Goal: Task Accomplishment & Management: Use online tool/utility

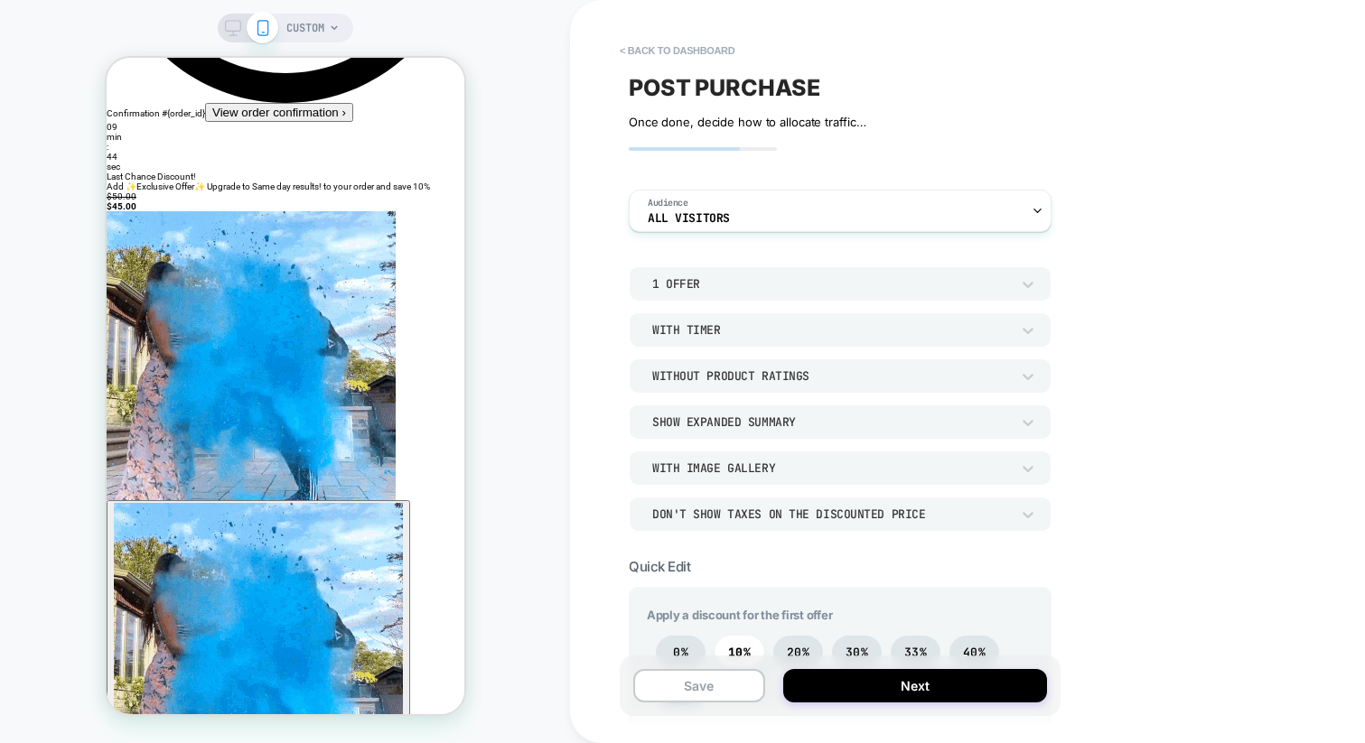
scroll to position [316, 0]
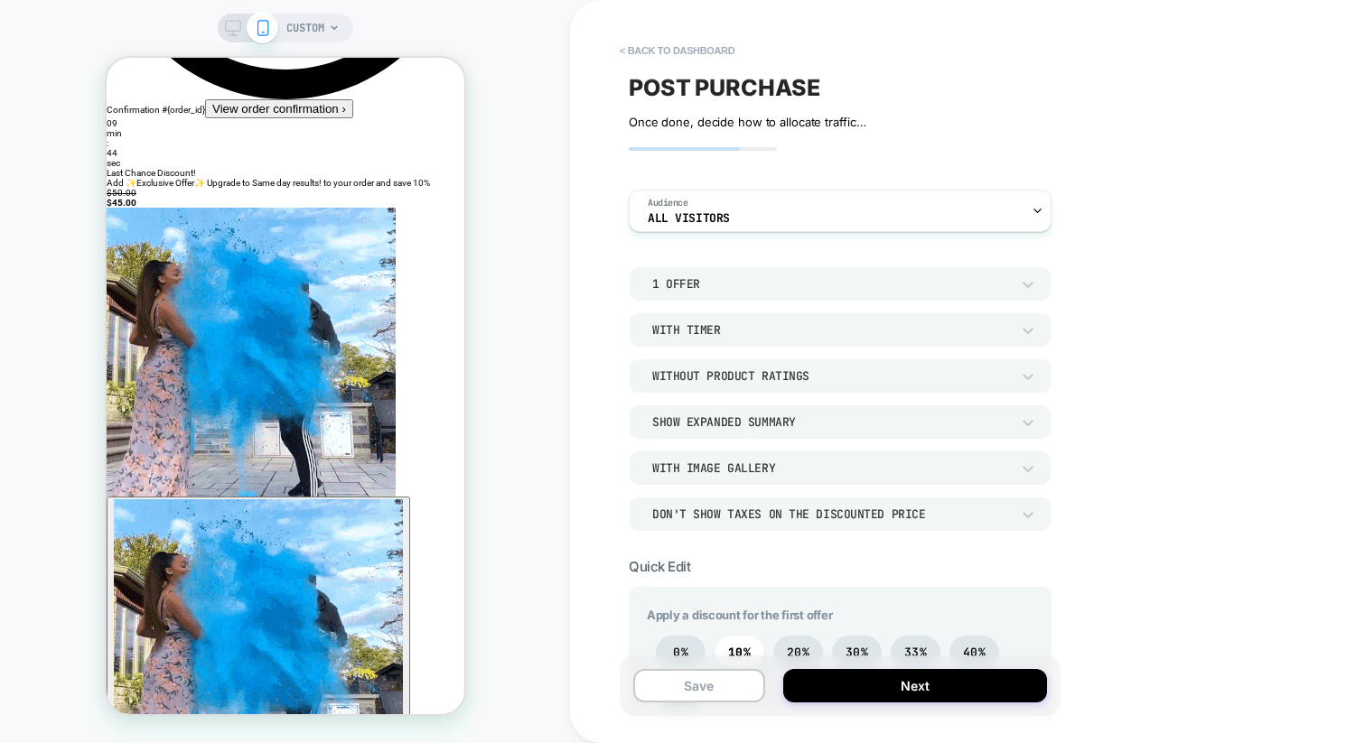
click at [270, 652] on div "09 min : 44 sec Last Chance Discount! Add ✨Exclusive Offer✨ Upgrade to Same day…" at bounding box center [285, 703] width 358 height 1170
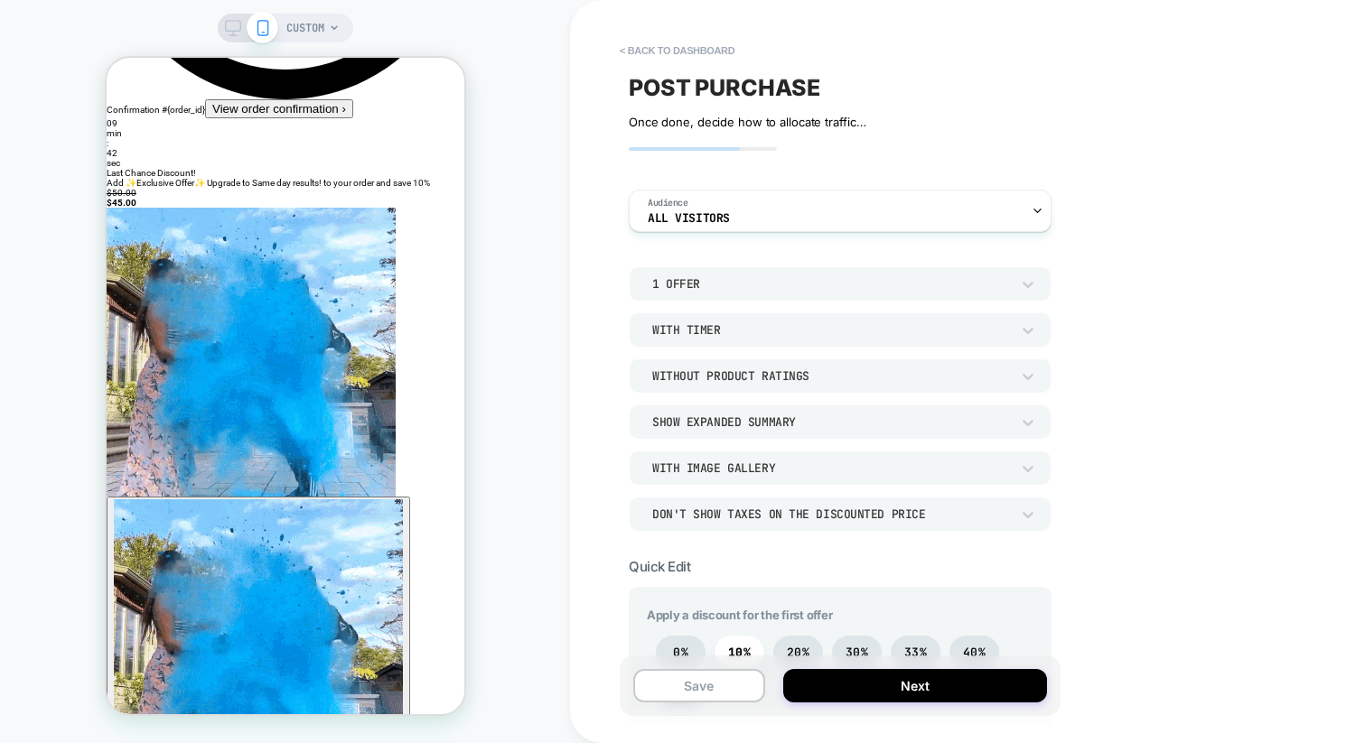
drag, startPoint x: 288, startPoint y: 479, endPoint x: 266, endPoint y: 401, distance: 80.6
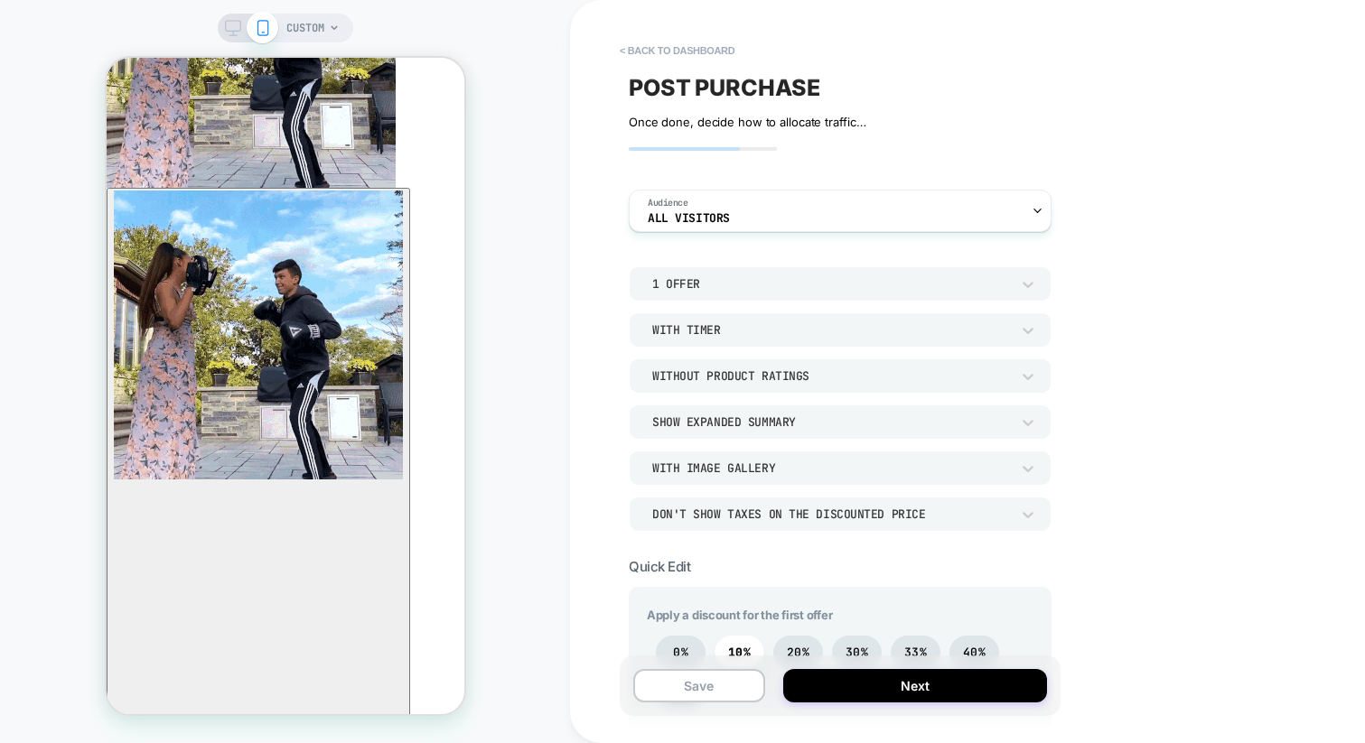
scroll to position [0, 0]
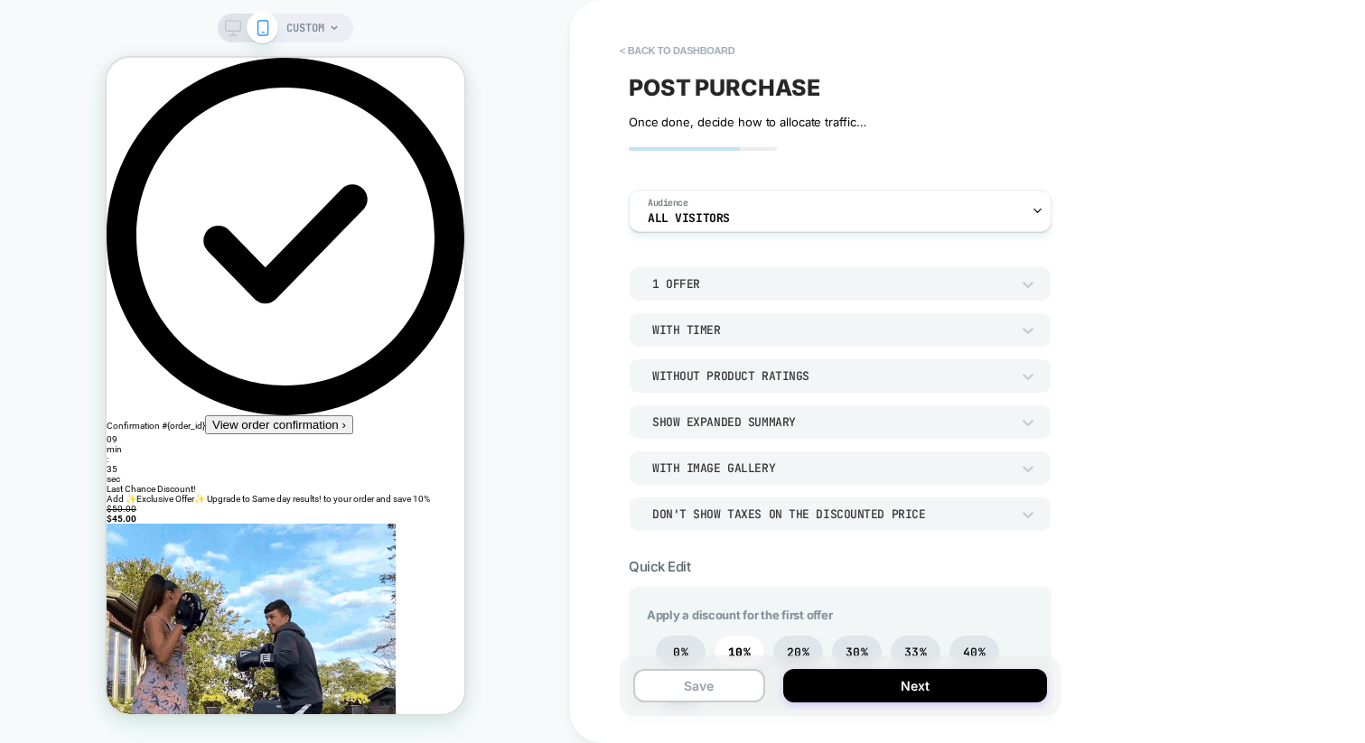
click at [237, 415] on button "View order confirmation ›" at bounding box center [278, 424] width 148 height 19
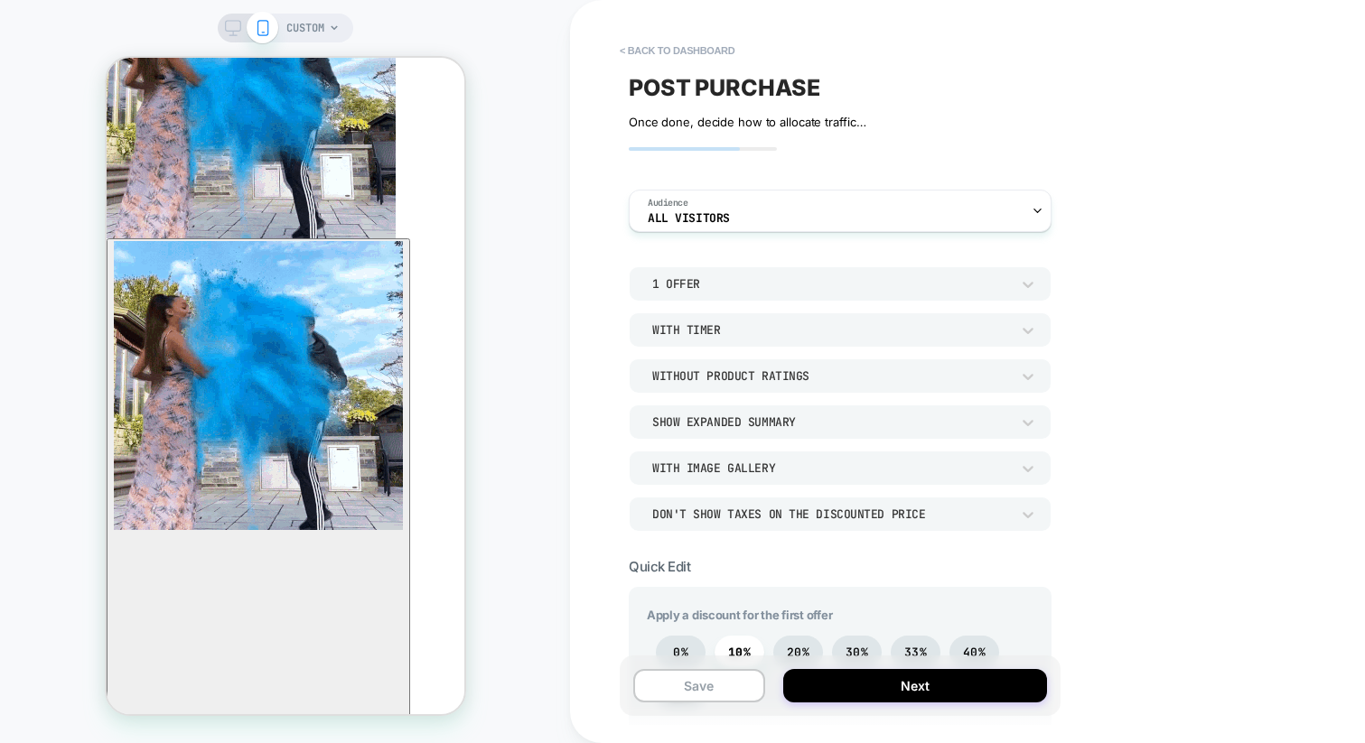
scroll to position [676, 0]
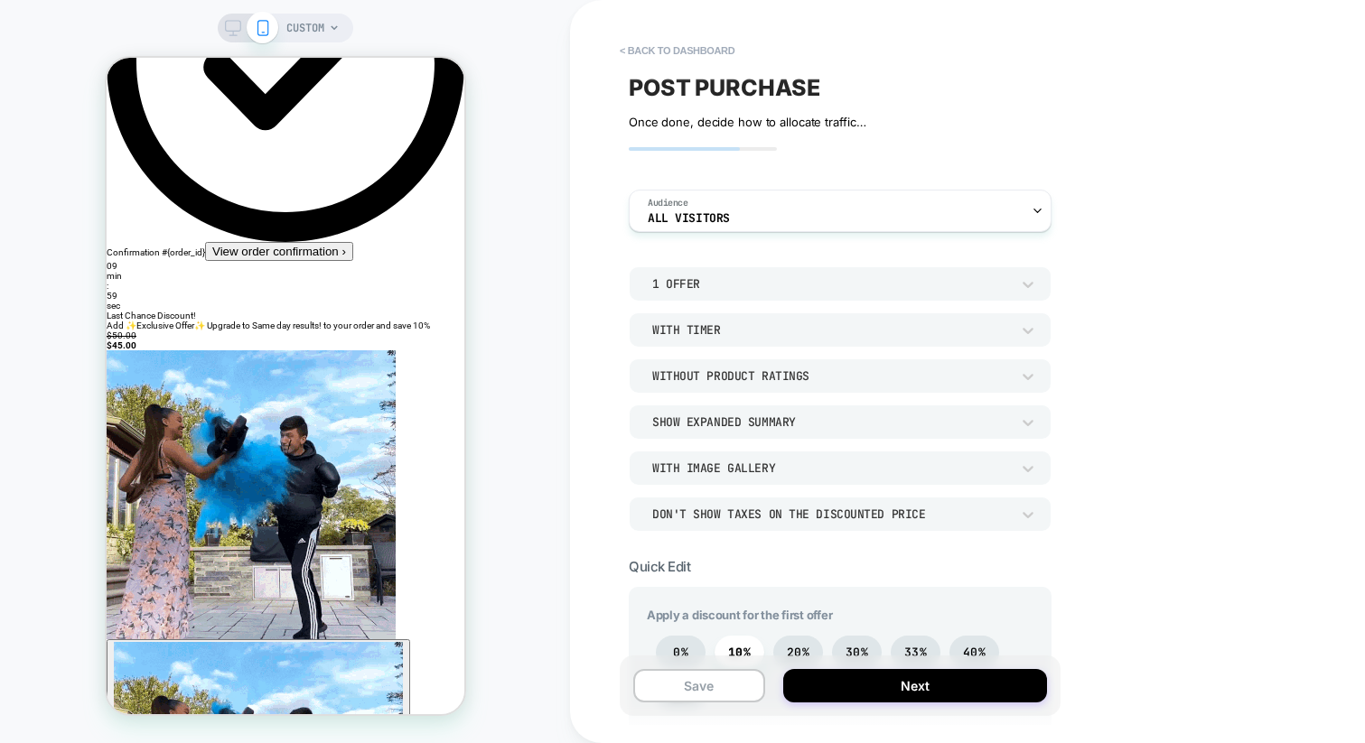
scroll to position [0, 0]
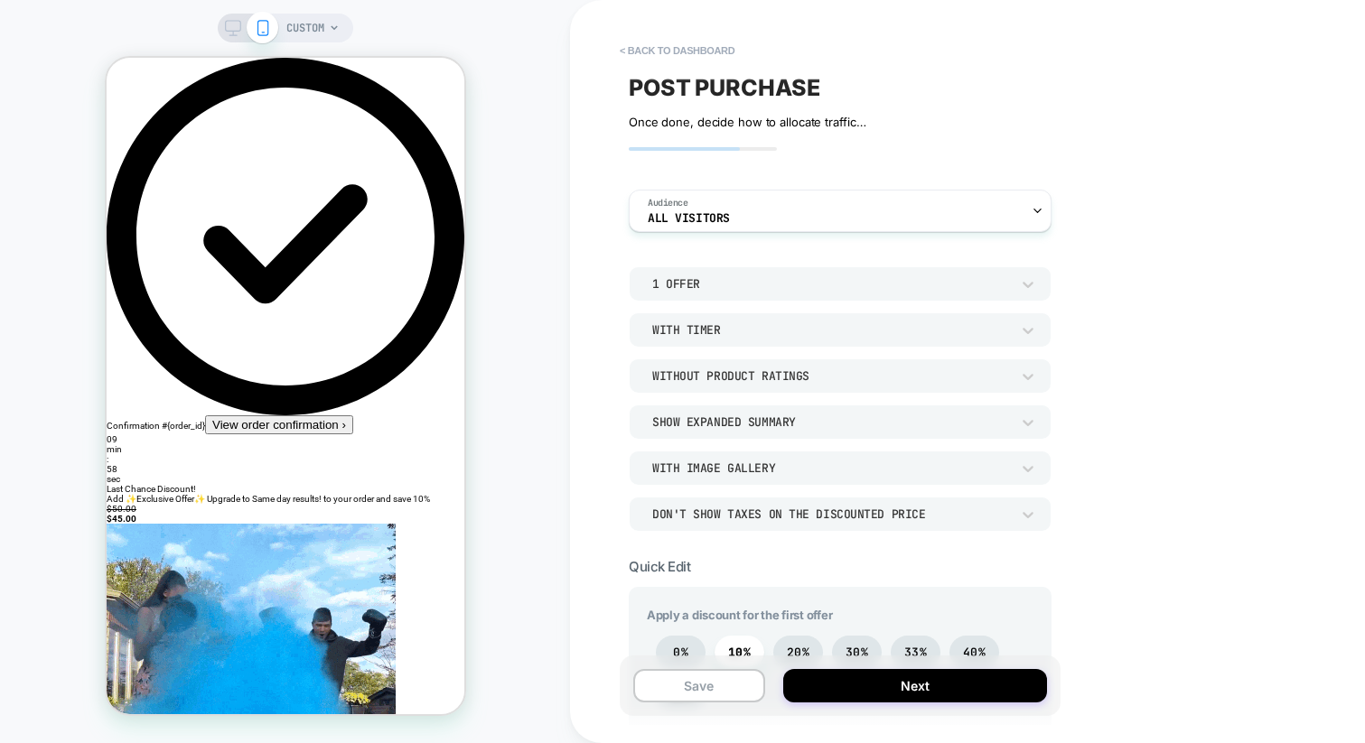
click at [295, 415] on button "View order confirmation ›" at bounding box center [278, 424] width 148 height 19
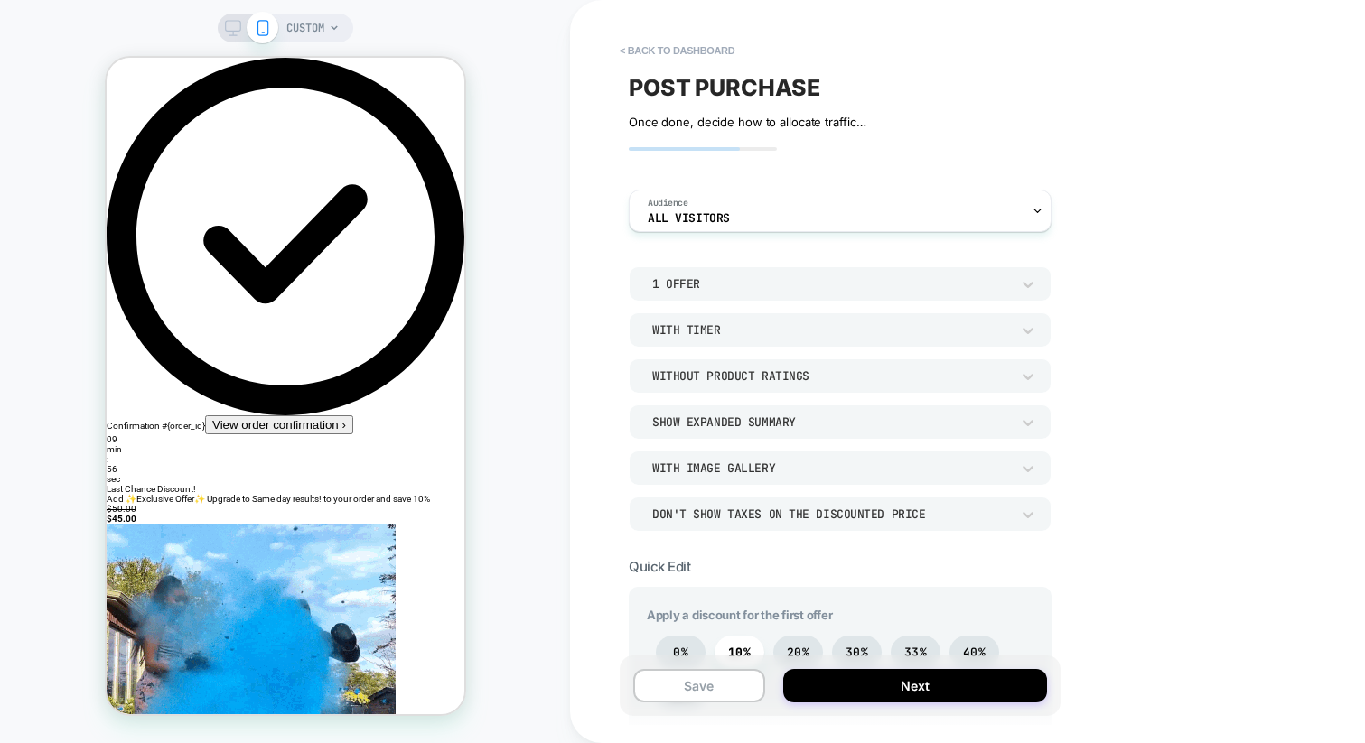
click at [159, 90] on icon at bounding box center [285, 237] width 358 height 358
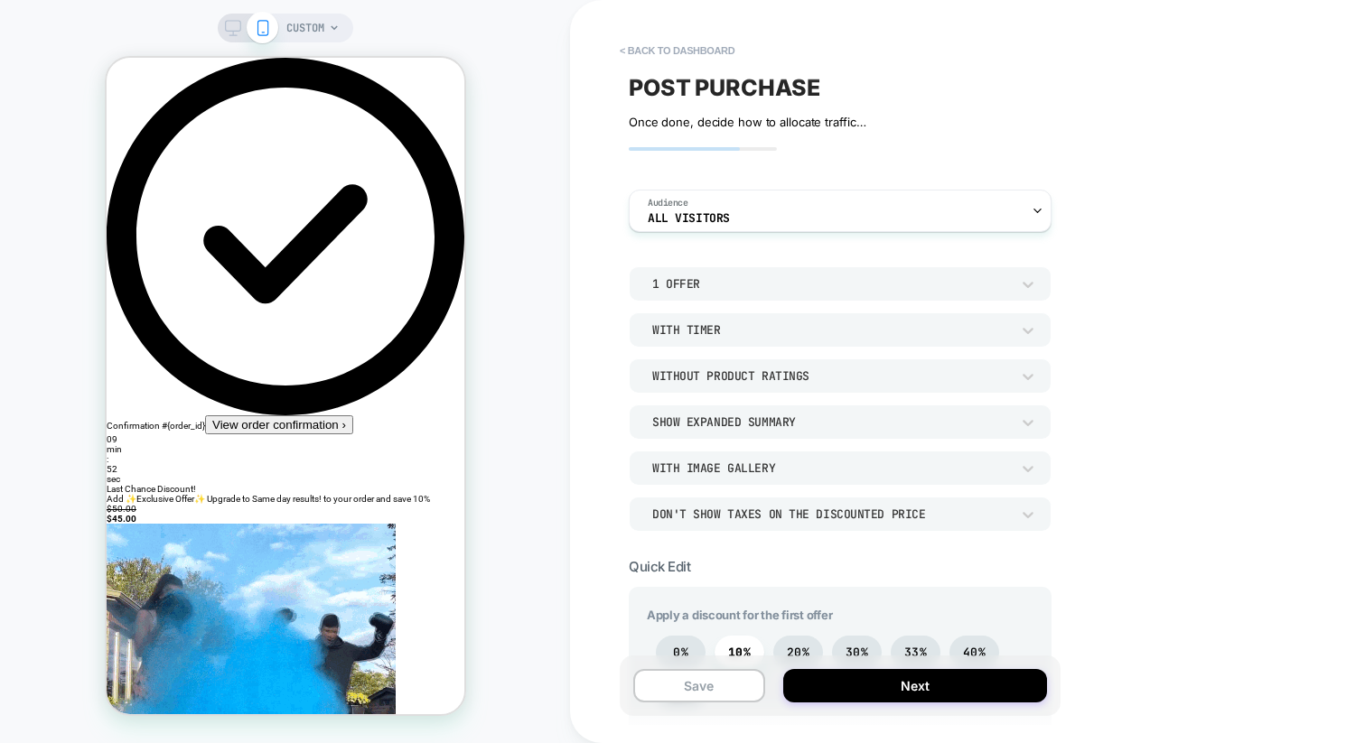
click at [324, 36] on div "CUSTOM" at bounding box center [312, 28] width 53 height 29
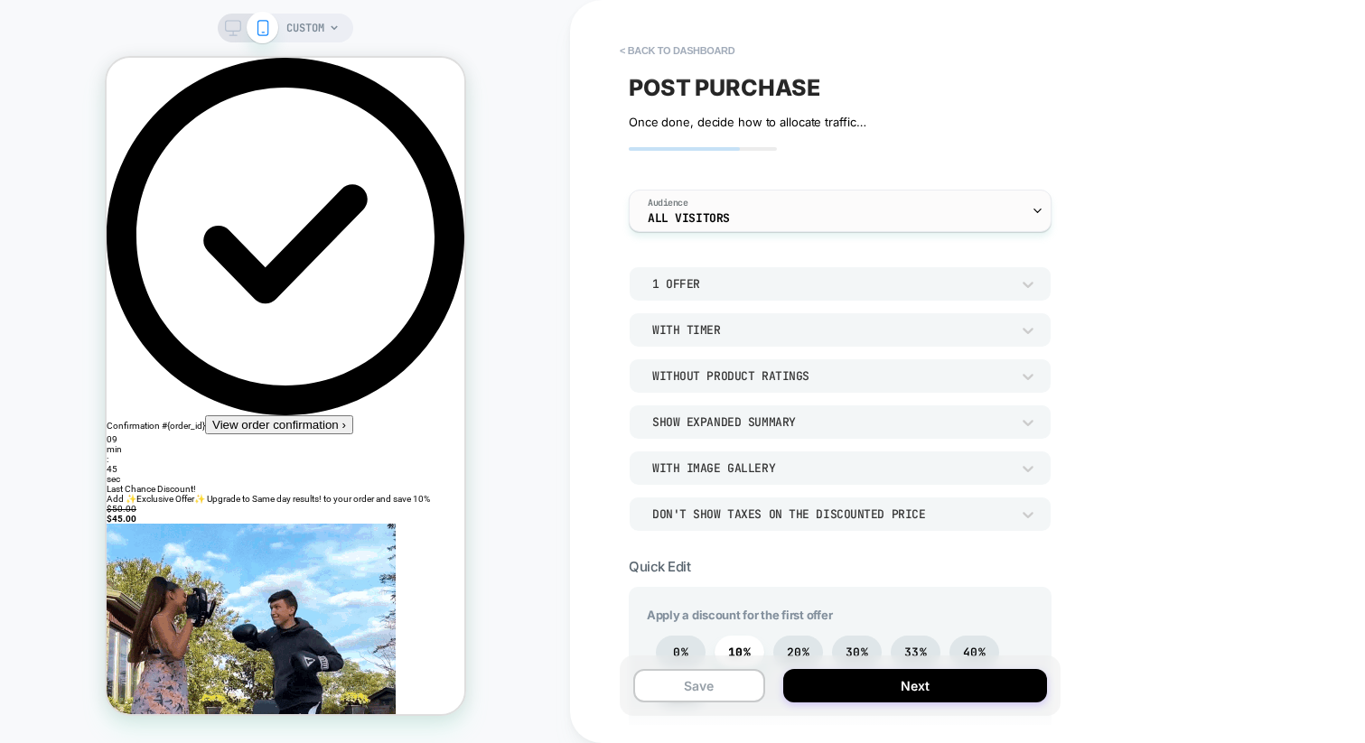
click at [932, 200] on div "Audience All Visitors" at bounding box center [835, 211] width 412 height 41
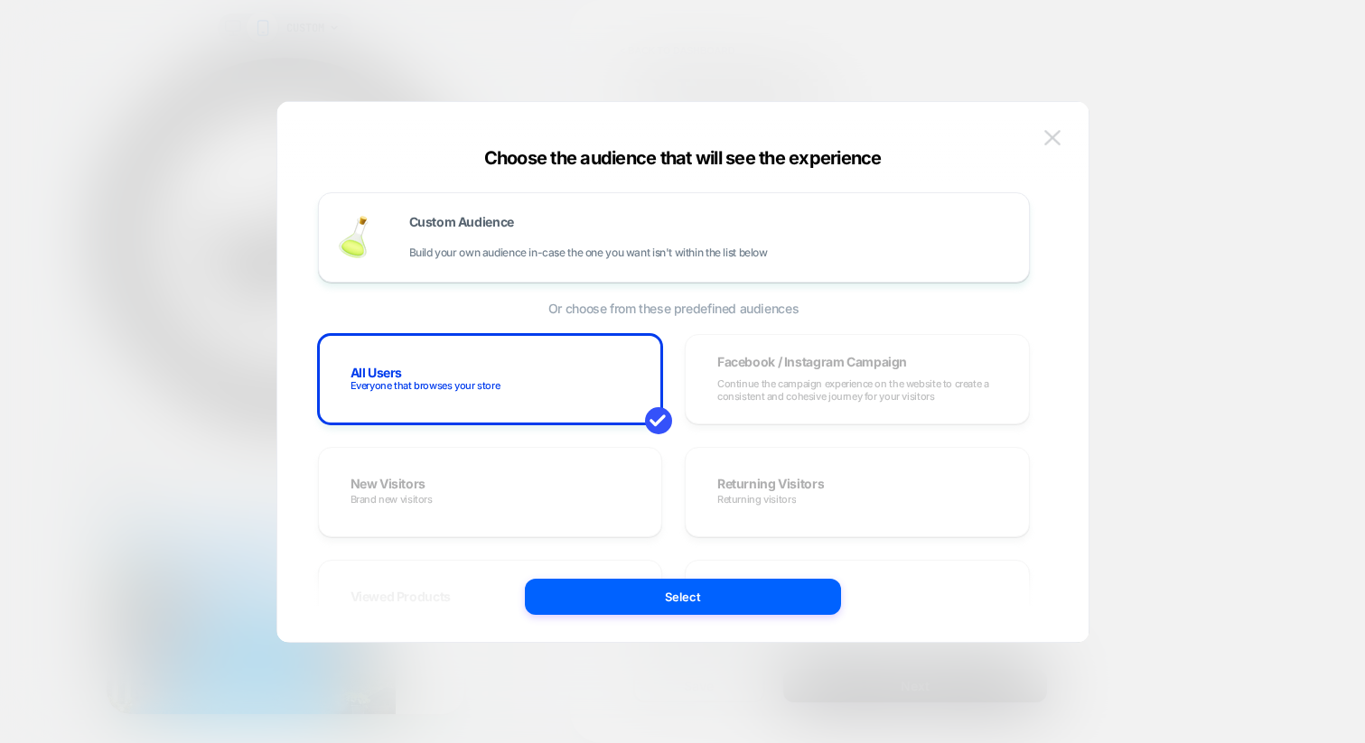
click at [1060, 136] on button at bounding box center [1052, 138] width 27 height 27
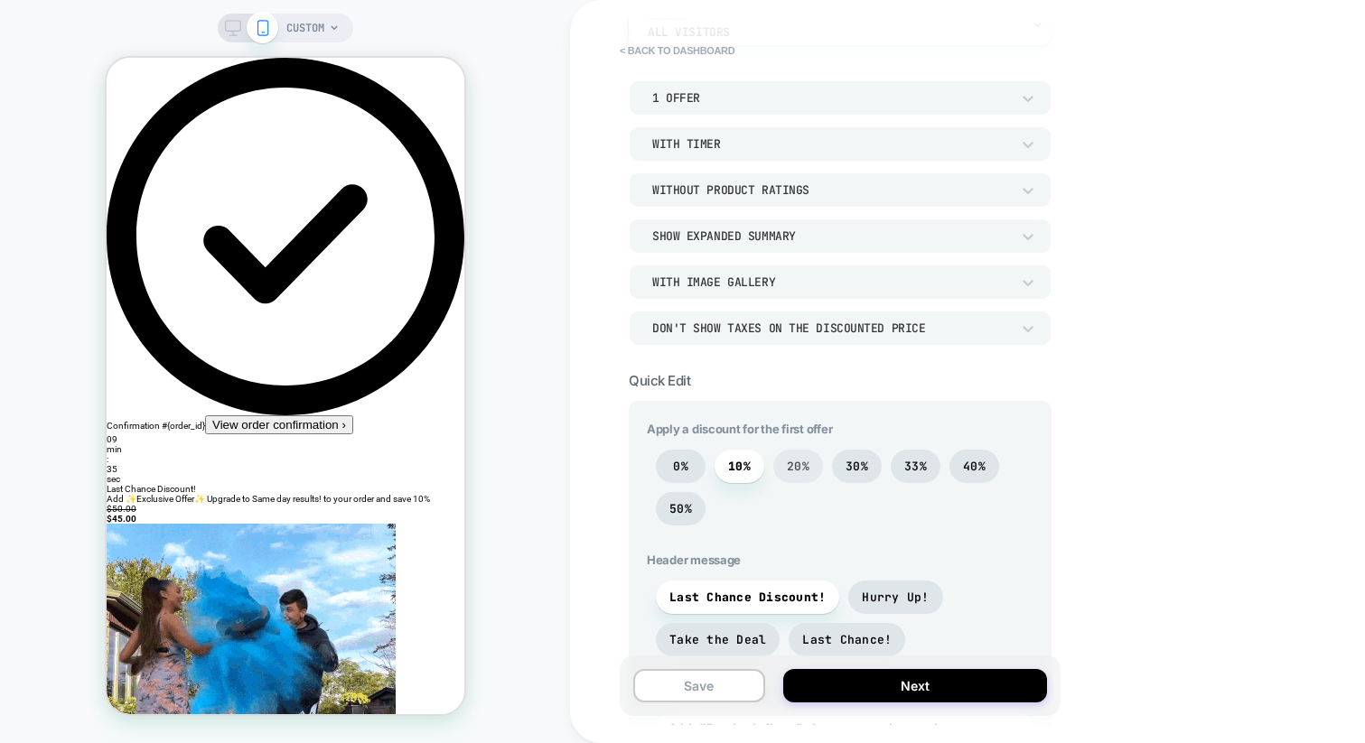
scroll to position [190, 0]
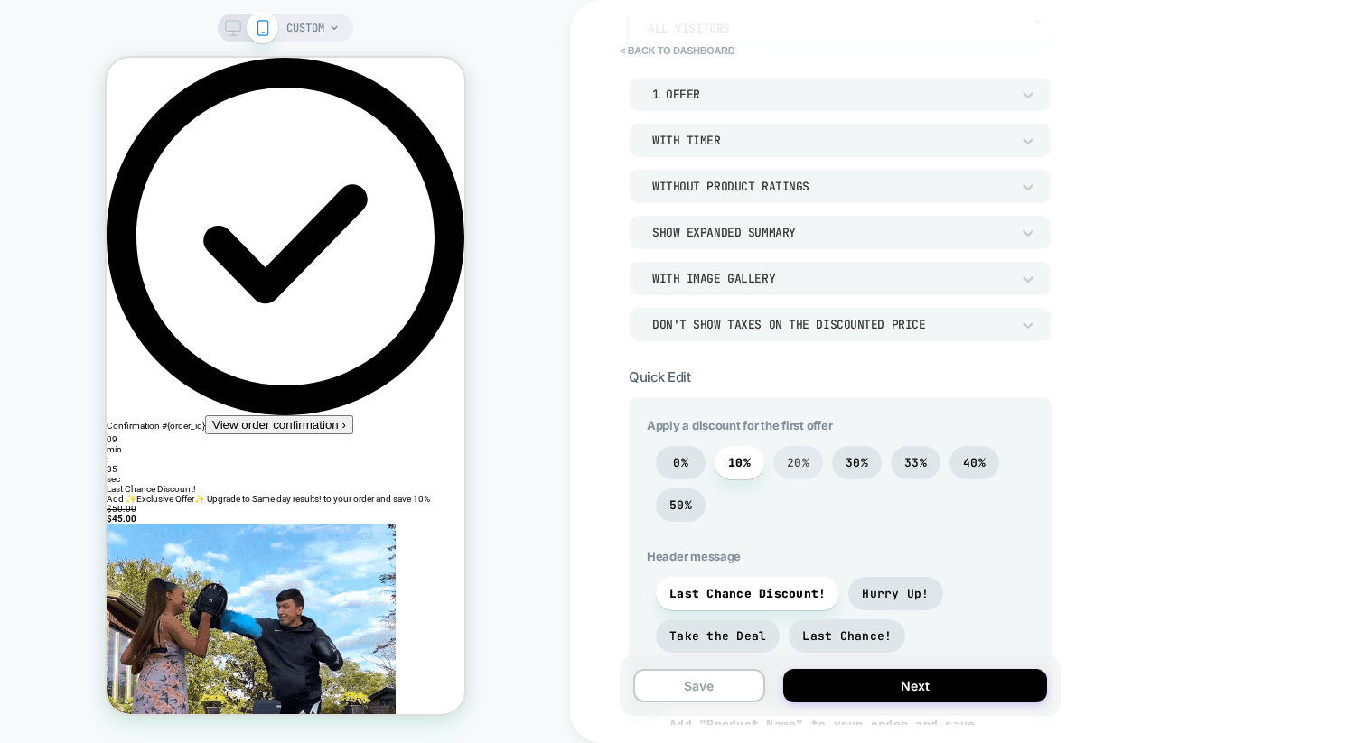
click at [814, 464] on span "20%" at bounding box center [798, 462] width 50 height 33
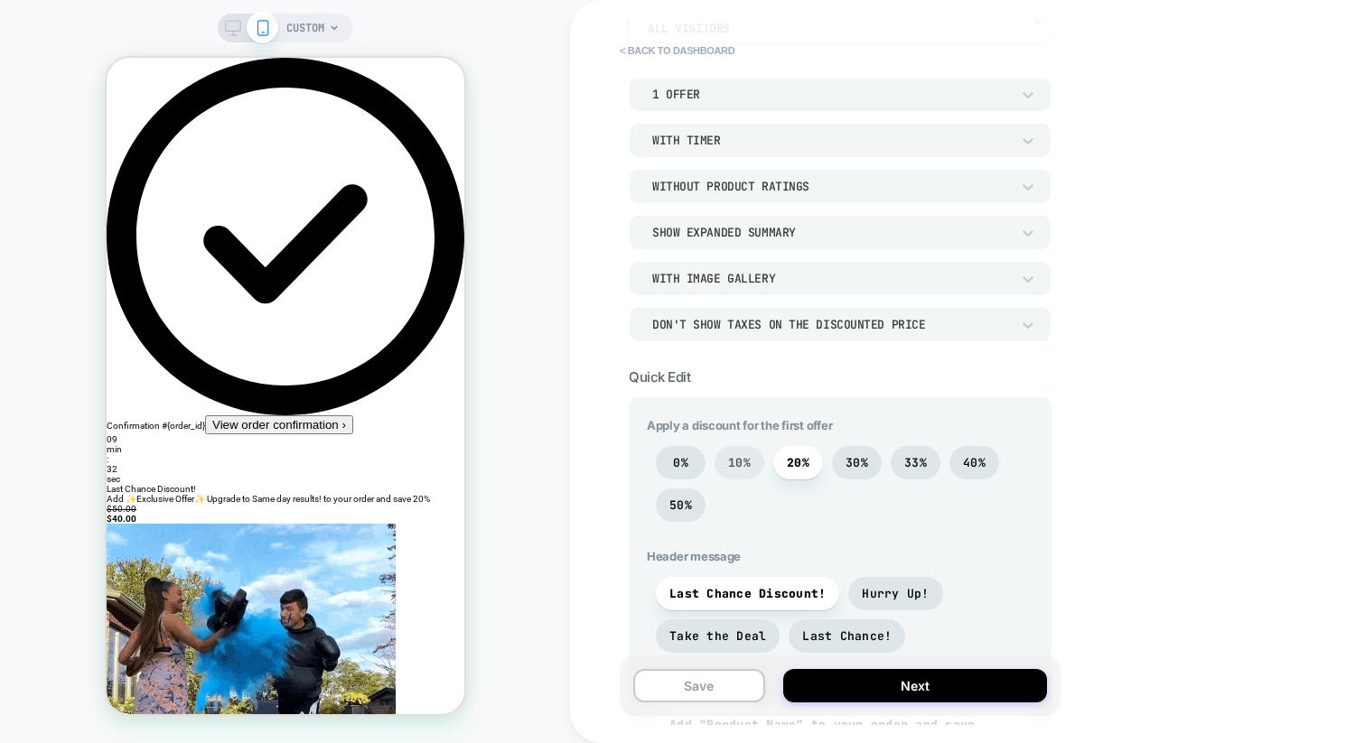
click at [747, 461] on span "10%" at bounding box center [739, 462] width 23 height 15
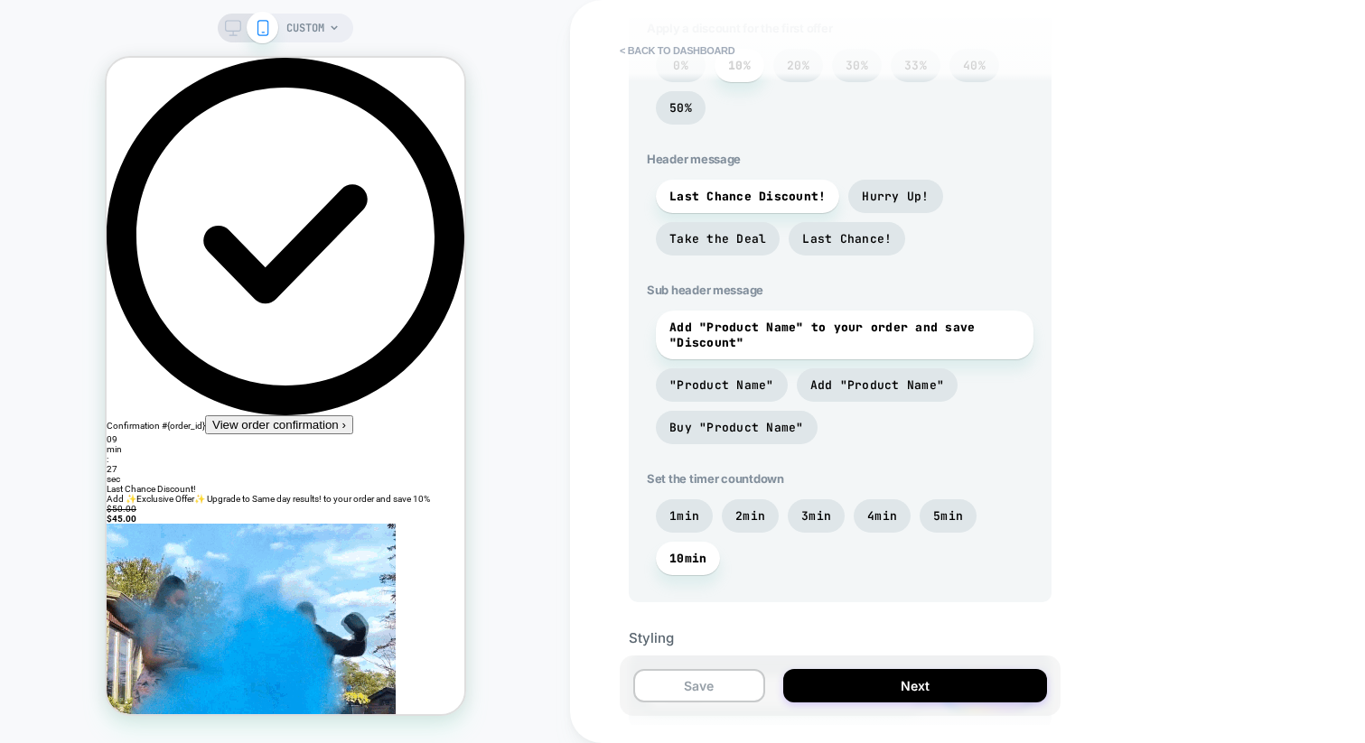
scroll to position [601, 0]
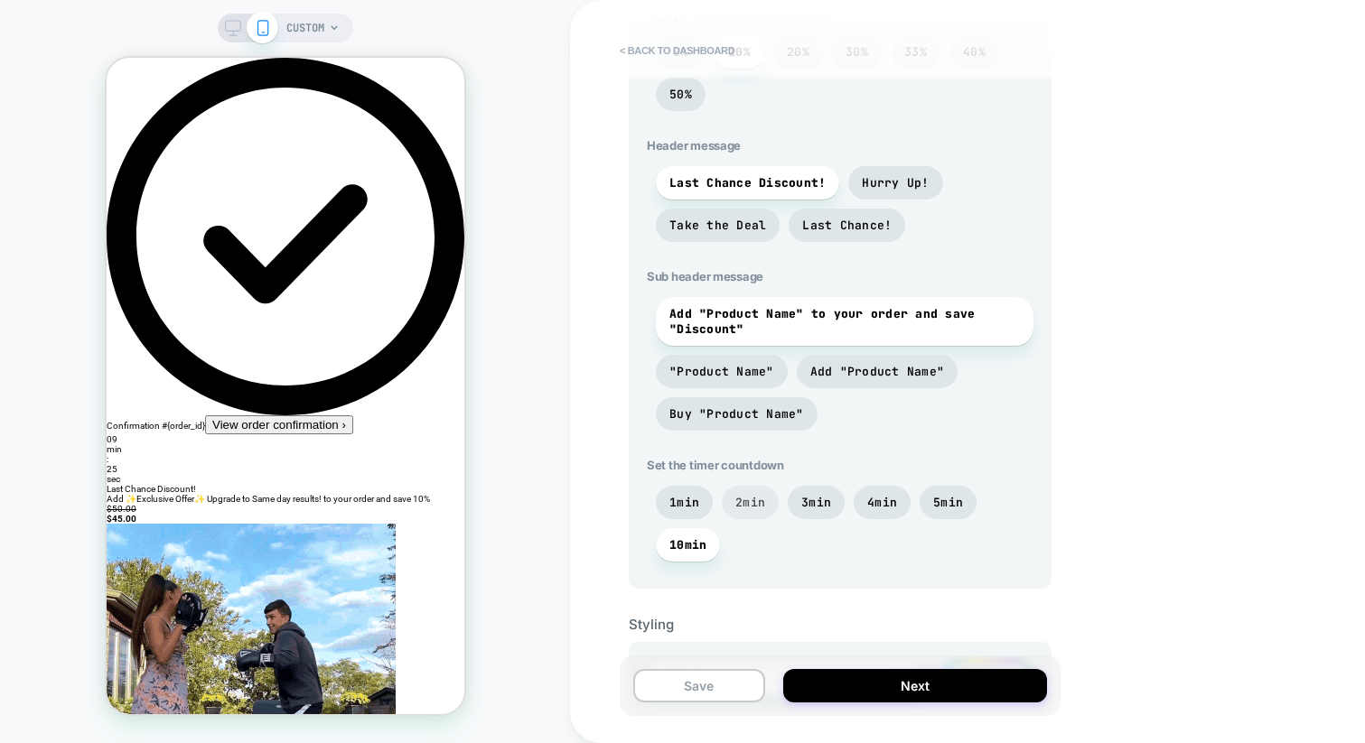
drag, startPoint x: 759, startPoint y: 504, endPoint x: 735, endPoint y: 505, distance: 23.5
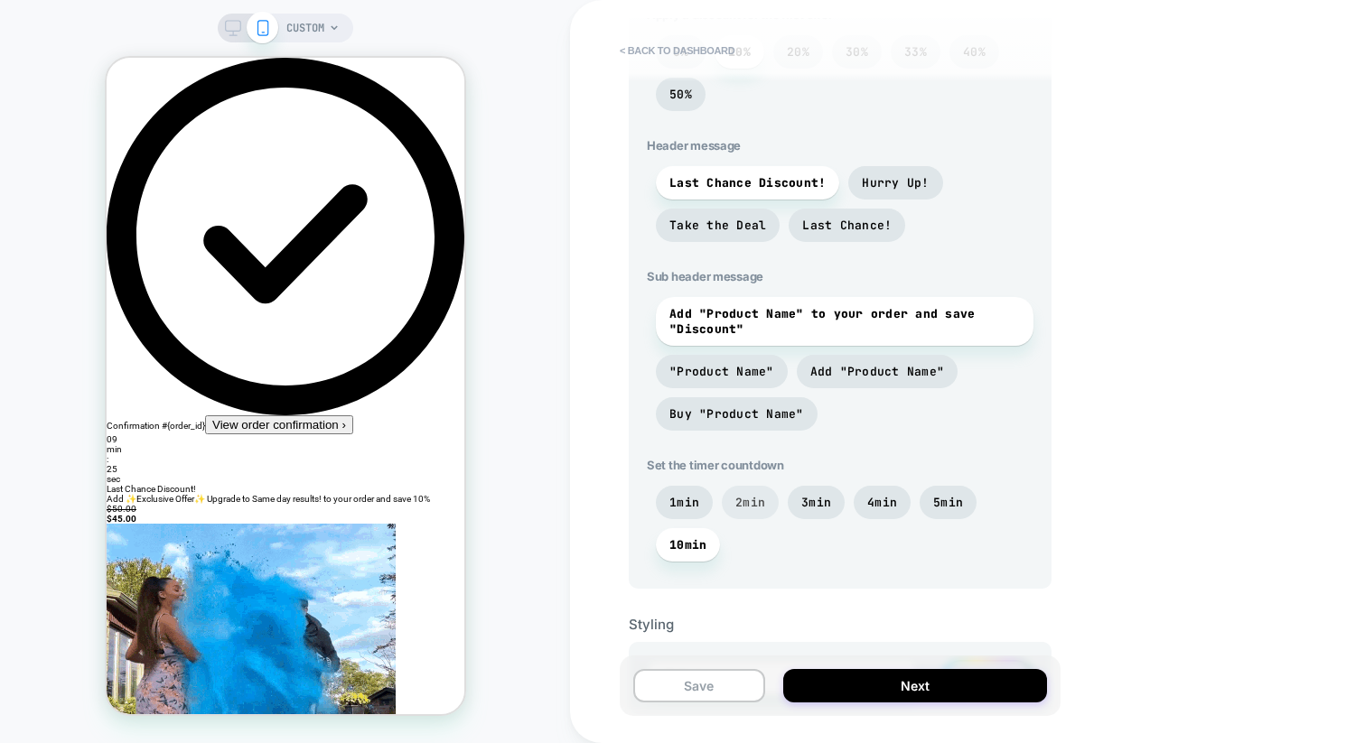
click at [750, 505] on span "2min" at bounding box center [750, 502] width 30 height 15
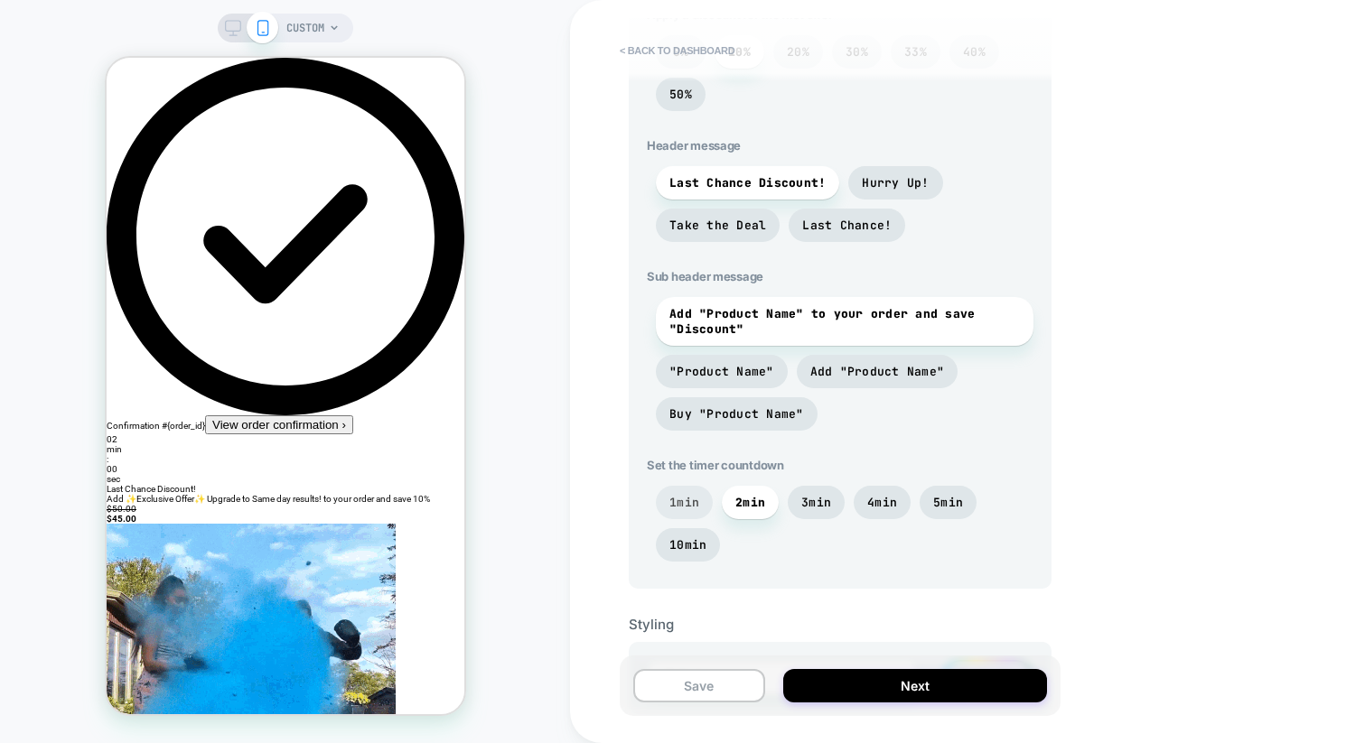
click at [684, 506] on span "1min" at bounding box center [684, 502] width 30 height 15
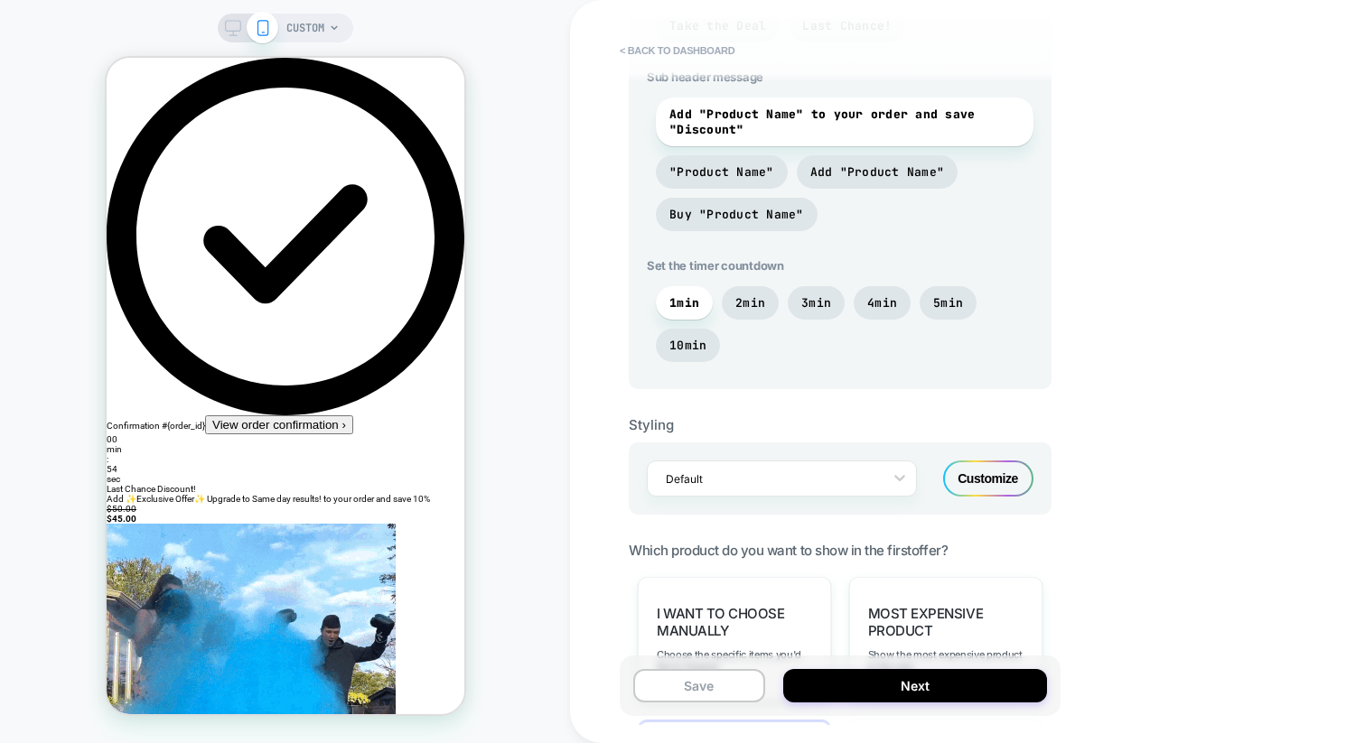
scroll to position [811, 0]
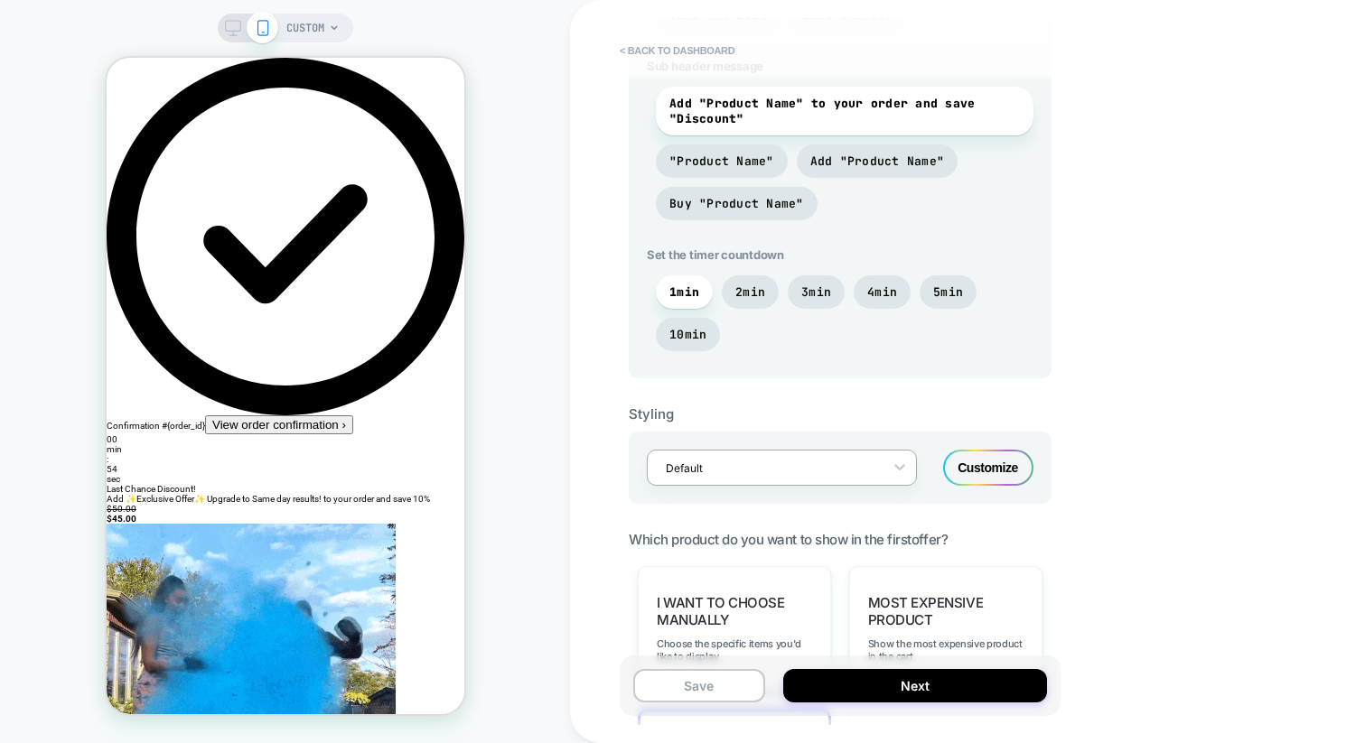
click at [885, 453] on div at bounding box center [899, 467] width 33 height 33
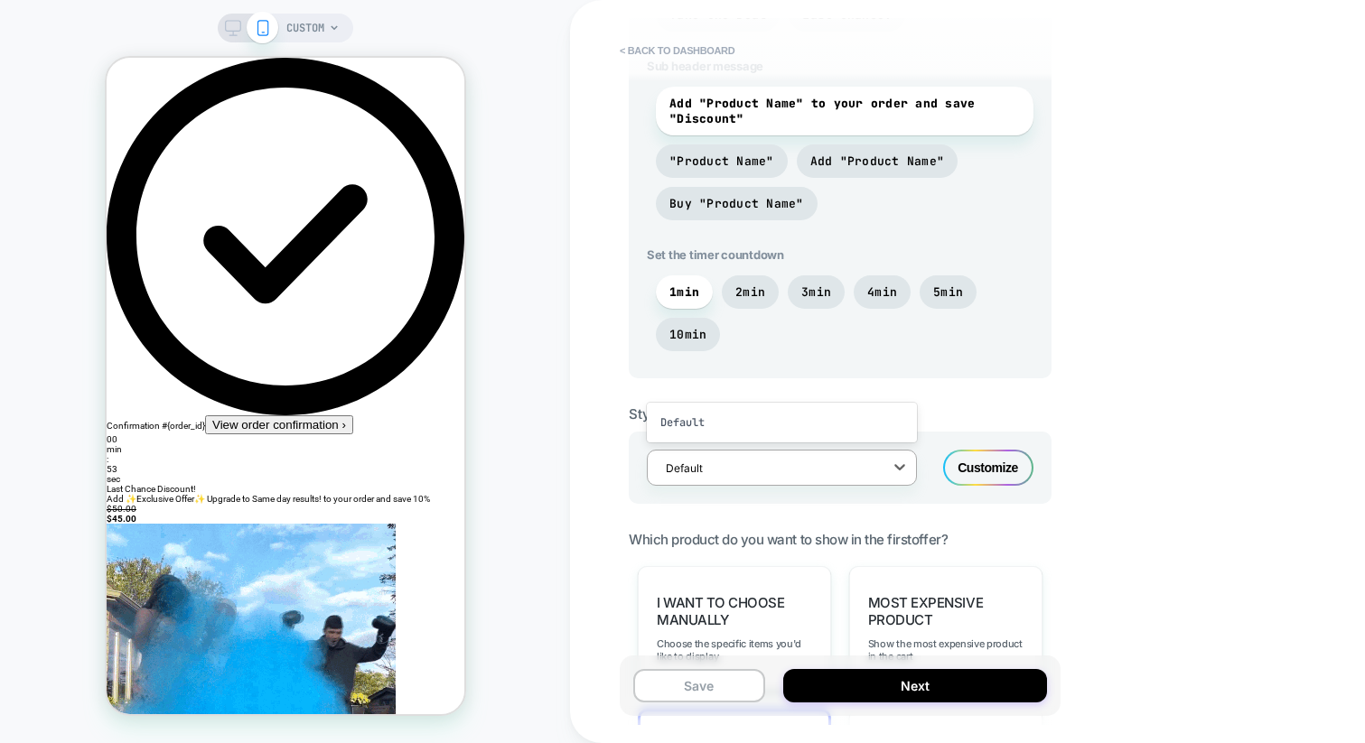
click at [881, 464] on div "Default" at bounding box center [770, 468] width 227 height 24
click at [996, 482] on div "Customize" at bounding box center [988, 468] width 90 height 36
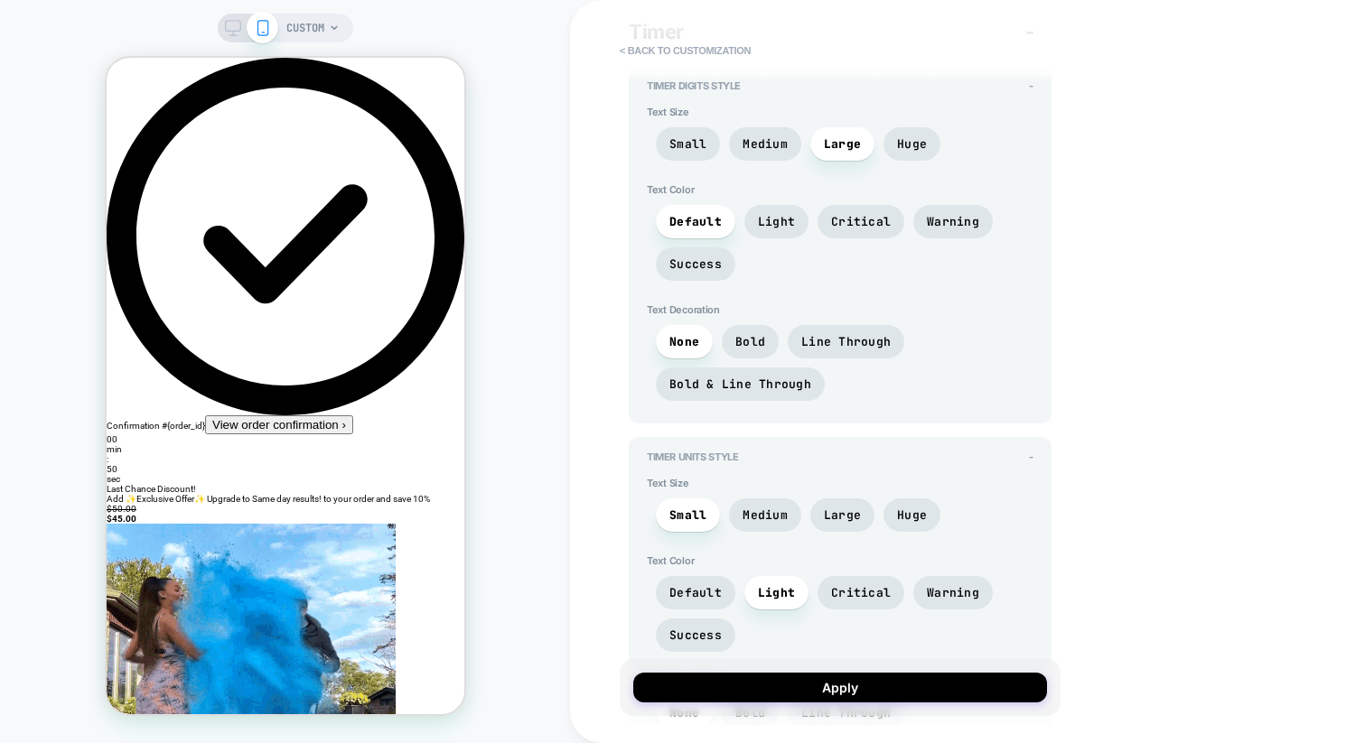
scroll to position [119, 0]
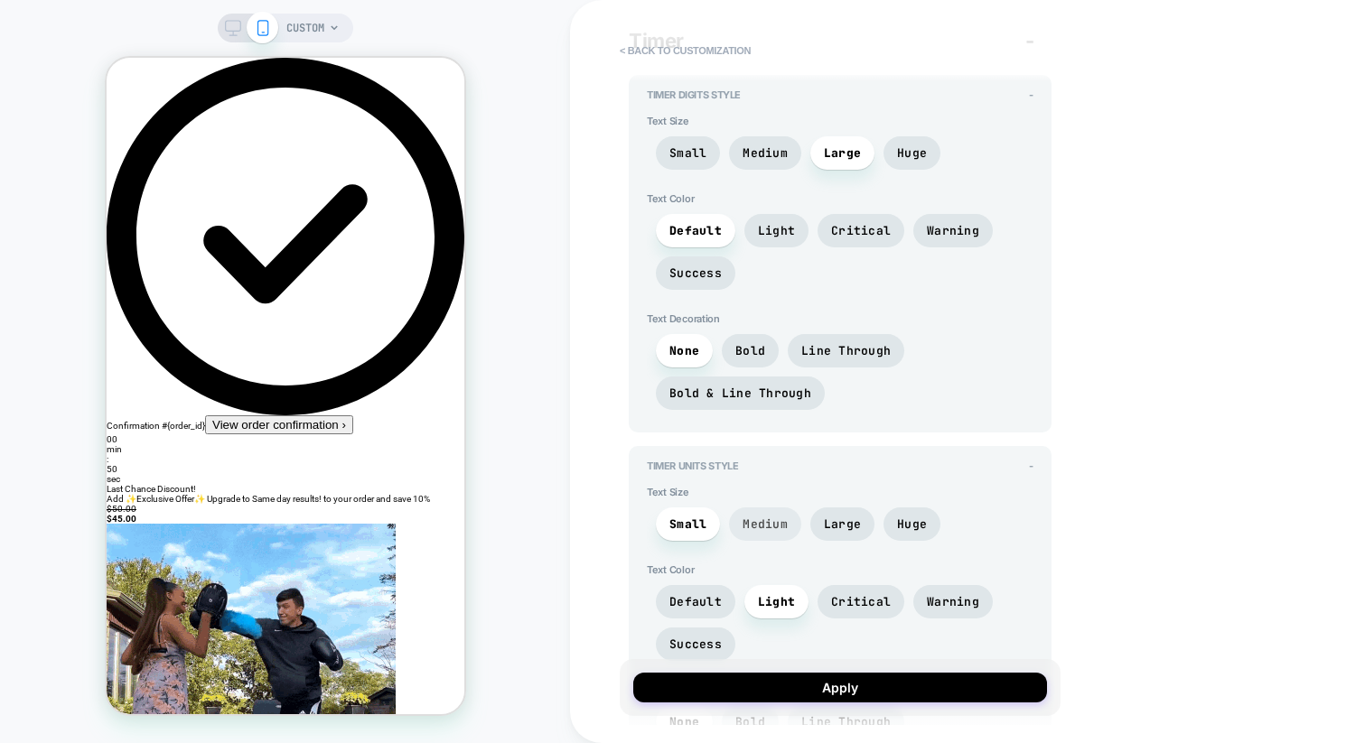
click at [750, 527] on span "Medium" at bounding box center [764, 524] width 45 height 15
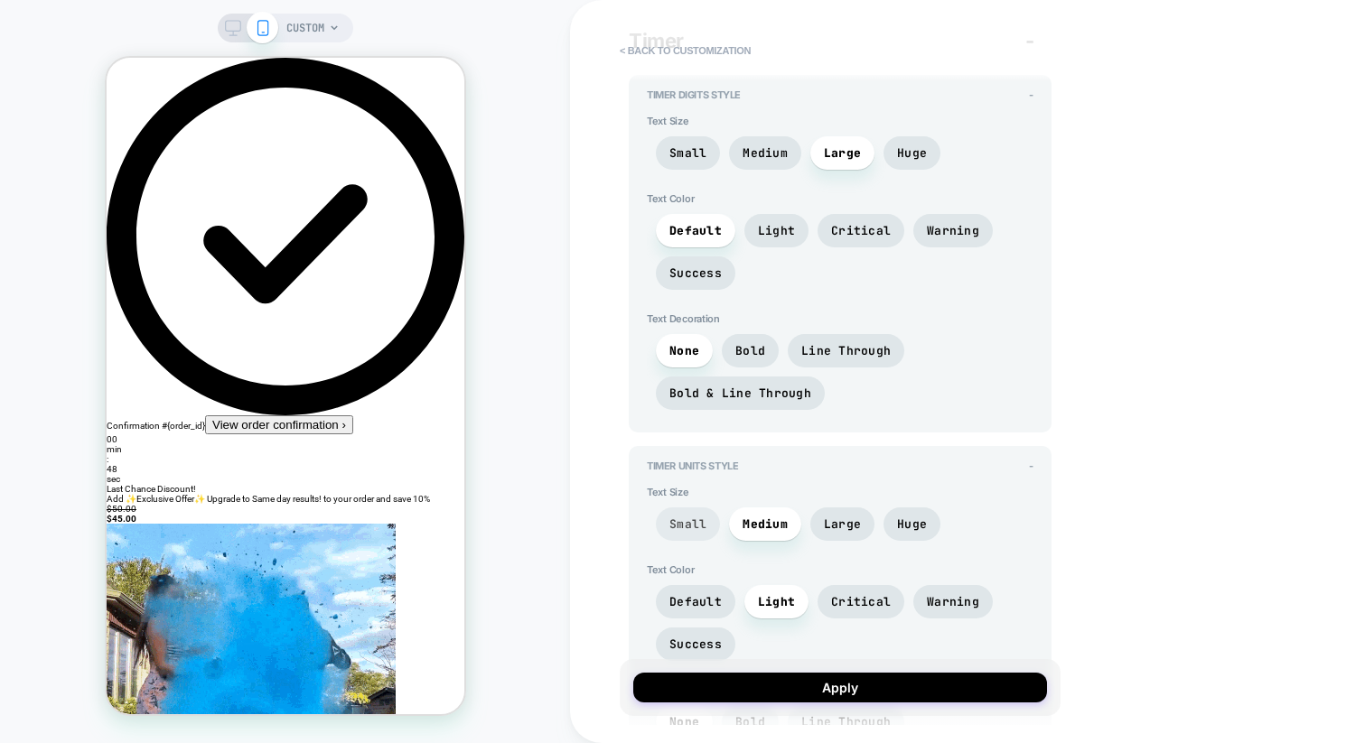
click at [694, 527] on span "Small" at bounding box center [687, 524] width 37 height 15
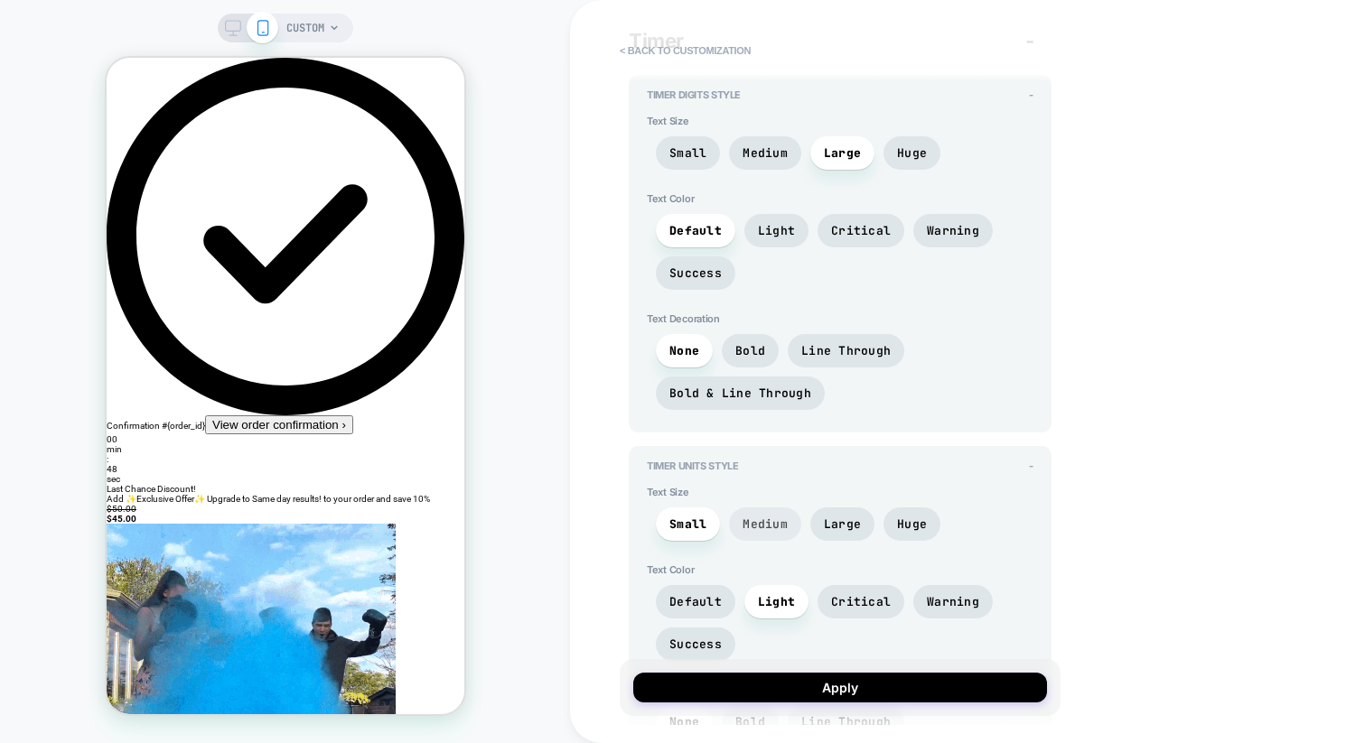
click at [793, 529] on span "Medium" at bounding box center [765, 524] width 72 height 33
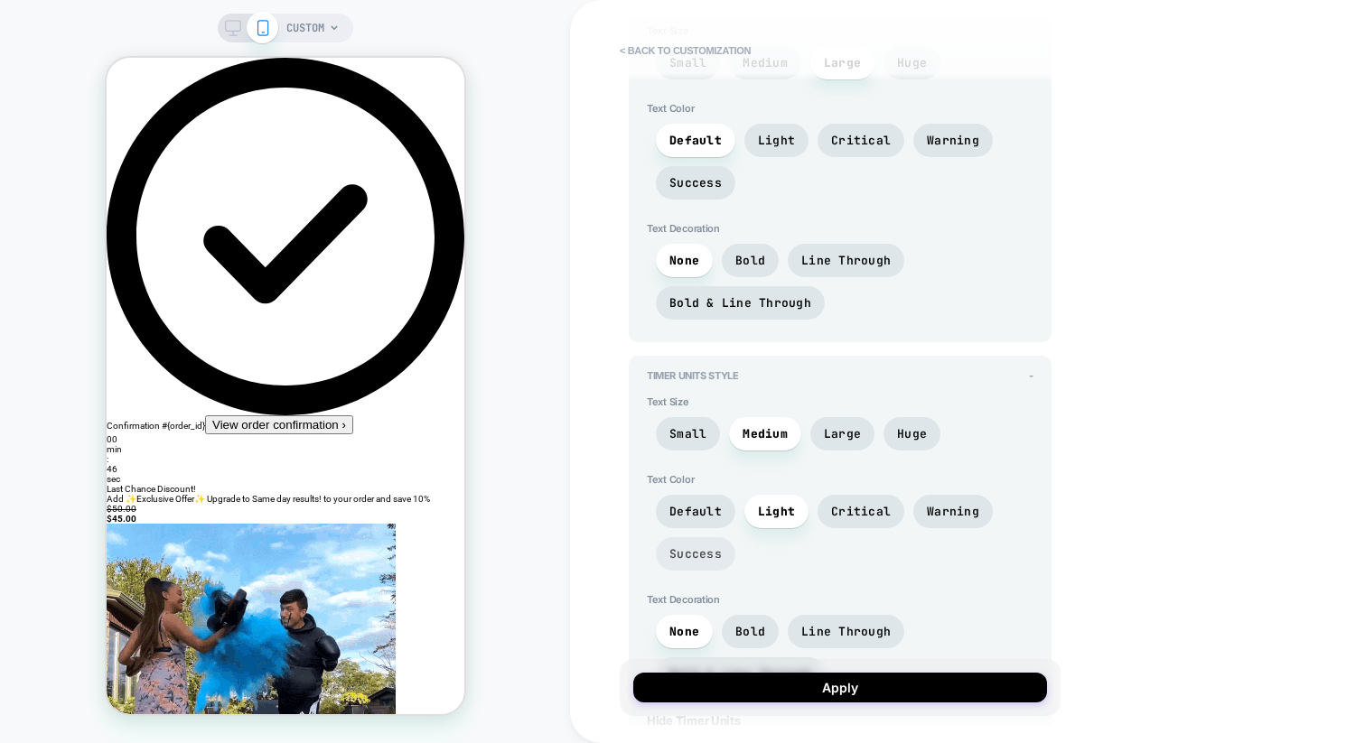
scroll to position [219, 0]
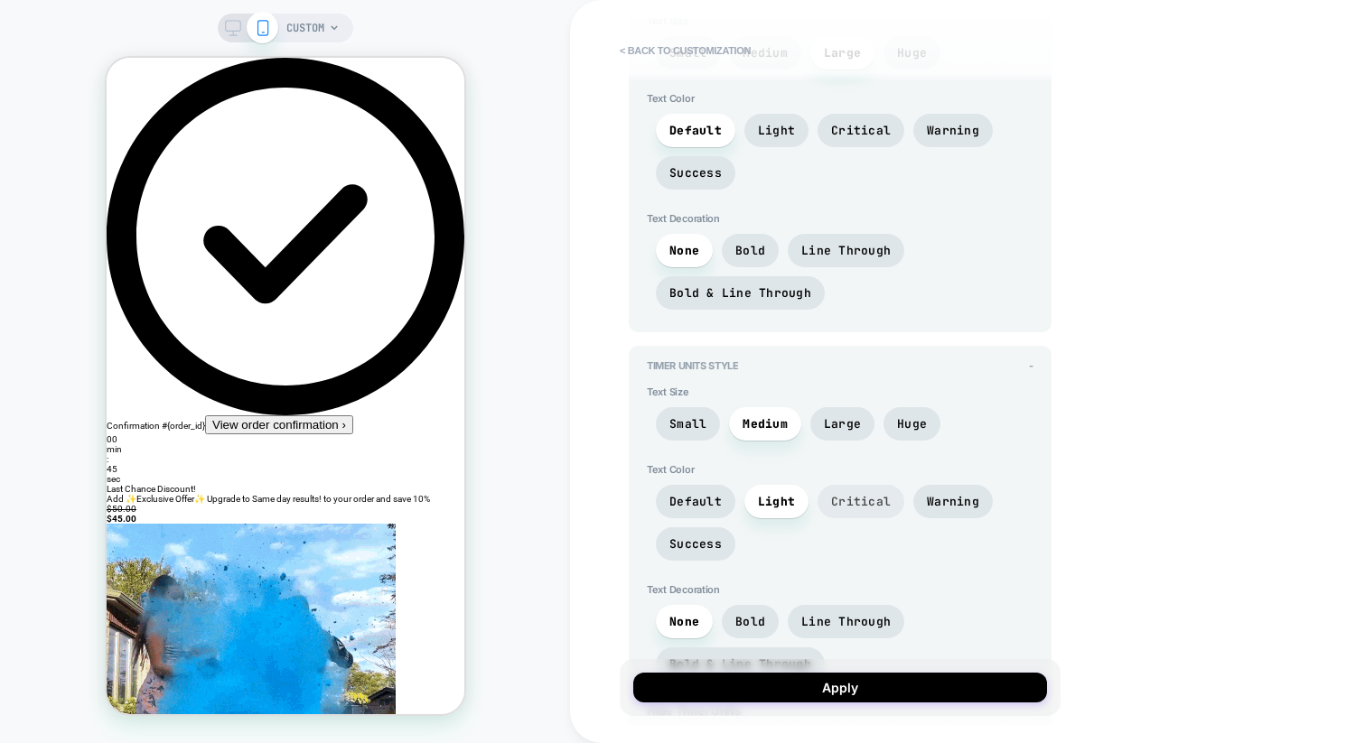
click at [851, 506] on span "Critical" at bounding box center [861, 501] width 60 height 15
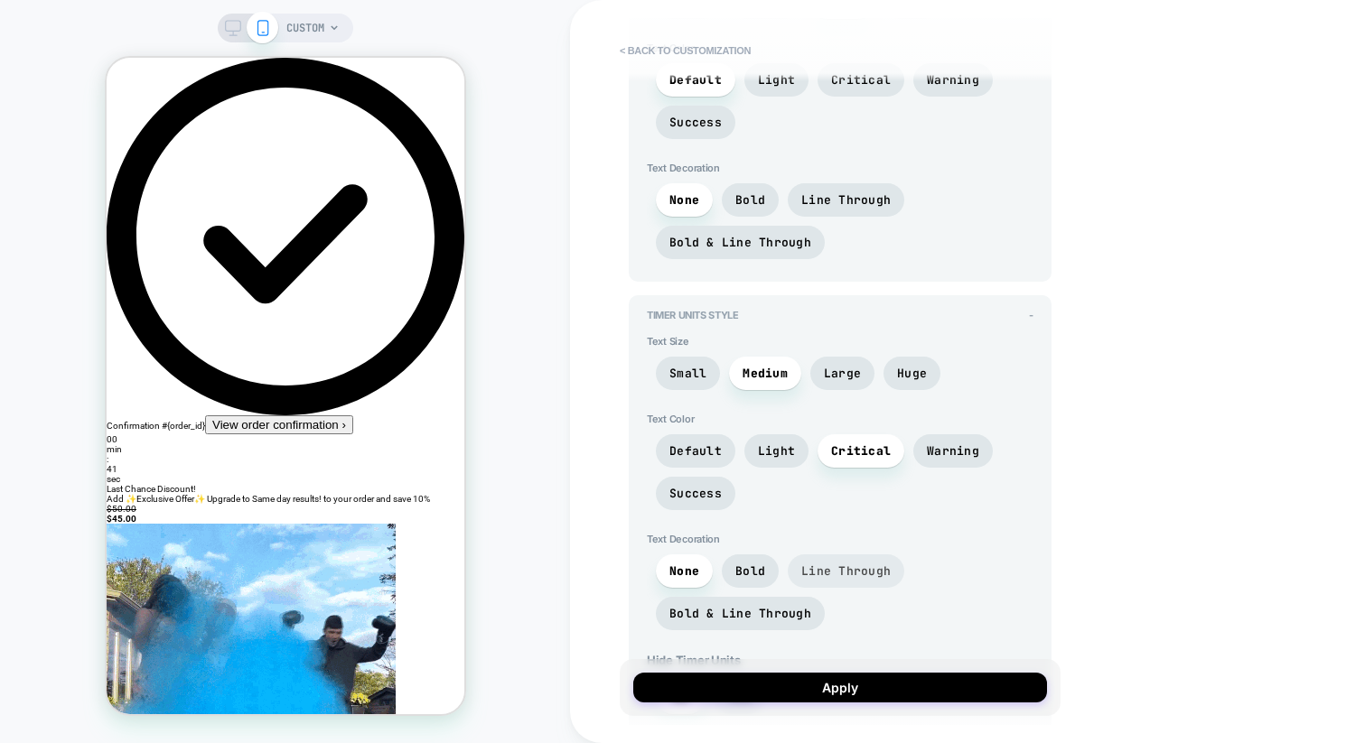
scroll to position [275, 0]
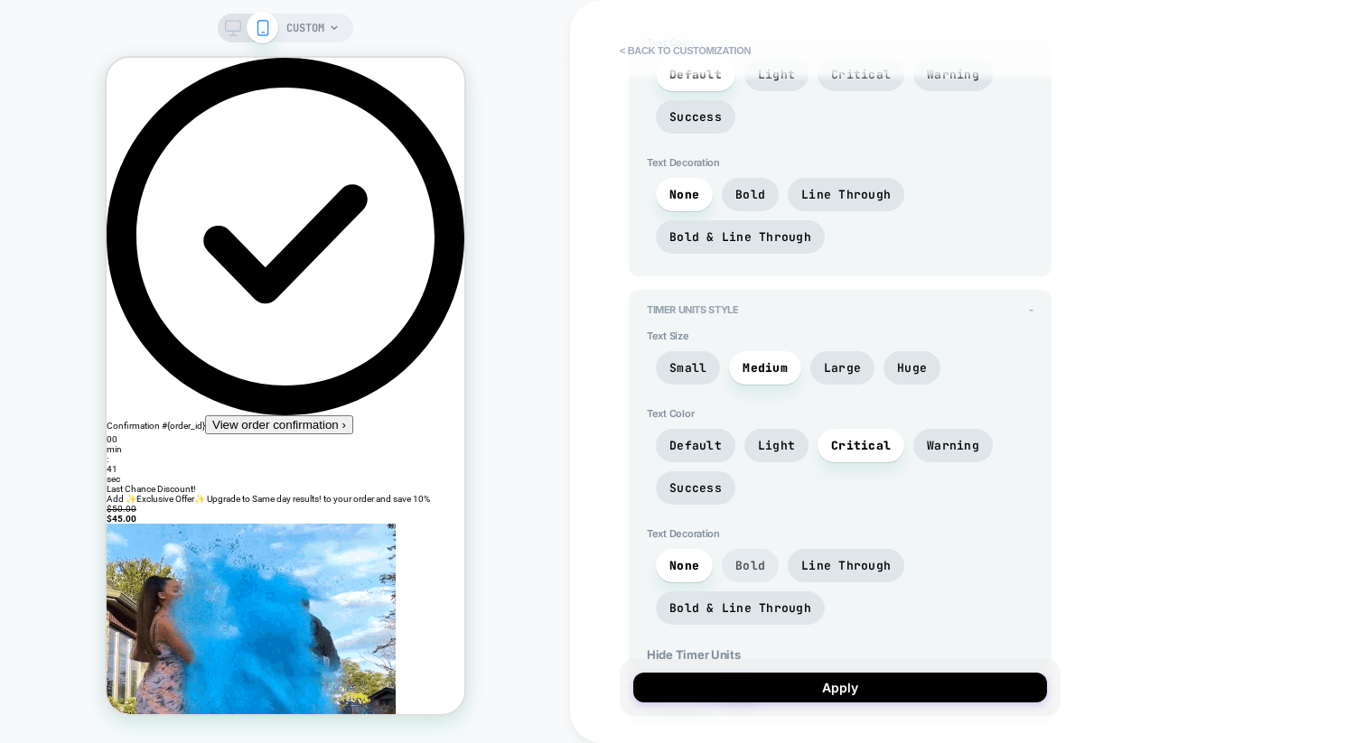
click at [742, 558] on span "Bold" at bounding box center [750, 565] width 30 height 15
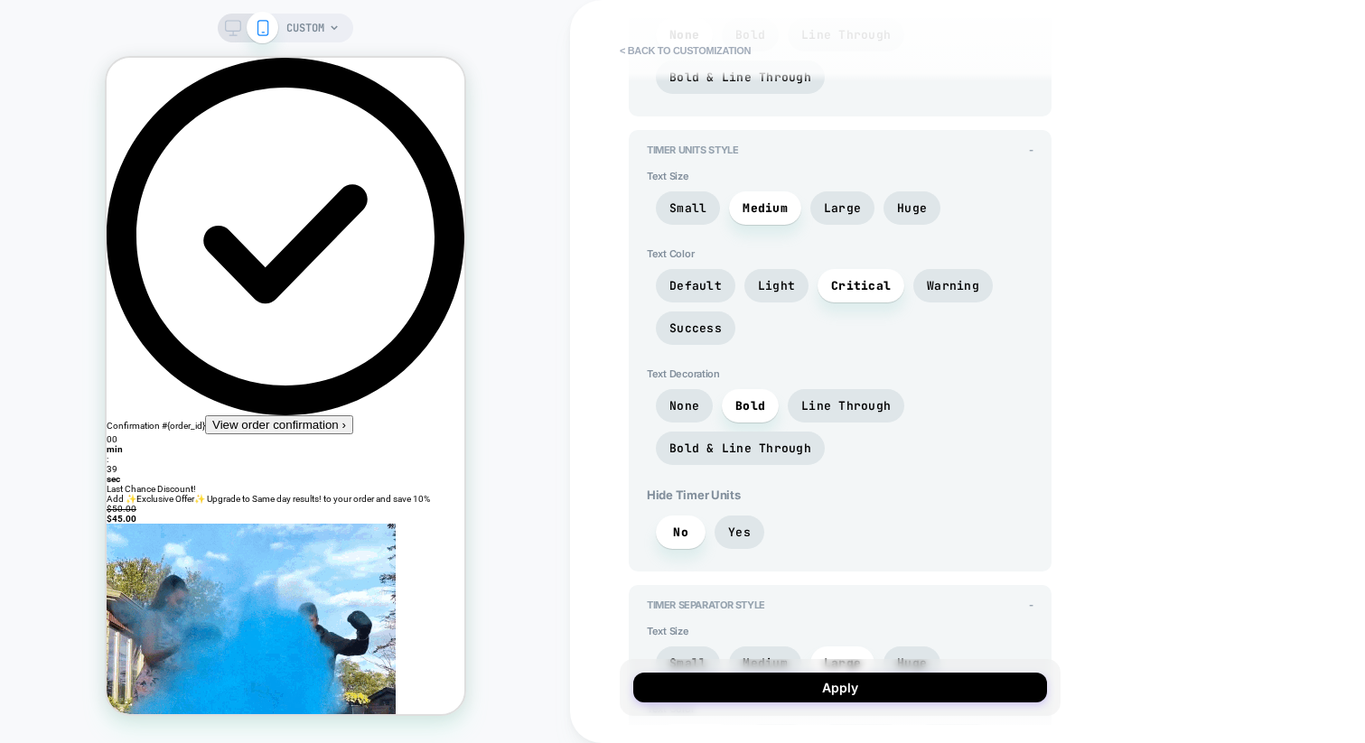
scroll to position [471, 0]
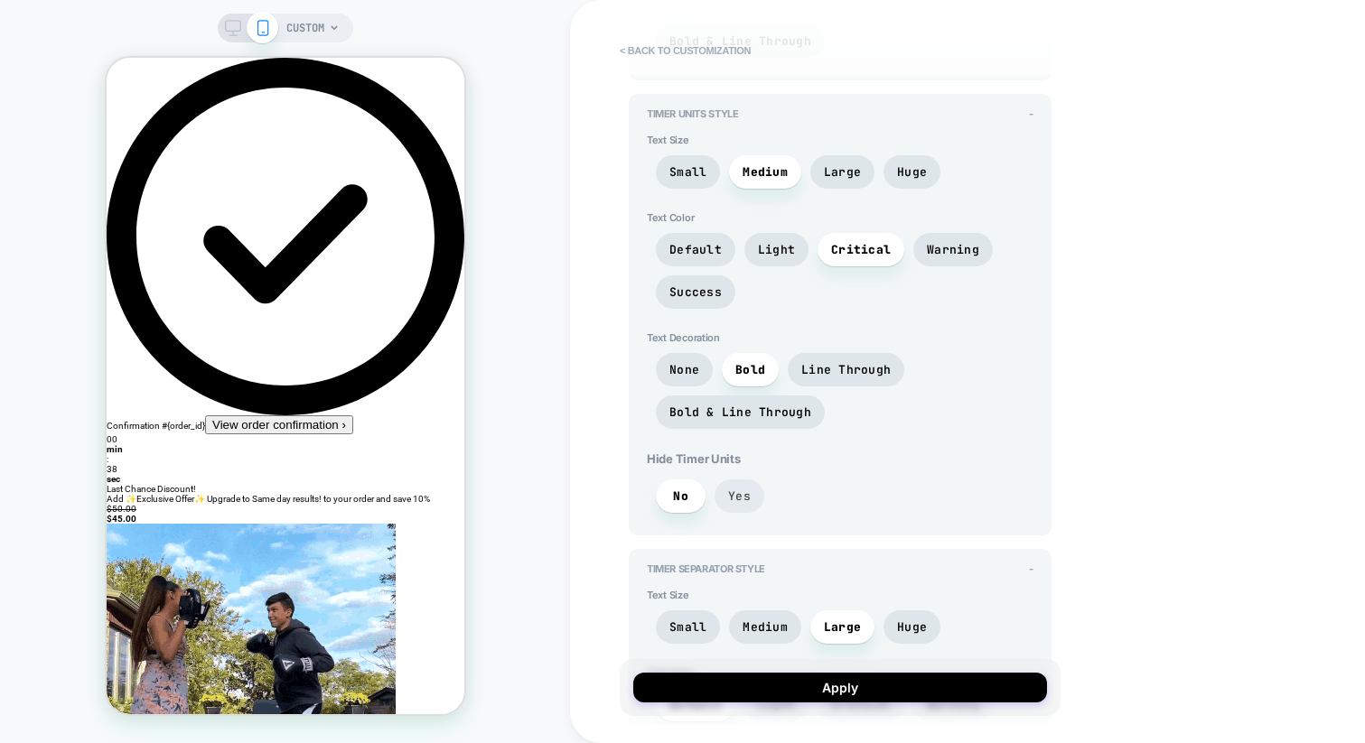
click at [741, 495] on span "Yes" at bounding box center [739, 496] width 23 height 15
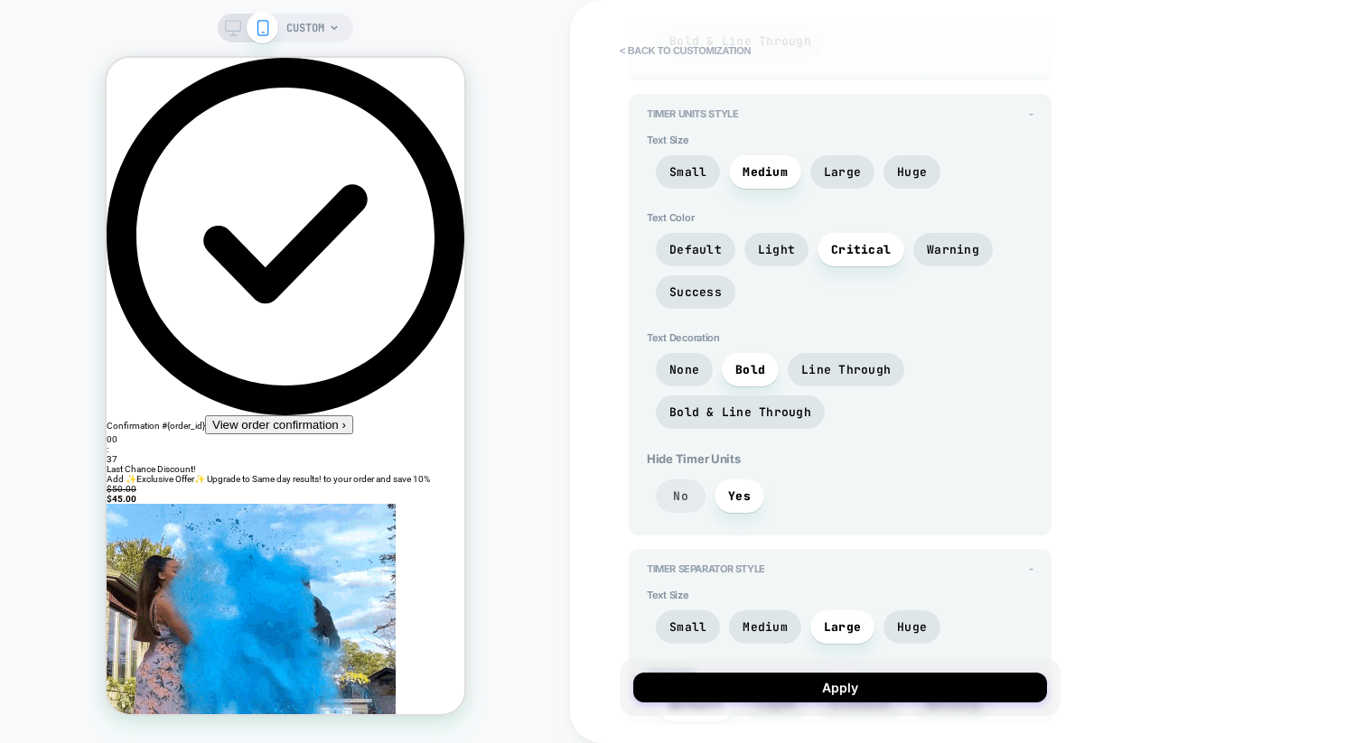
click at [693, 494] on span "No" at bounding box center [681, 496] width 50 height 33
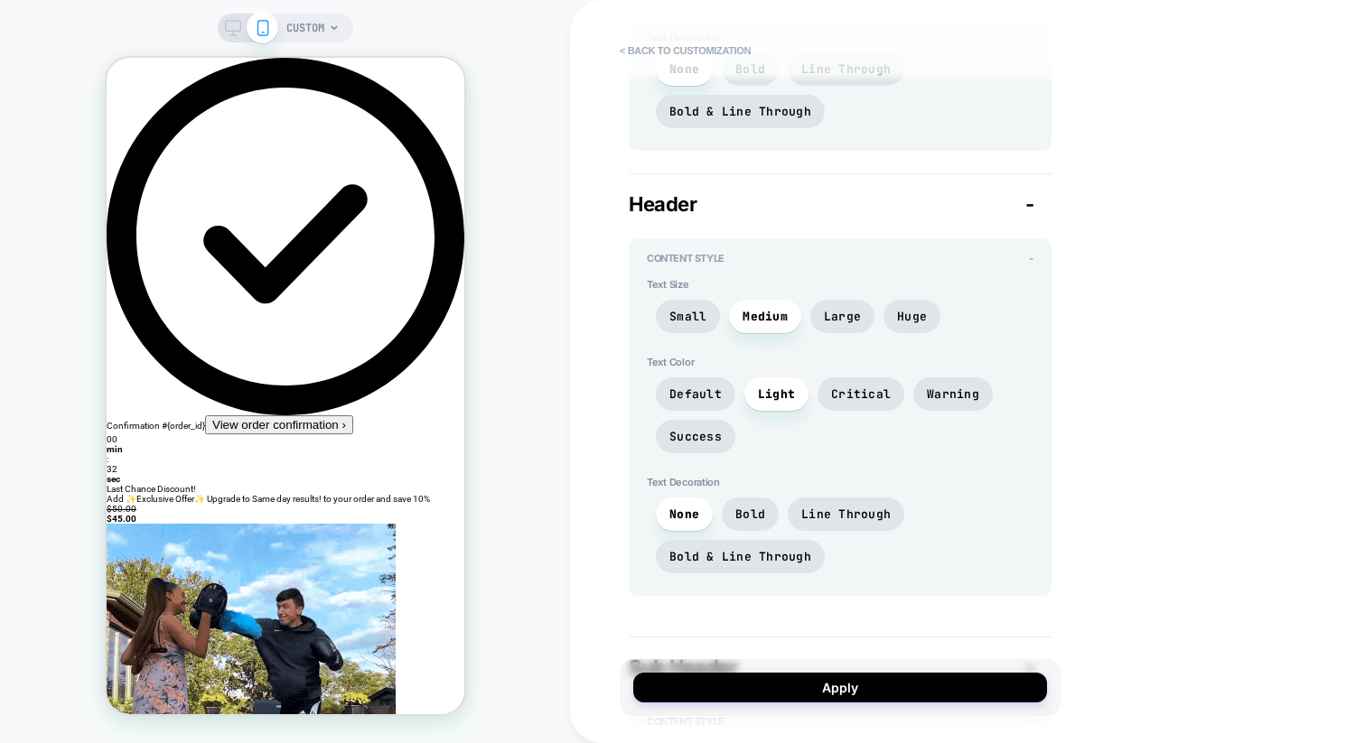
scroll to position [1232, 0]
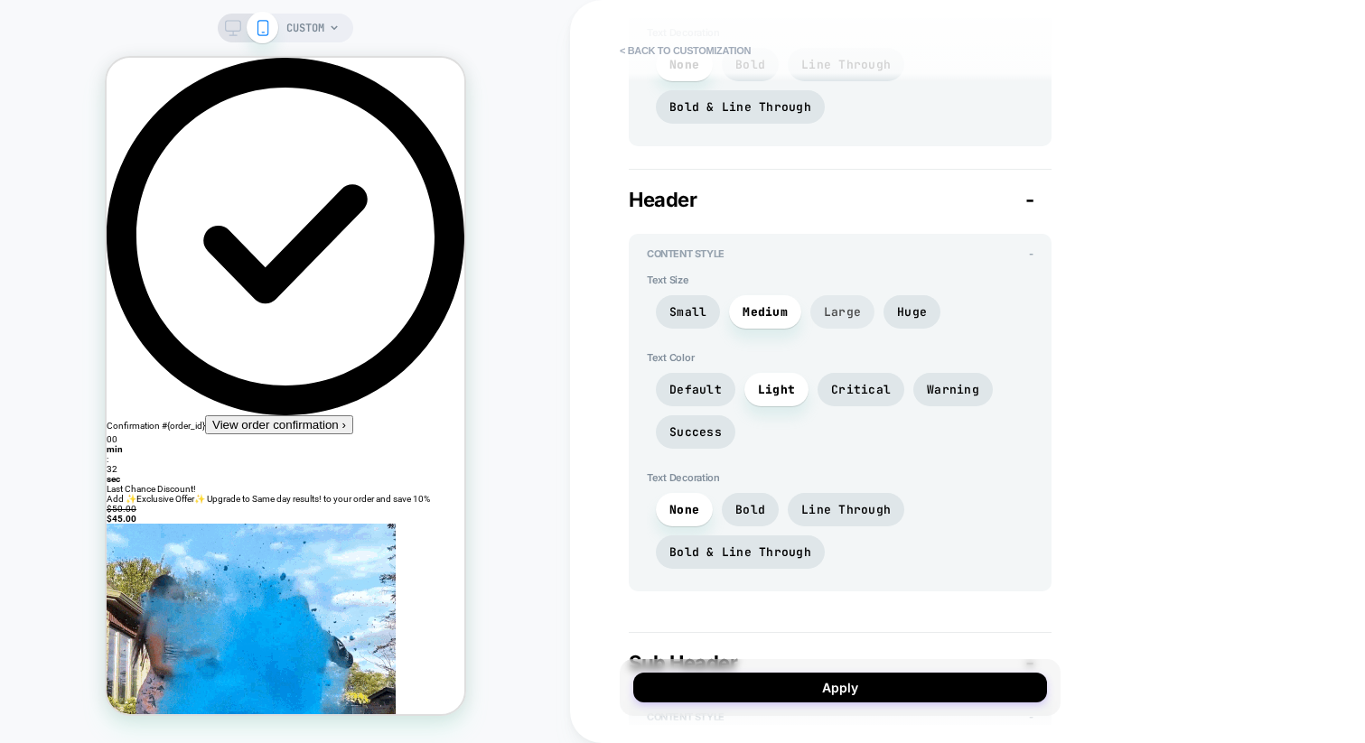
click at [844, 315] on span "Large" at bounding box center [842, 311] width 37 height 15
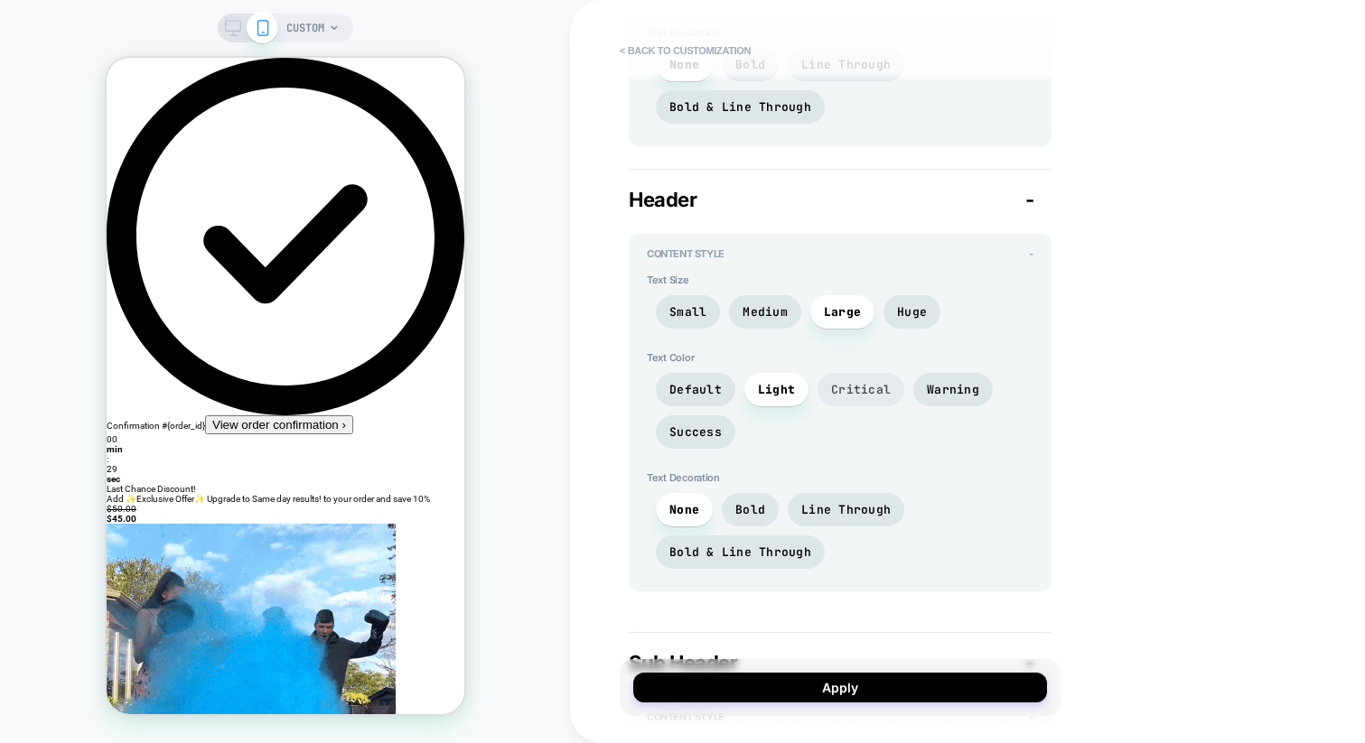
click at [853, 386] on span "Critical" at bounding box center [861, 389] width 60 height 15
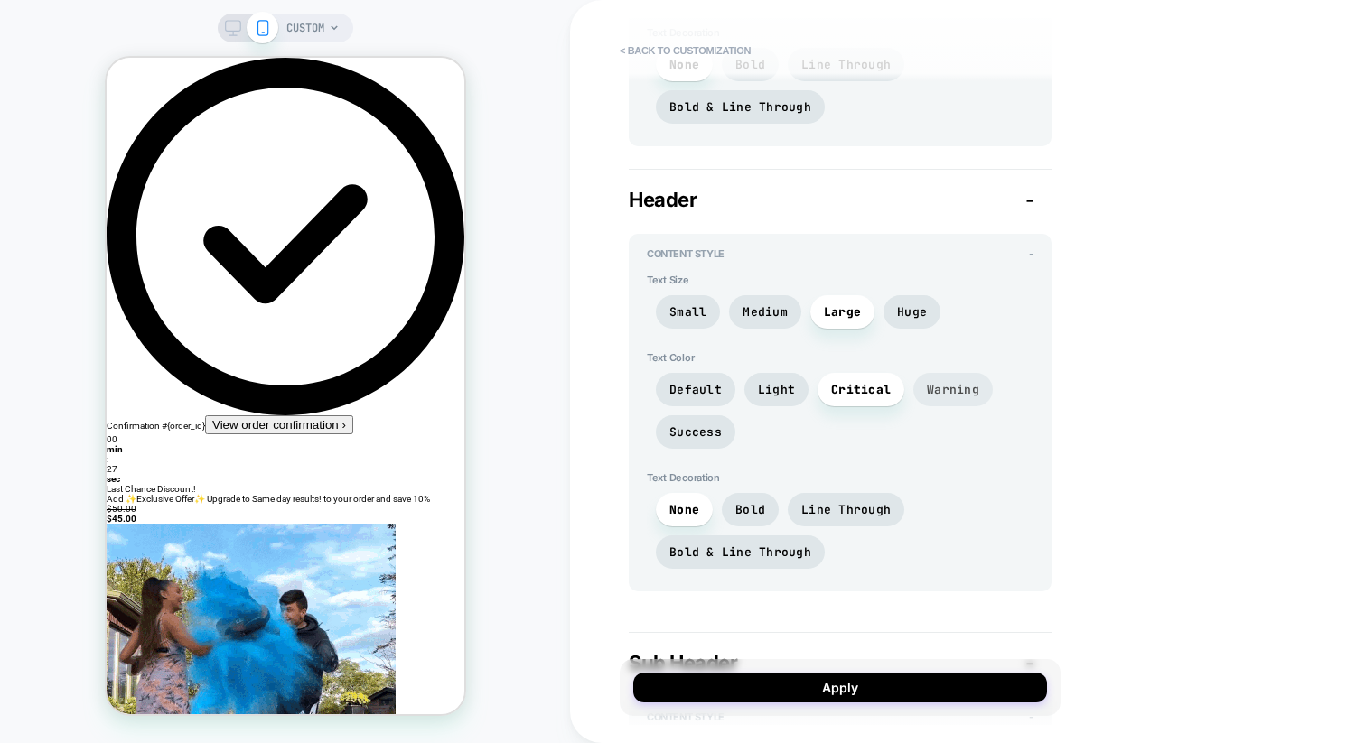
click at [961, 390] on span "Warning" at bounding box center [953, 389] width 52 height 15
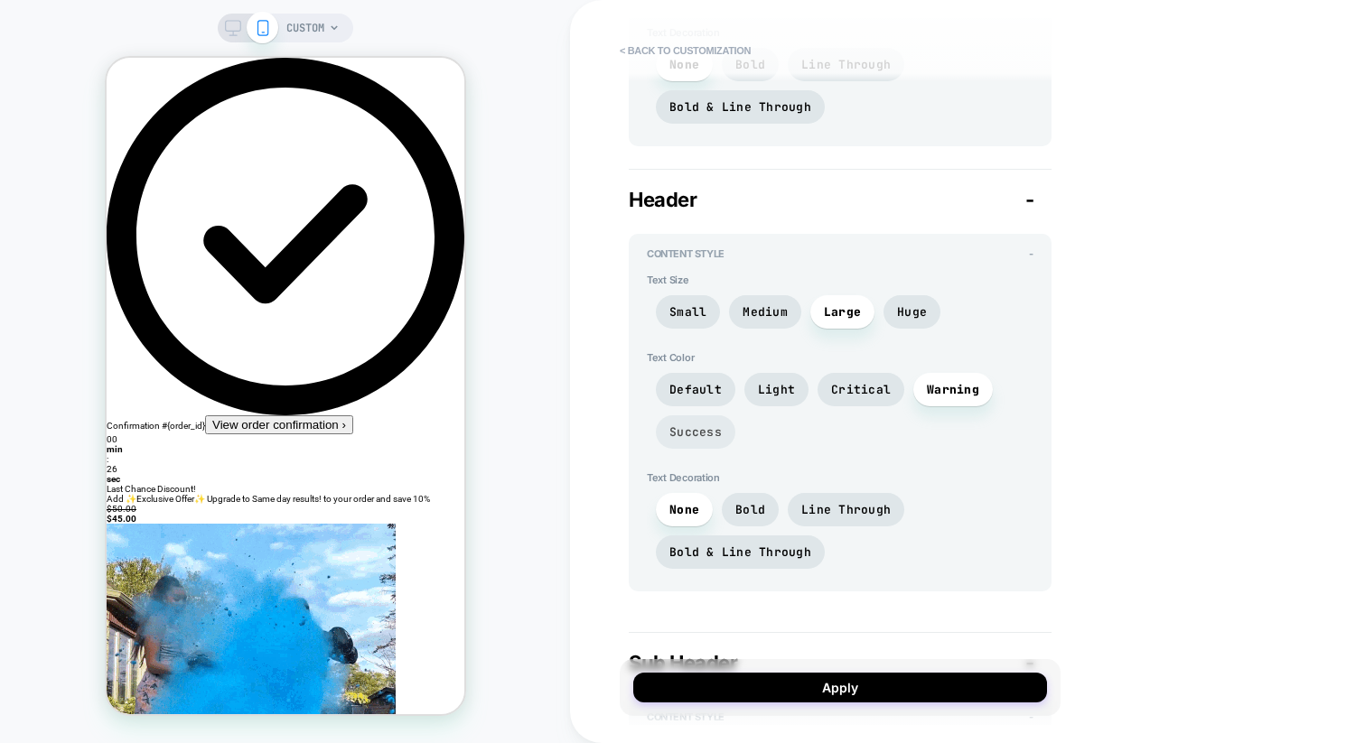
click at [693, 424] on span "Success" at bounding box center [695, 431] width 52 height 15
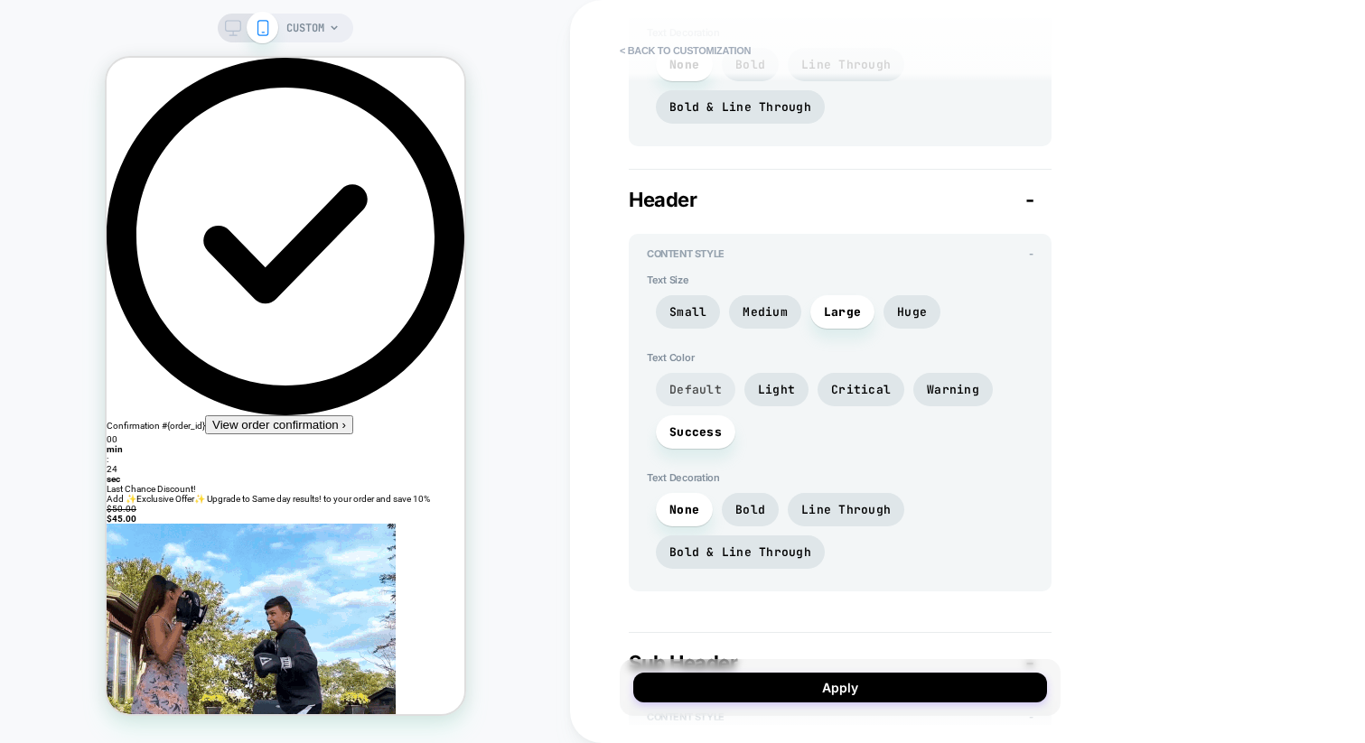
click at [716, 390] on span "Default" at bounding box center [695, 389] width 52 height 15
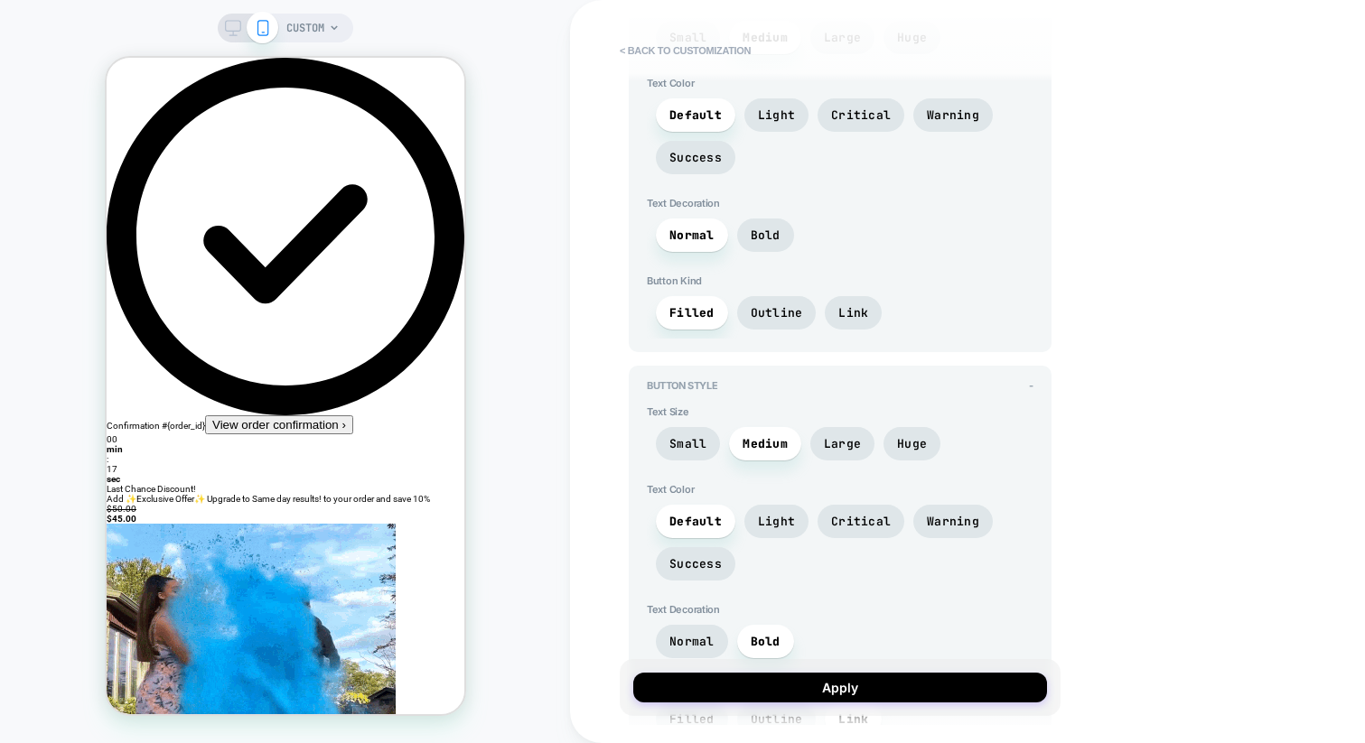
scroll to position [4446, 0]
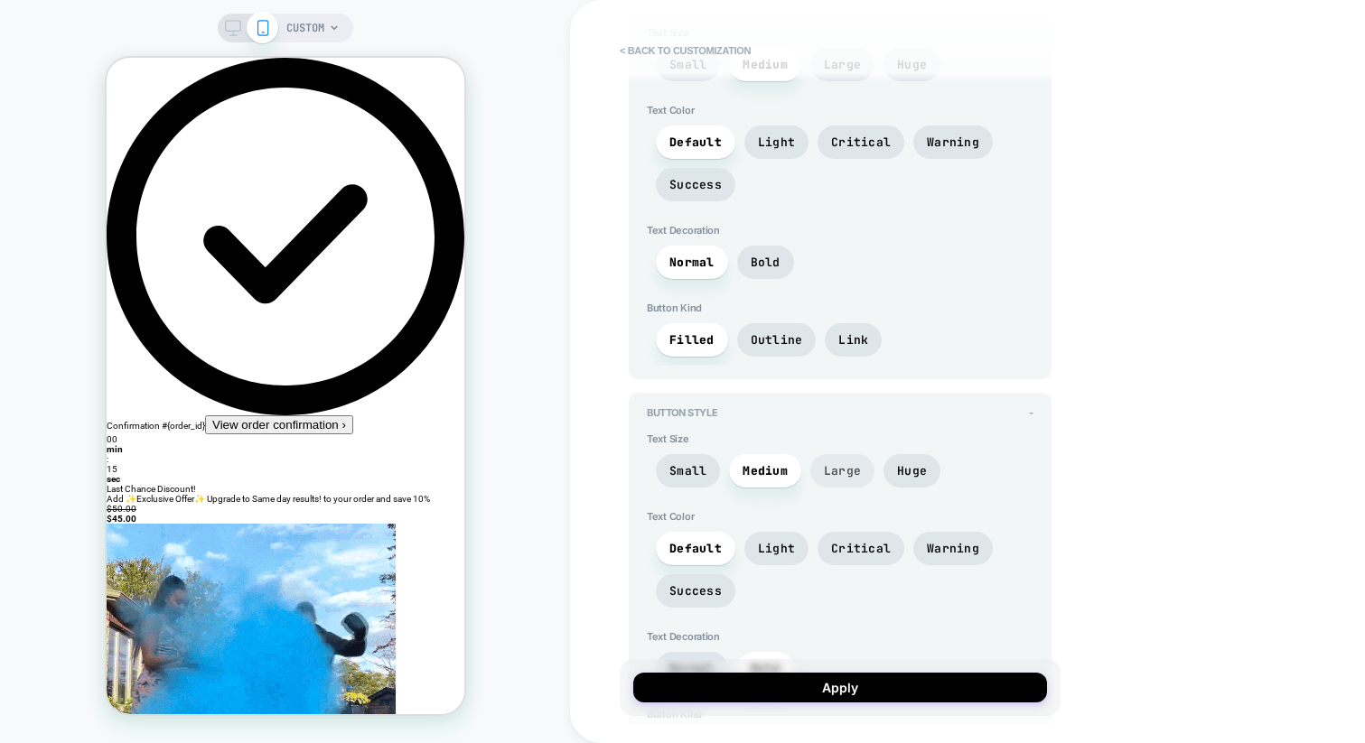
click at [849, 463] on span "Large" at bounding box center [842, 470] width 37 height 15
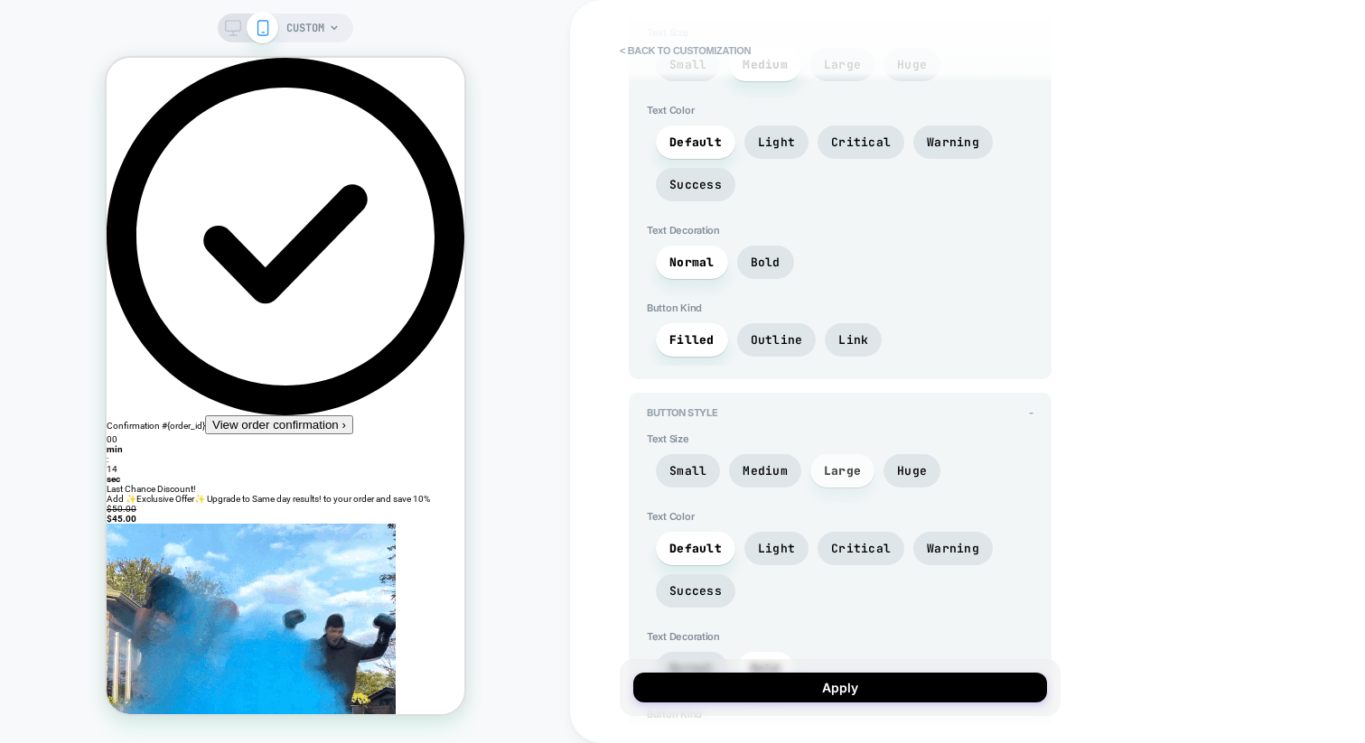
drag, startPoint x: 891, startPoint y: 465, endPoint x: 859, endPoint y: 464, distance: 32.5
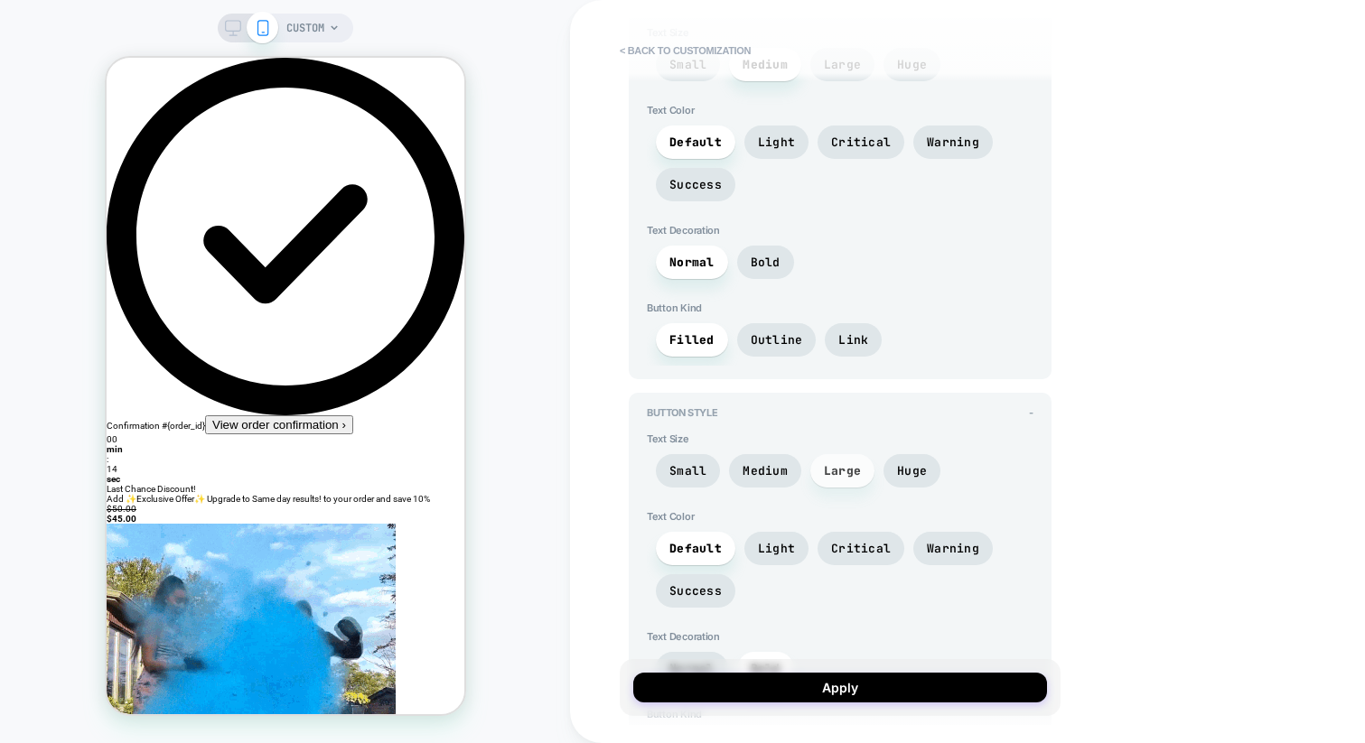
click at [888, 465] on span "Huge" at bounding box center [911, 470] width 57 height 33
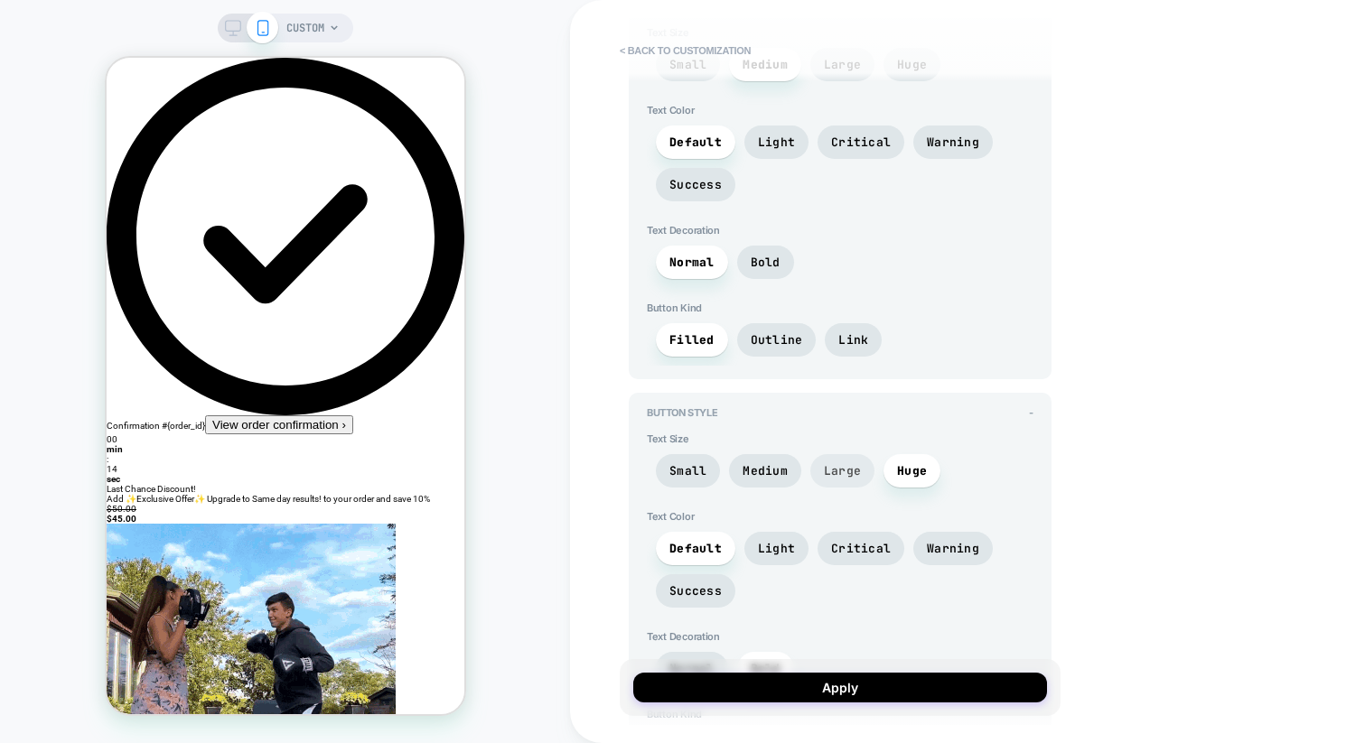
drag, startPoint x: 849, startPoint y: 463, endPoint x: 823, endPoint y: 461, distance: 26.3
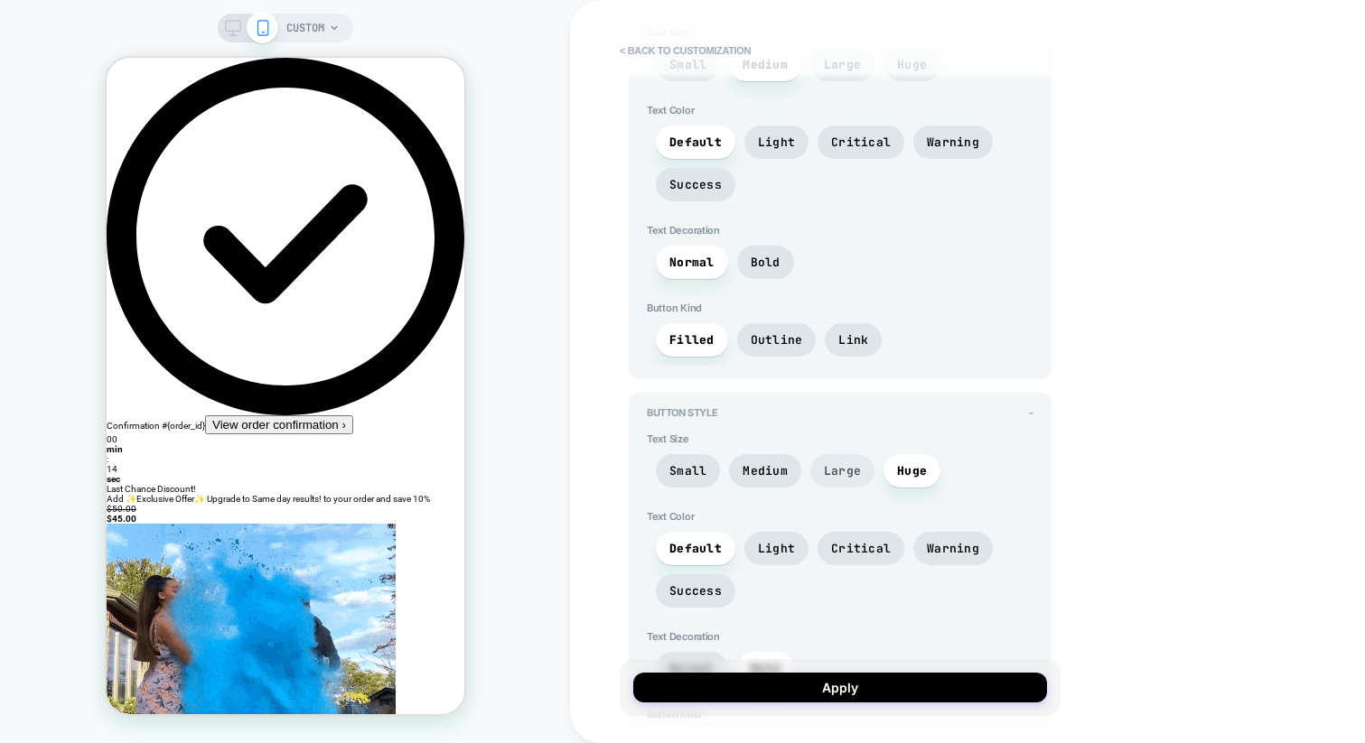
click at [846, 463] on span "Large" at bounding box center [842, 470] width 37 height 15
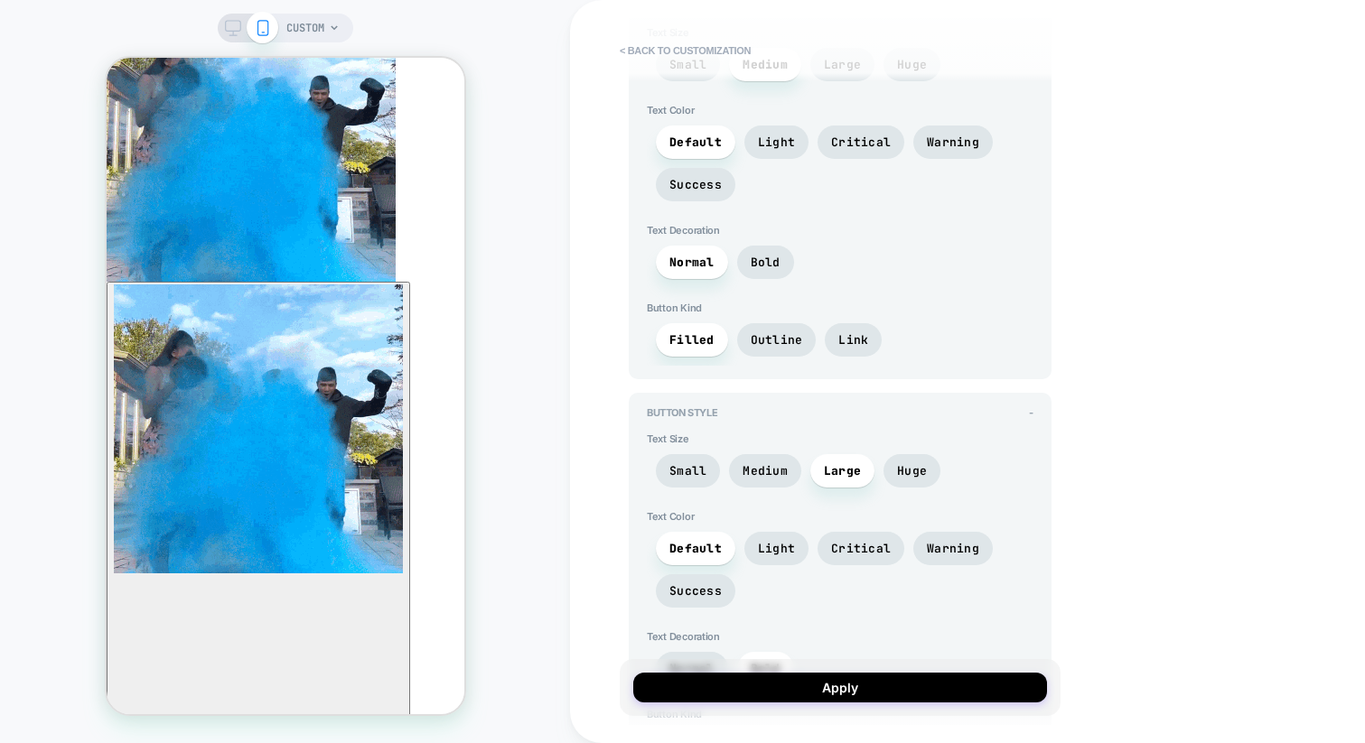
scroll to position [529, 0]
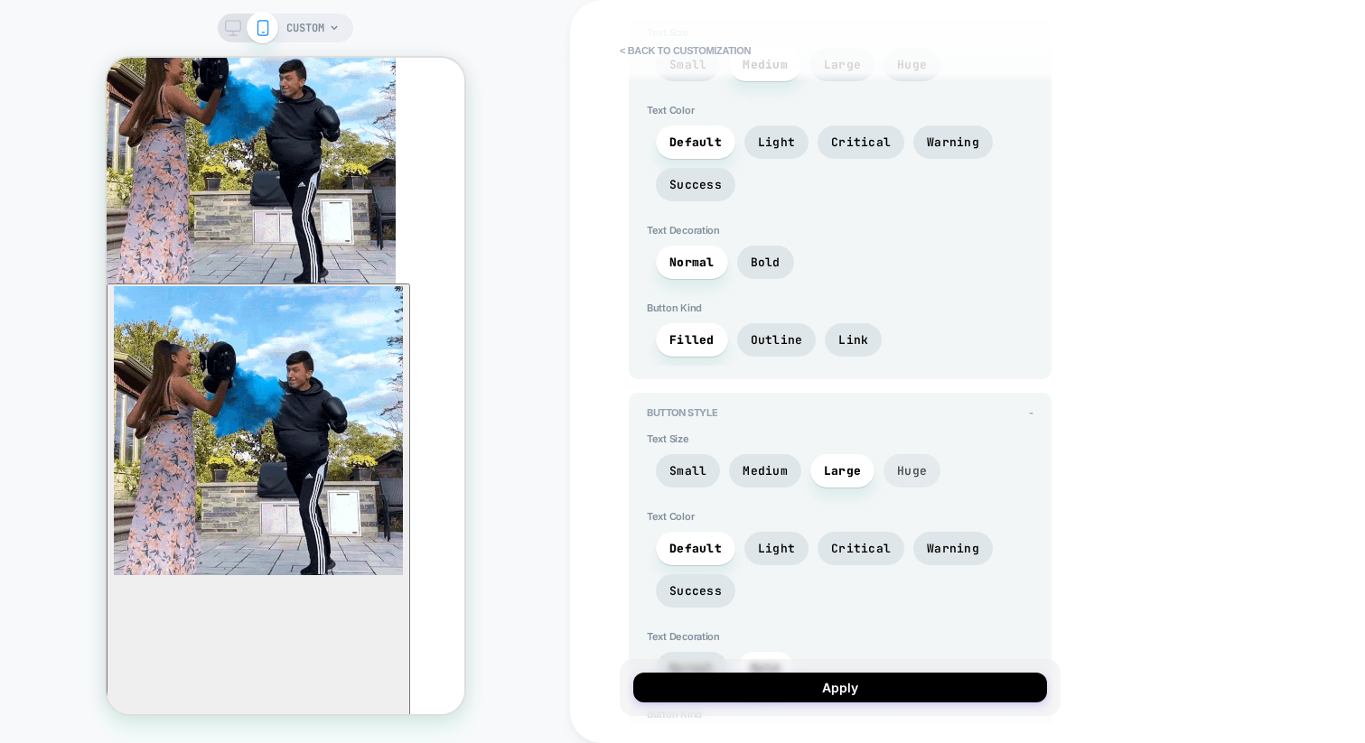
click at [914, 466] on span "Huge" at bounding box center [912, 470] width 30 height 15
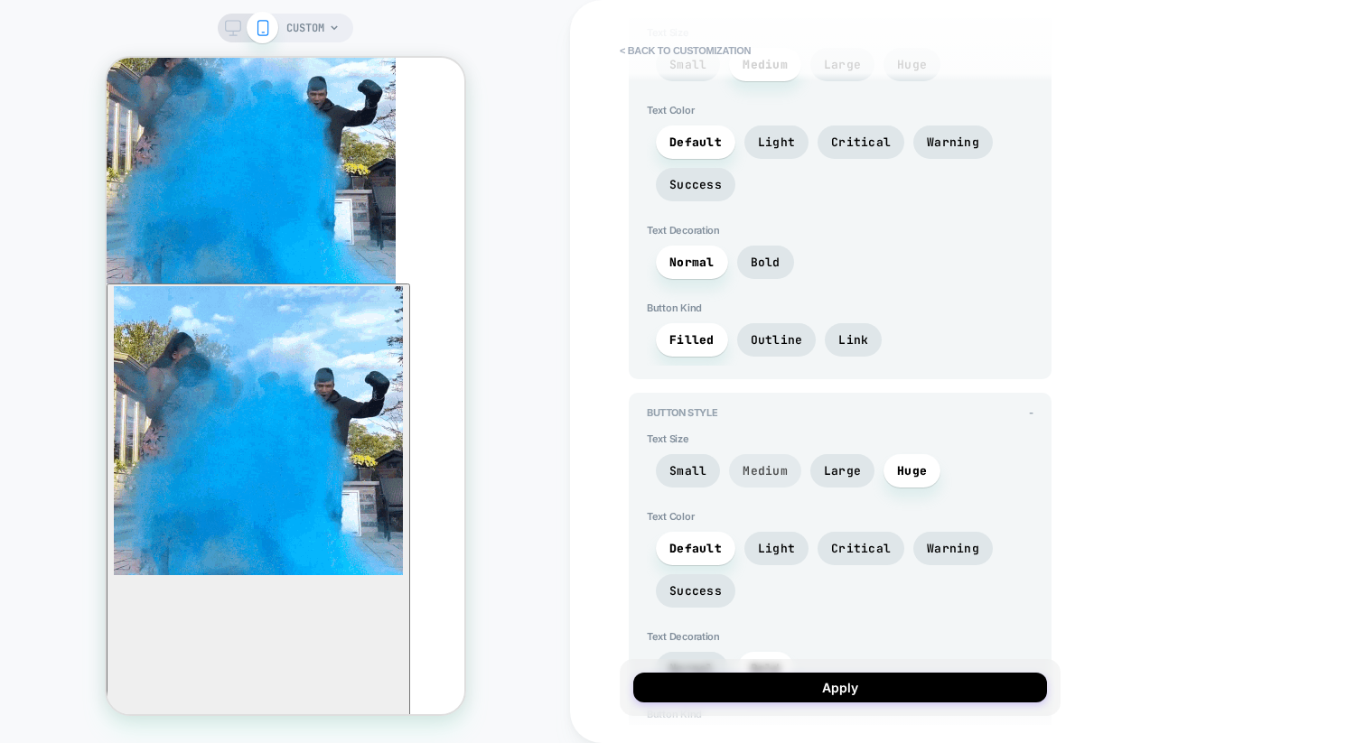
drag, startPoint x: 848, startPoint y: 464, endPoint x: 732, endPoint y: 461, distance: 115.6
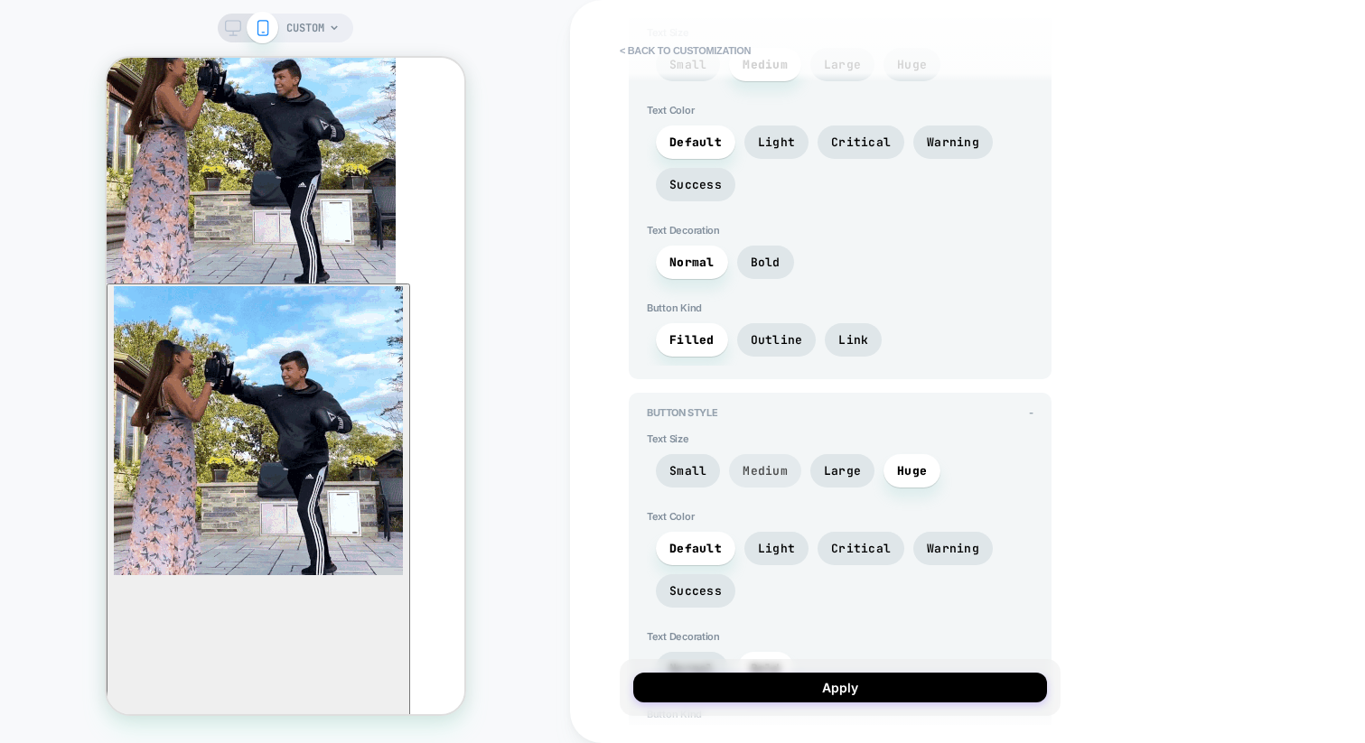
click at [847, 464] on span "Large" at bounding box center [842, 470] width 37 height 15
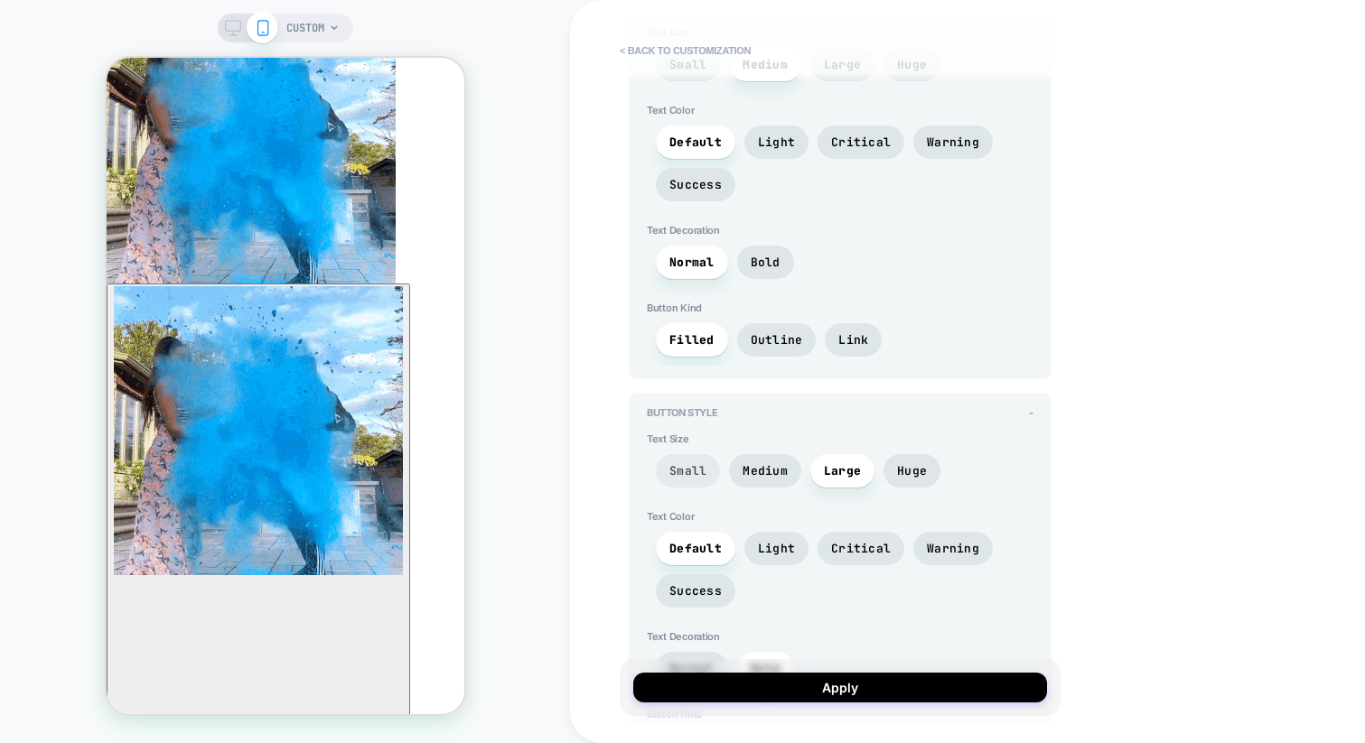
click at [682, 464] on span "Small" at bounding box center [687, 470] width 37 height 15
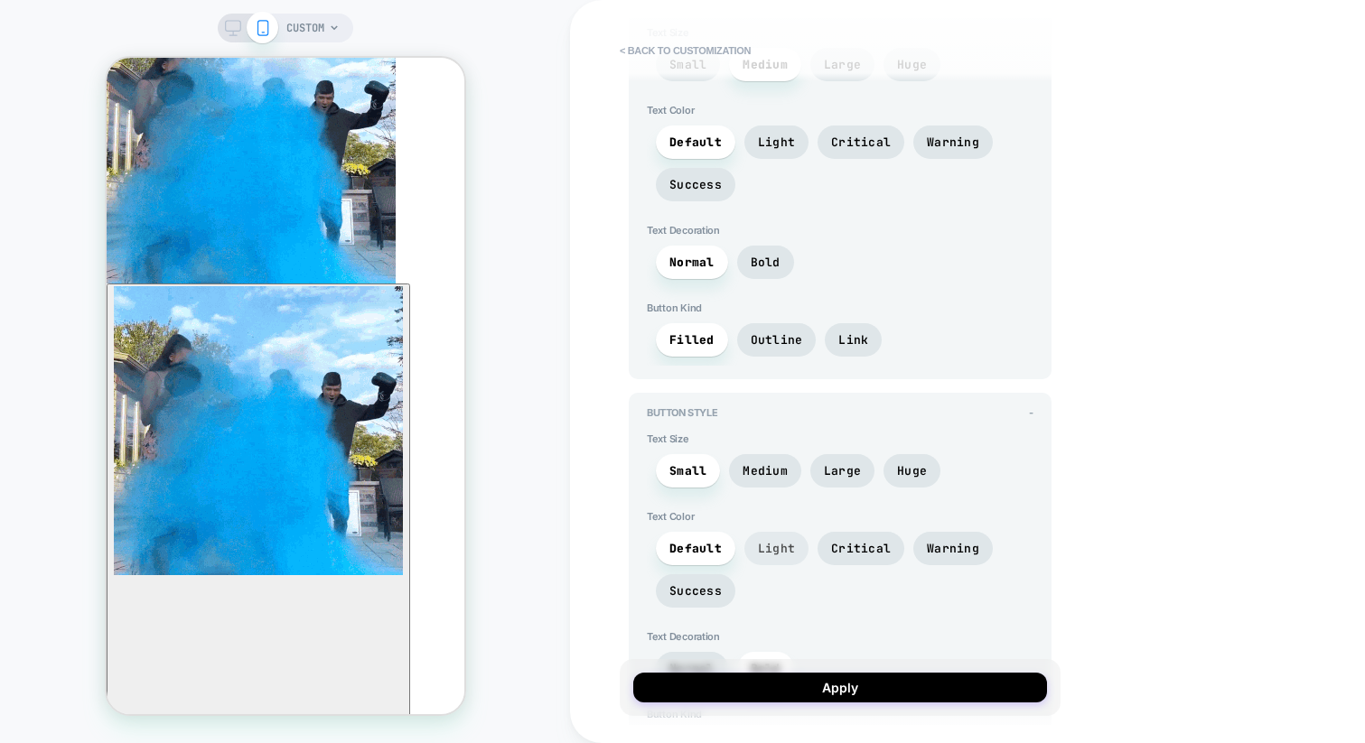
click at [766, 545] on span "Light" at bounding box center [776, 548] width 64 height 33
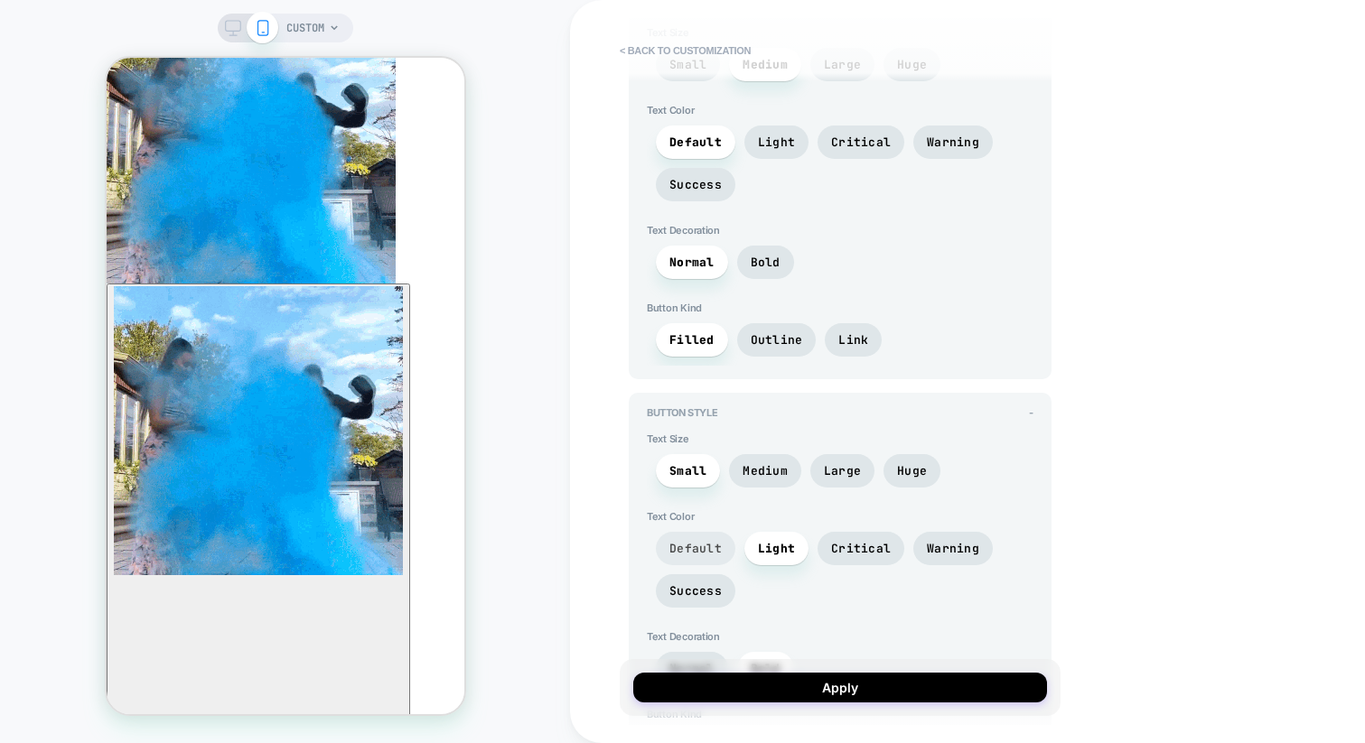
click at [691, 541] on span "Default" at bounding box center [695, 548] width 52 height 15
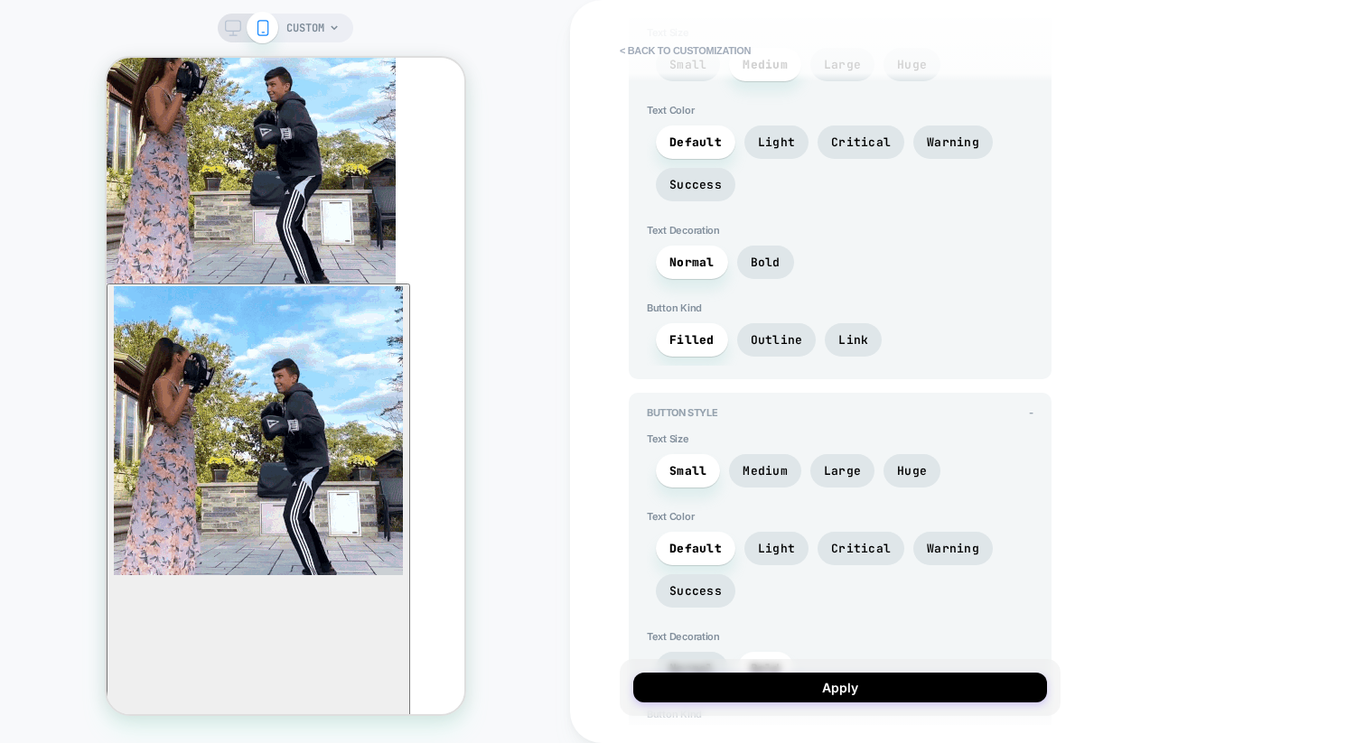
drag, startPoint x: 876, startPoint y: 546, endPoint x: 790, endPoint y: 555, distance: 86.2
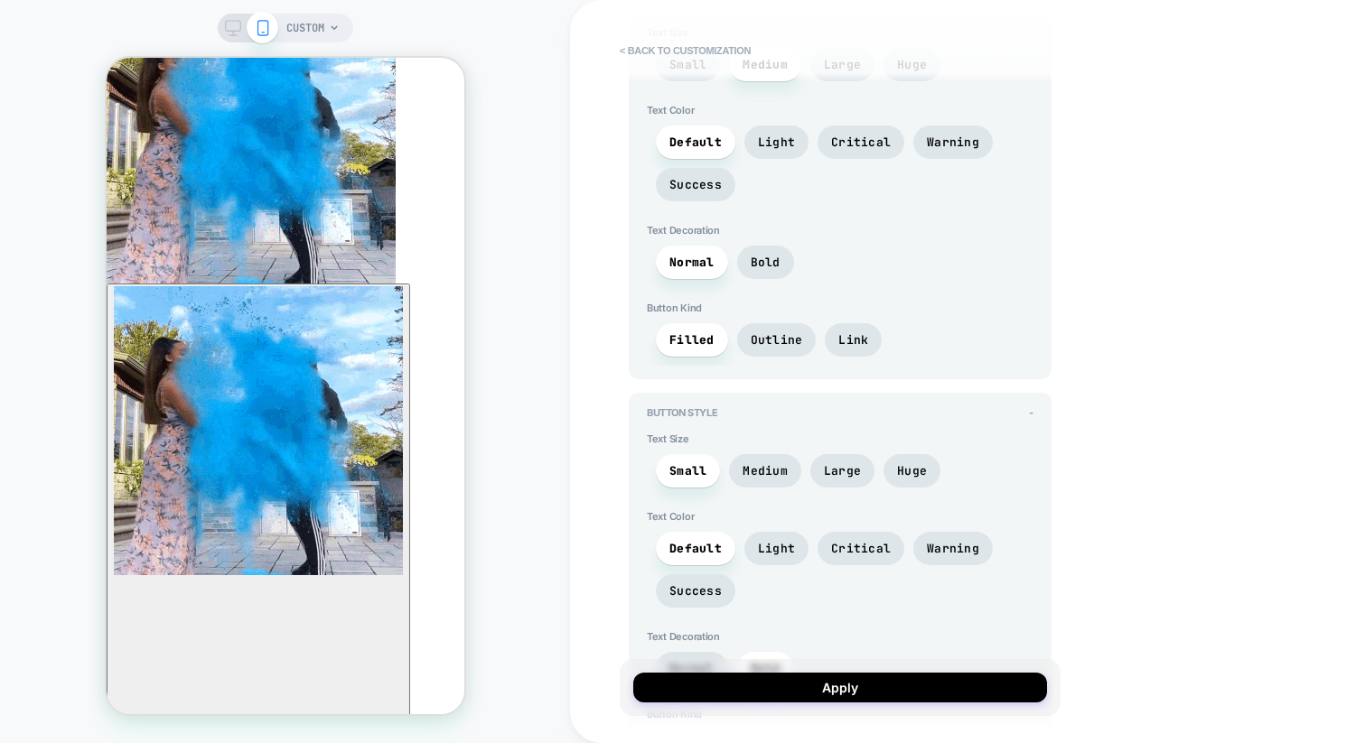
click at [875, 546] on span "Critical" at bounding box center [860, 548] width 87 height 33
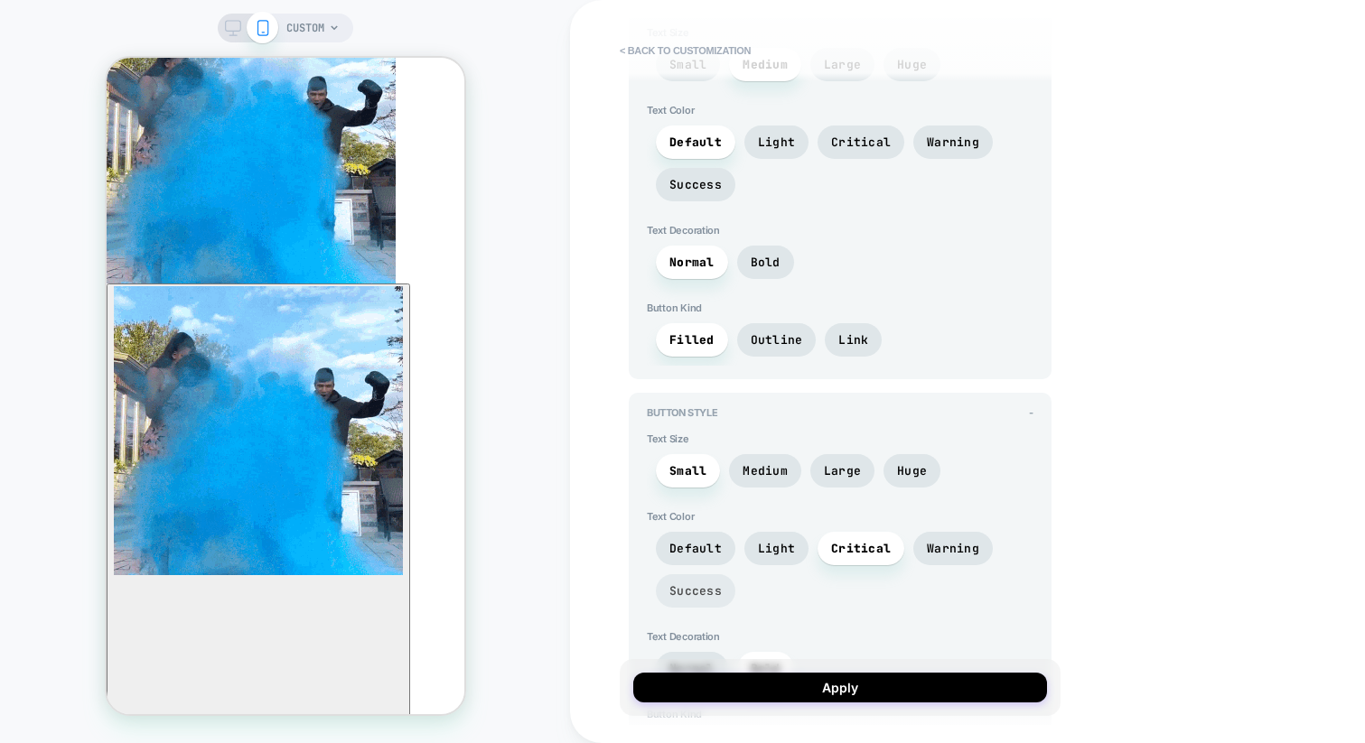
click at [713, 583] on span "Success" at bounding box center [695, 590] width 52 height 15
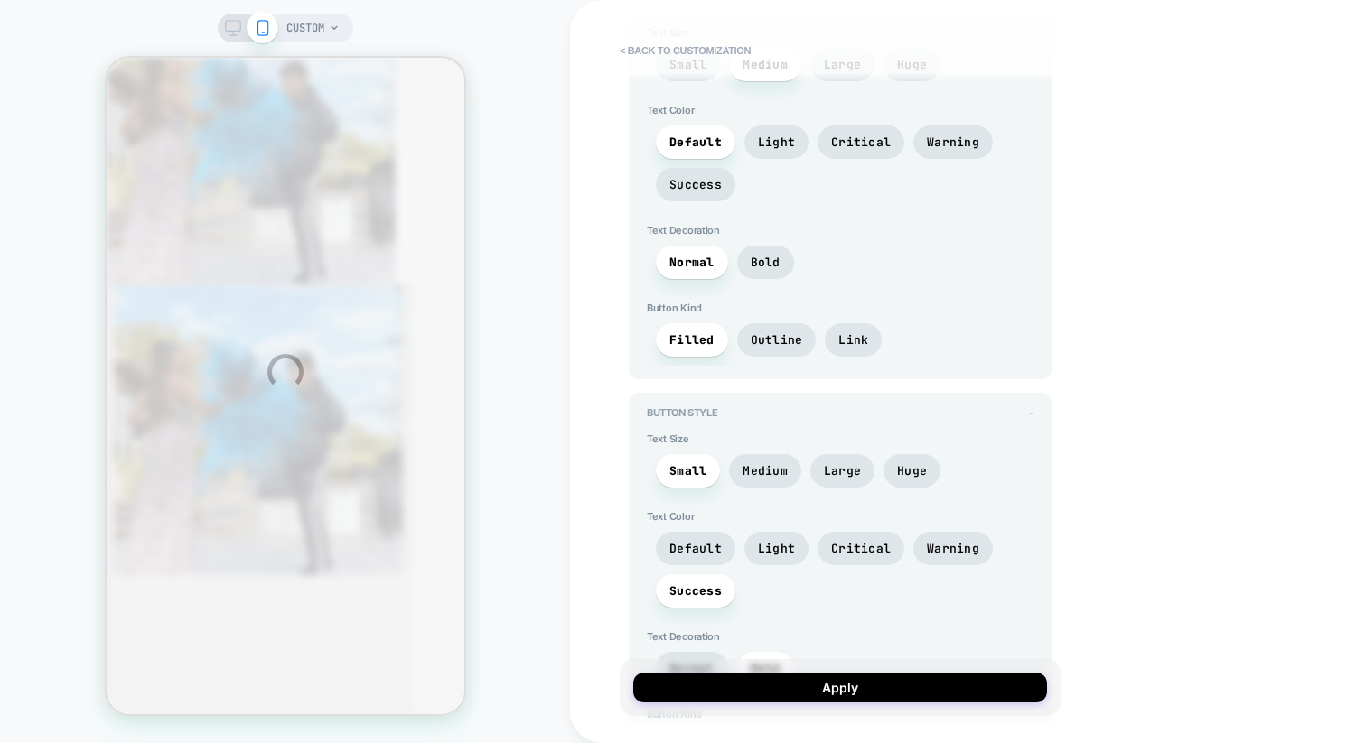
click at [937, 537] on div "CUSTOM < Back to customization Detailed Styling Timer - Timer Digits Style - Te…" at bounding box center [682, 371] width 1365 height 743
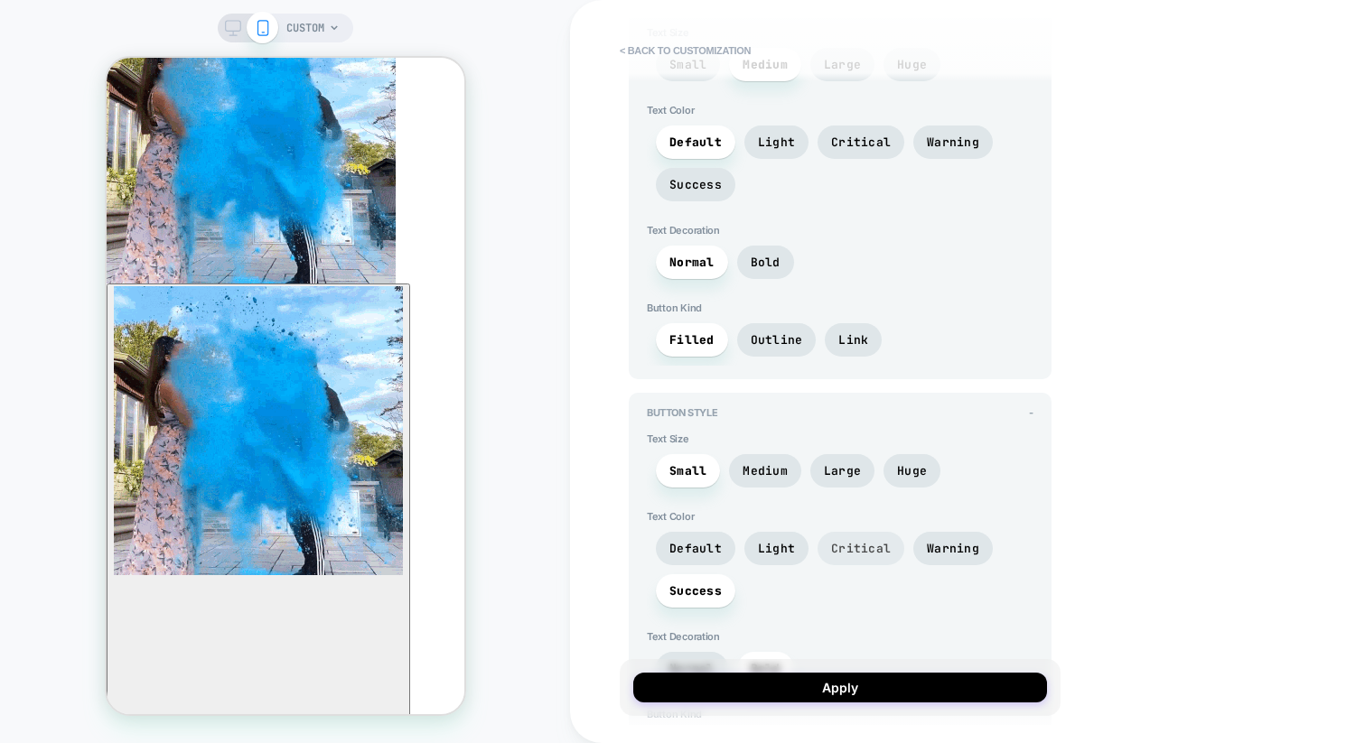
click at [837, 541] on span "Critical" at bounding box center [861, 548] width 60 height 15
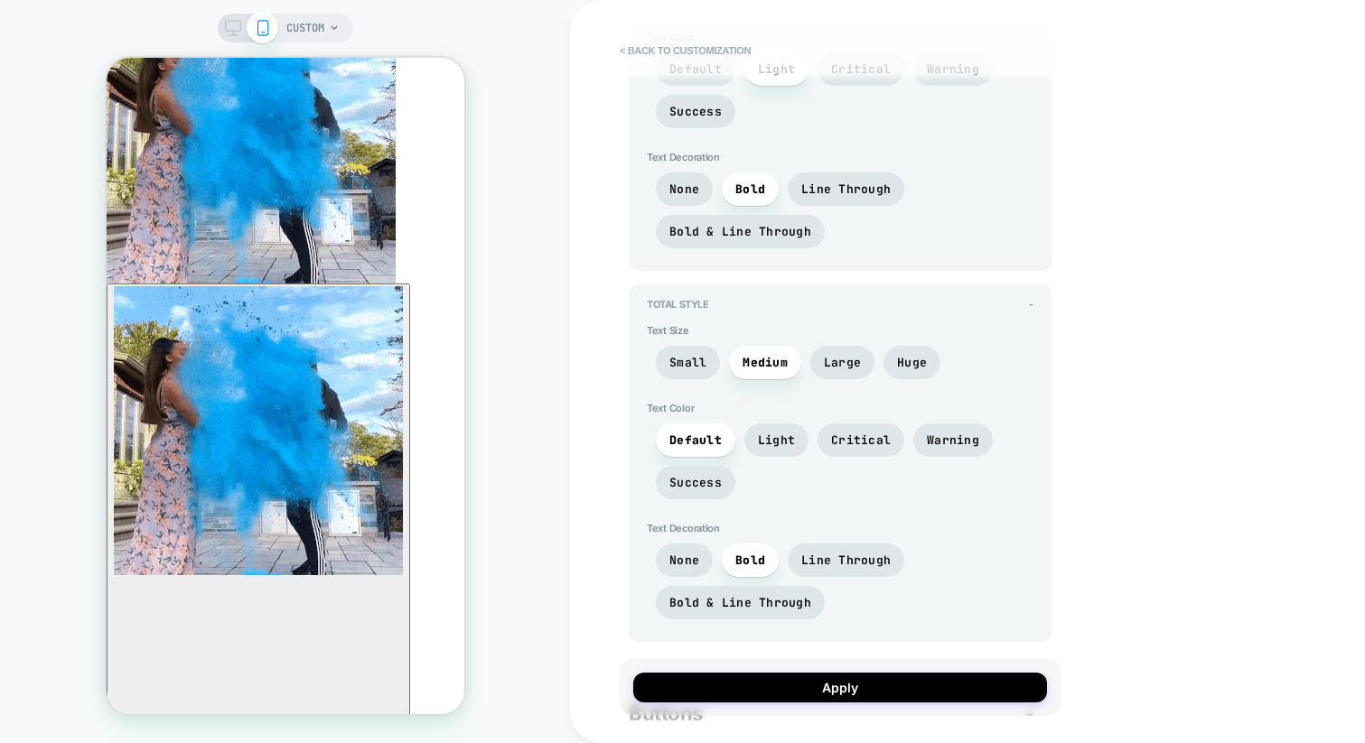
scroll to position [3686, 0]
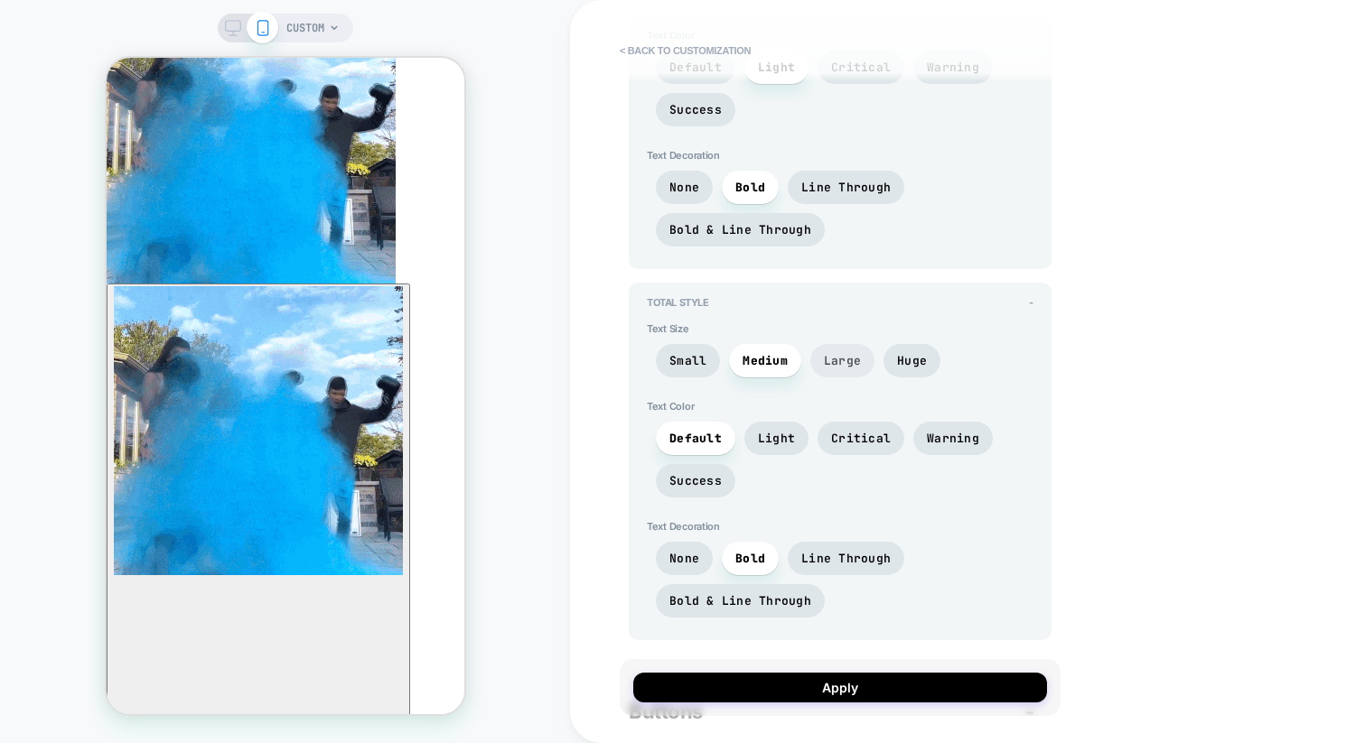
click at [824, 353] on span "Large" at bounding box center [842, 360] width 37 height 15
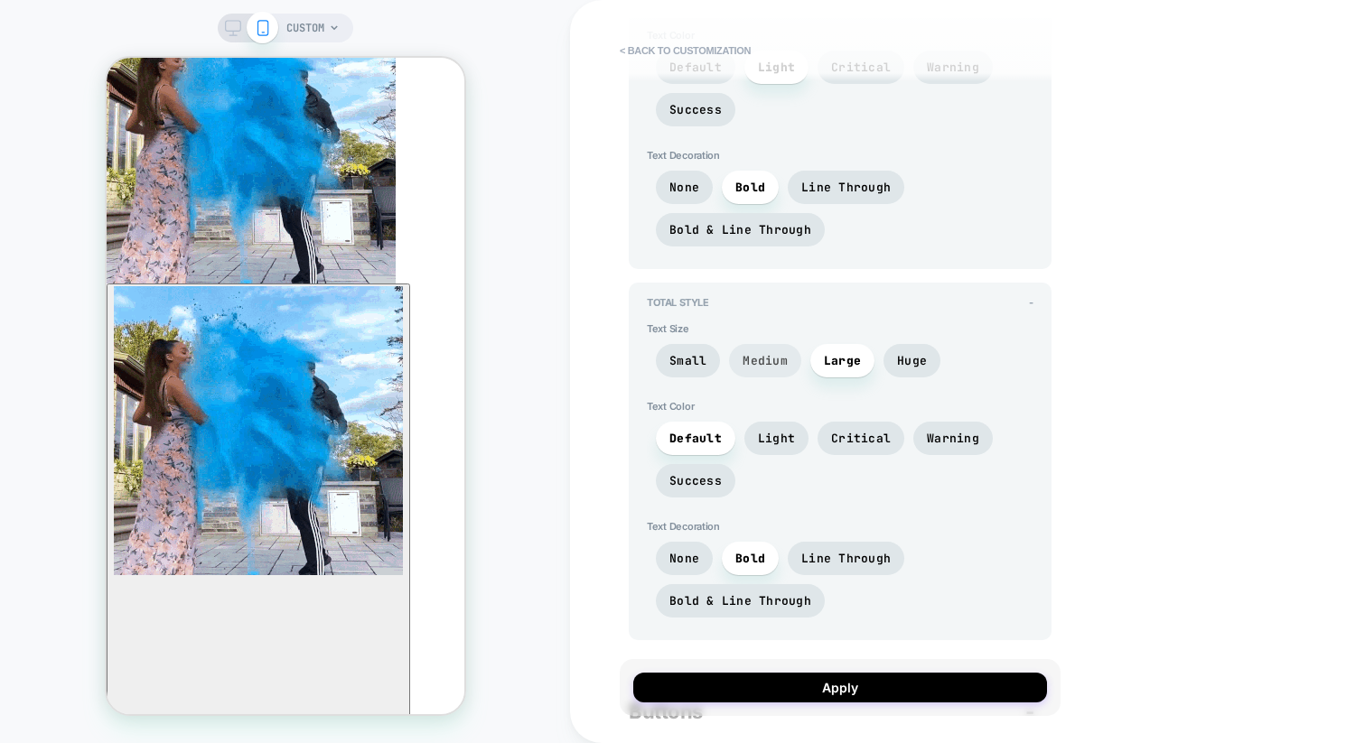
click at [778, 354] on span "Medium" at bounding box center [764, 360] width 45 height 15
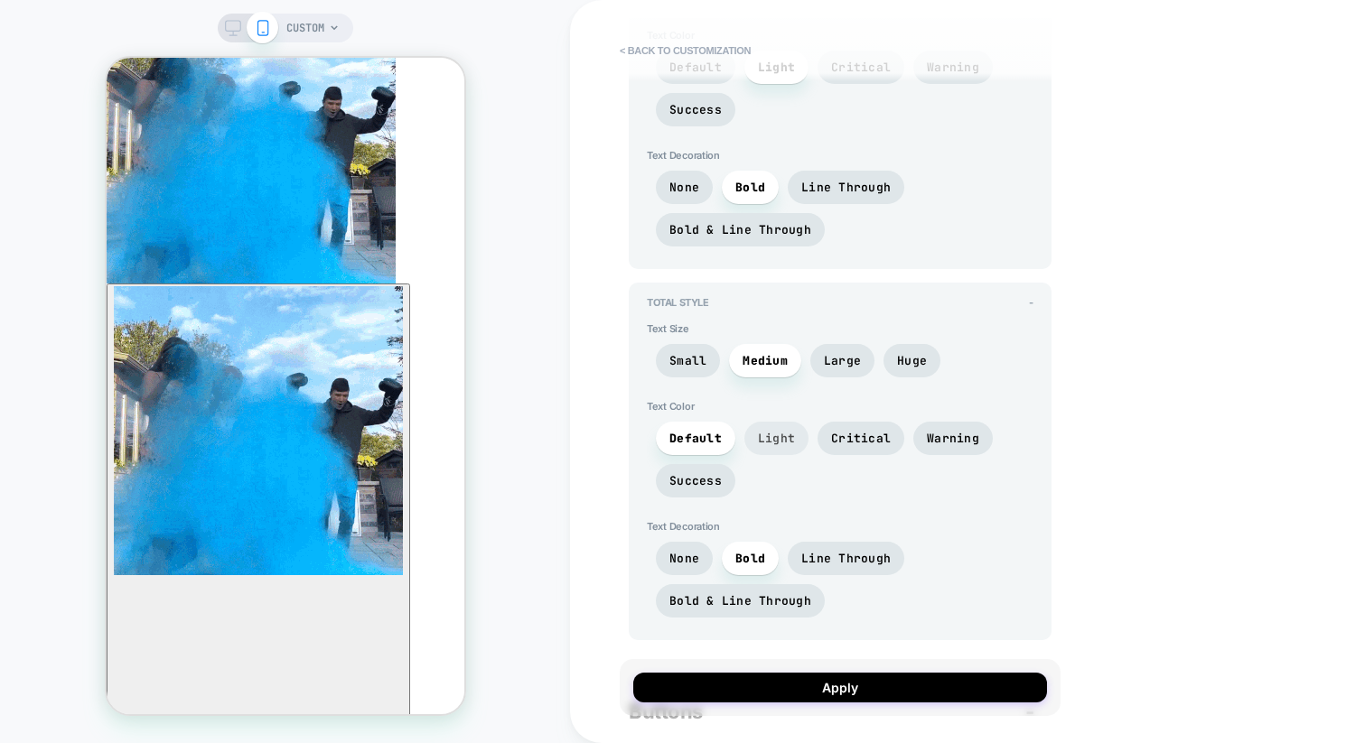
click at [777, 435] on span "Light" at bounding box center [776, 438] width 37 height 15
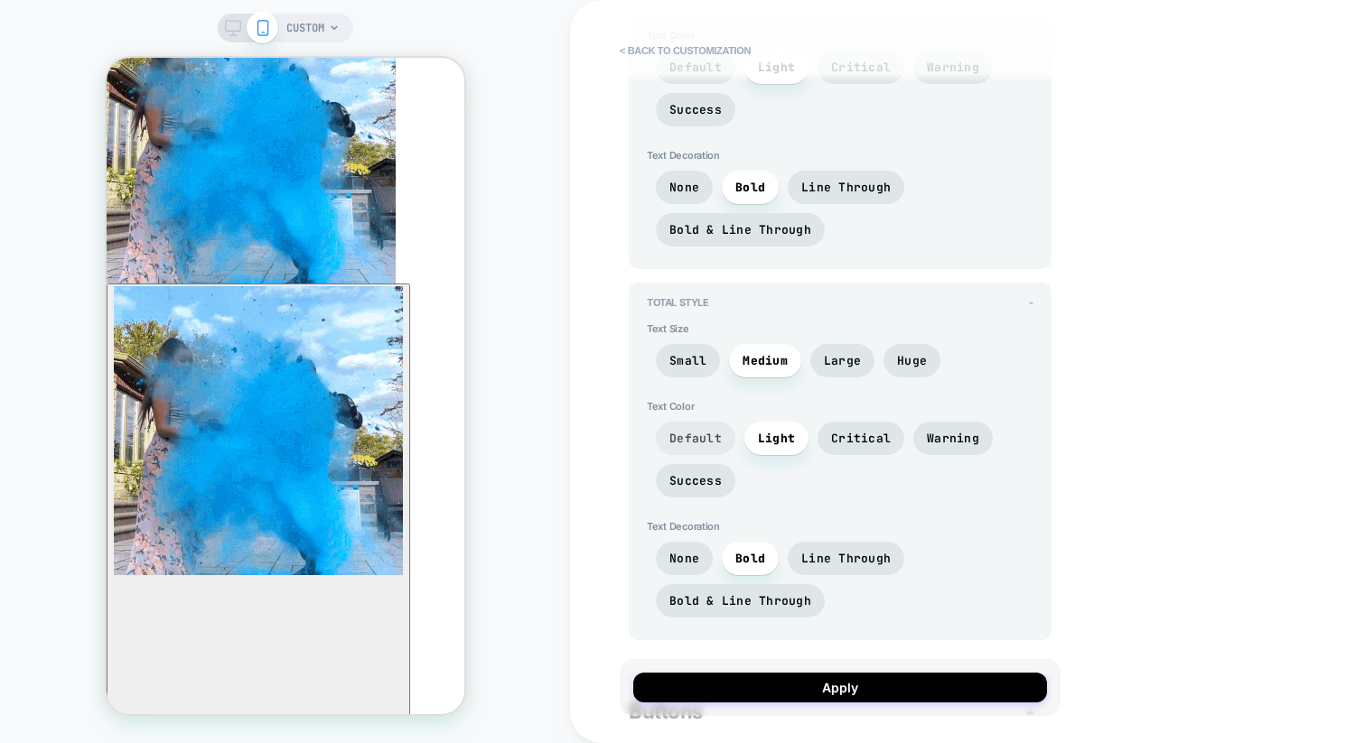
click at [715, 433] on span "Default" at bounding box center [695, 438] width 52 height 15
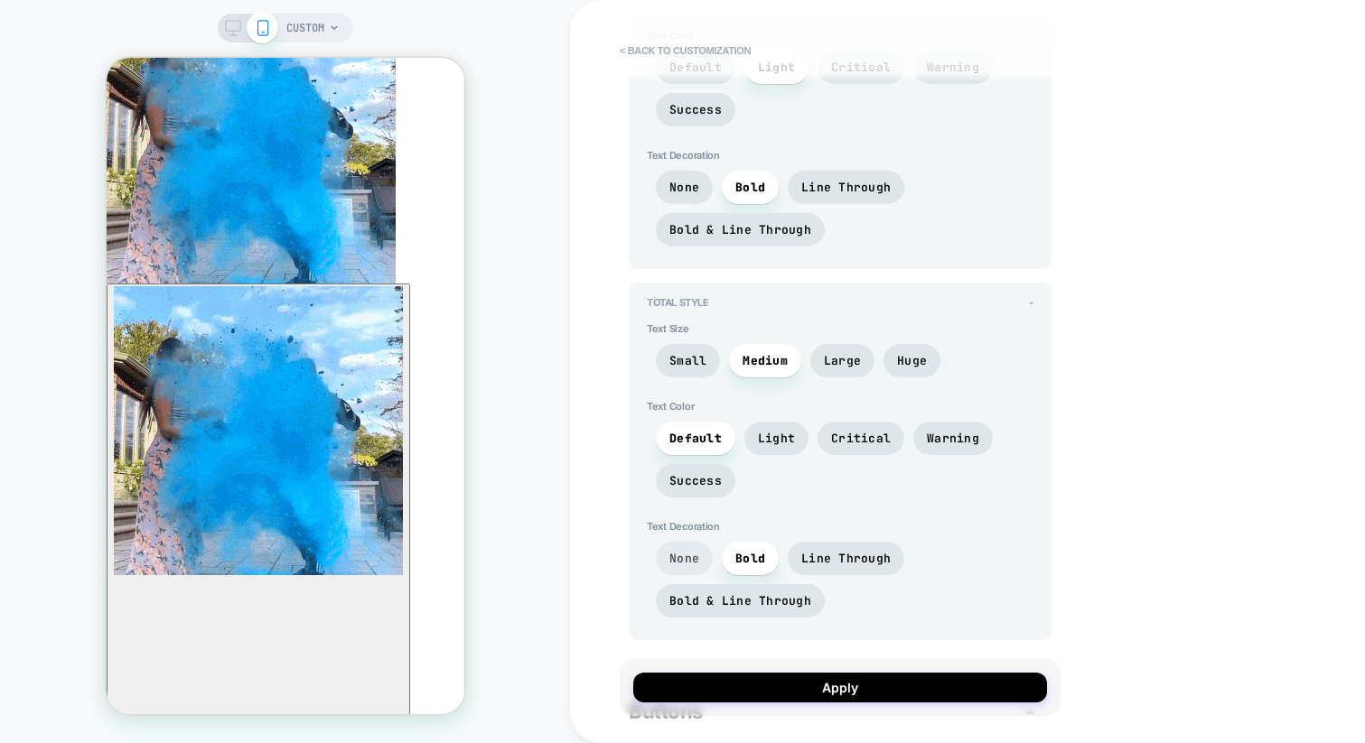
click at [688, 551] on span "None" at bounding box center [684, 558] width 30 height 15
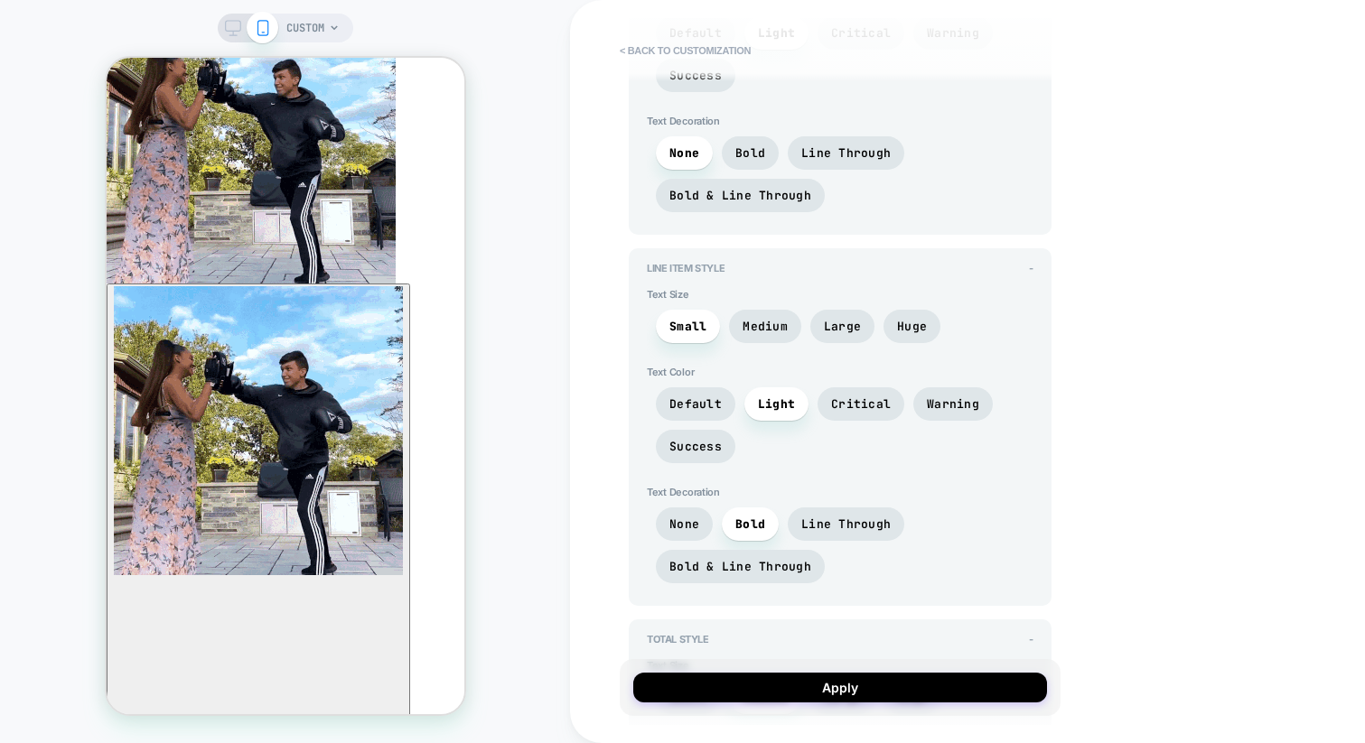
scroll to position [3319, 0]
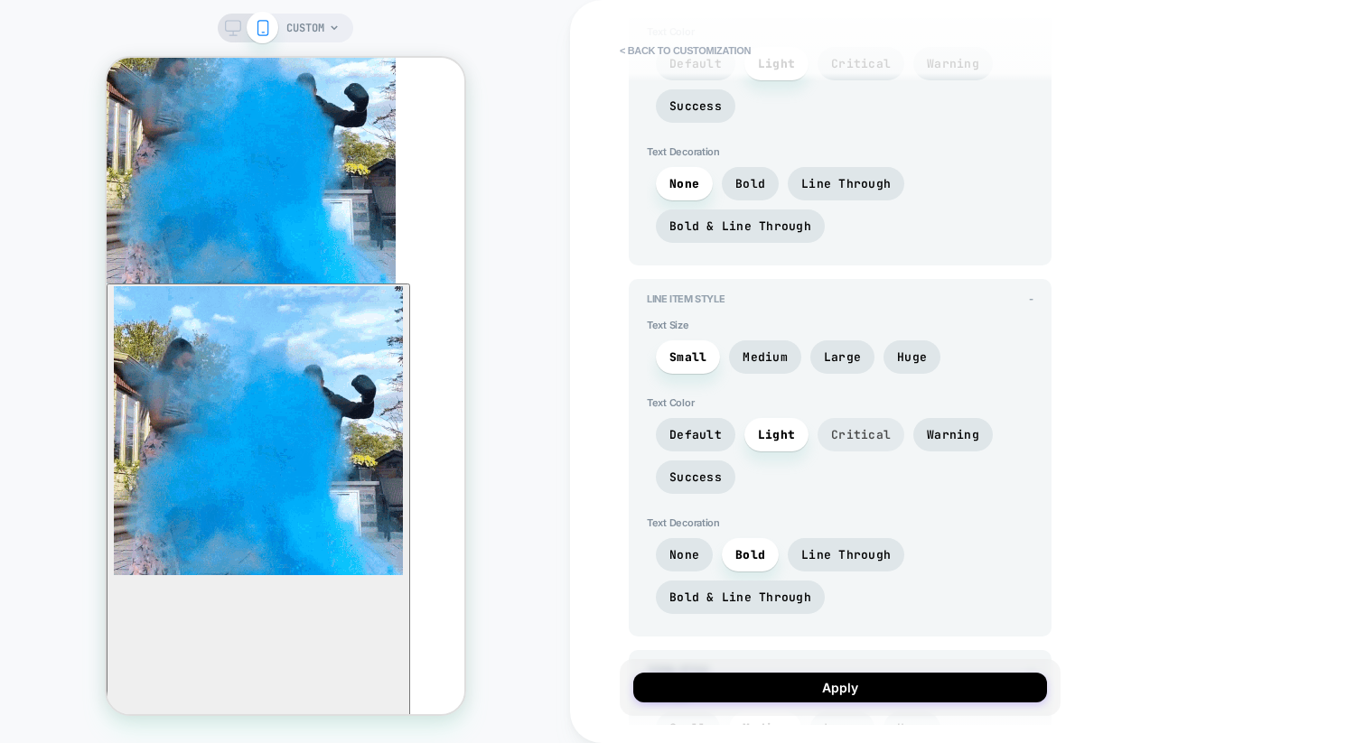
click at [865, 427] on span "Critical" at bounding box center [861, 434] width 60 height 15
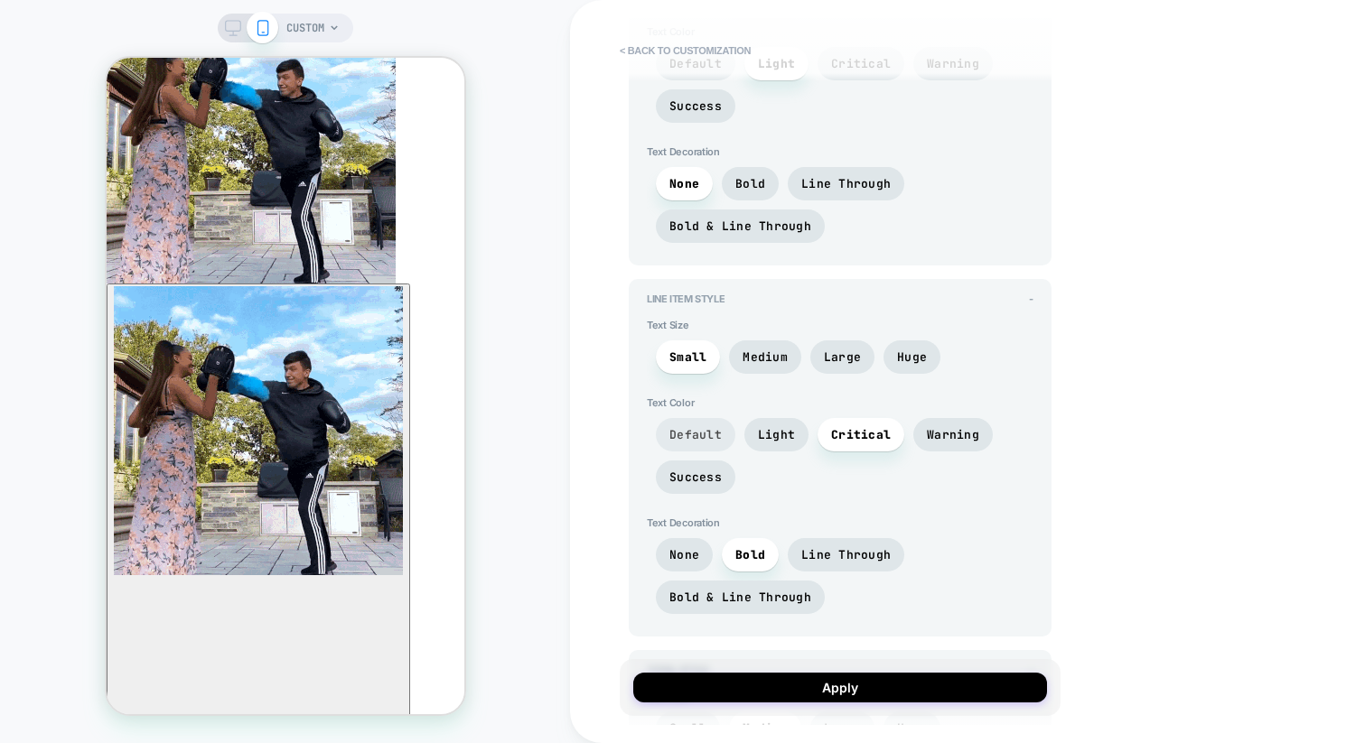
click at [683, 427] on span "Default" at bounding box center [695, 434] width 52 height 15
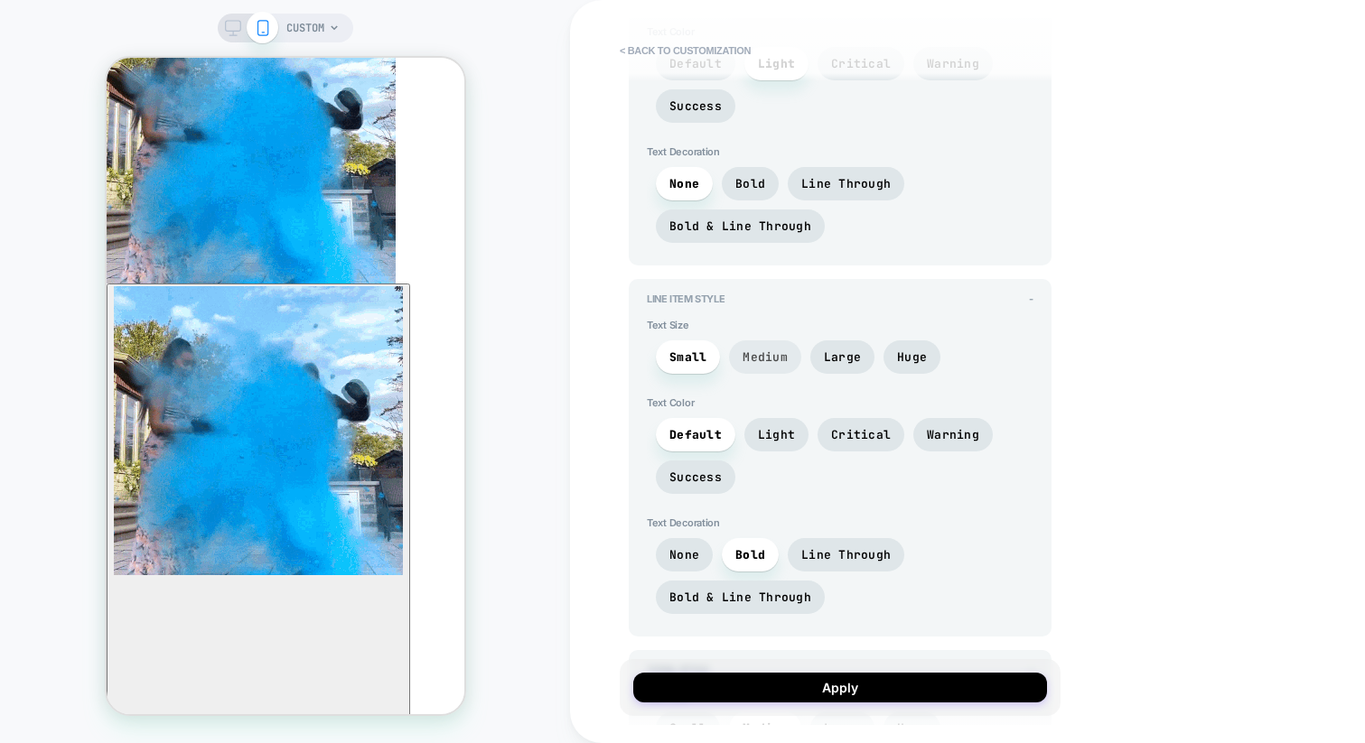
click at [778, 357] on span "Medium" at bounding box center [764, 356] width 45 height 15
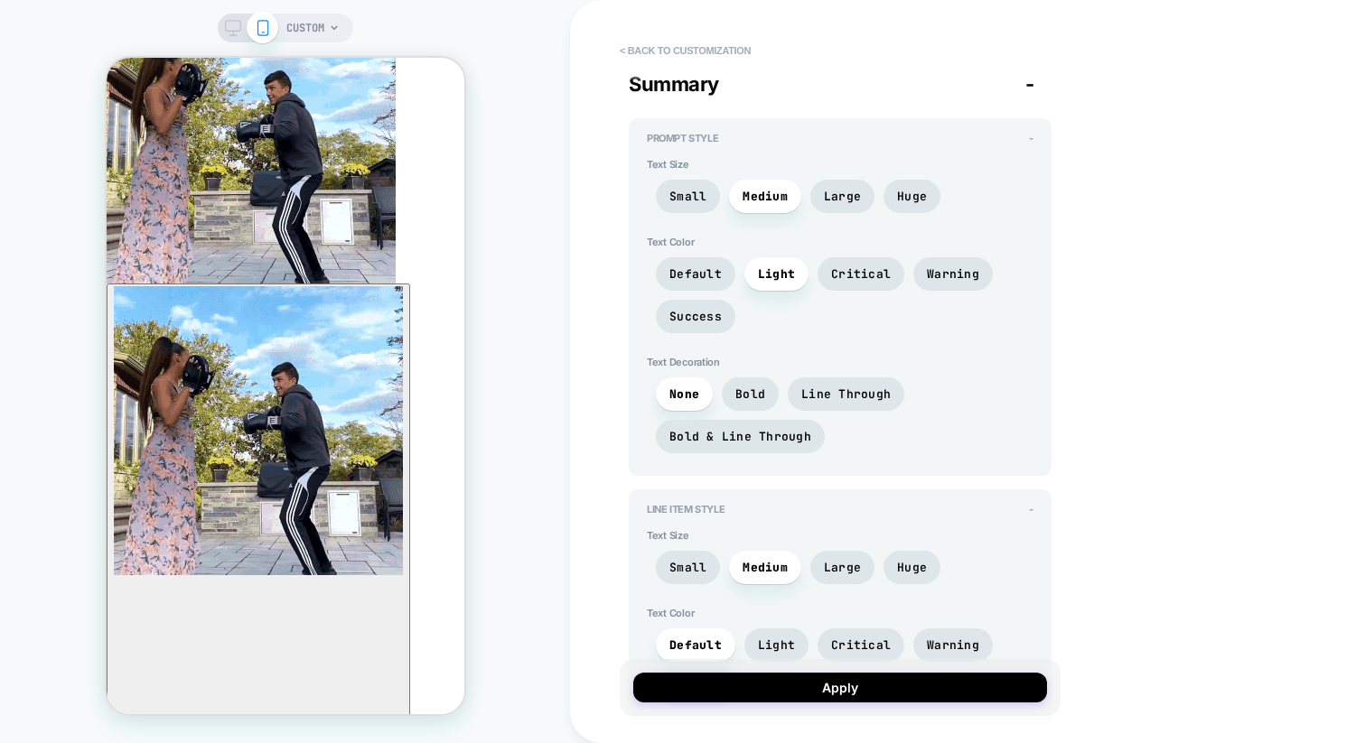
scroll to position [3099, 0]
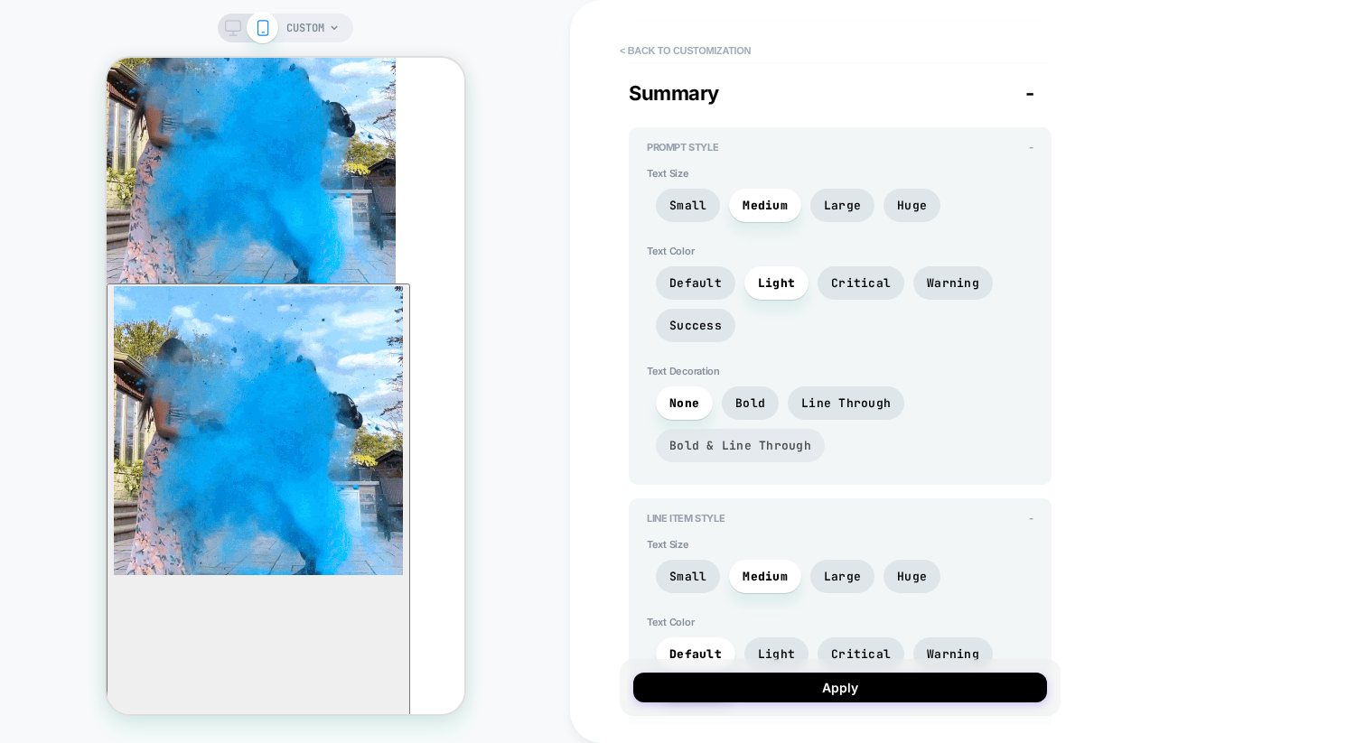
click at [722, 438] on span "Bold & Line Through" at bounding box center [740, 445] width 142 height 15
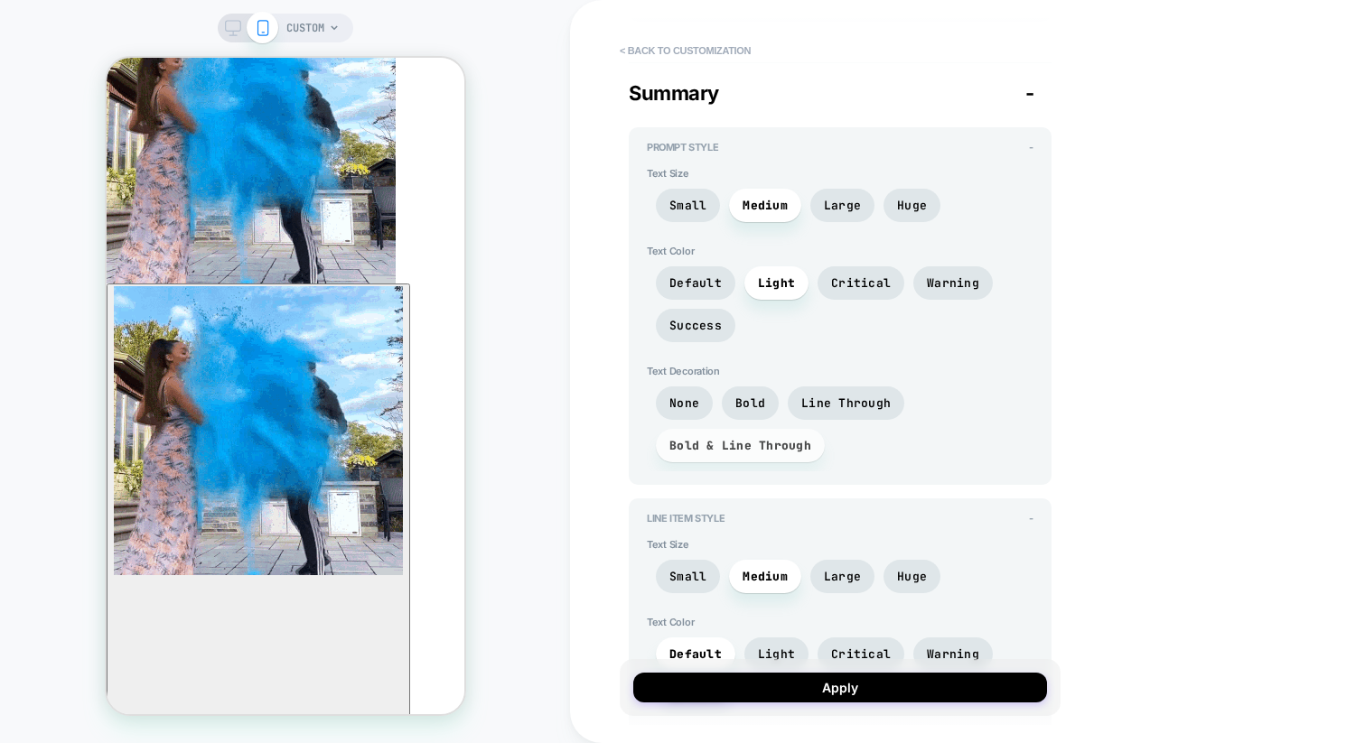
click at [722, 438] on span "Bold & Line Through" at bounding box center [740, 445] width 142 height 15
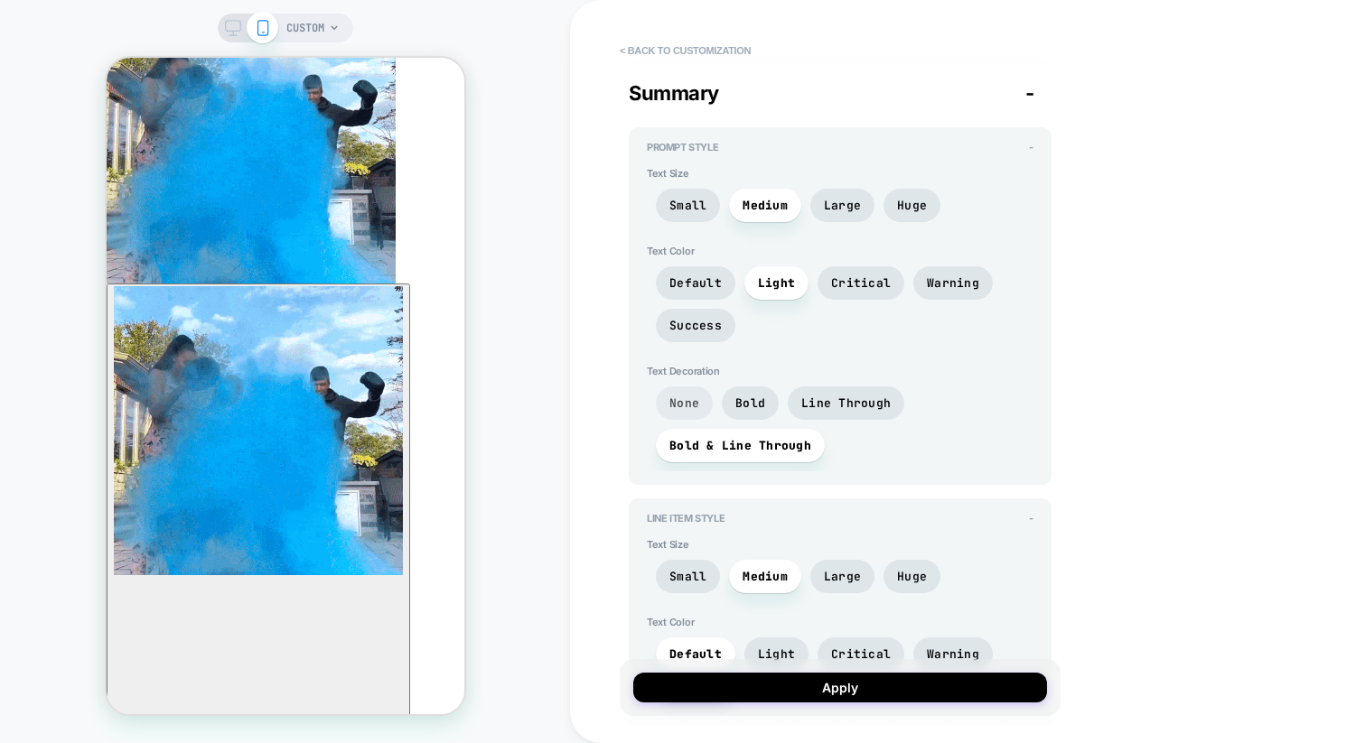
click at [701, 407] on span "None" at bounding box center [684, 403] width 57 height 33
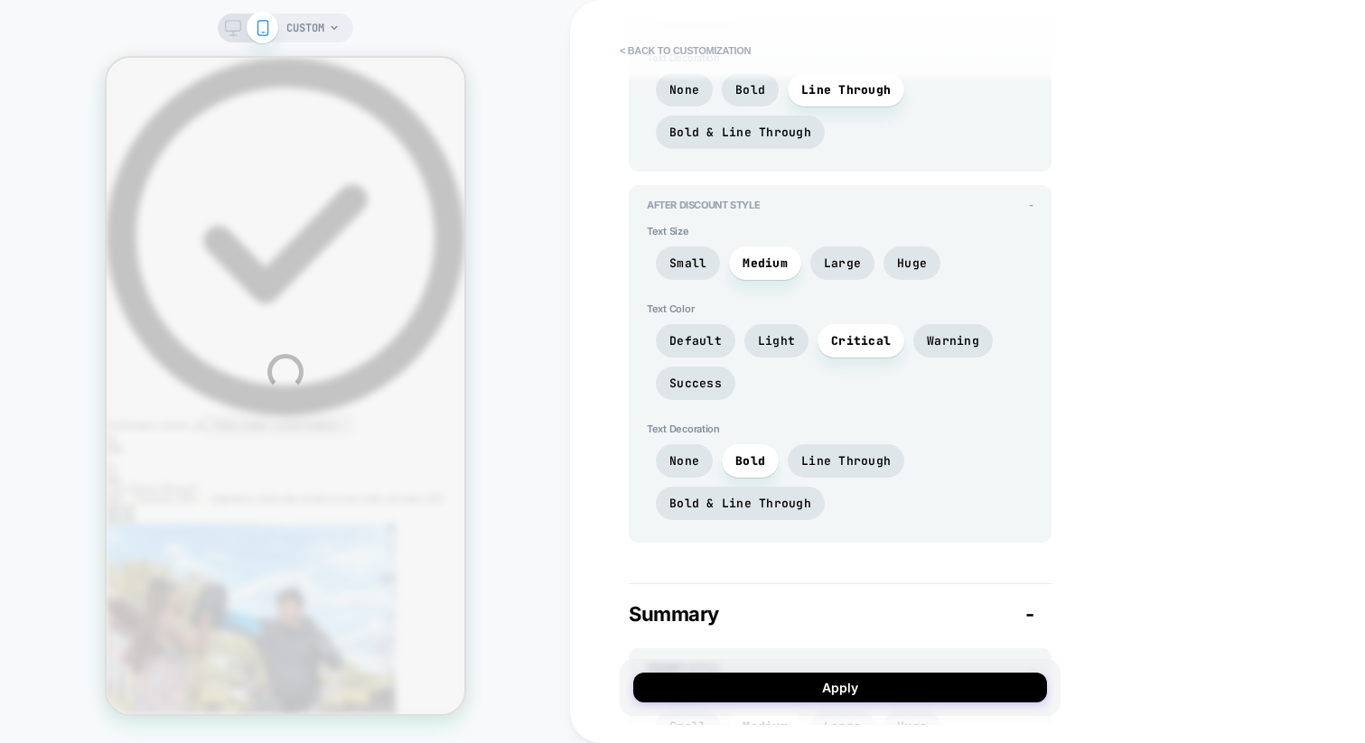
scroll to position [529, 0]
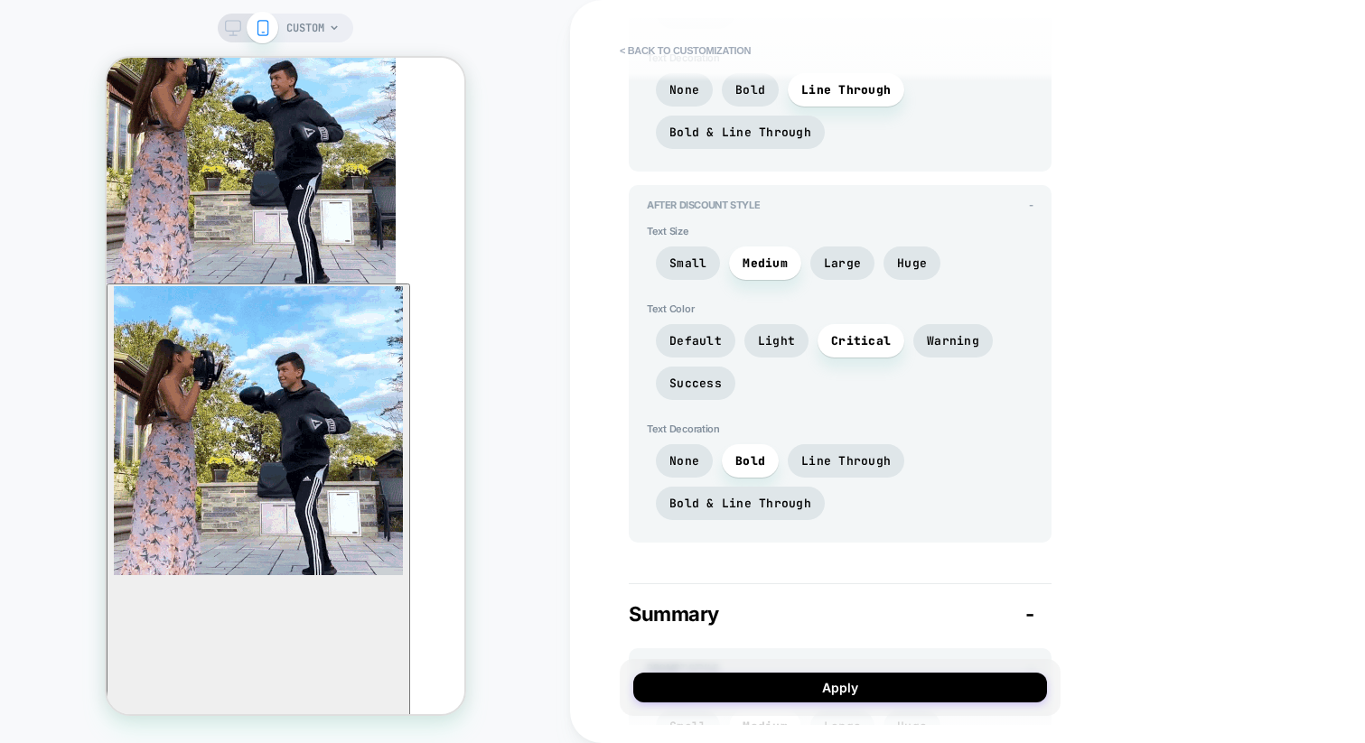
drag, startPoint x: 997, startPoint y: 461, endPoint x: 967, endPoint y: 465, distance: 30.1
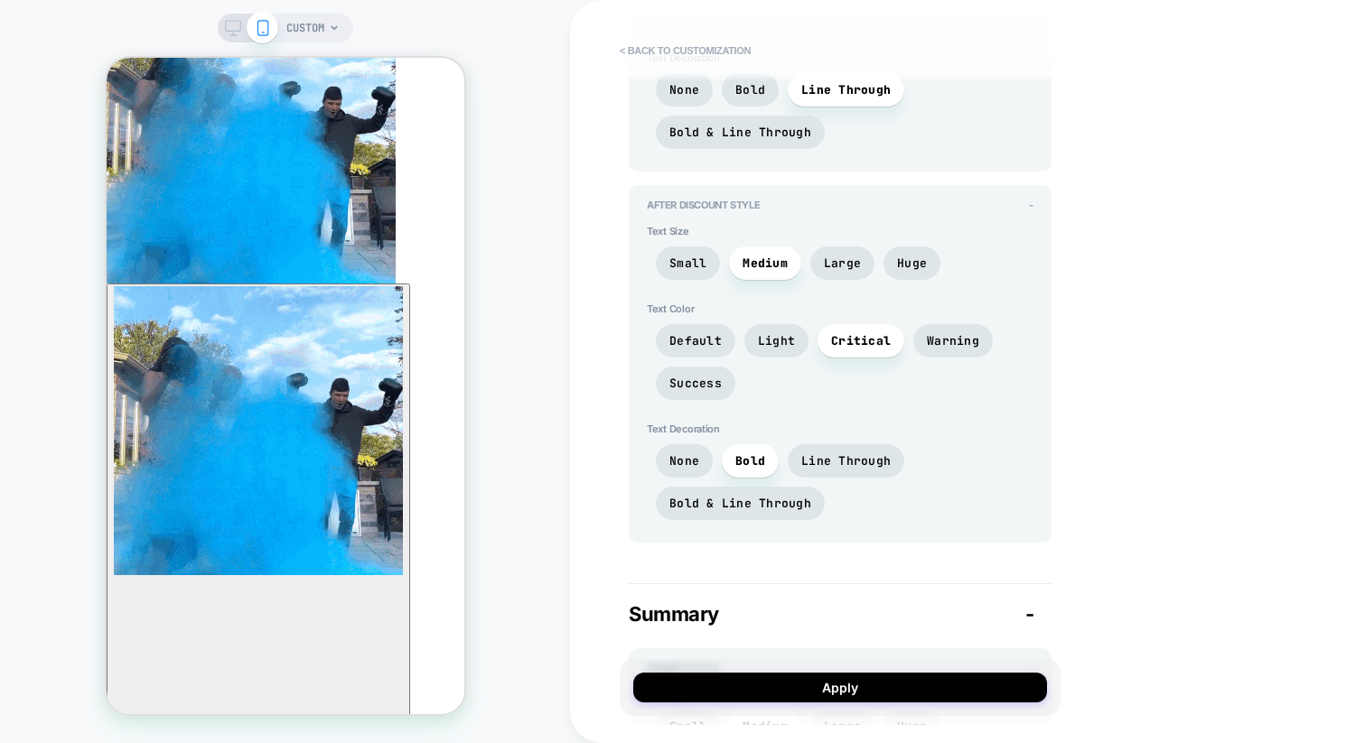
click at [996, 461] on div "None Bold Line Through Bold & Line Through" at bounding box center [840, 486] width 387 height 85
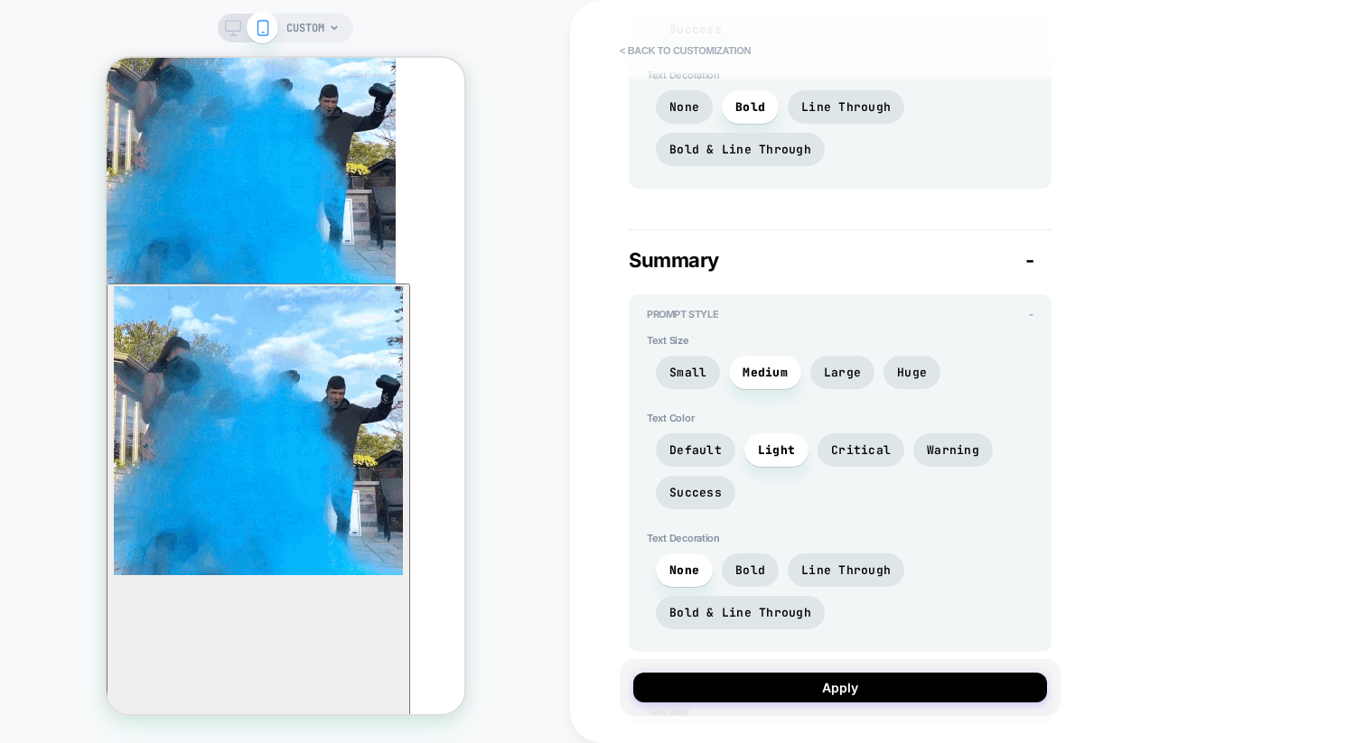
scroll to position [2934, 0]
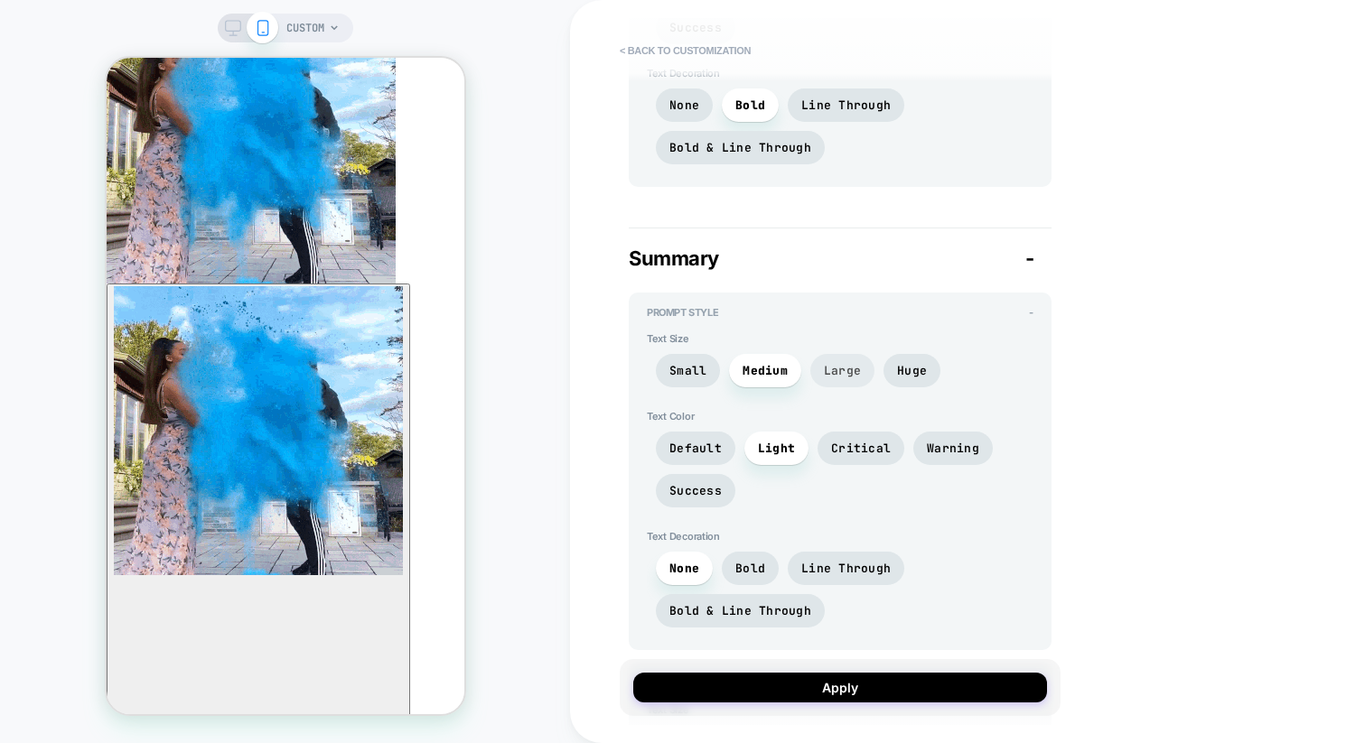
click at [856, 364] on span "Large" at bounding box center [842, 370] width 37 height 15
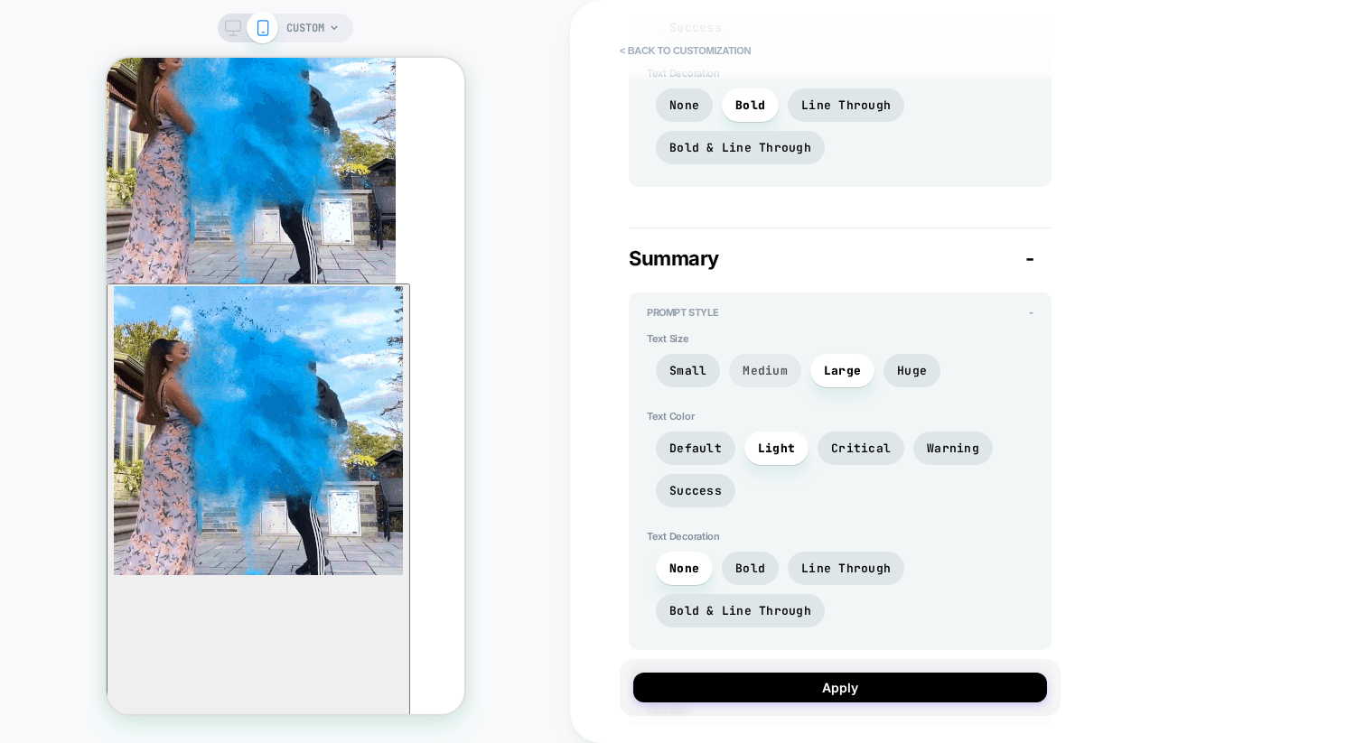
click at [795, 364] on span "Medium" at bounding box center [765, 370] width 72 height 33
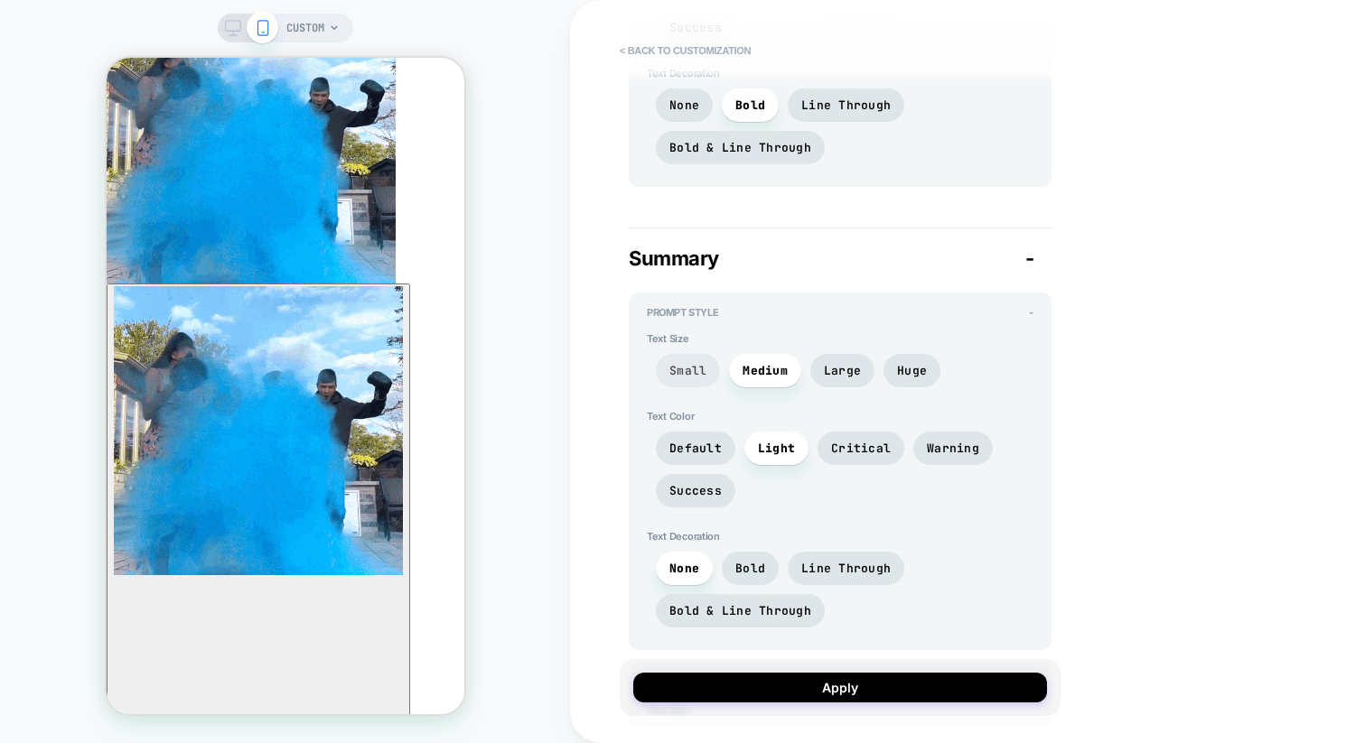
click at [711, 365] on span "Small" at bounding box center [688, 370] width 64 height 33
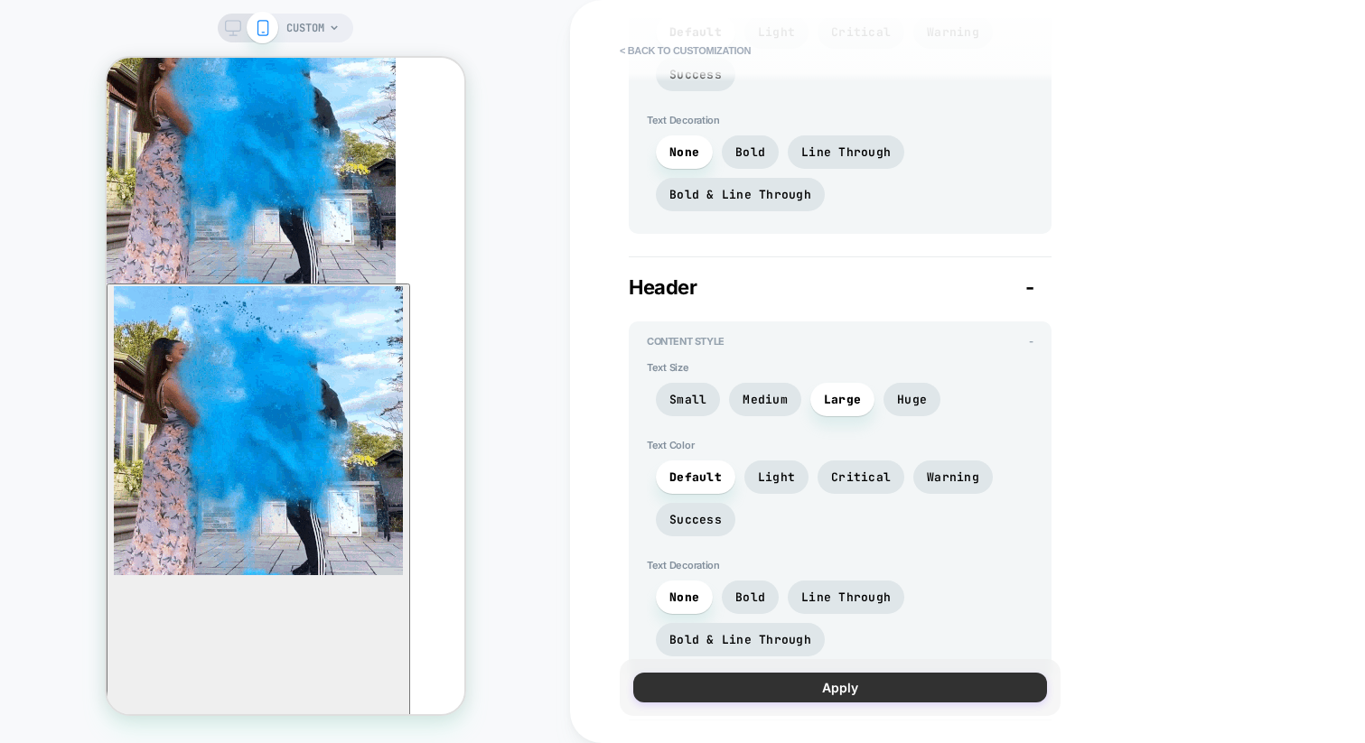
scroll to position [1086, 0]
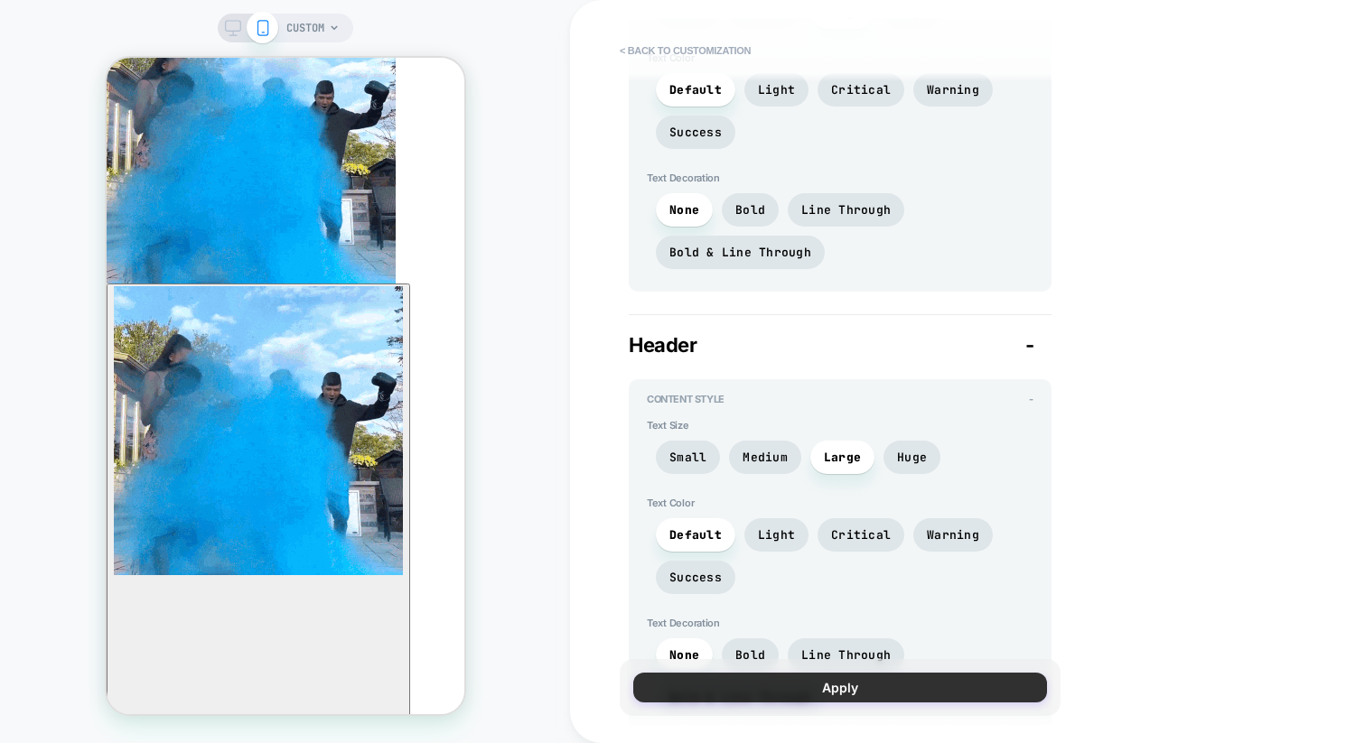
click at [845, 700] on button "Apply" at bounding box center [840, 688] width 414 height 30
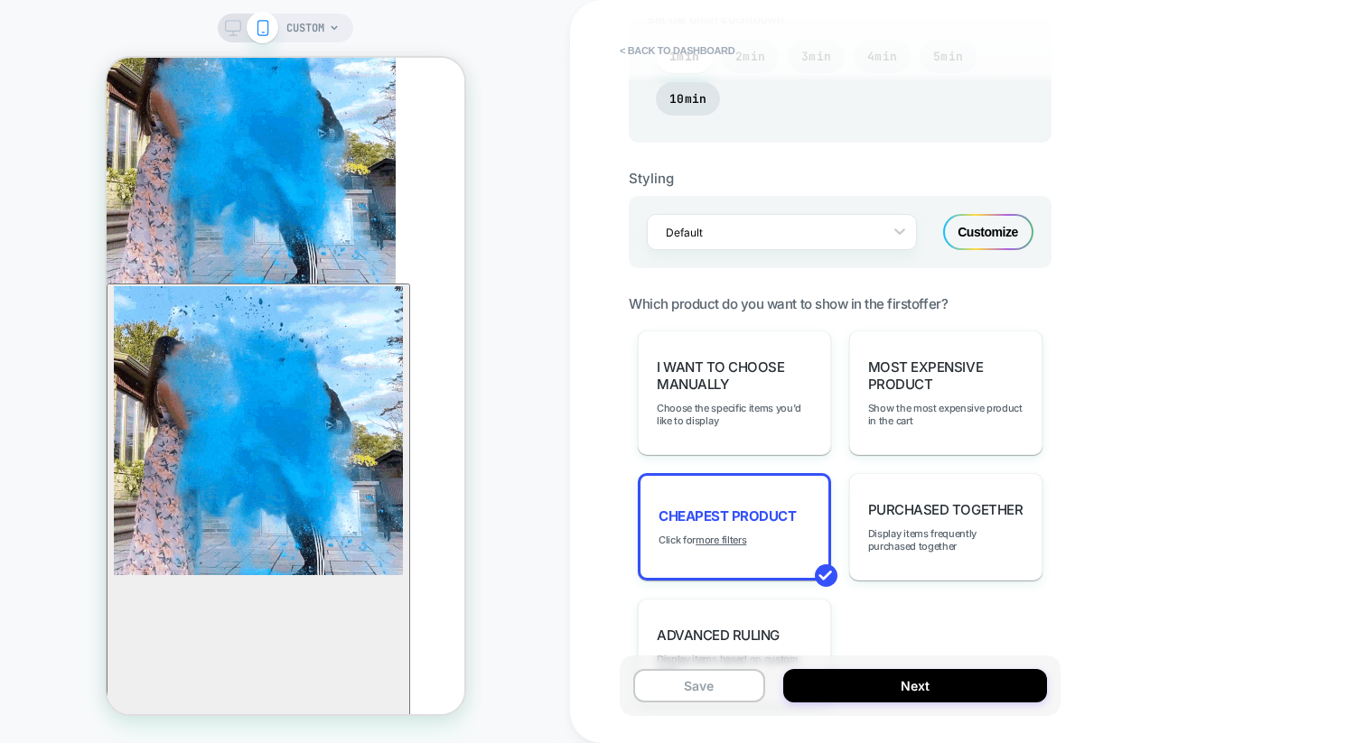
scroll to position [1042, 0]
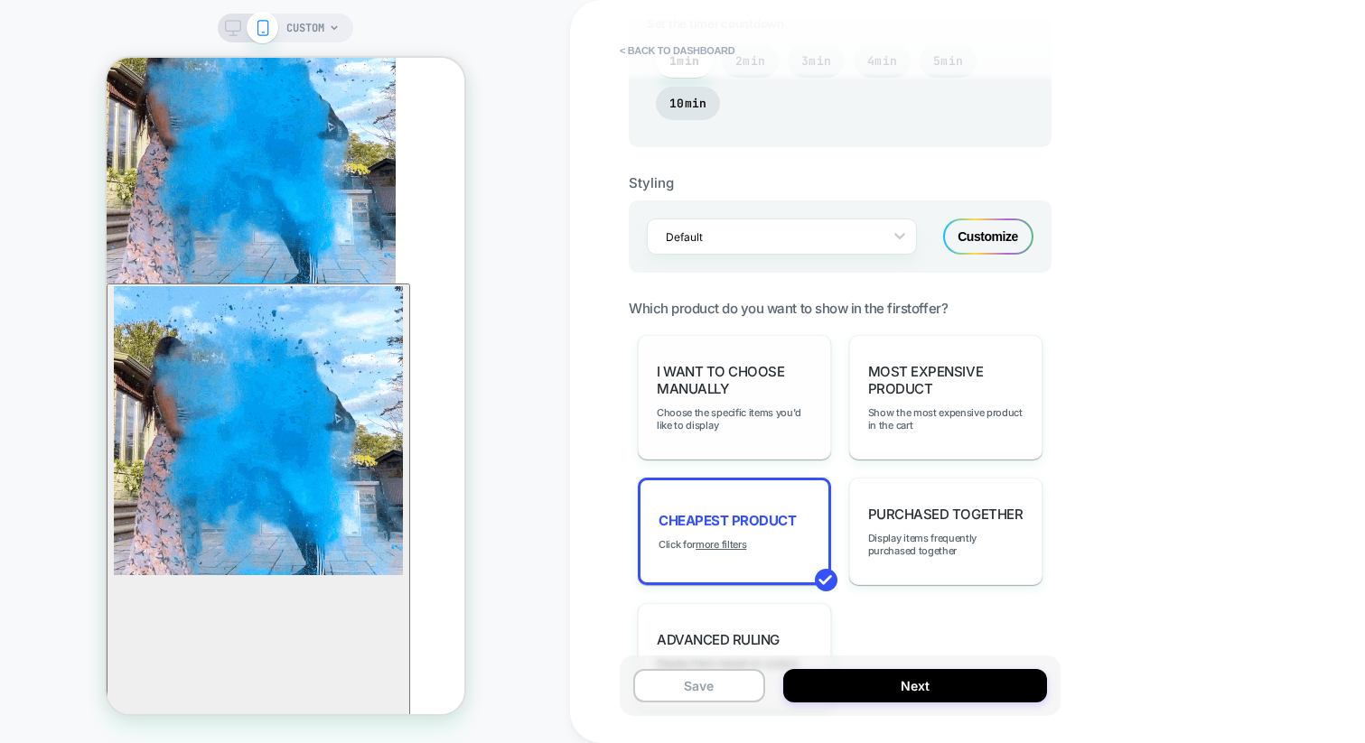
click at [742, 397] on div "I want to choose manually Choose the specific items you'd like to display" at bounding box center [734, 397] width 193 height 125
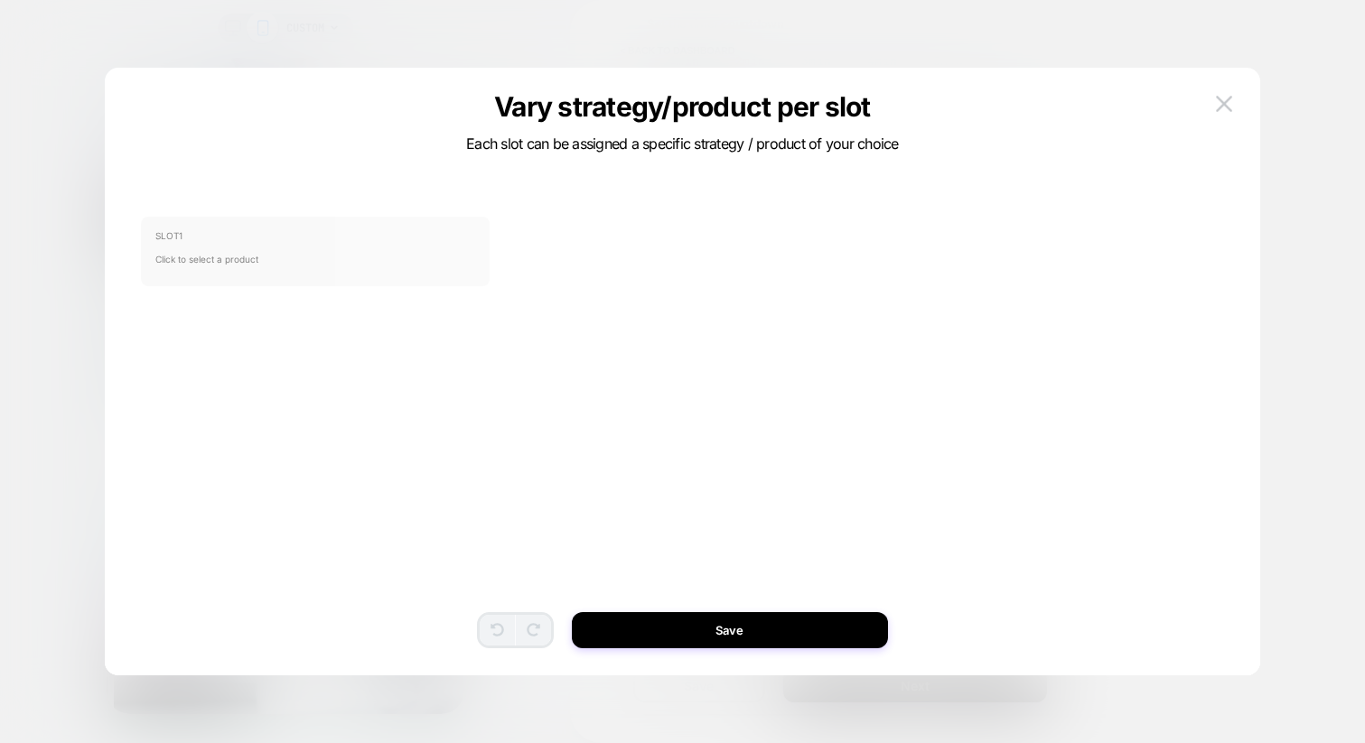
click at [227, 252] on span "Click to select a product" at bounding box center [315, 259] width 321 height 36
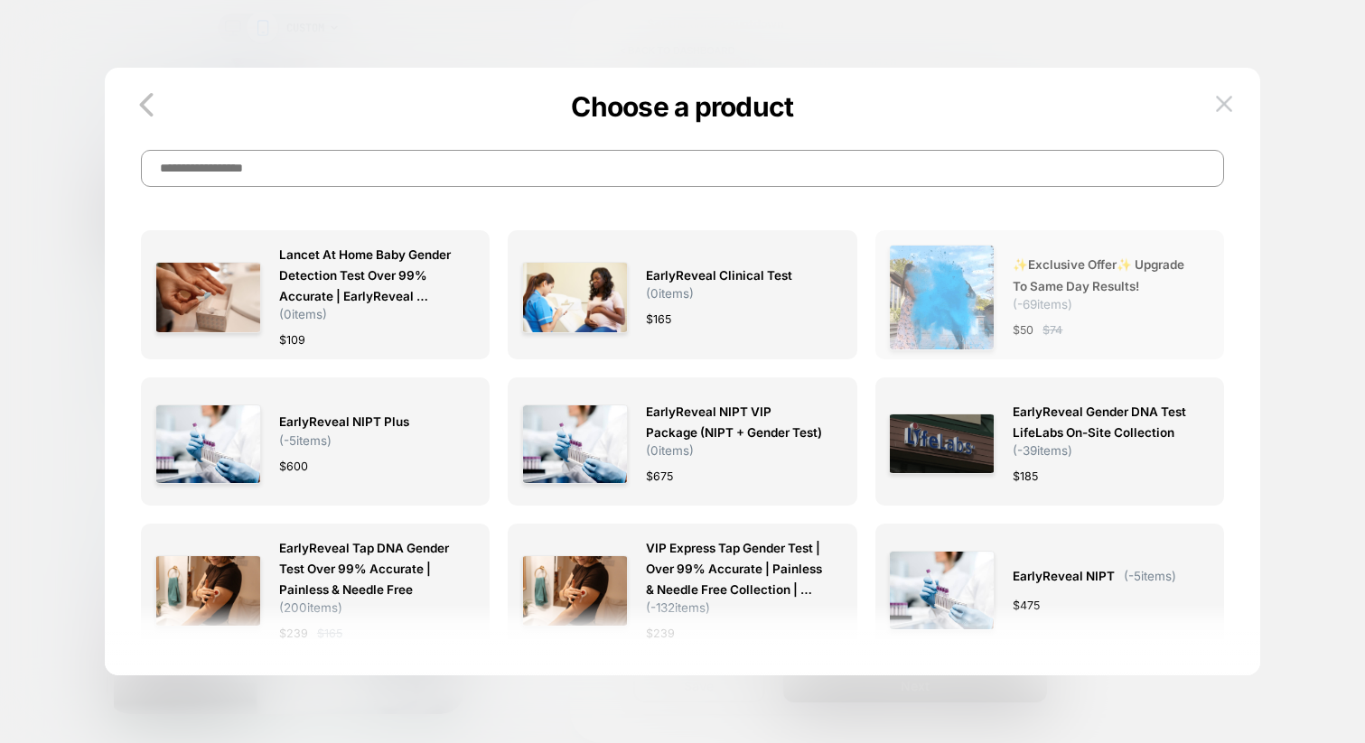
click at [1128, 317] on div "✨Exclusive Offer✨ Upgrade to Same day results! ( -69 items) $ 50 $ 74" at bounding box center [1101, 298] width 179 height 106
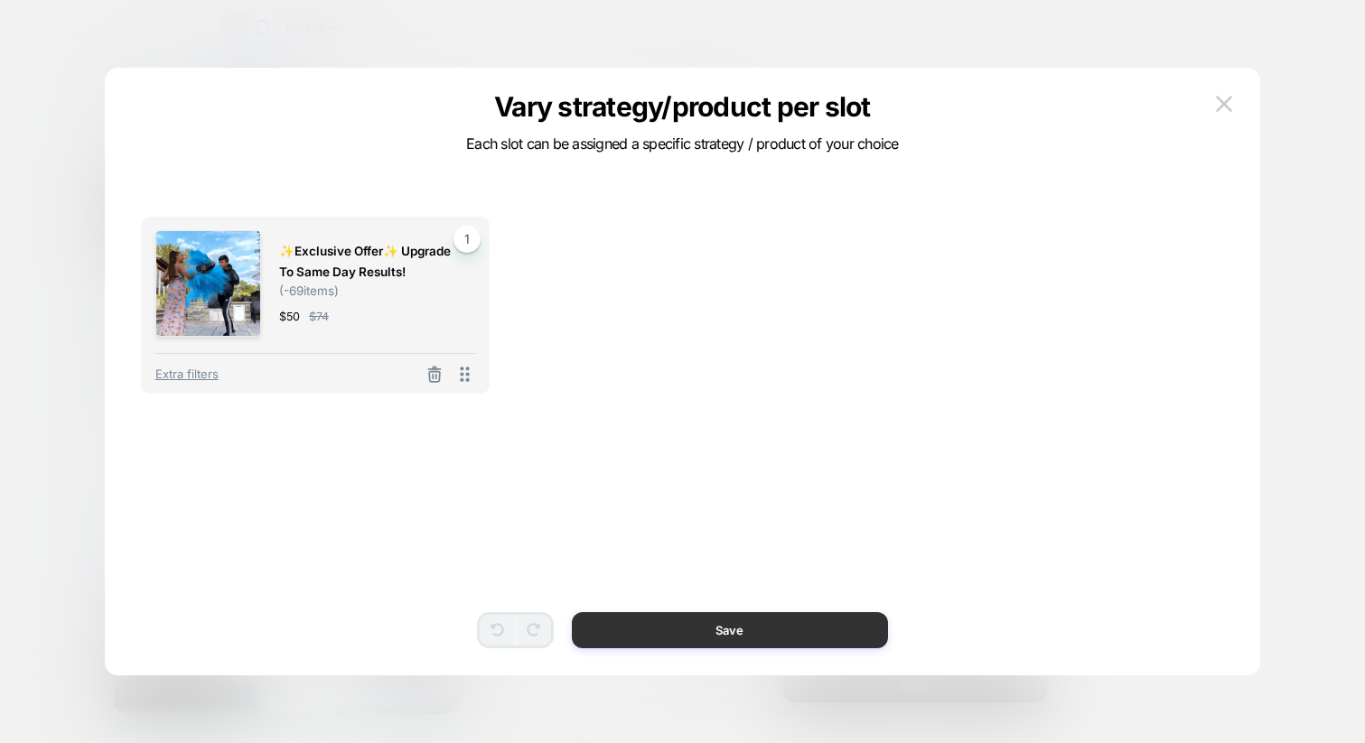
click at [765, 635] on button "Save" at bounding box center [730, 630] width 316 height 36
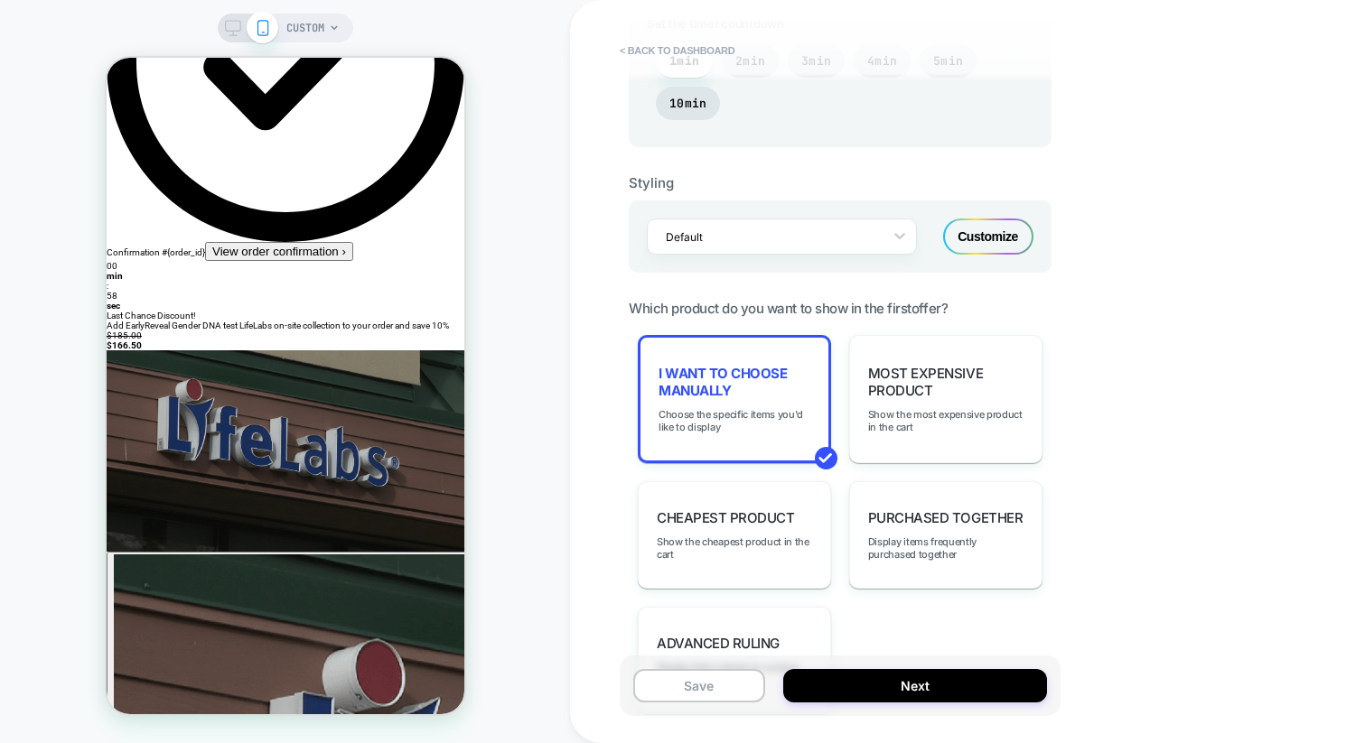
scroll to position [0, 0]
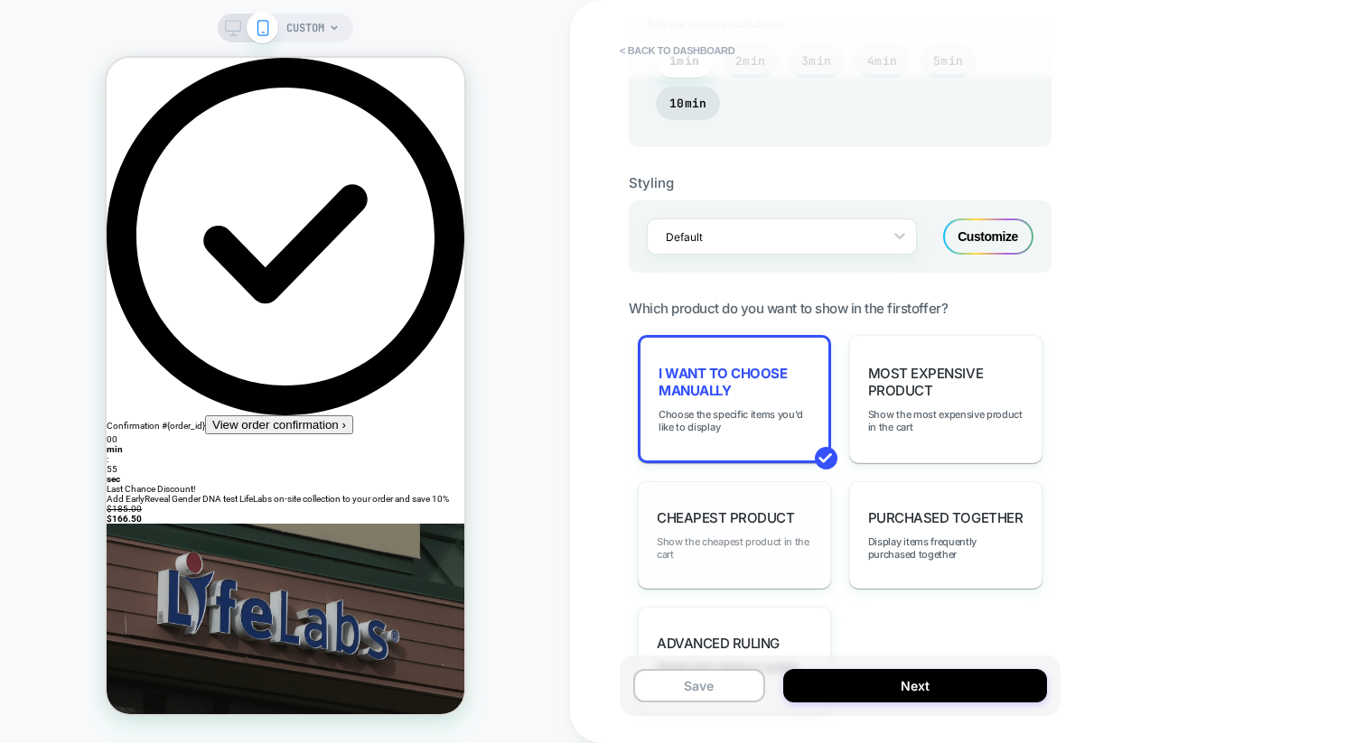
click at [776, 547] on span "Show the cheapest product in the cart" at bounding box center [734, 548] width 155 height 25
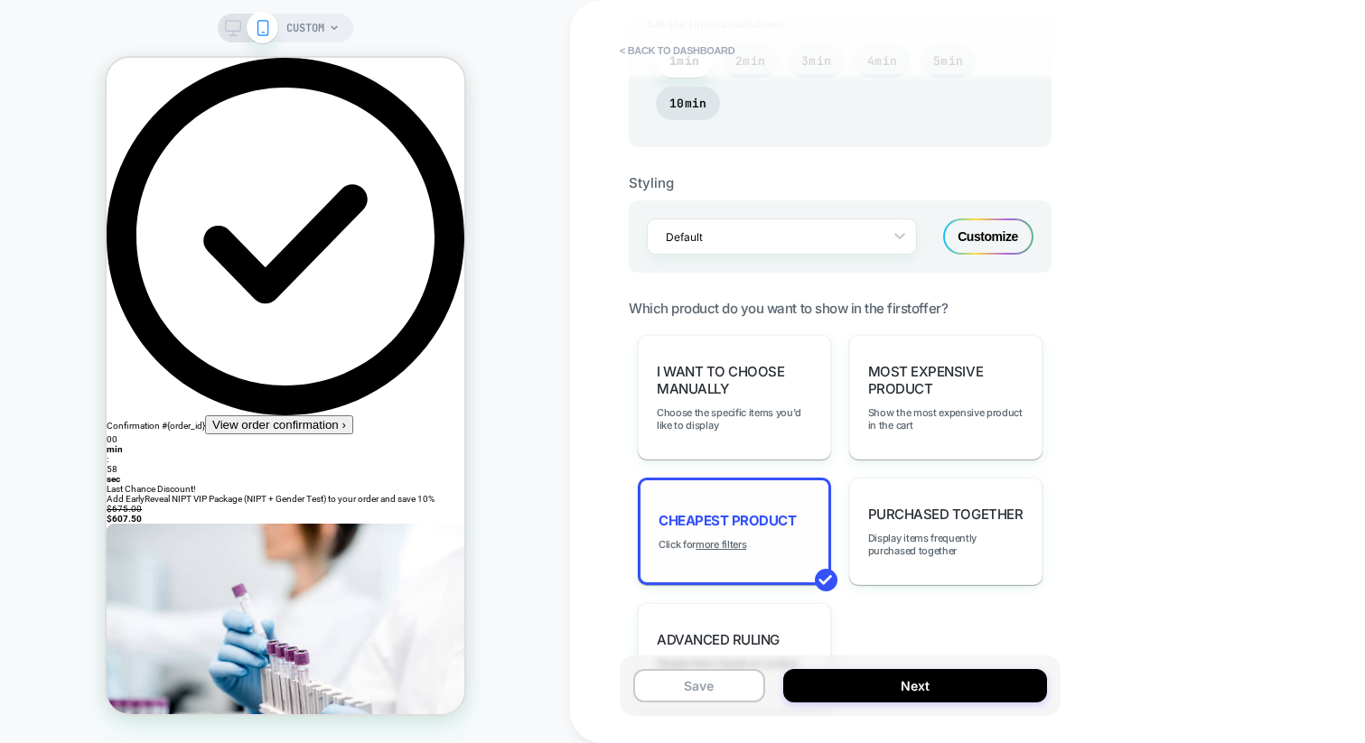
click at [757, 533] on div "Cheapest Product Click for more filters" at bounding box center [734, 531] width 193 height 107
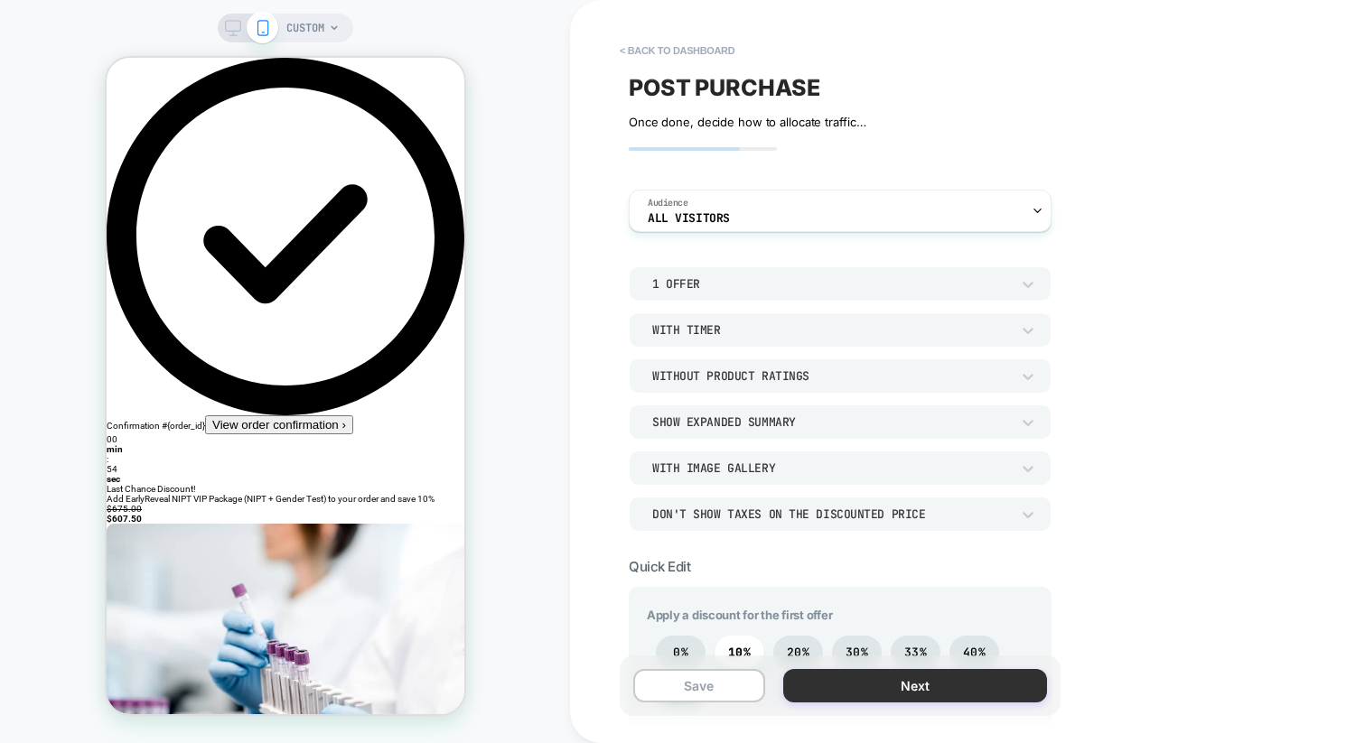
click at [883, 686] on button "Next" at bounding box center [915, 685] width 264 height 33
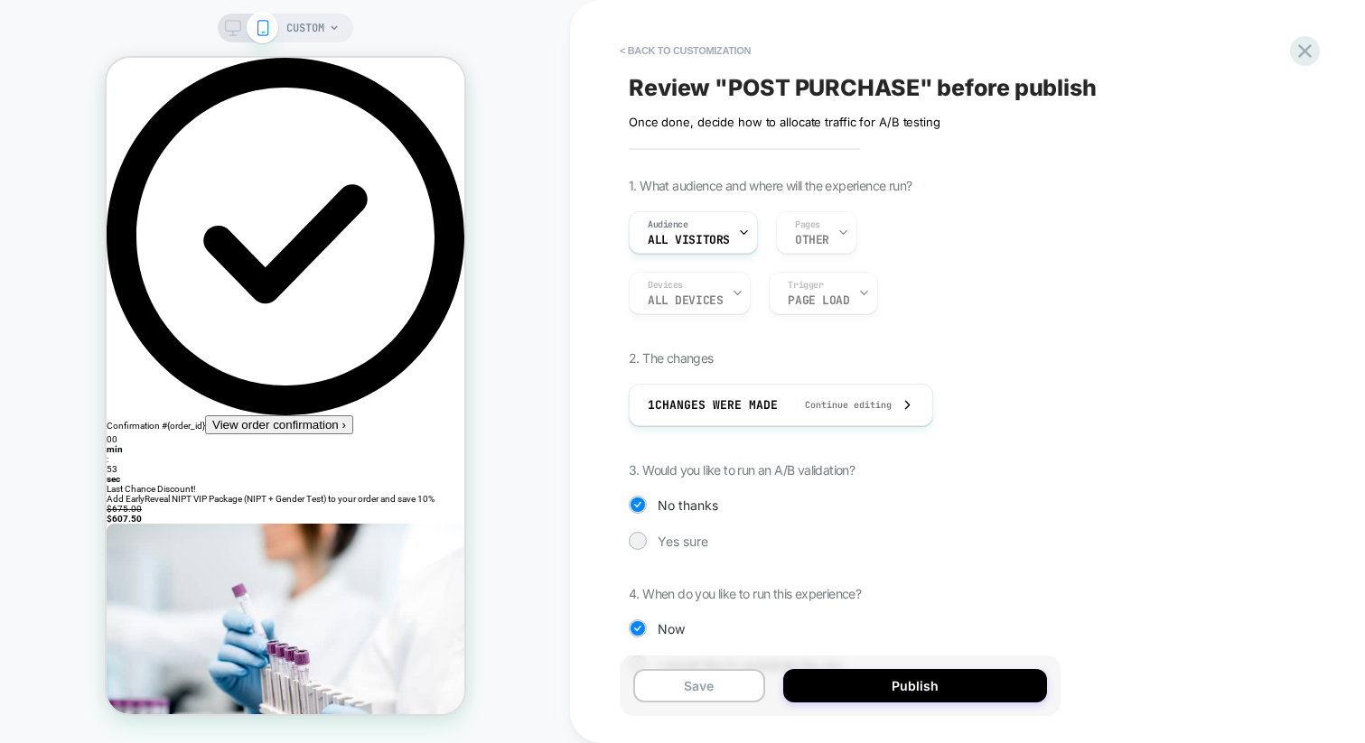
scroll to position [47, 0]
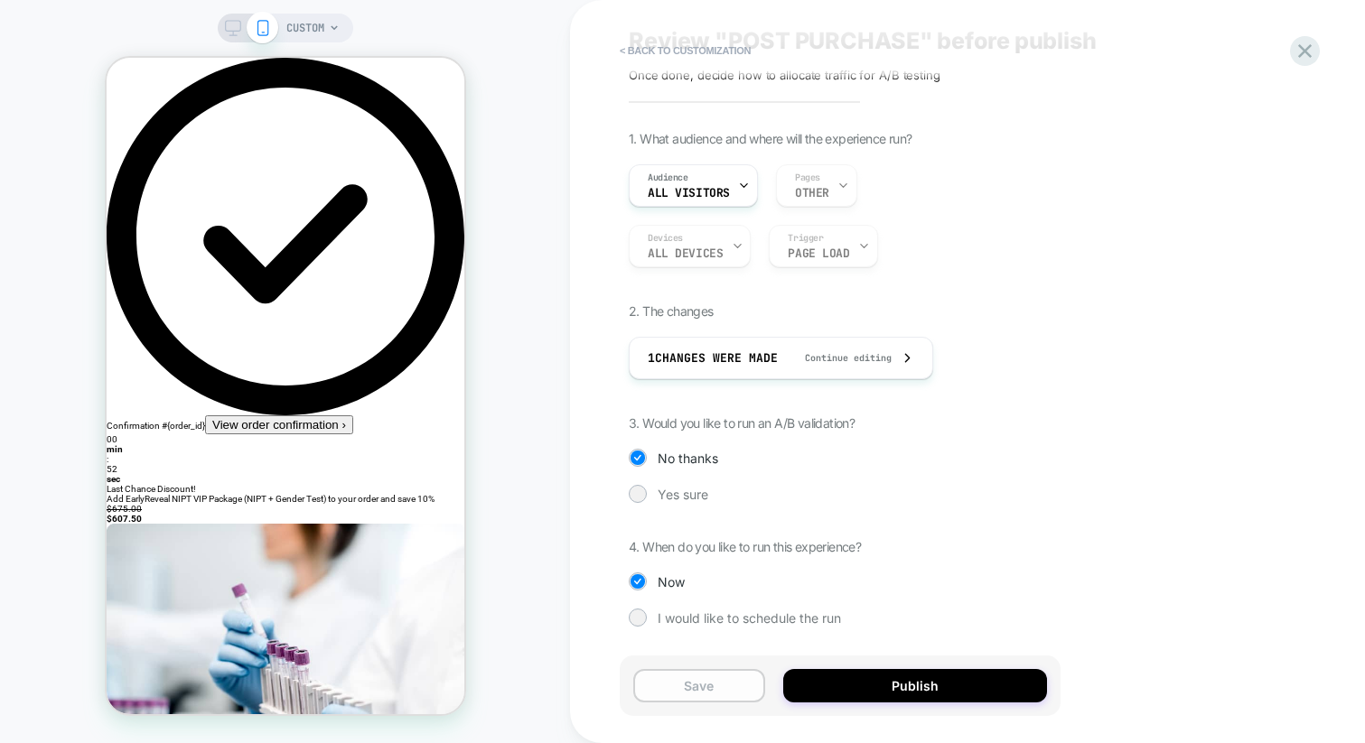
click at [705, 676] on button "Save" at bounding box center [699, 685] width 132 height 33
click at [707, 51] on button "< Back to customization" at bounding box center [684, 50] width 149 height 29
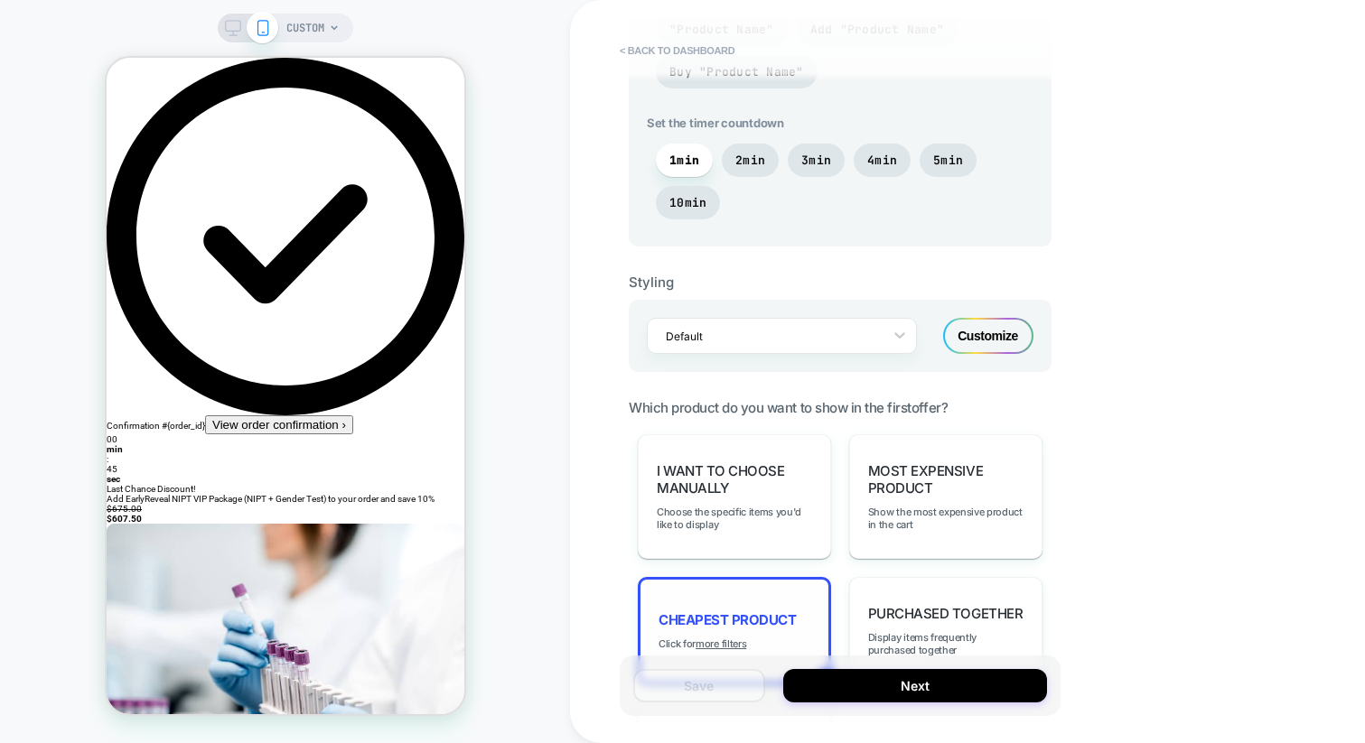
scroll to position [1178, 0]
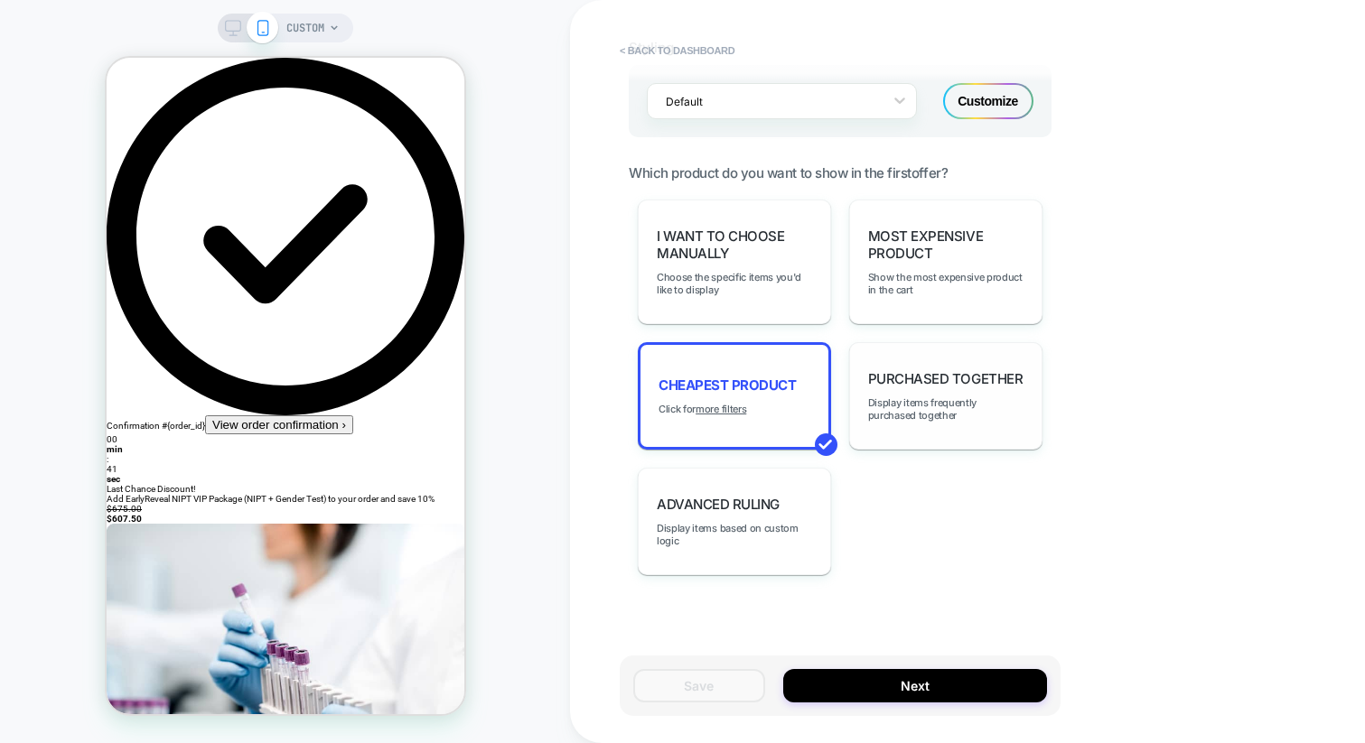
click at [909, 421] on div "Purchased Together Display items frequently purchased together" at bounding box center [945, 395] width 193 height 107
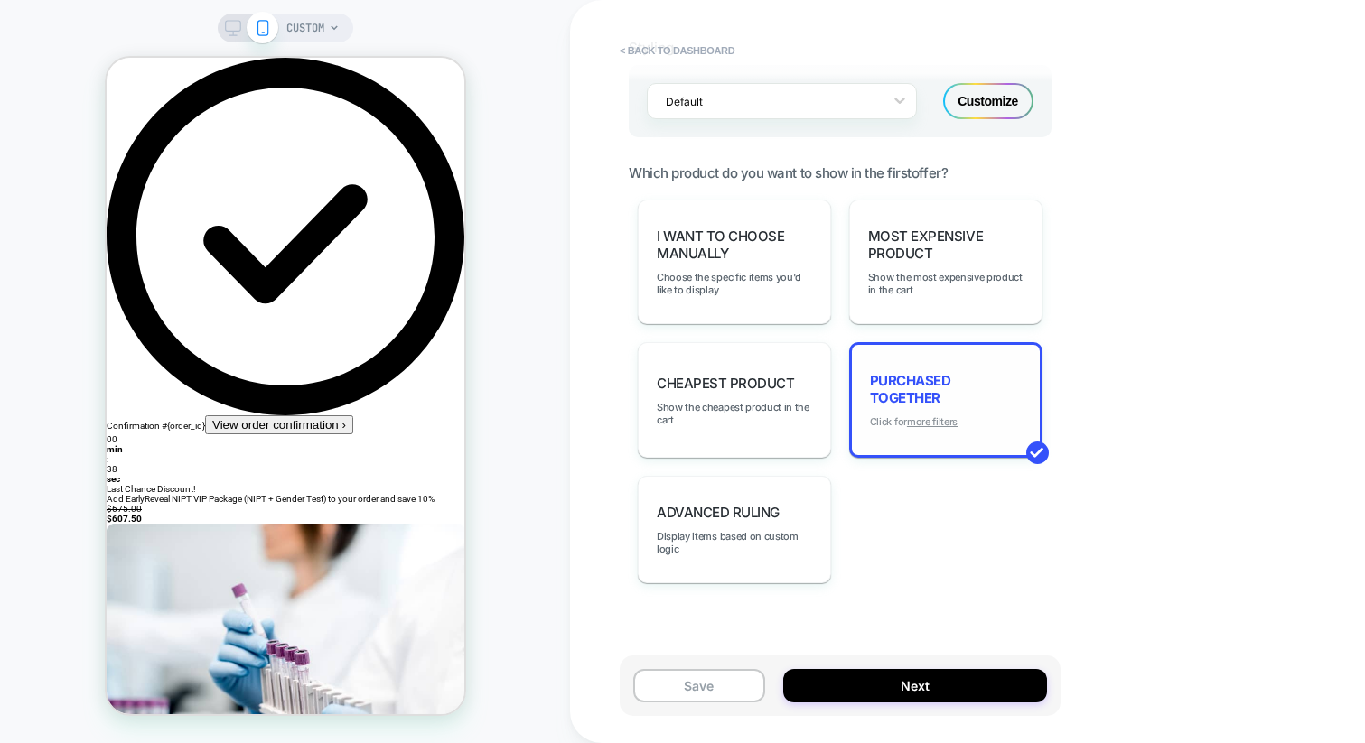
click at [935, 415] on u "more filters" at bounding box center [932, 421] width 51 height 13
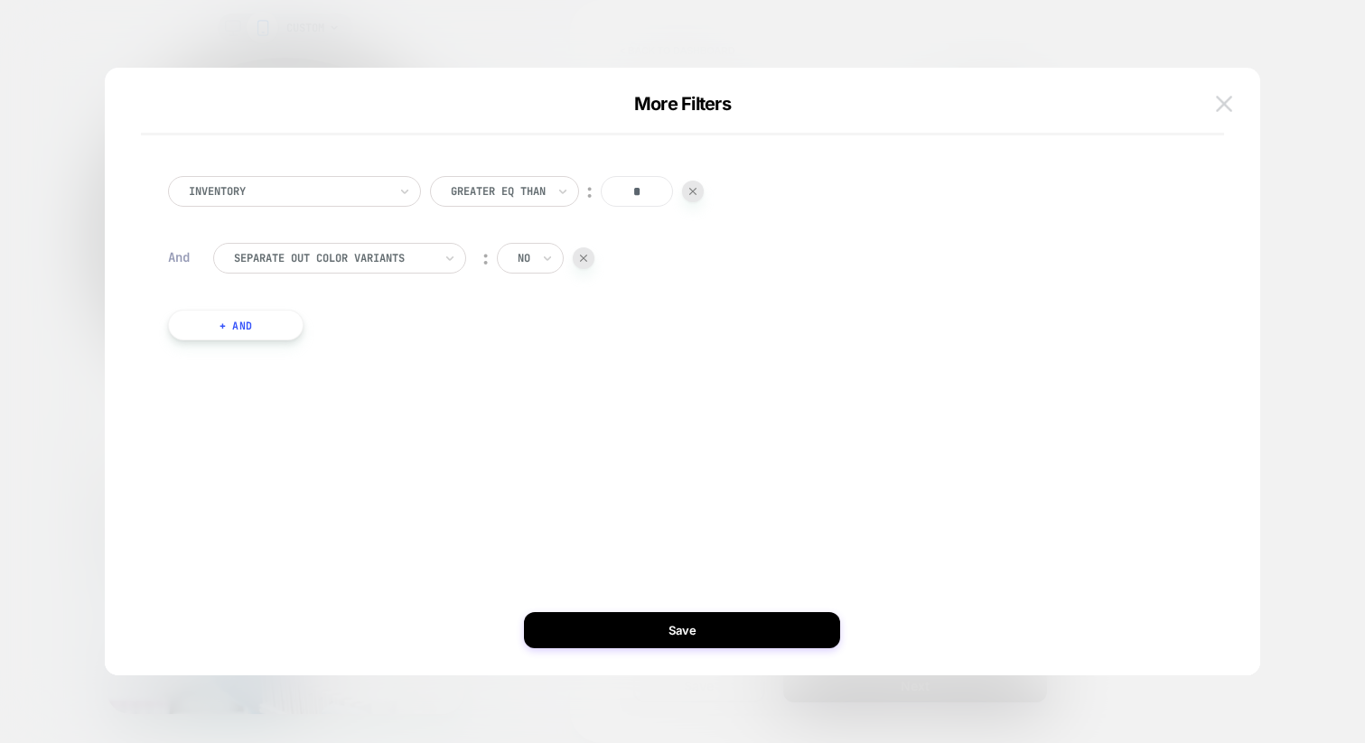
click at [1222, 104] on img at bounding box center [1224, 103] width 16 height 15
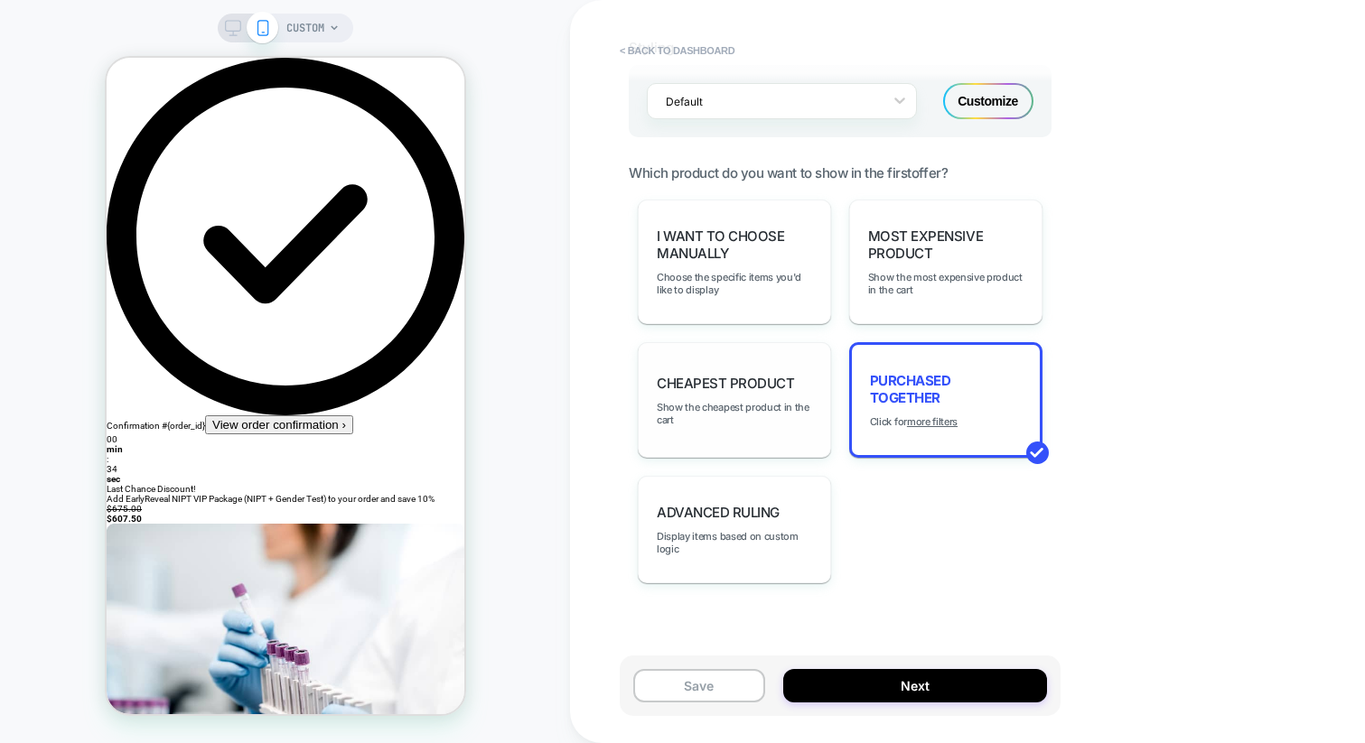
click at [791, 433] on div "Cheapest Product Show the cheapest product in the cart" at bounding box center [734, 400] width 193 height 116
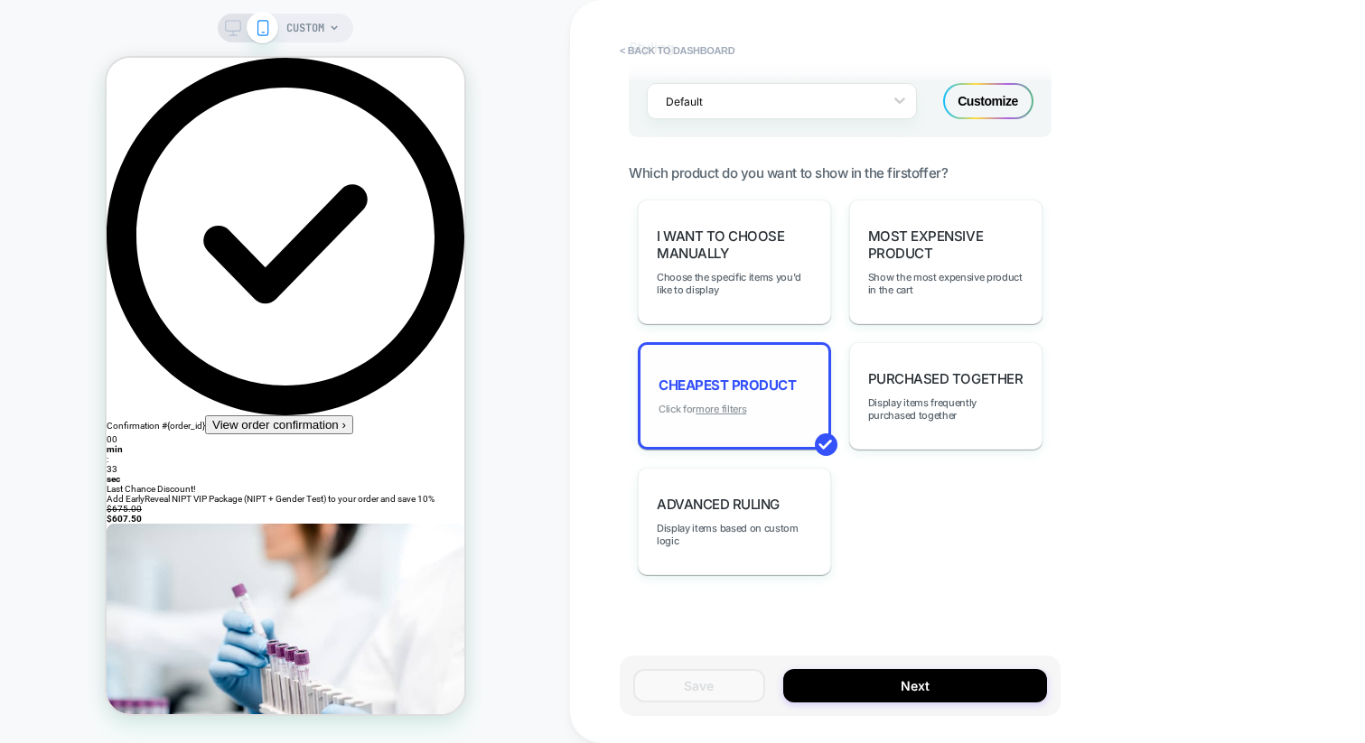
click at [711, 403] on u "more filters" at bounding box center [720, 409] width 51 height 13
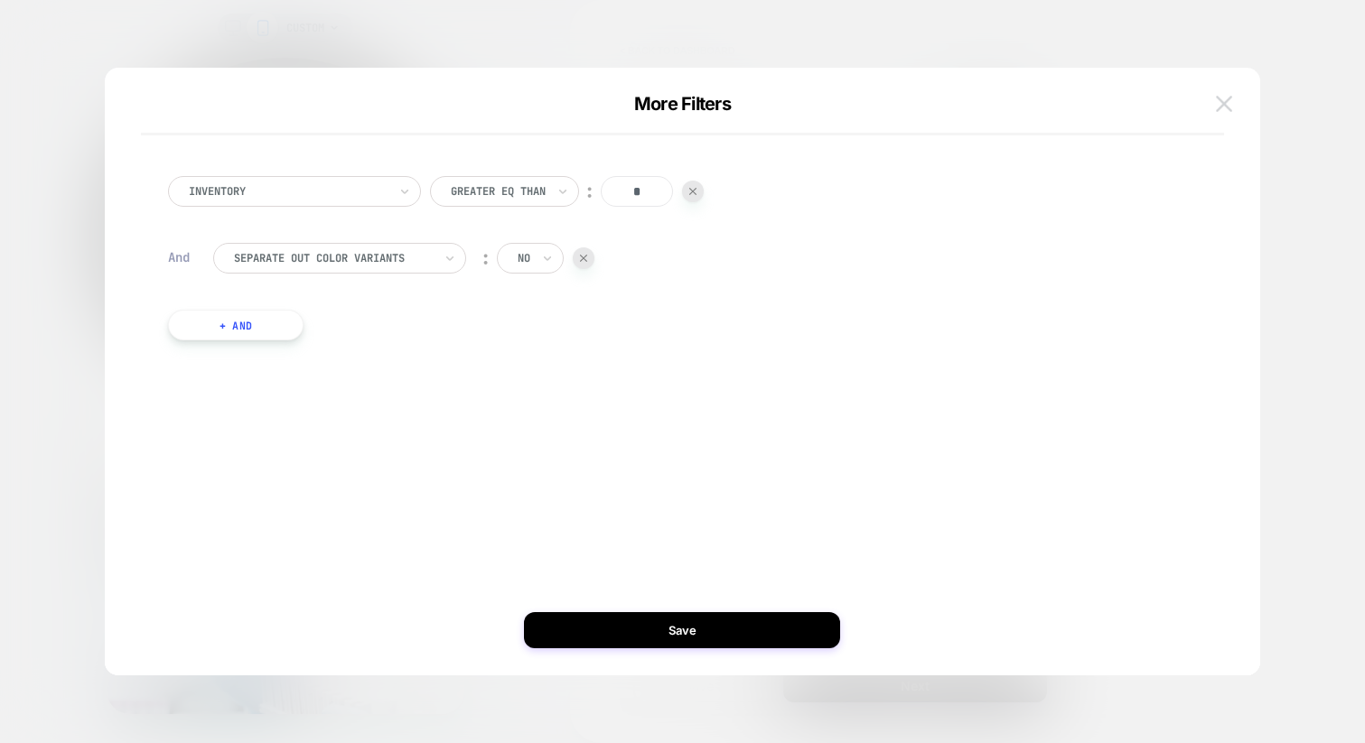
click at [1214, 92] on button at bounding box center [1223, 103] width 27 height 27
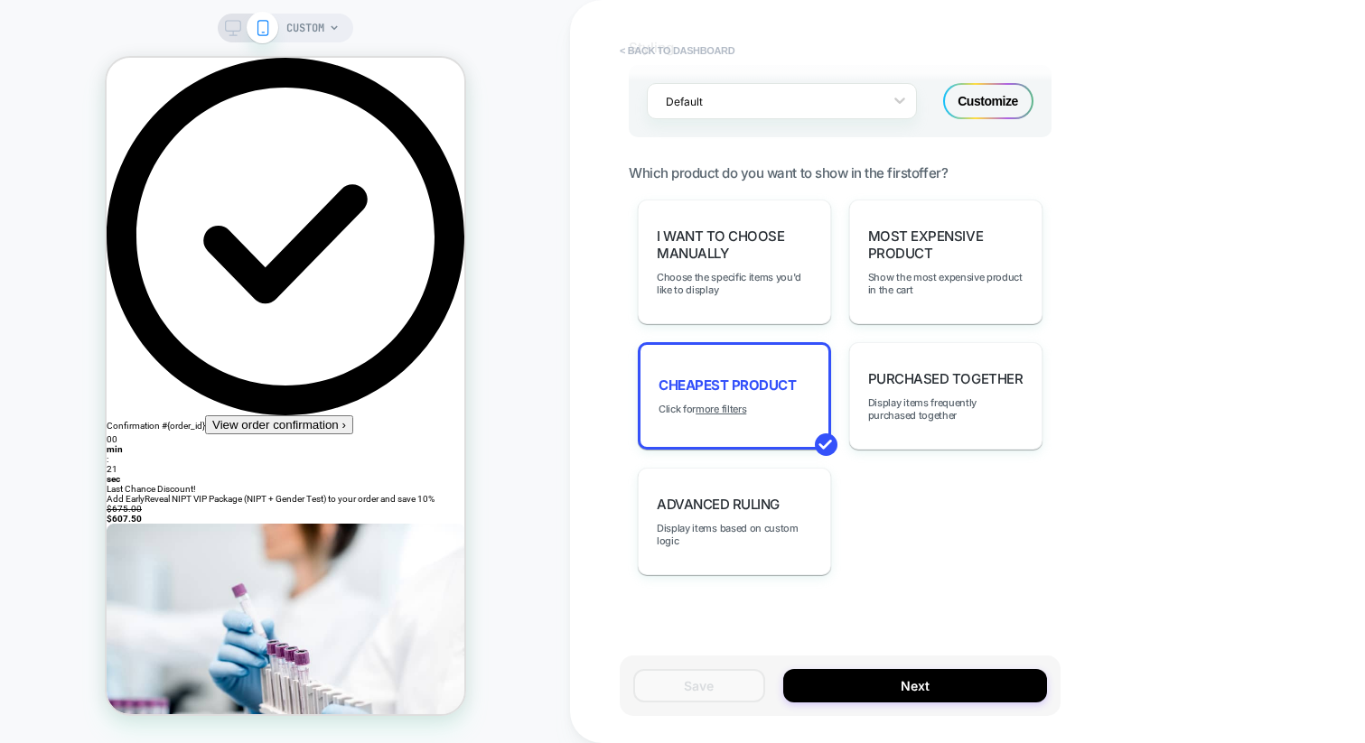
click at [694, 45] on button "< back to dashboard" at bounding box center [676, 50] width 133 height 29
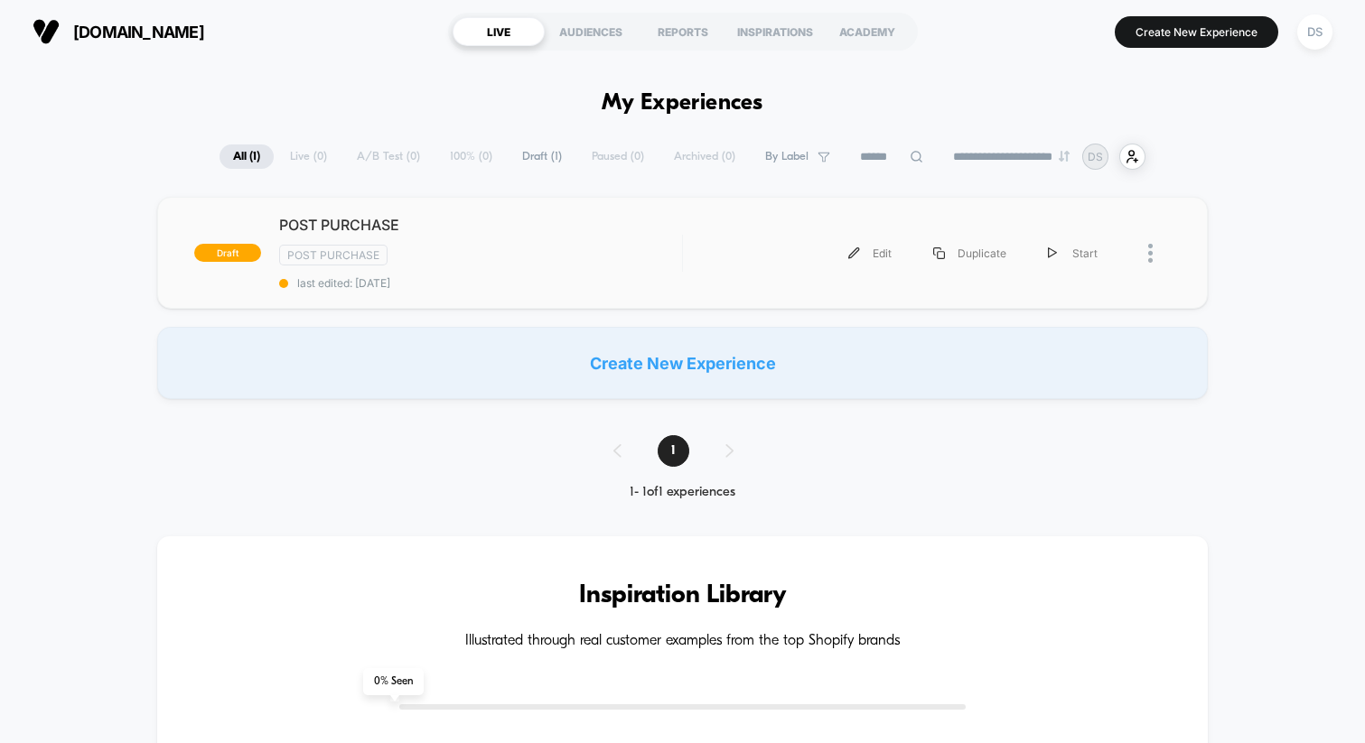
click at [1142, 258] on div at bounding box center [1144, 253] width 52 height 41
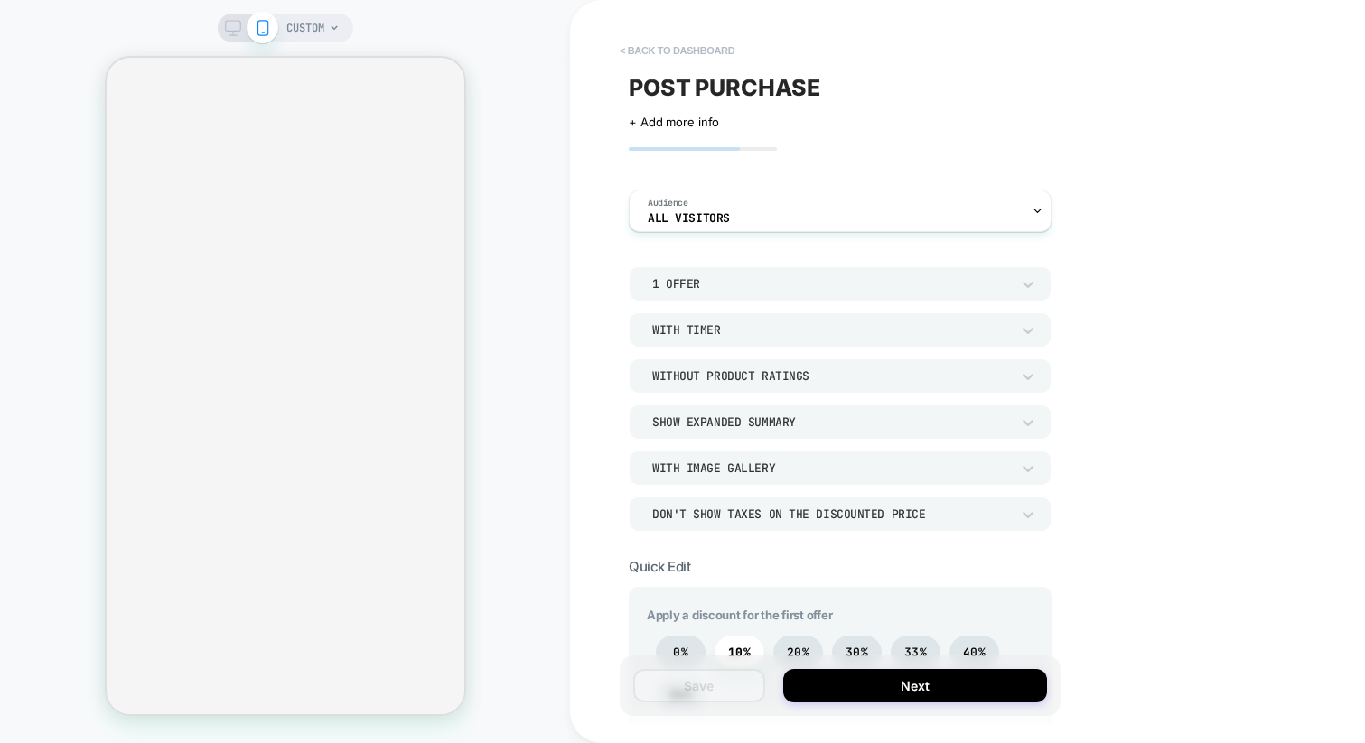
click at [667, 52] on button "< back to dashboard" at bounding box center [676, 50] width 133 height 29
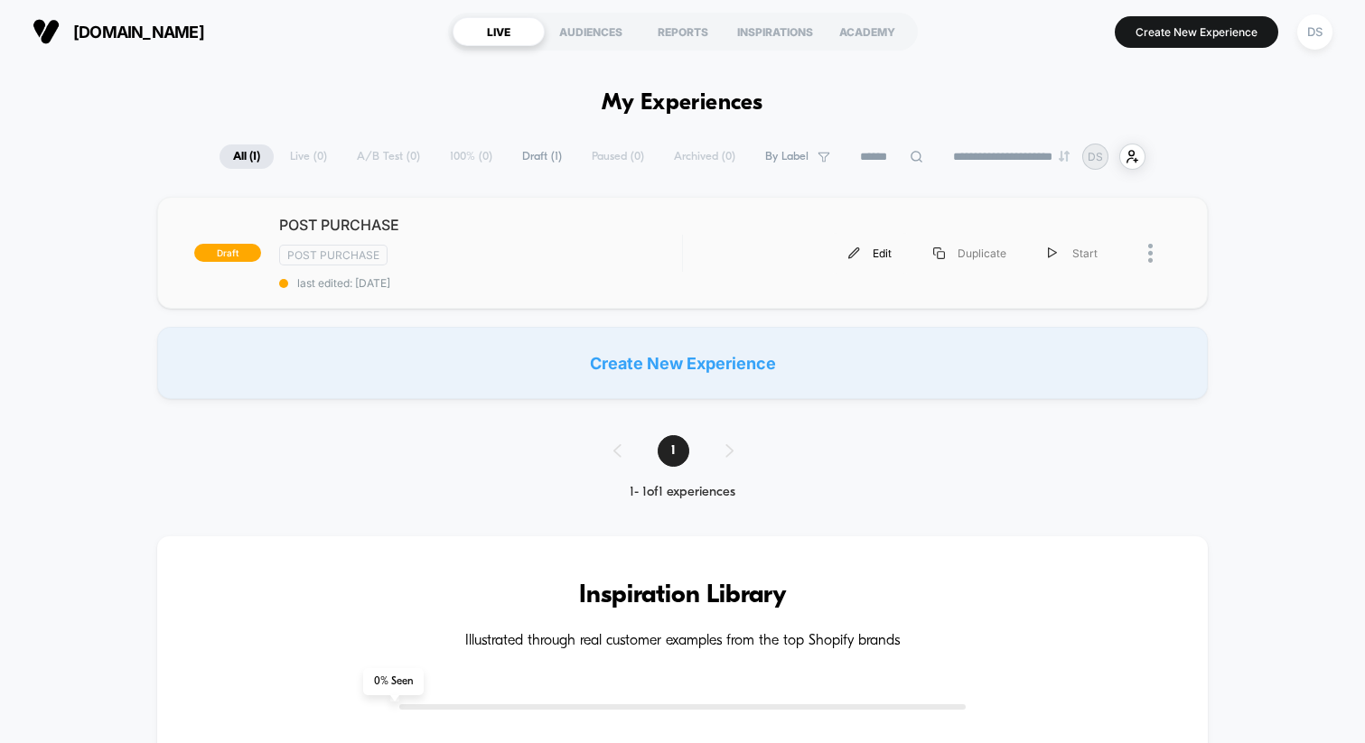
click at [880, 251] on div "Edit" at bounding box center [869, 253] width 85 height 41
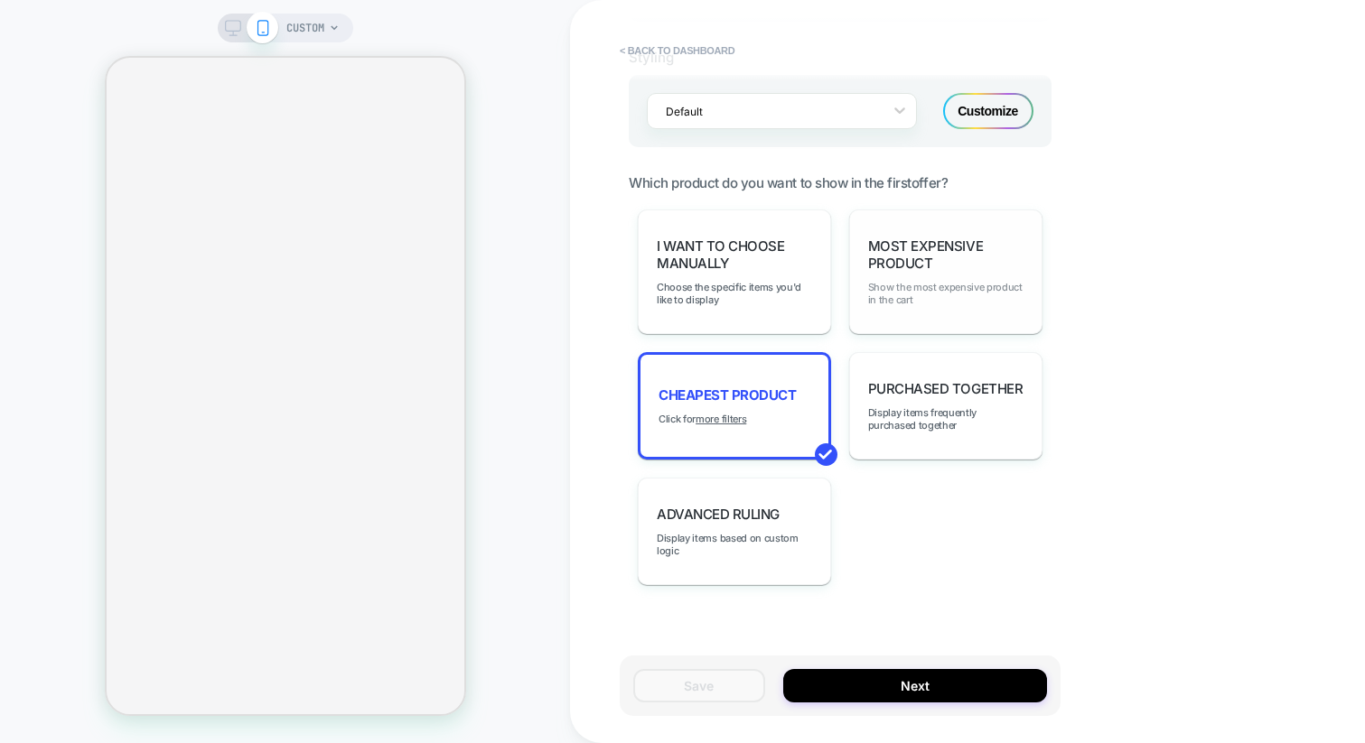
scroll to position [1178, 0]
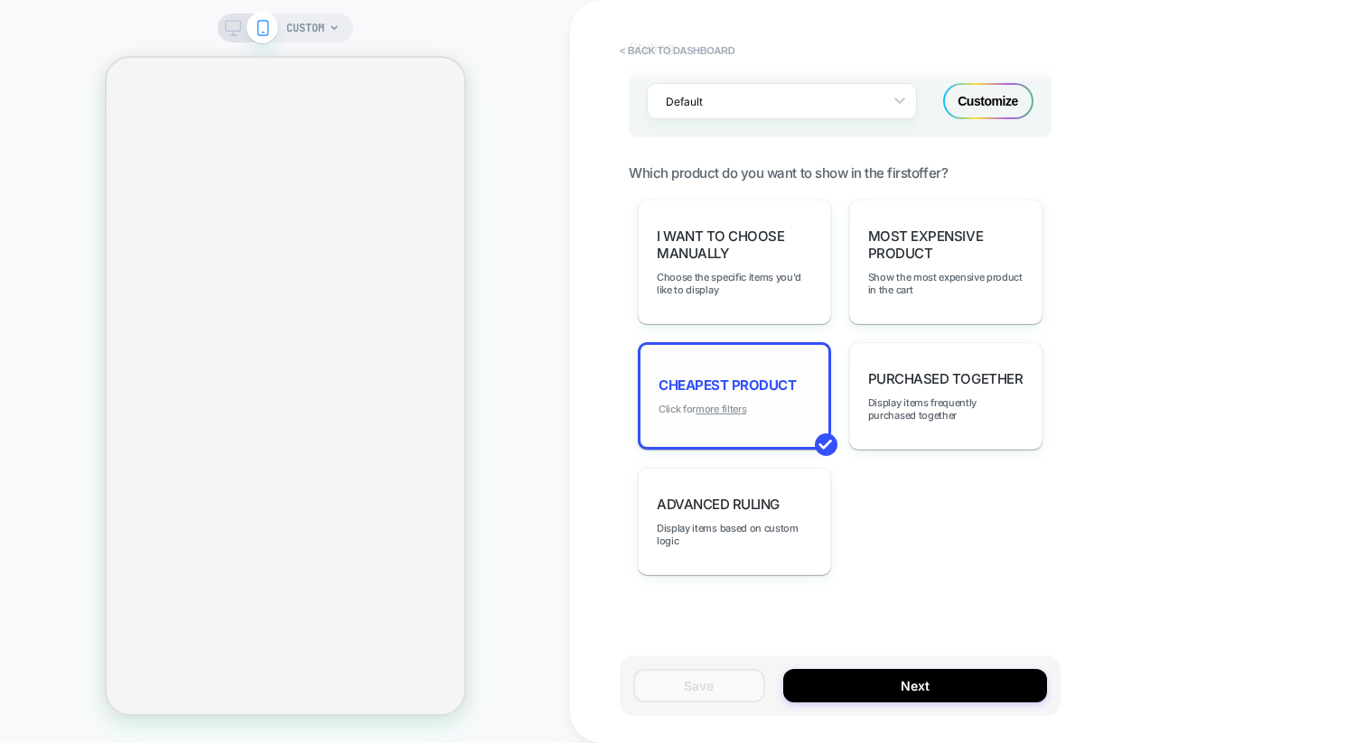
click at [709, 403] on u "more filters" at bounding box center [720, 409] width 51 height 13
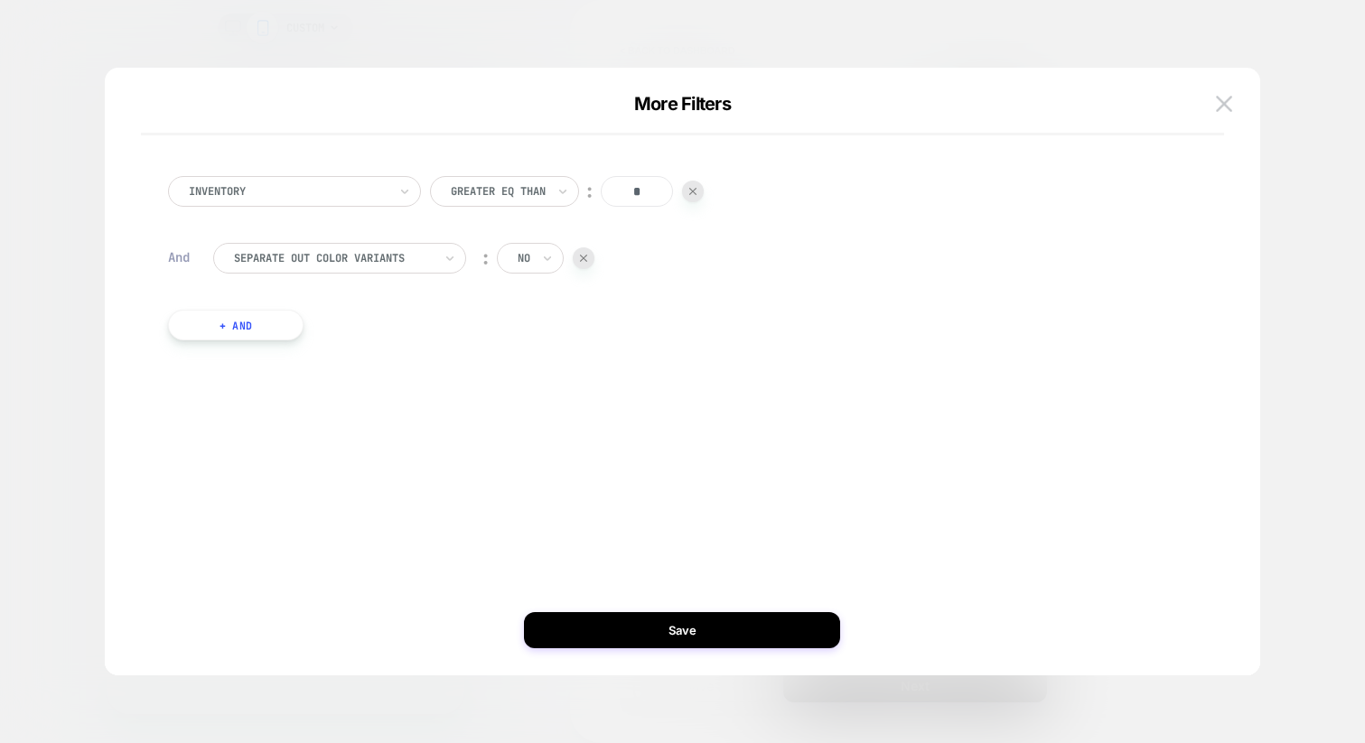
click at [1242, 93] on div "More Filters" at bounding box center [682, 114] width 1155 height 42
click at [1232, 98] on button at bounding box center [1223, 103] width 27 height 27
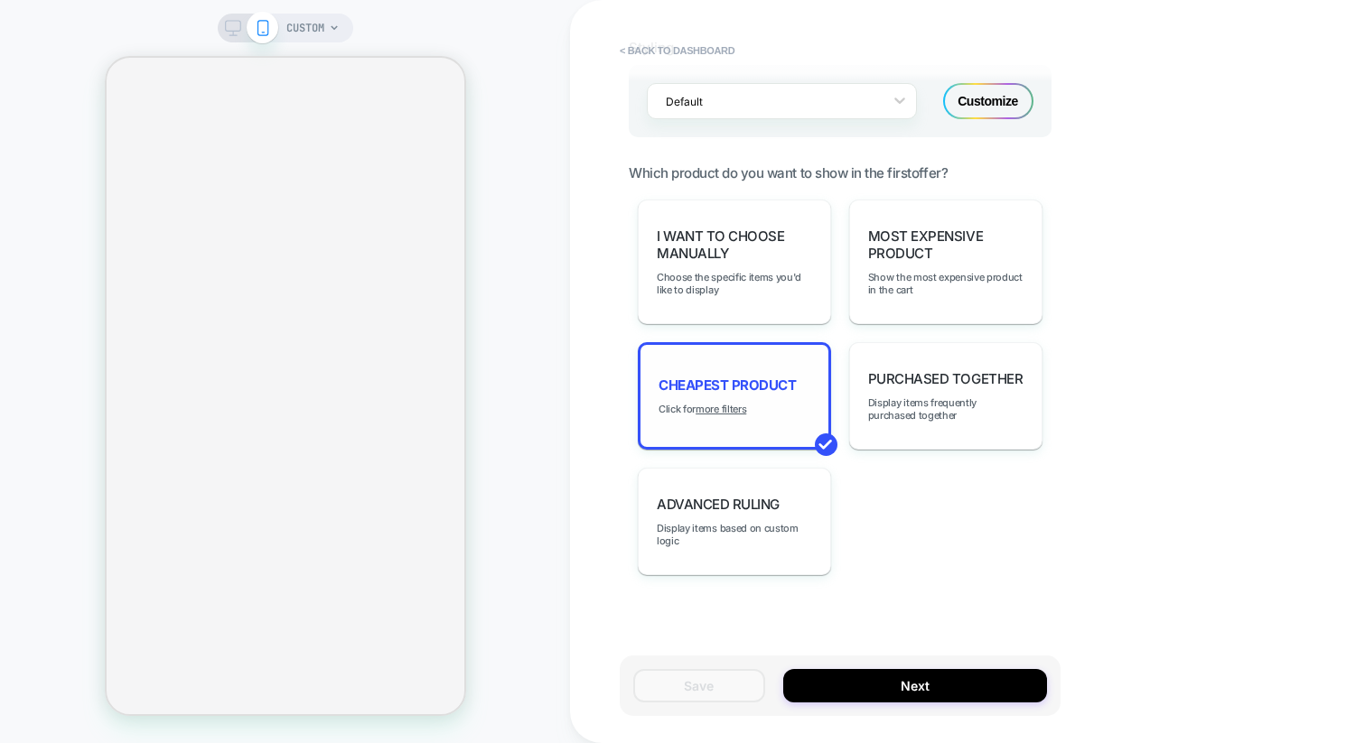
click at [785, 362] on div "Cheapest Product Click for more filters" at bounding box center [734, 395] width 193 height 107
drag, startPoint x: 774, startPoint y: 368, endPoint x: 763, endPoint y: 369, distance: 11.0
click at [771, 368] on div "Cheapest Product Click for more filters" at bounding box center [734, 395] width 193 height 107
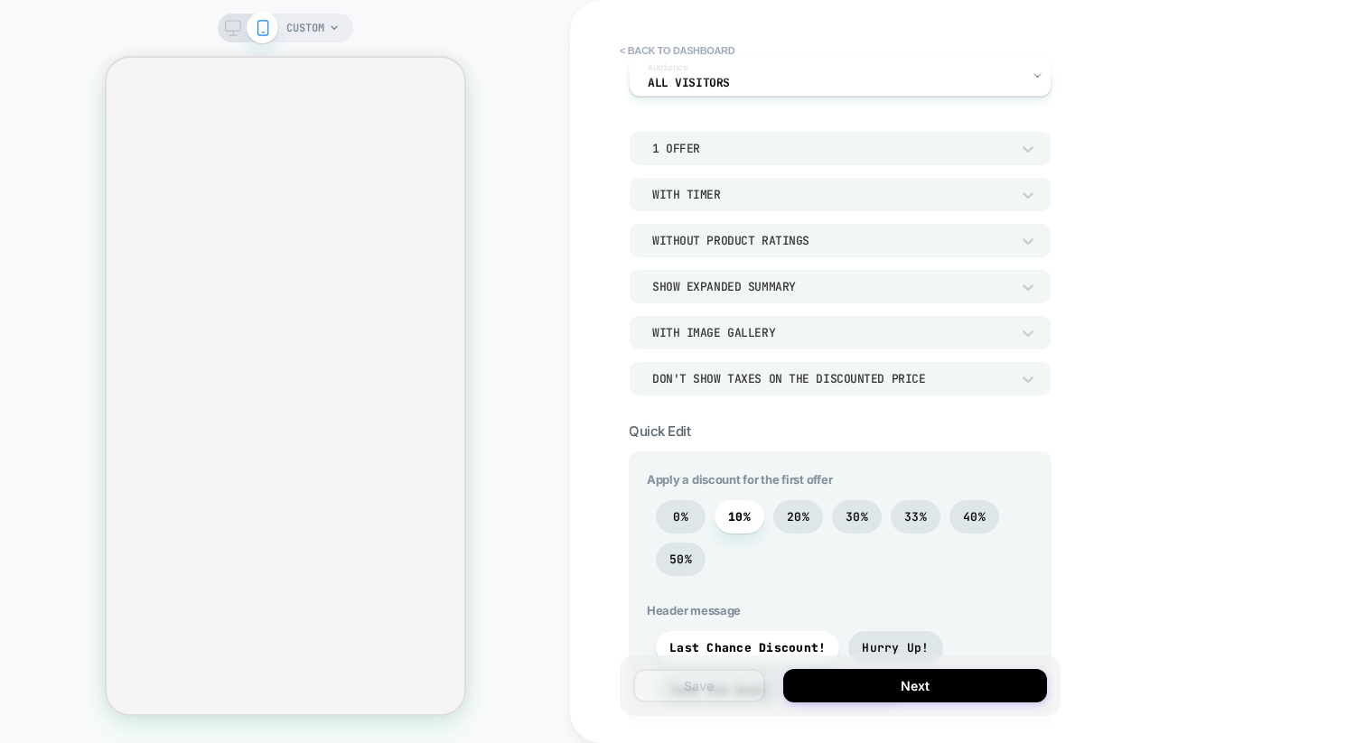
scroll to position [0, 0]
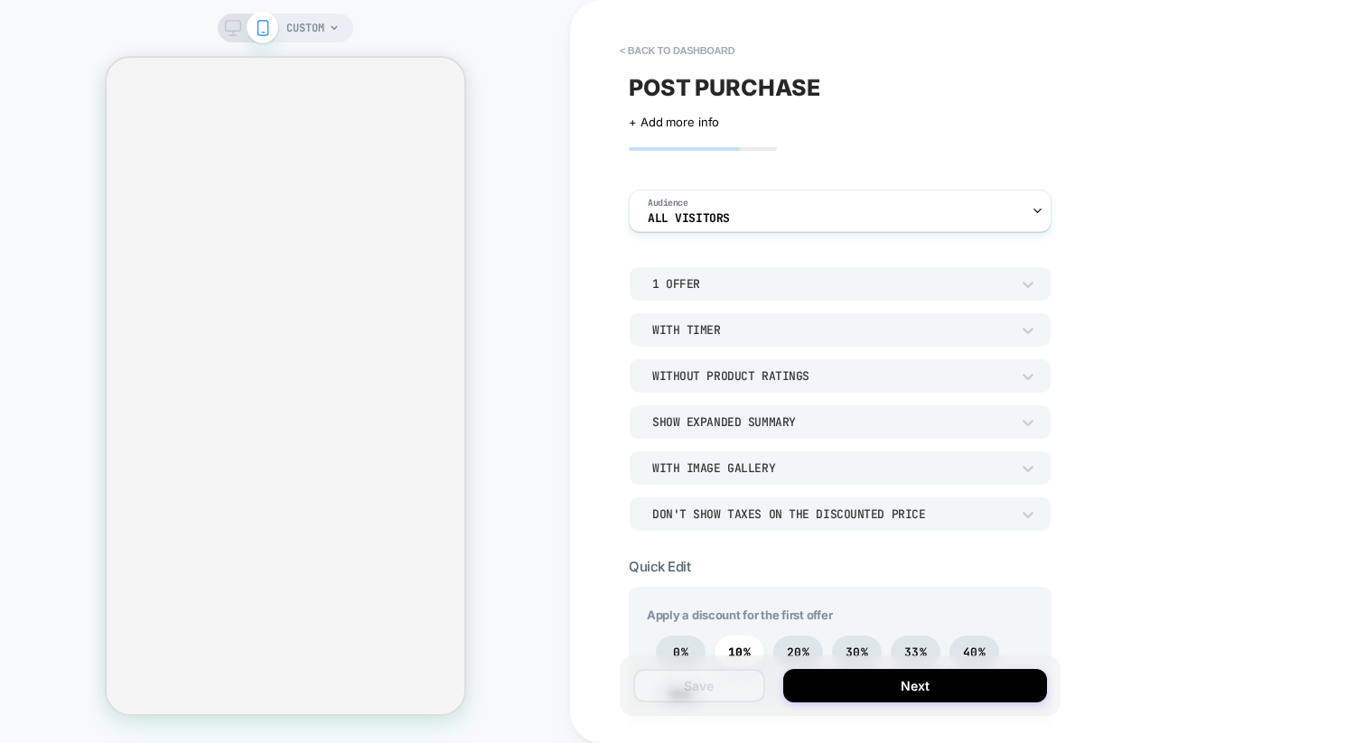
click at [893, 382] on div "Without Product Ratings" at bounding box center [831, 375] width 358 height 15
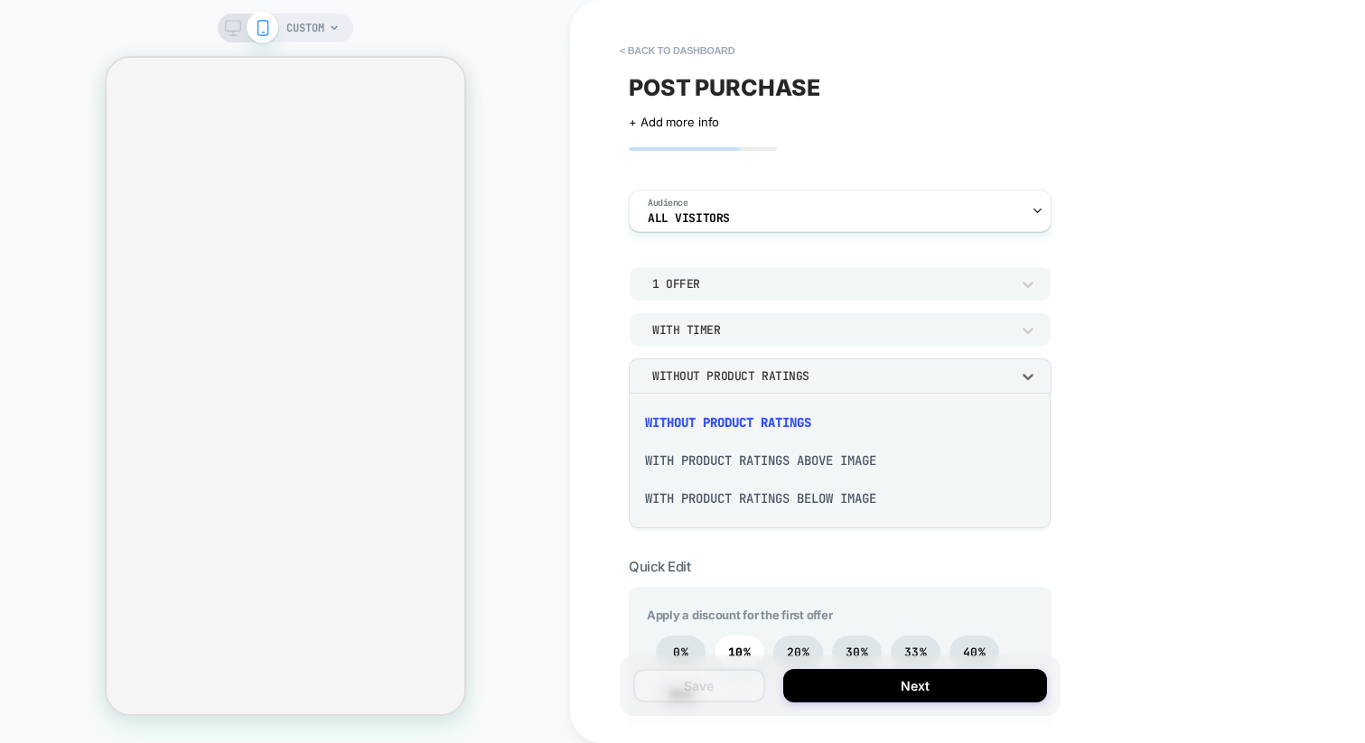
click at [870, 463] on div "With Product Ratings Above Image" at bounding box center [839, 461] width 407 height 38
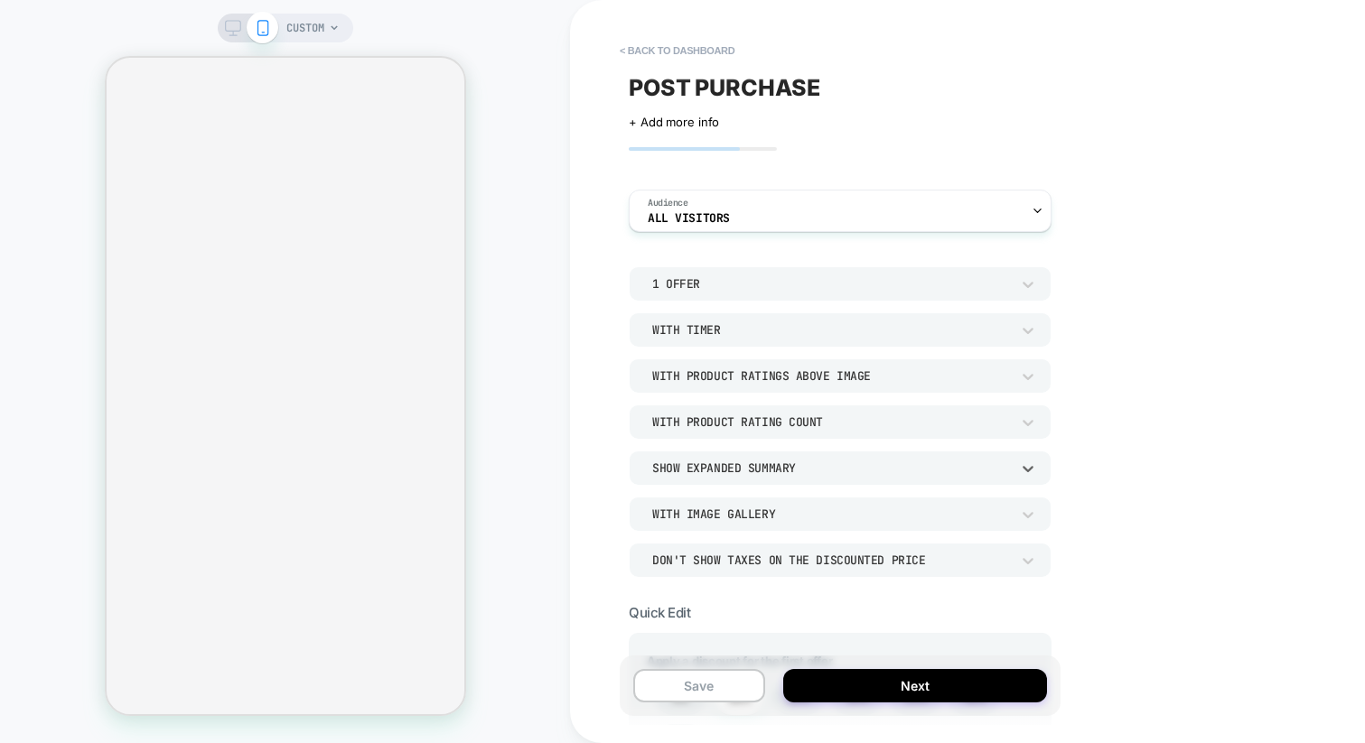
click at [994, 474] on div "Show Expanded Summary" at bounding box center [831, 468] width 358 height 15
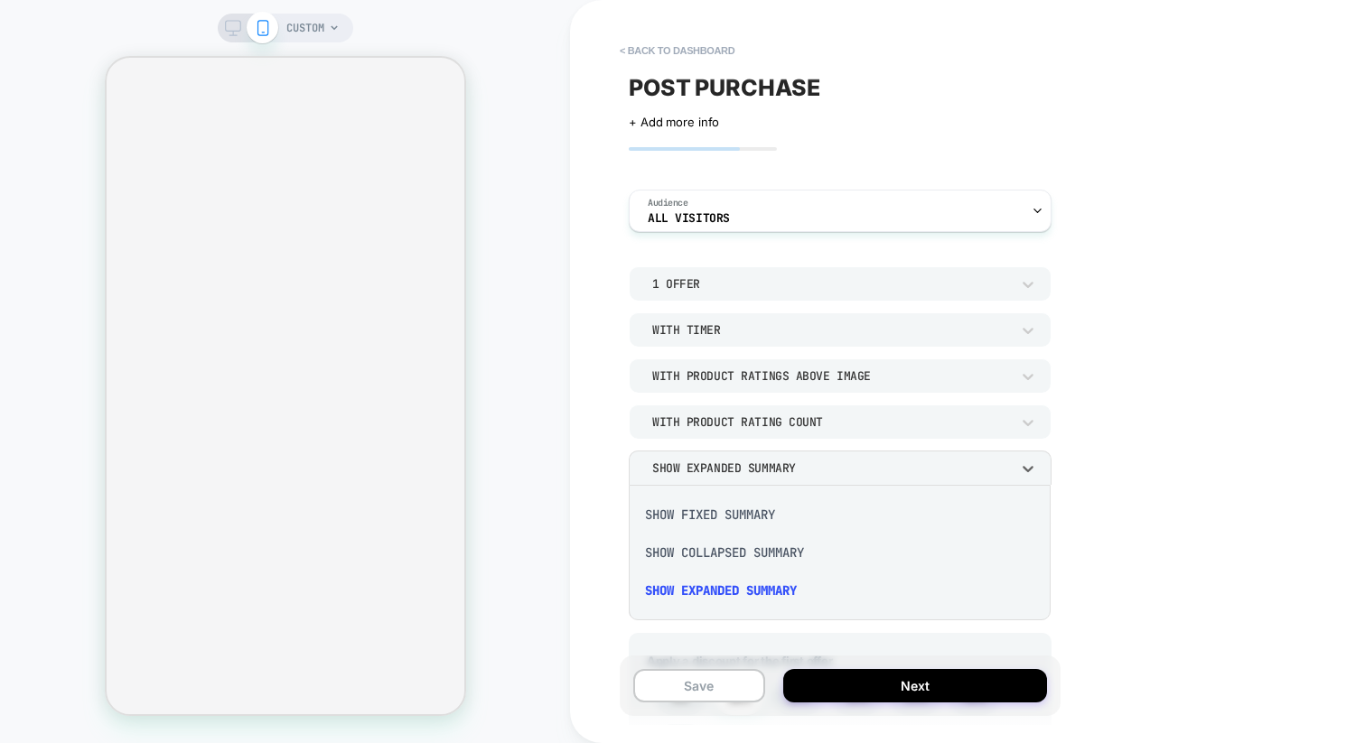
click at [731, 518] on div "Show Fixed Summary" at bounding box center [839, 515] width 407 height 38
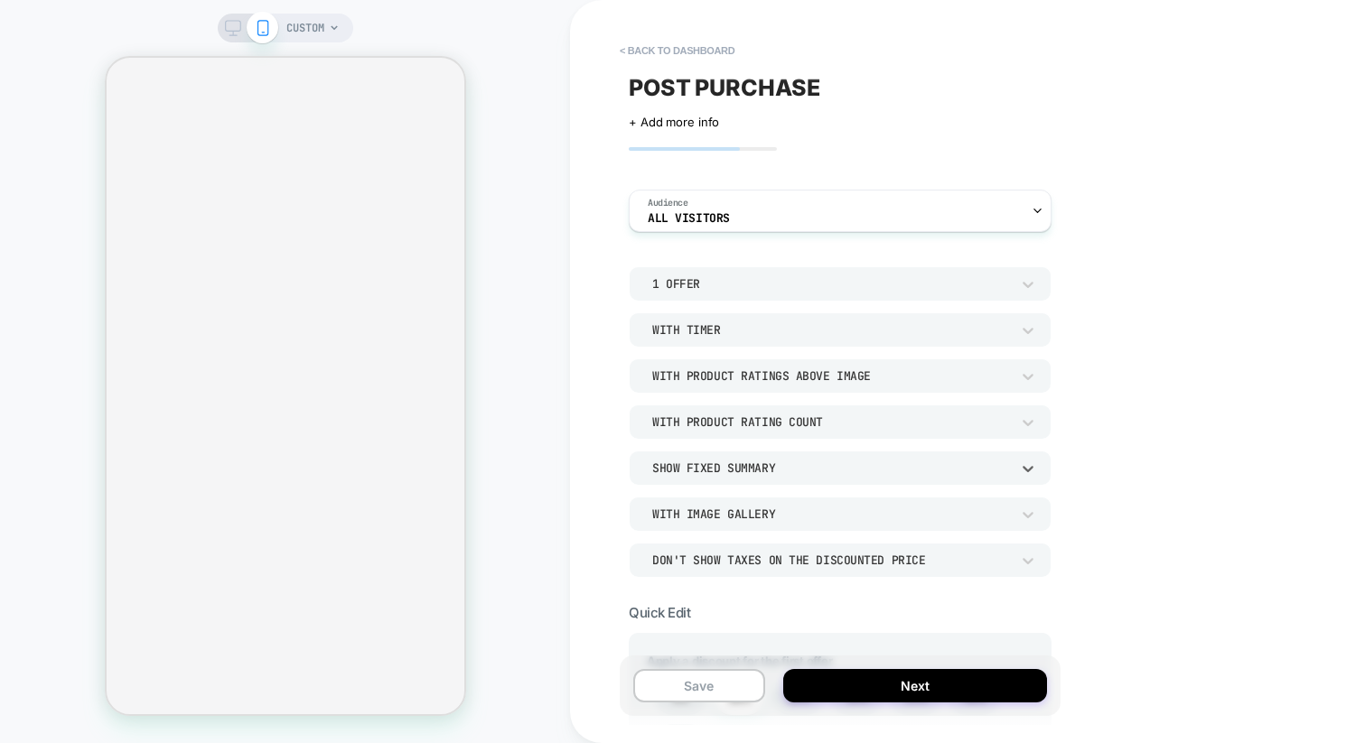
click at [862, 471] on div "Show Fixed Summary" at bounding box center [831, 468] width 358 height 15
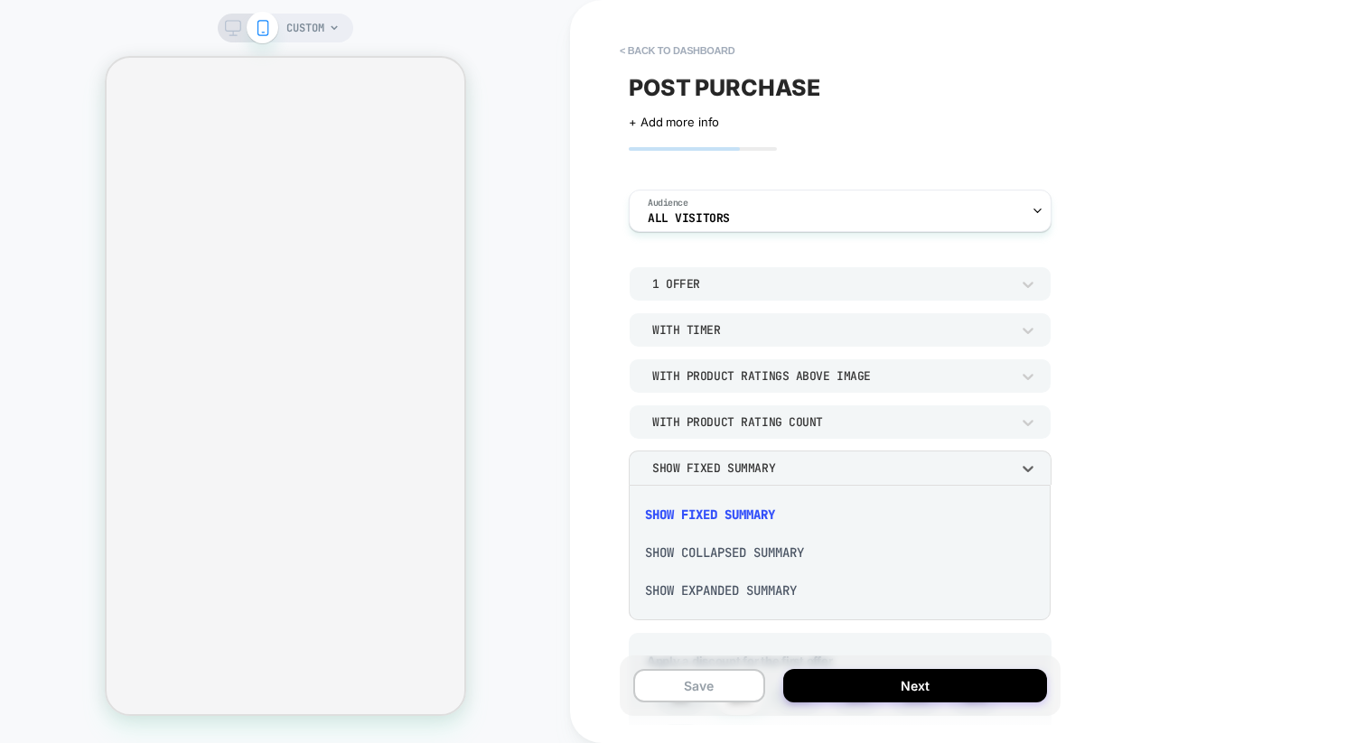
click at [776, 554] on div "Show Collapsed Summary" at bounding box center [839, 553] width 407 height 38
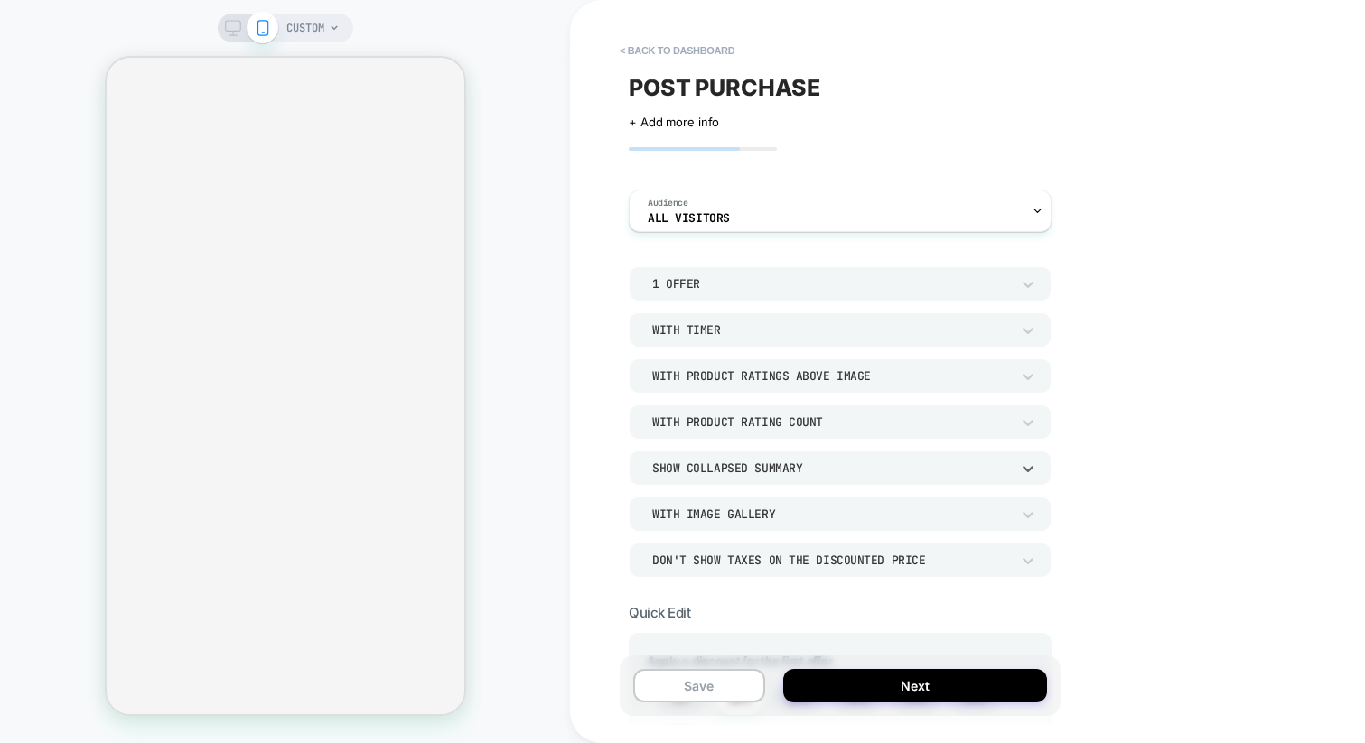
click at [802, 473] on div "Show Collapsed Summary" at bounding box center [831, 468] width 358 height 15
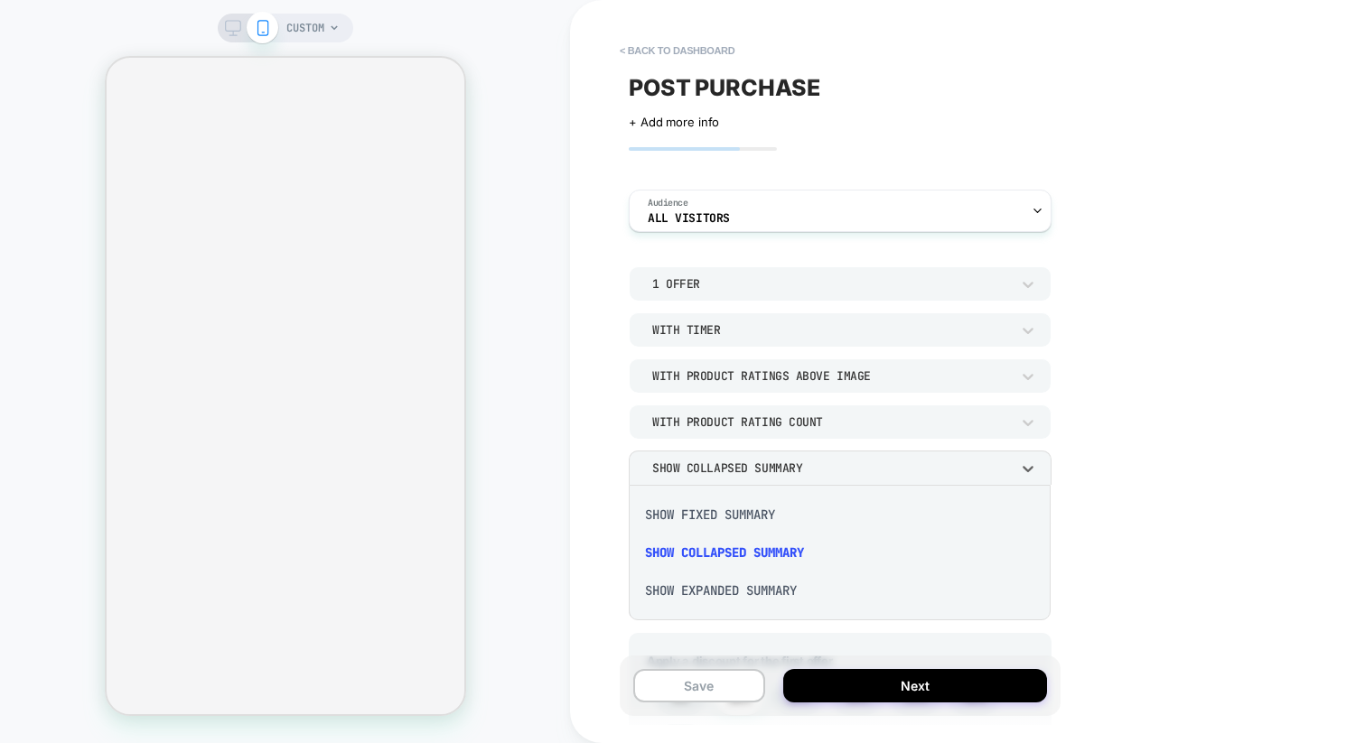
click at [743, 595] on div "Show Expanded Summary" at bounding box center [839, 591] width 407 height 38
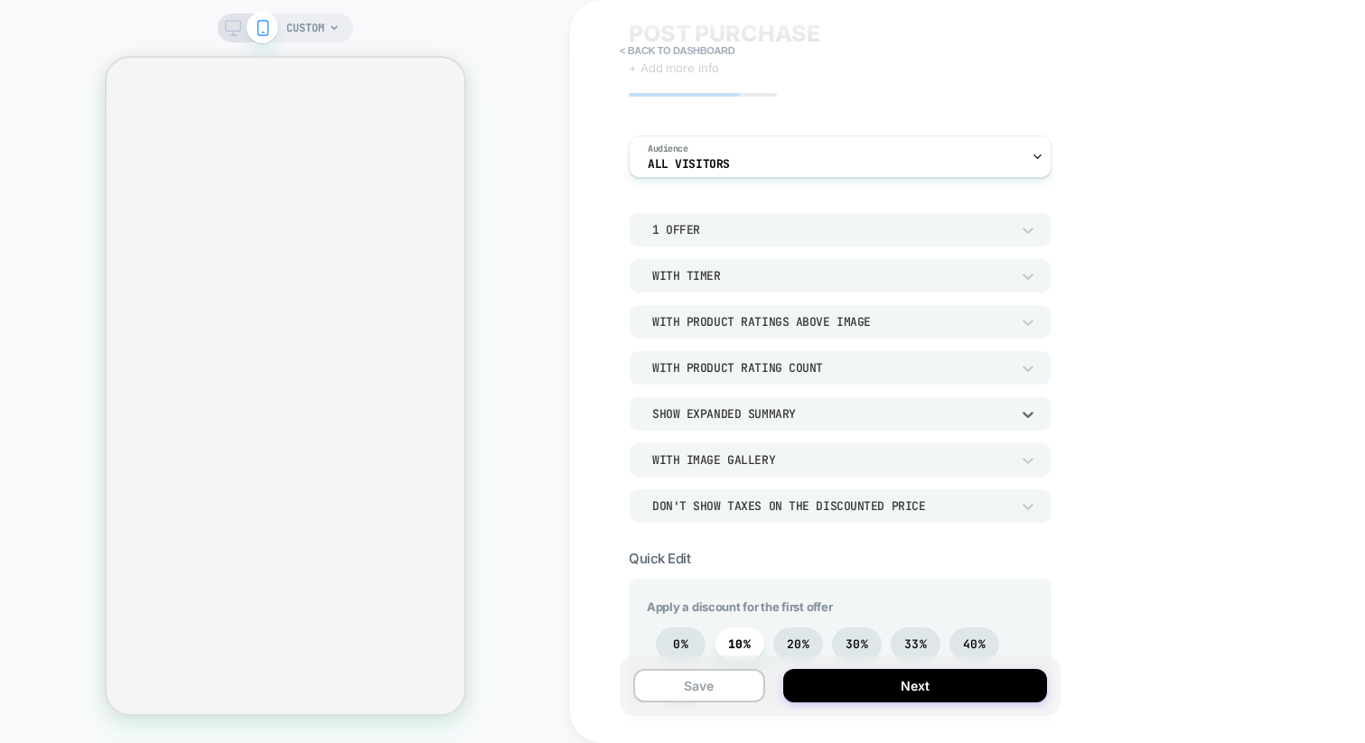
scroll to position [117, 0]
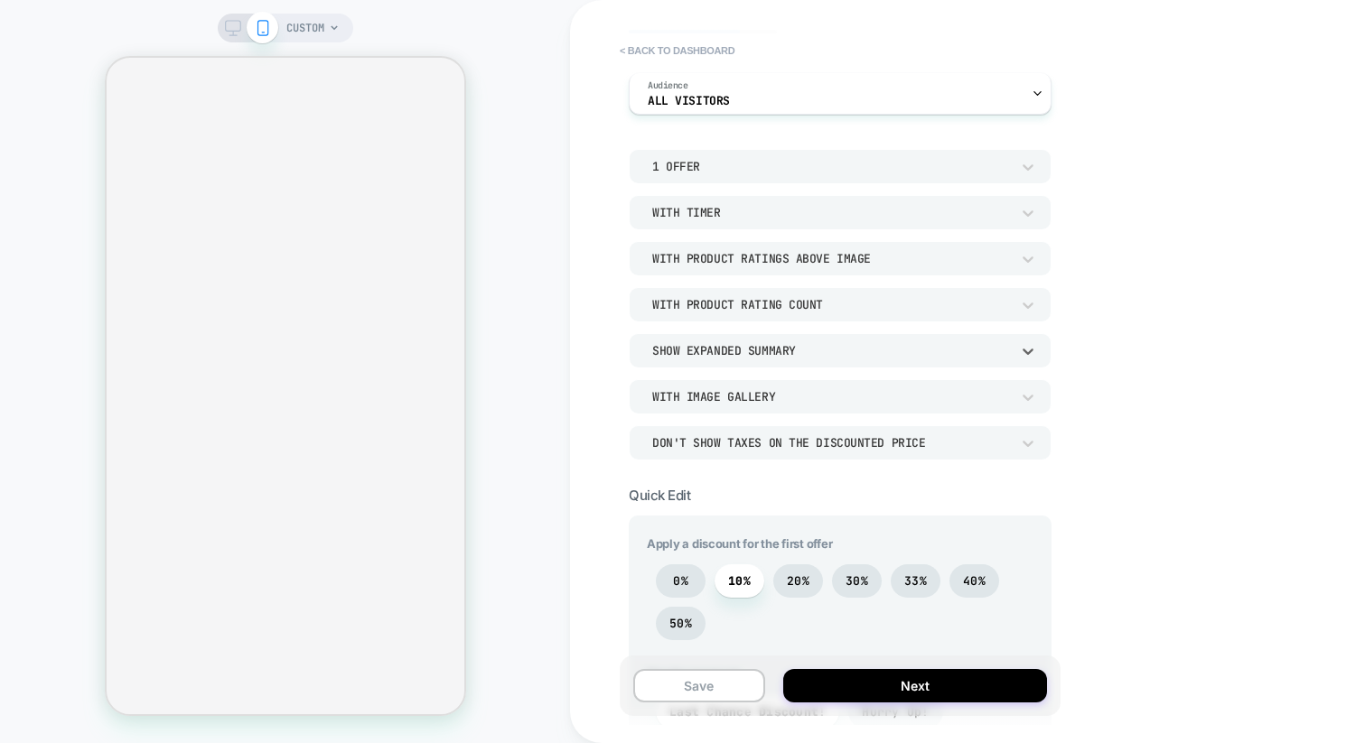
click at [830, 398] on div "With Image Gallery" at bounding box center [831, 396] width 358 height 15
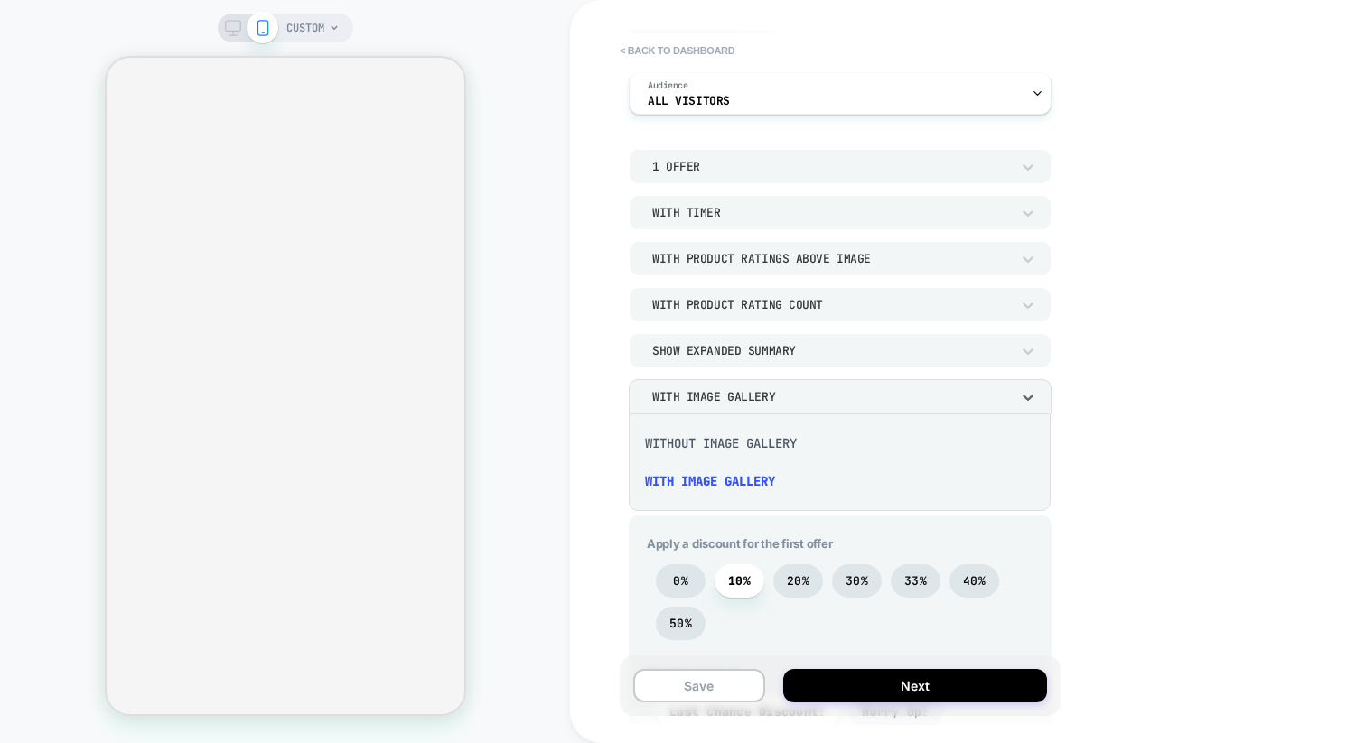
click at [746, 447] on div "Without Image Gallery" at bounding box center [839, 443] width 407 height 38
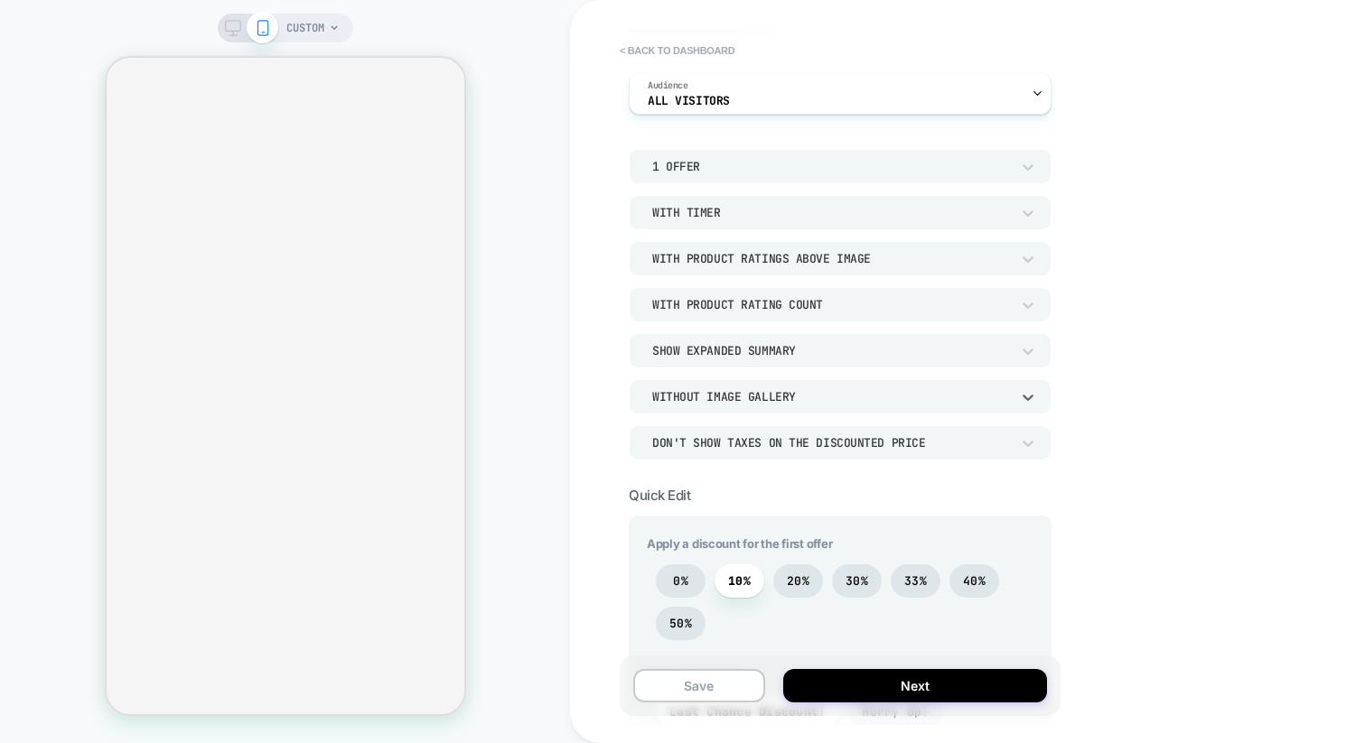
click at [770, 401] on div "Without Image Gallery" at bounding box center [831, 396] width 358 height 15
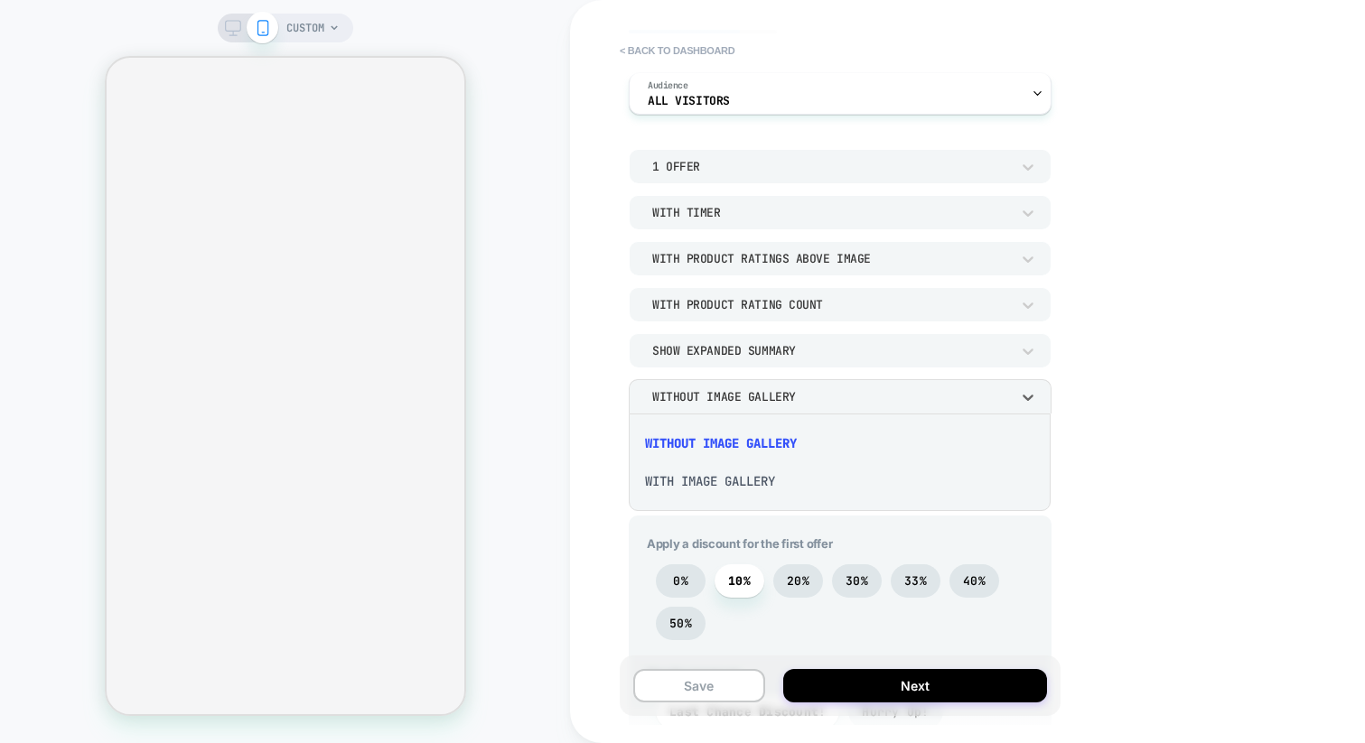
click at [1160, 415] on div at bounding box center [682, 371] width 1365 height 743
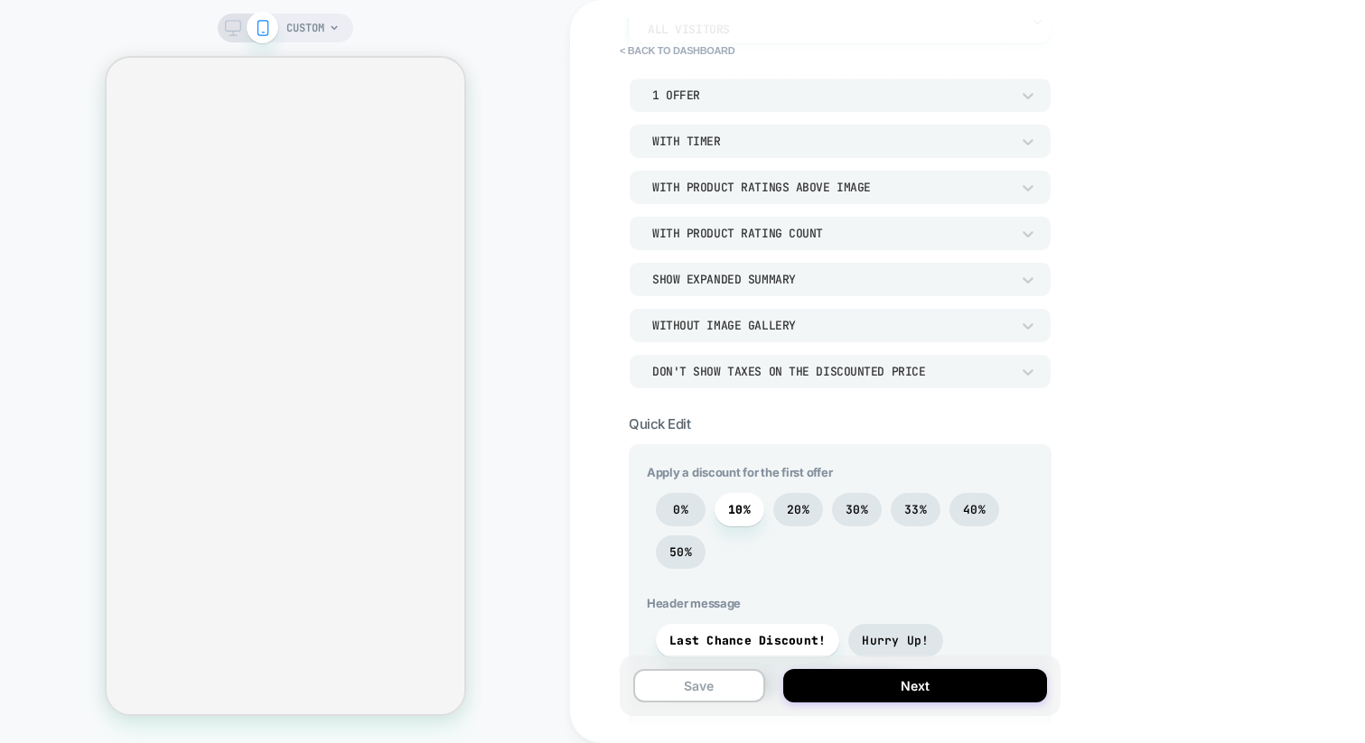
scroll to position [205, 0]
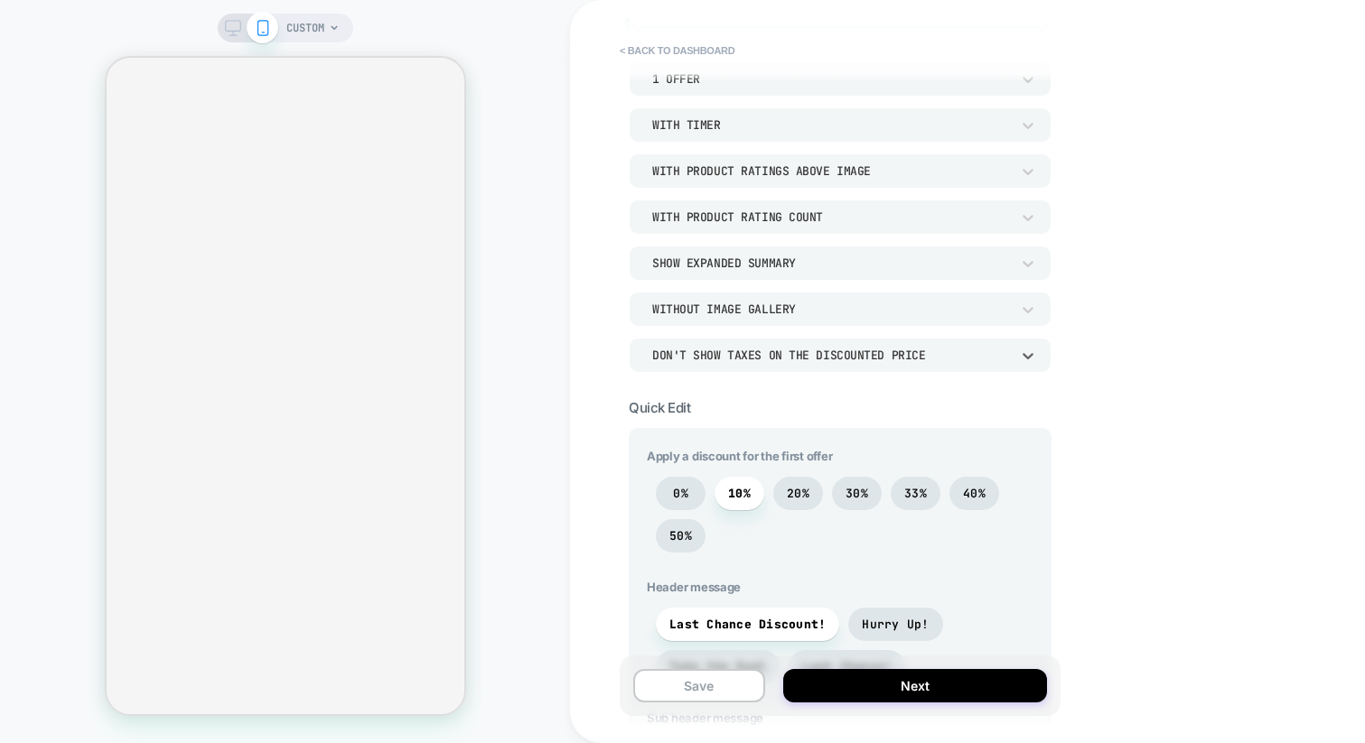
click at [979, 355] on div "Don't show taxes on the discounted price" at bounding box center [831, 355] width 358 height 15
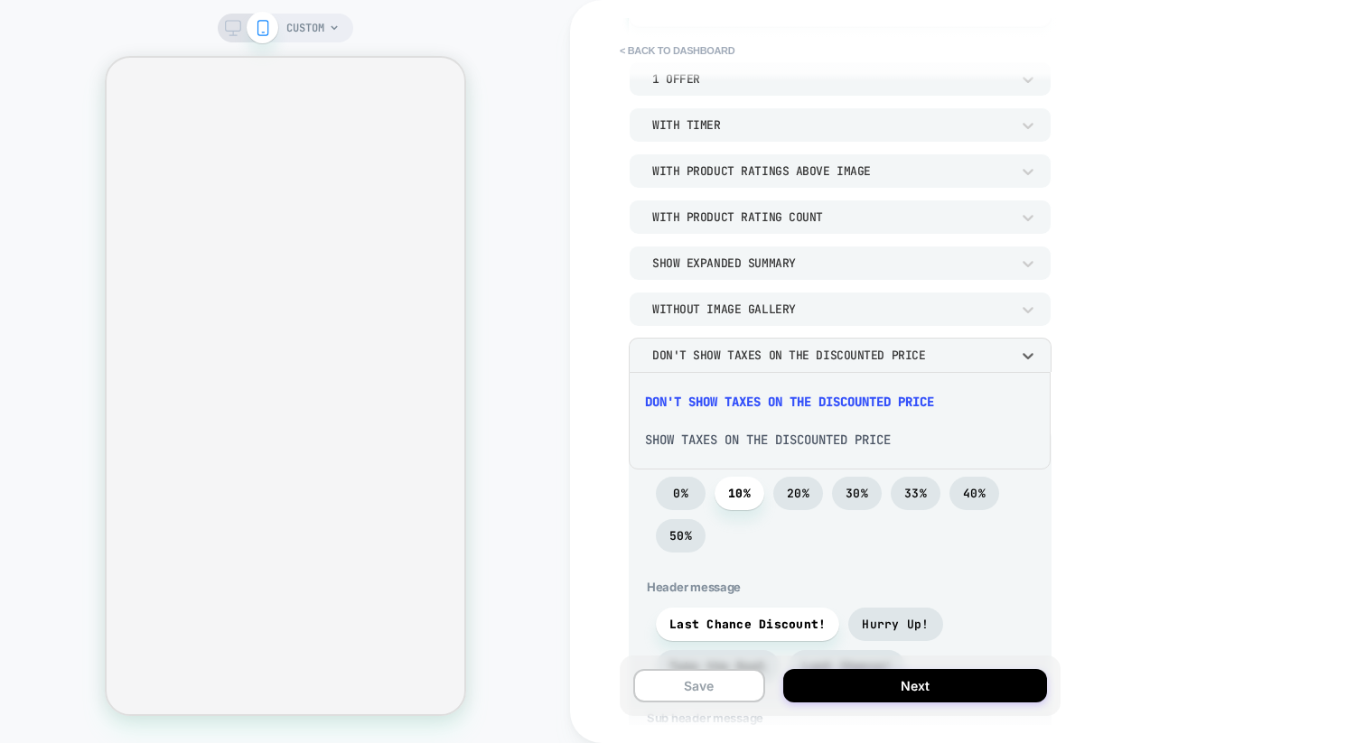
click at [822, 440] on div "Show taxes on the discounted price" at bounding box center [839, 440] width 407 height 38
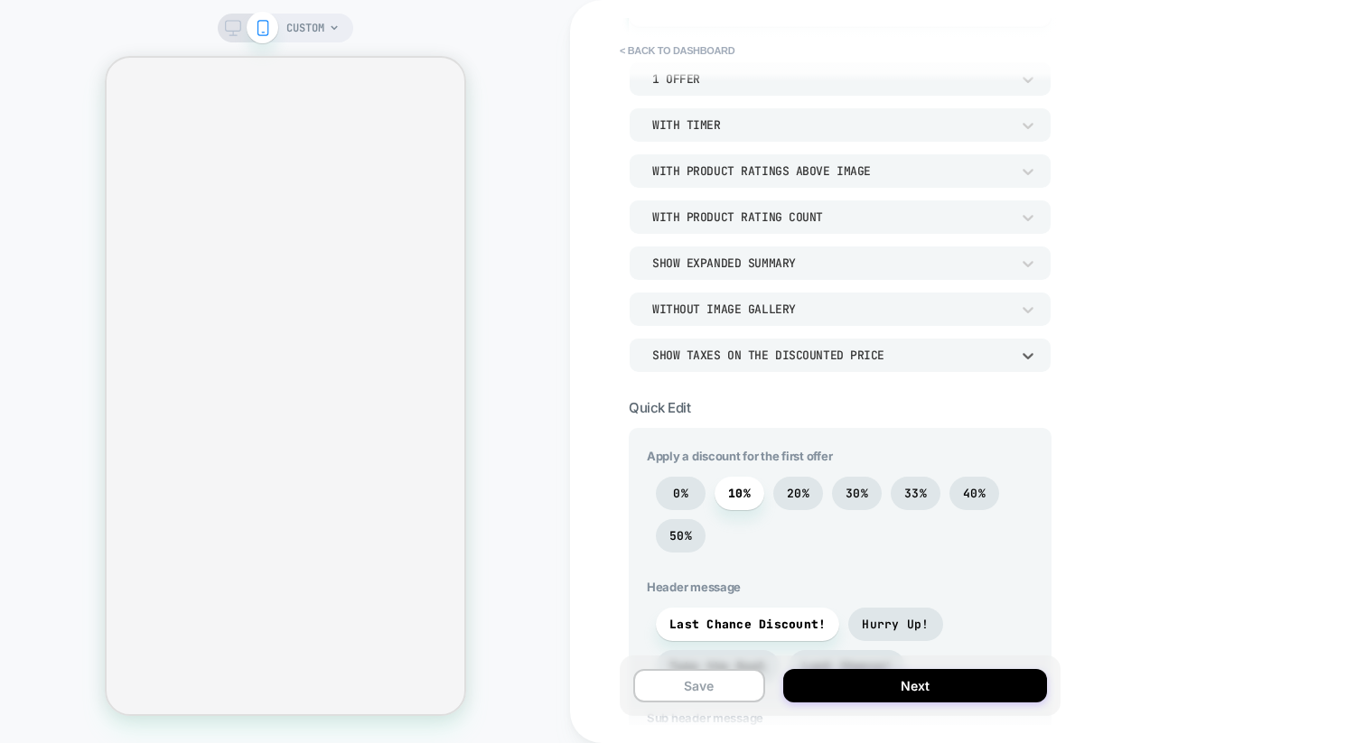
click at [844, 379] on div "POST PURCHASE Click to edit experience details + Add more info Audience All Vis…" at bounding box center [840, 371] width 441 height 707
click at [844, 363] on div "Show taxes on the discounted price" at bounding box center [831, 355] width 376 height 19
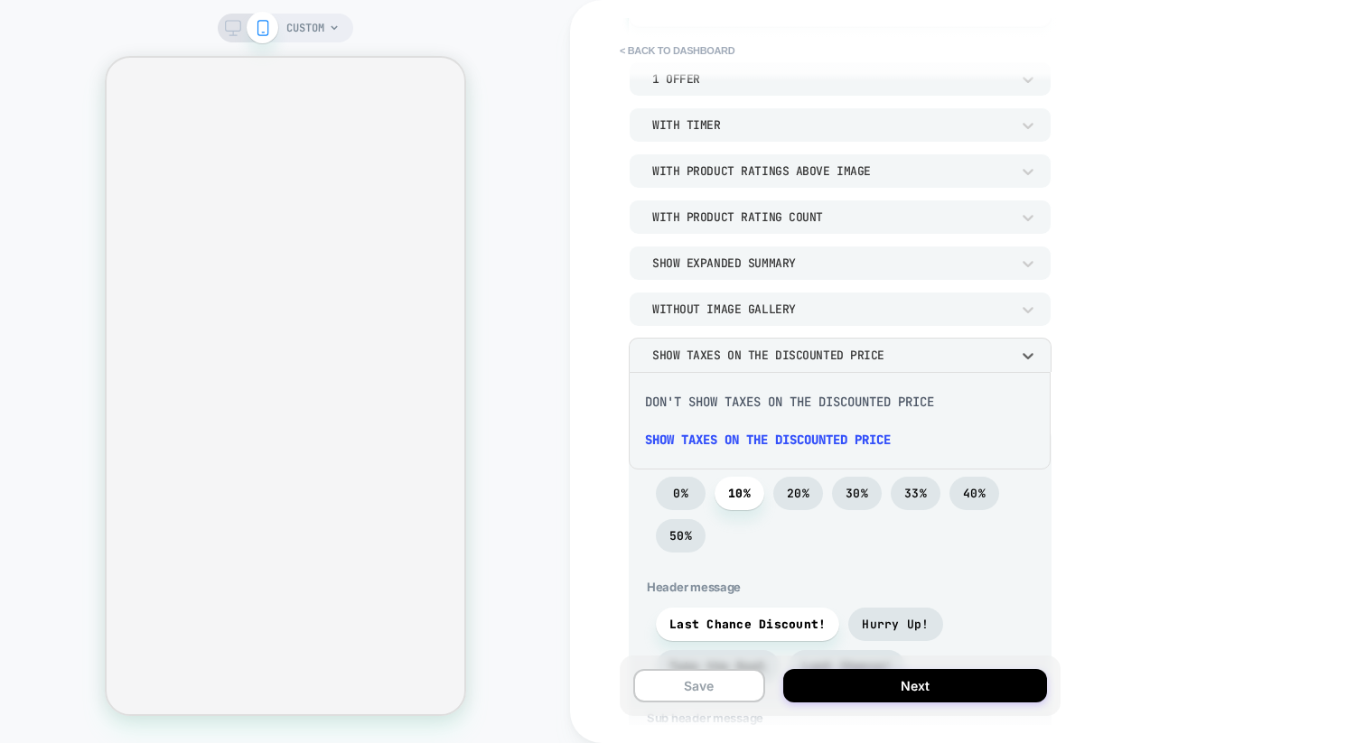
click at [793, 410] on div "Don't show taxes on the discounted price" at bounding box center [839, 402] width 407 height 38
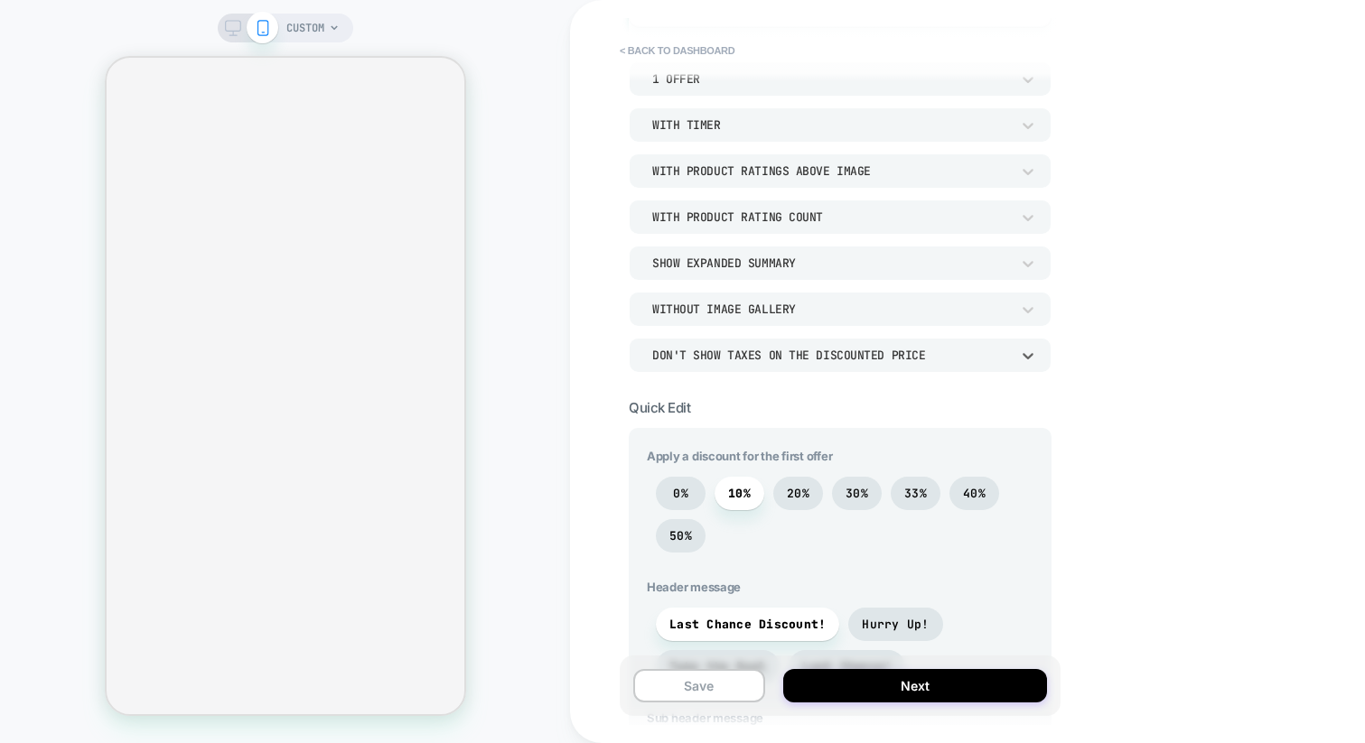
drag, startPoint x: 1234, startPoint y: 438, endPoint x: 1207, endPoint y: 440, distance: 27.2
click at [1233, 438] on div "< back to dashboard POST PURCHASE Click to edit experience details + Add more i…" at bounding box center [967, 371] width 795 height 743
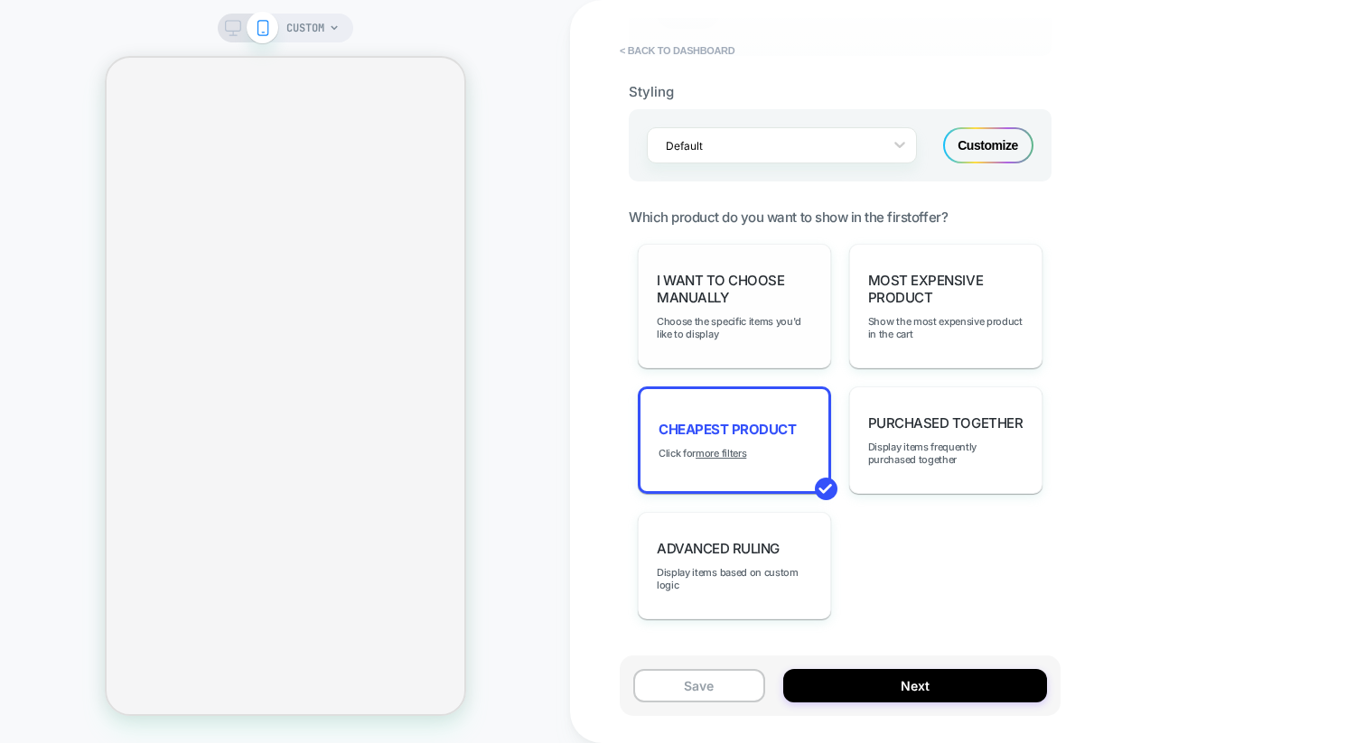
scroll to position [1180, 0]
click at [704, 282] on span "I want to choose manually" at bounding box center [734, 288] width 155 height 34
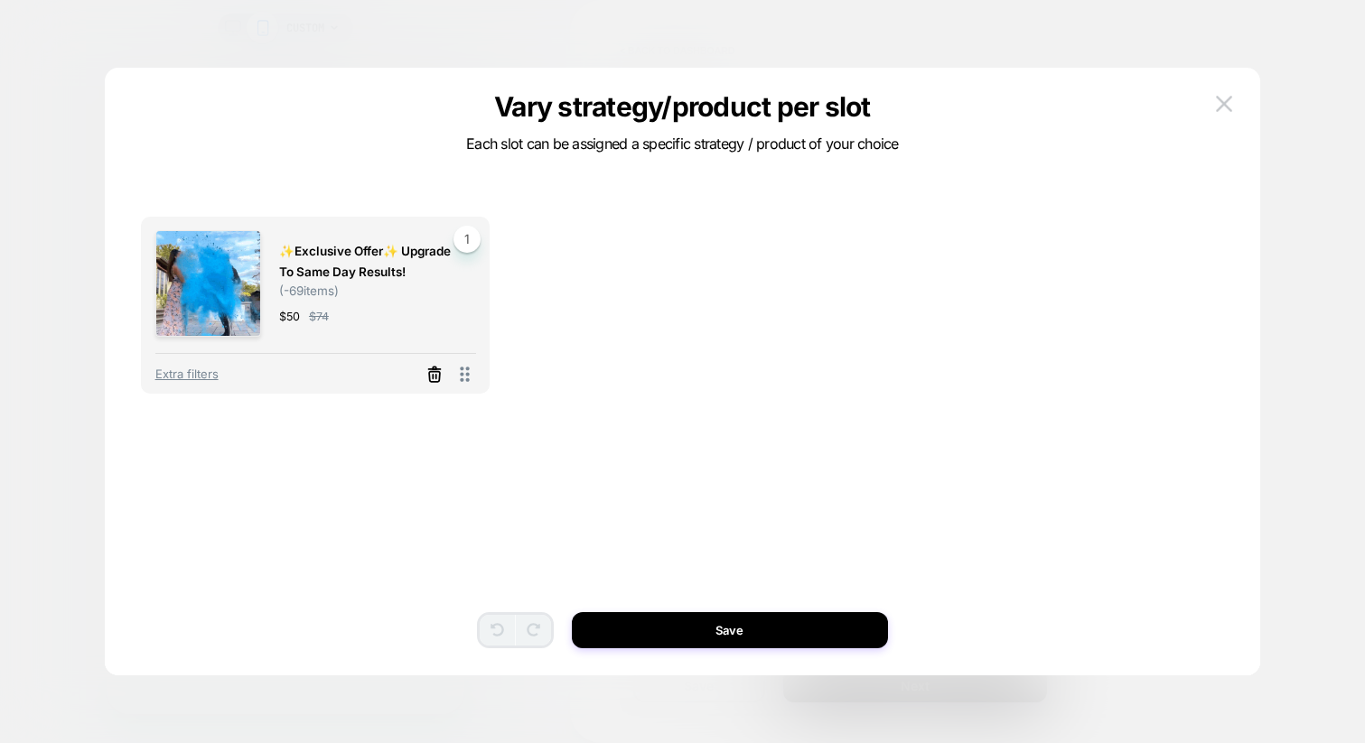
click at [437, 380] on icon at bounding box center [434, 375] width 18 height 18
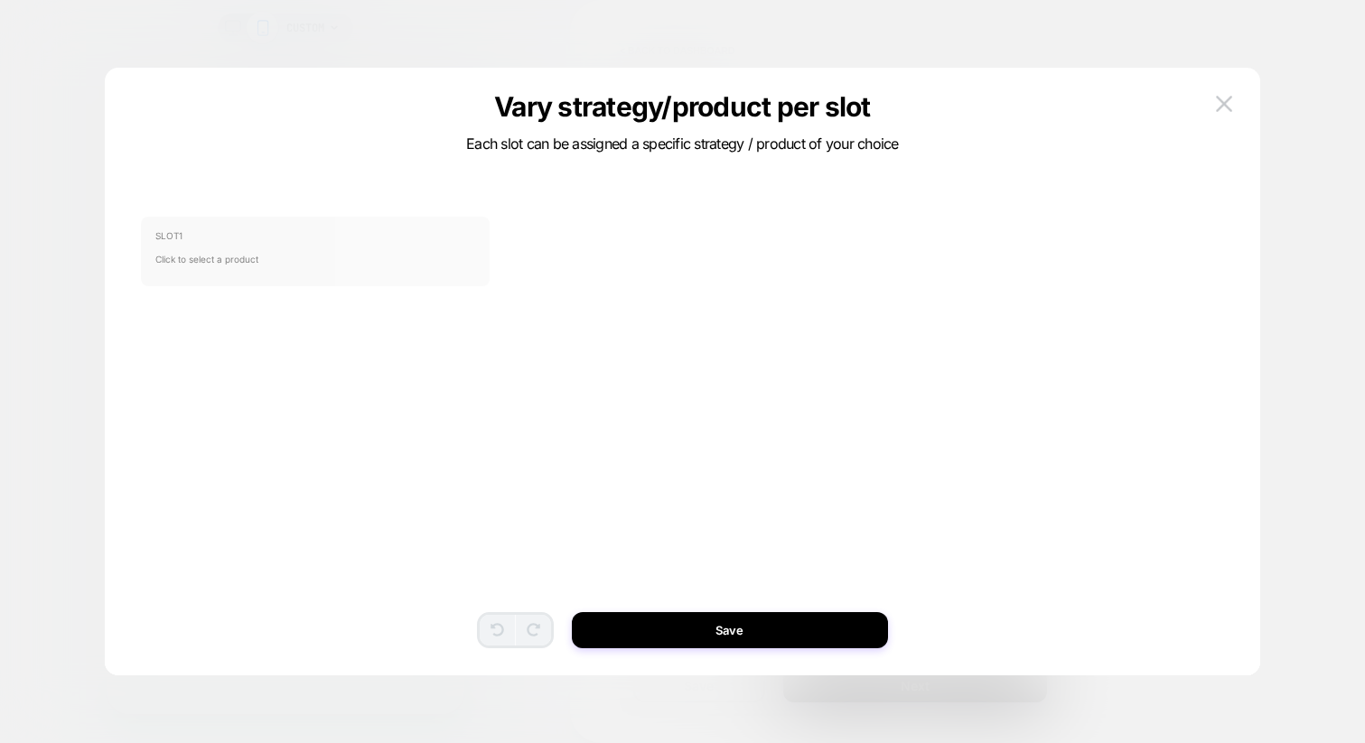
click at [389, 253] on span "Click to select a product" at bounding box center [315, 259] width 321 height 36
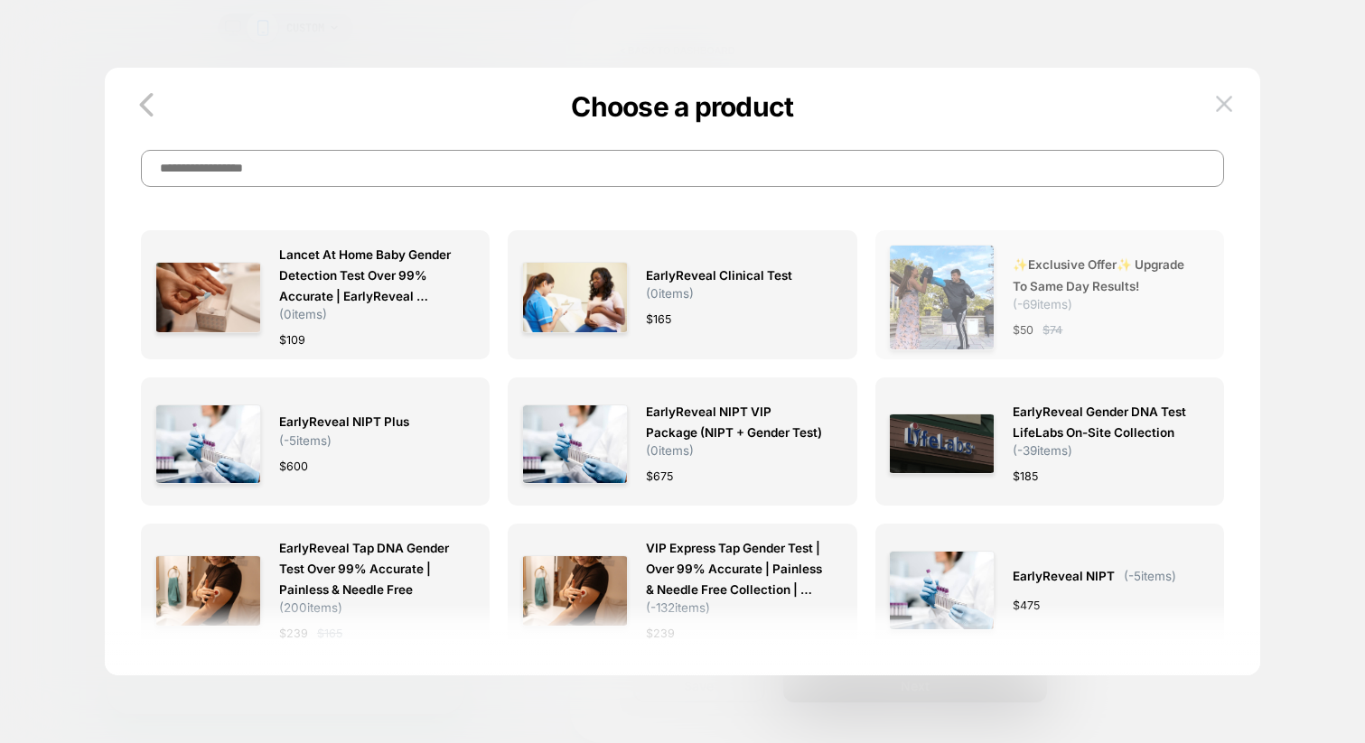
click at [1163, 288] on span "✨Exclusive Offer✨ Upgrade to Same day results!" at bounding box center [1101, 276] width 179 height 42
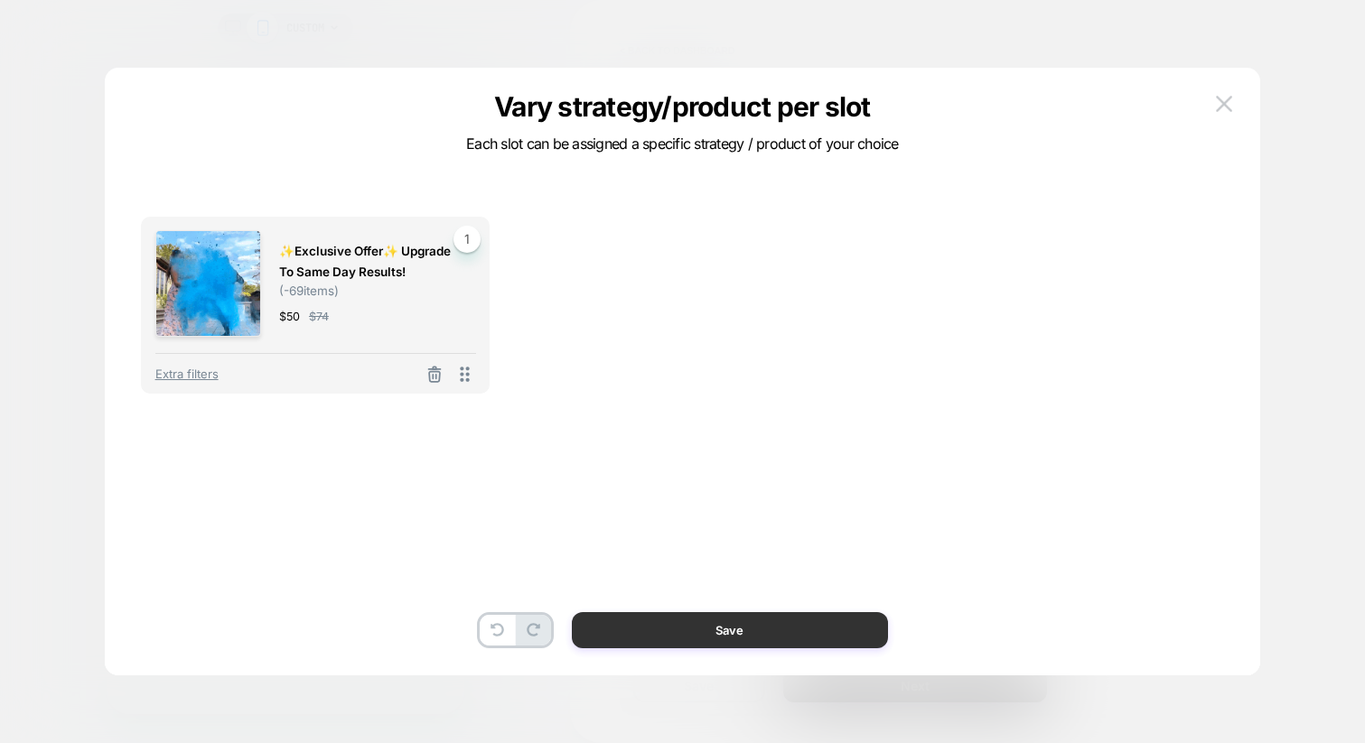
click at [768, 625] on button "Save" at bounding box center [730, 630] width 316 height 36
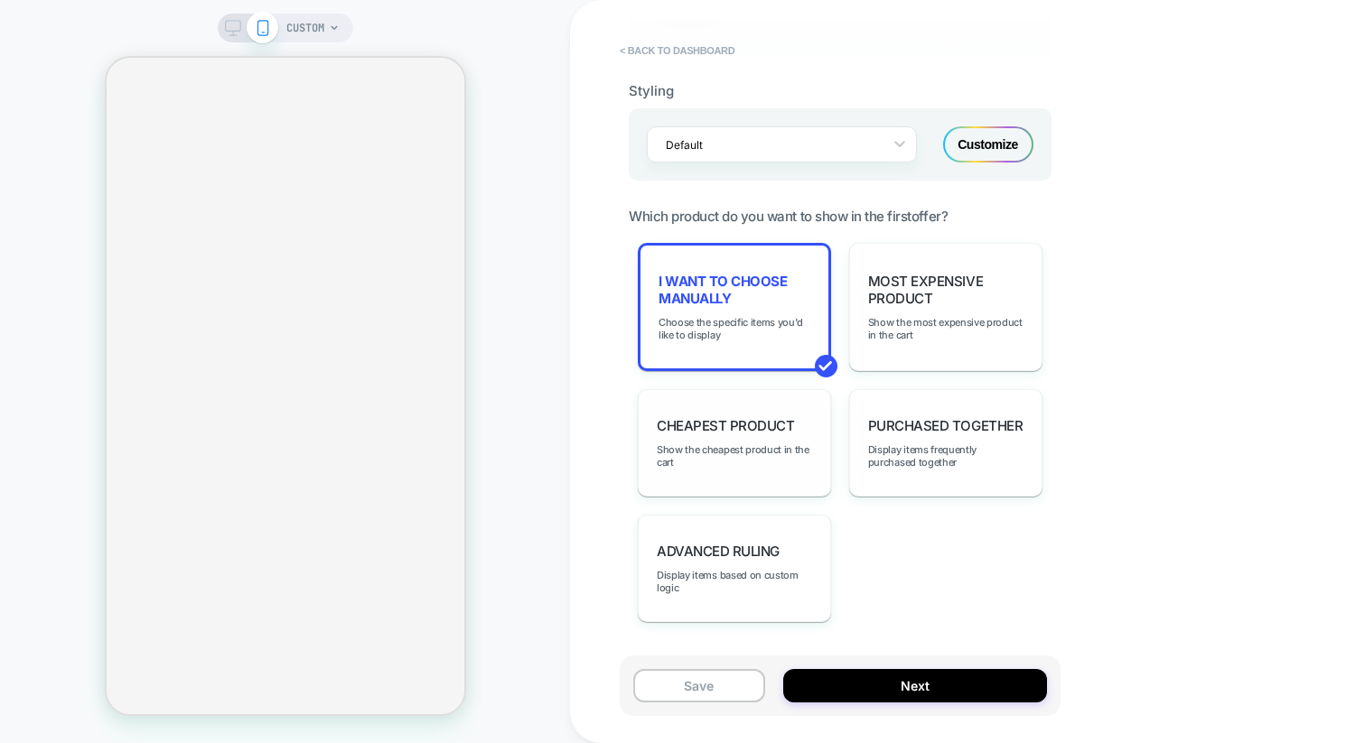
click at [771, 429] on div "Cheapest Product Show the cheapest product in the cart" at bounding box center [734, 442] width 193 height 107
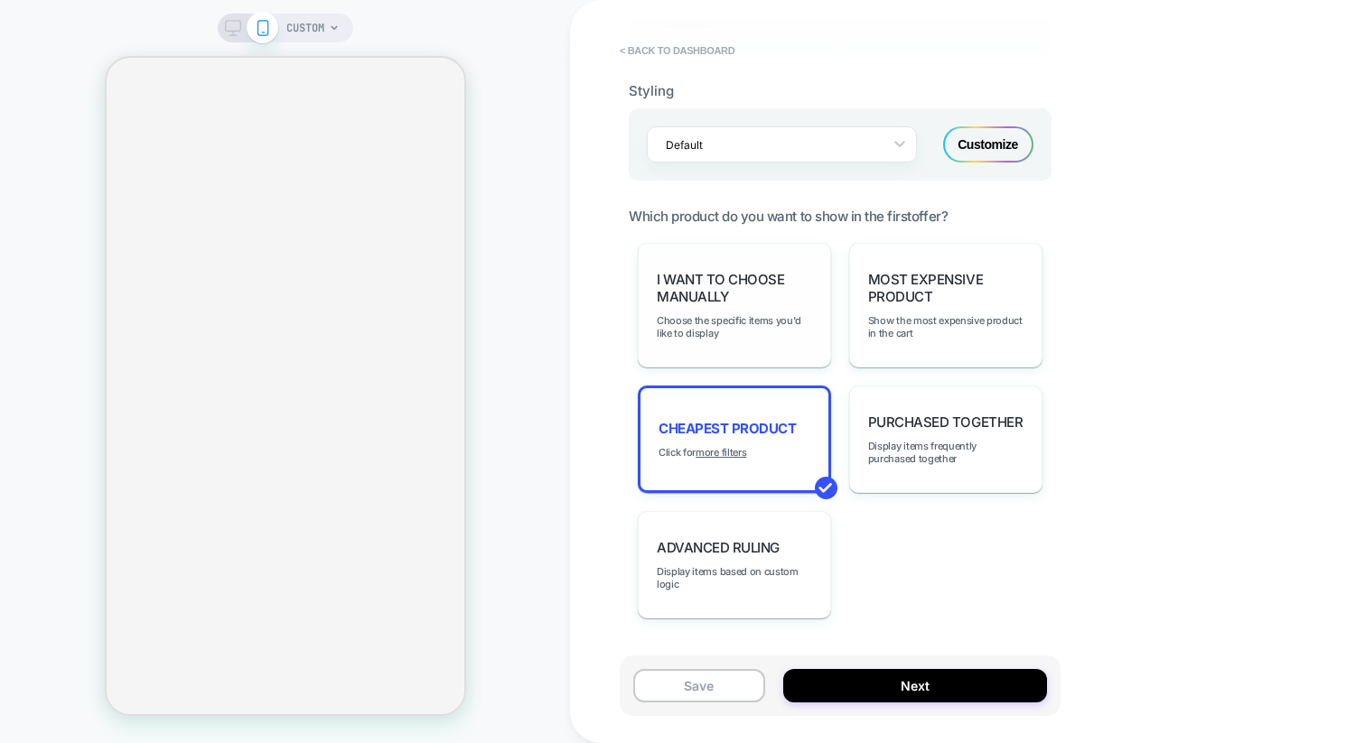
click at [774, 298] on span "I want to choose manually" at bounding box center [734, 288] width 155 height 34
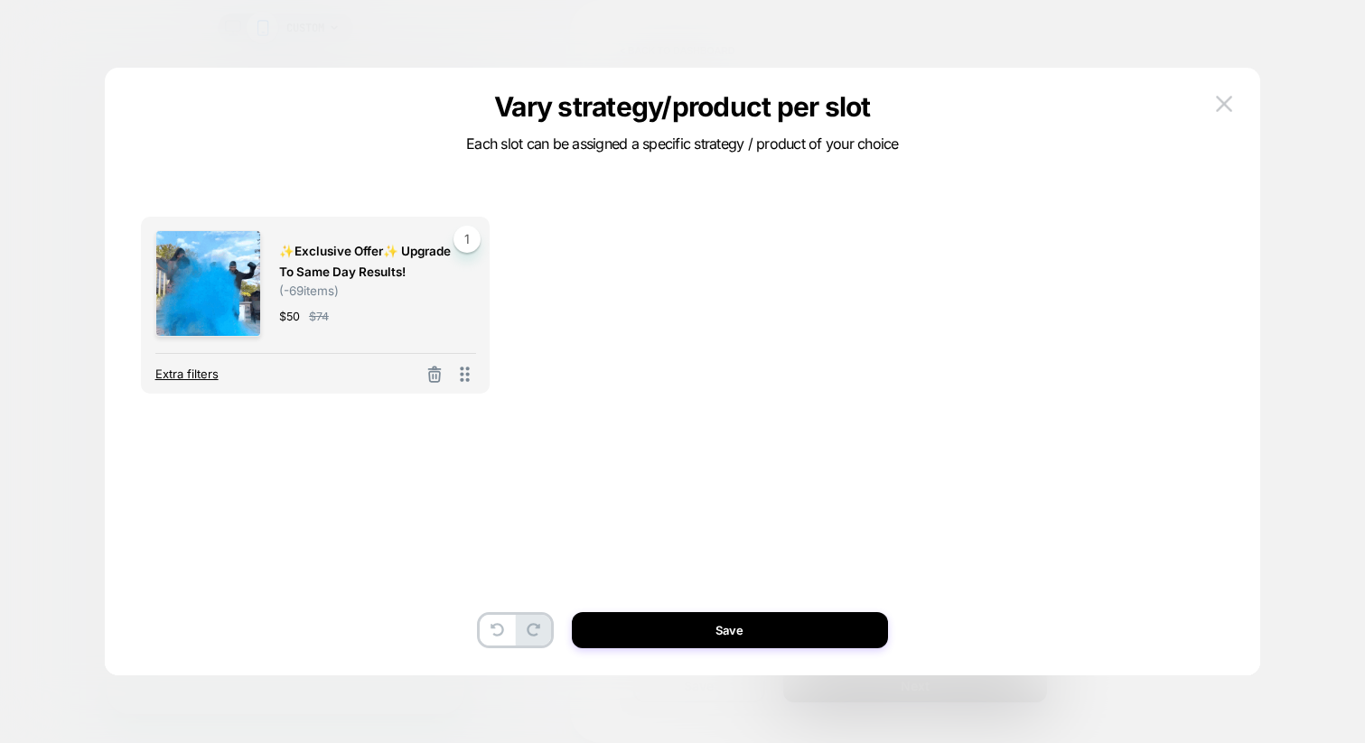
click at [194, 371] on span "Extra filters" at bounding box center [186, 374] width 63 height 14
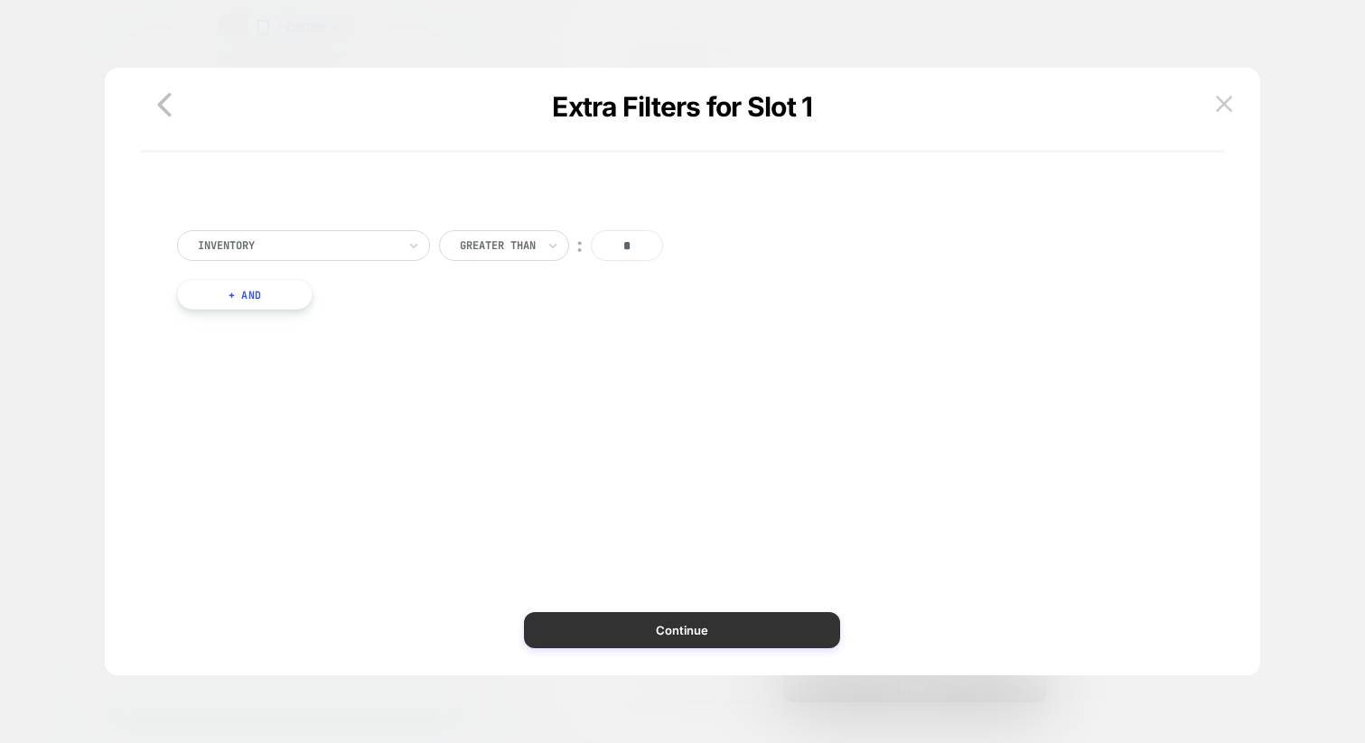
click at [685, 643] on button "Continue" at bounding box center [682, 630] width 316 height 36
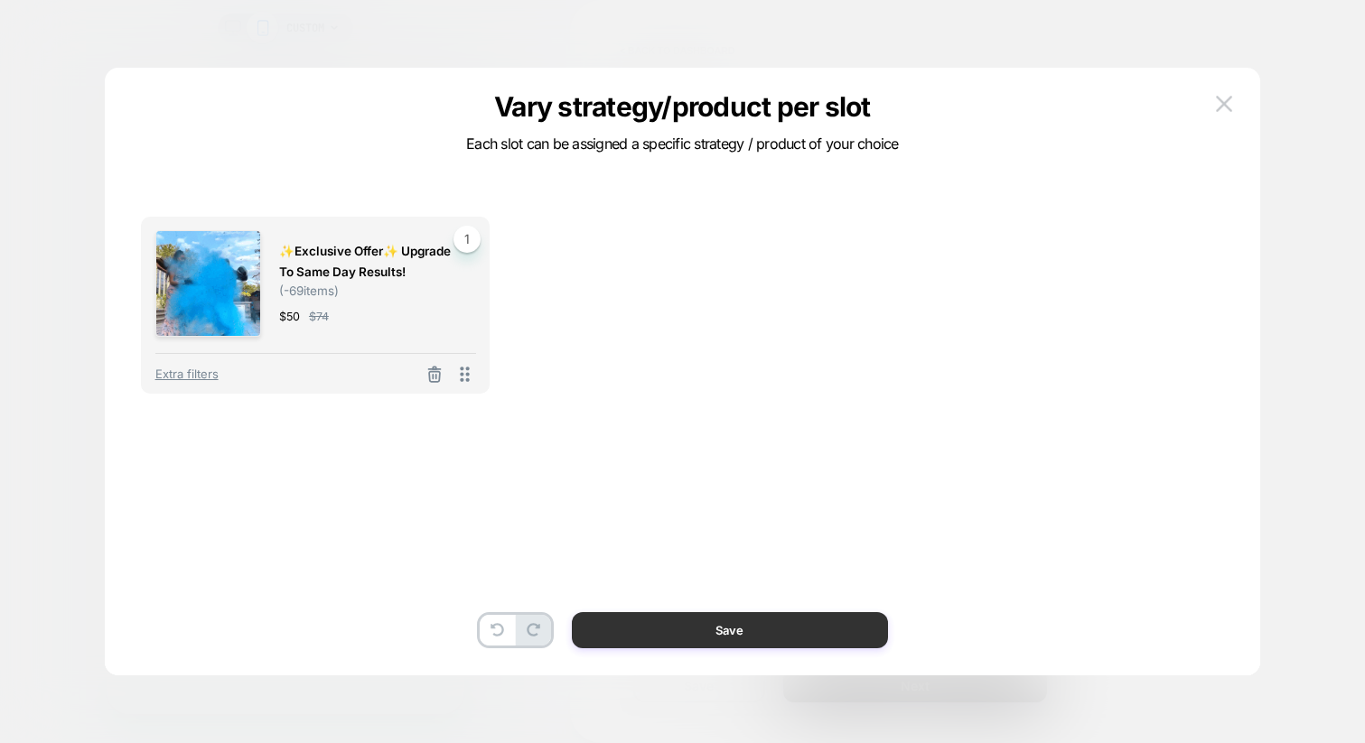
click at [700, 636] on button "Save" at bounding box center [730, 630] width 316 height 36
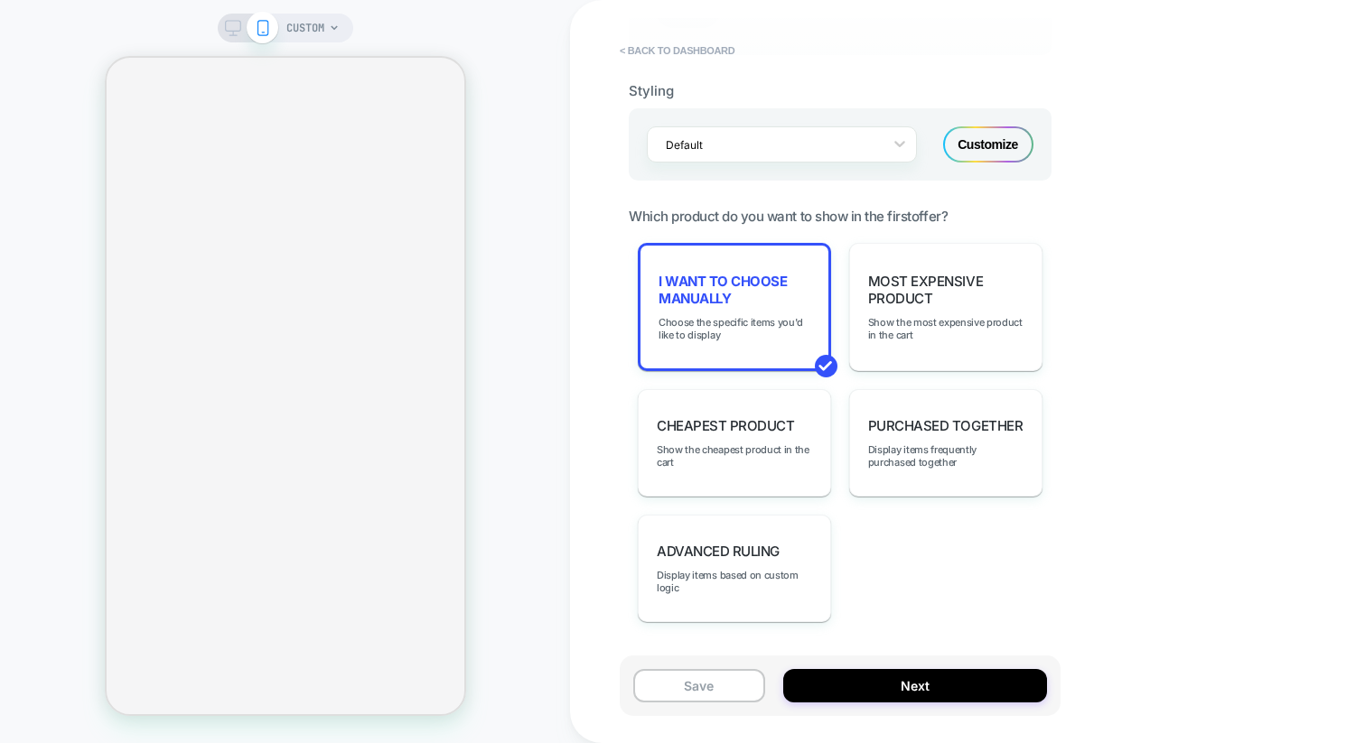
scroll to position [1228, 0]
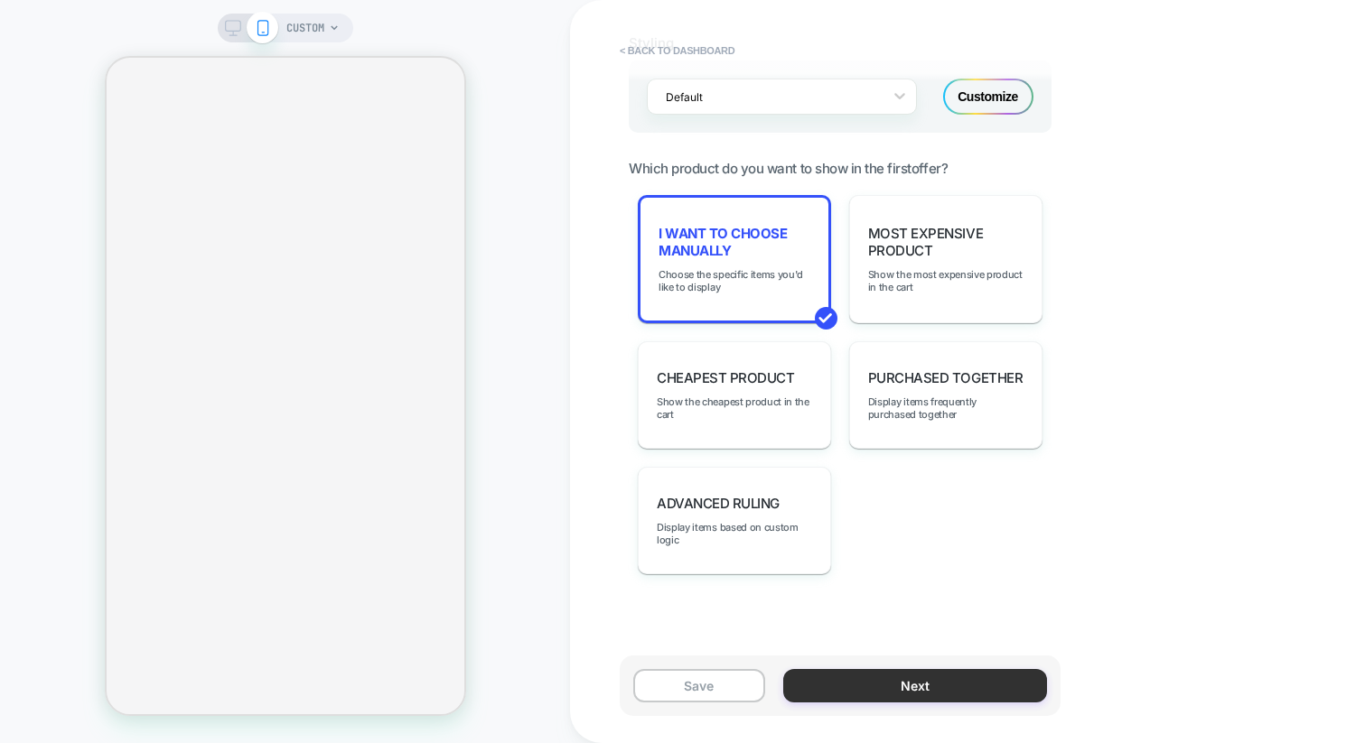
click at [909, 682] on button "Next" at bounding box center [915, 685] width 264 height 33
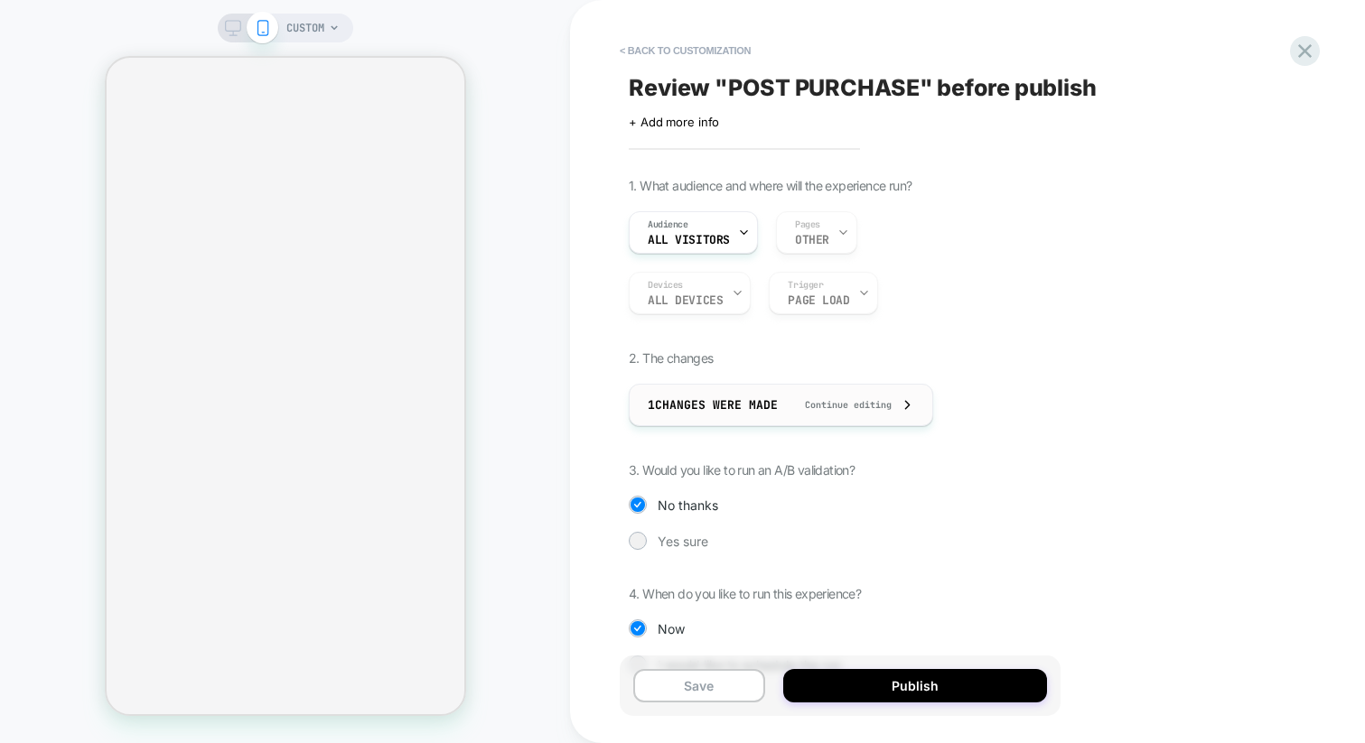
click at [888, 420] on div "1 Changes were made Continue editing" at bounding box center [781, 405] width 266 height 41
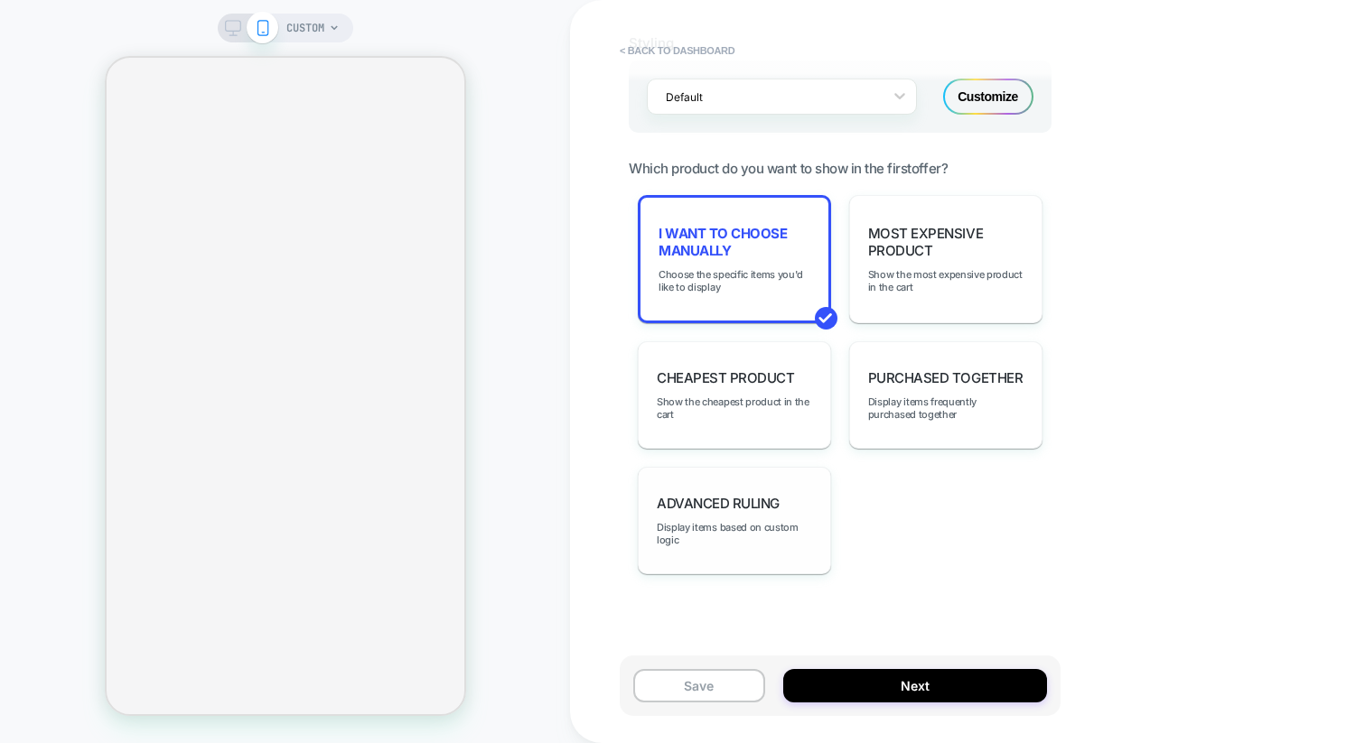
click at [771, 556] on div "Advanced Ruling Display items based on custom logic" at bounding box center [734, 520] width 193 height 107
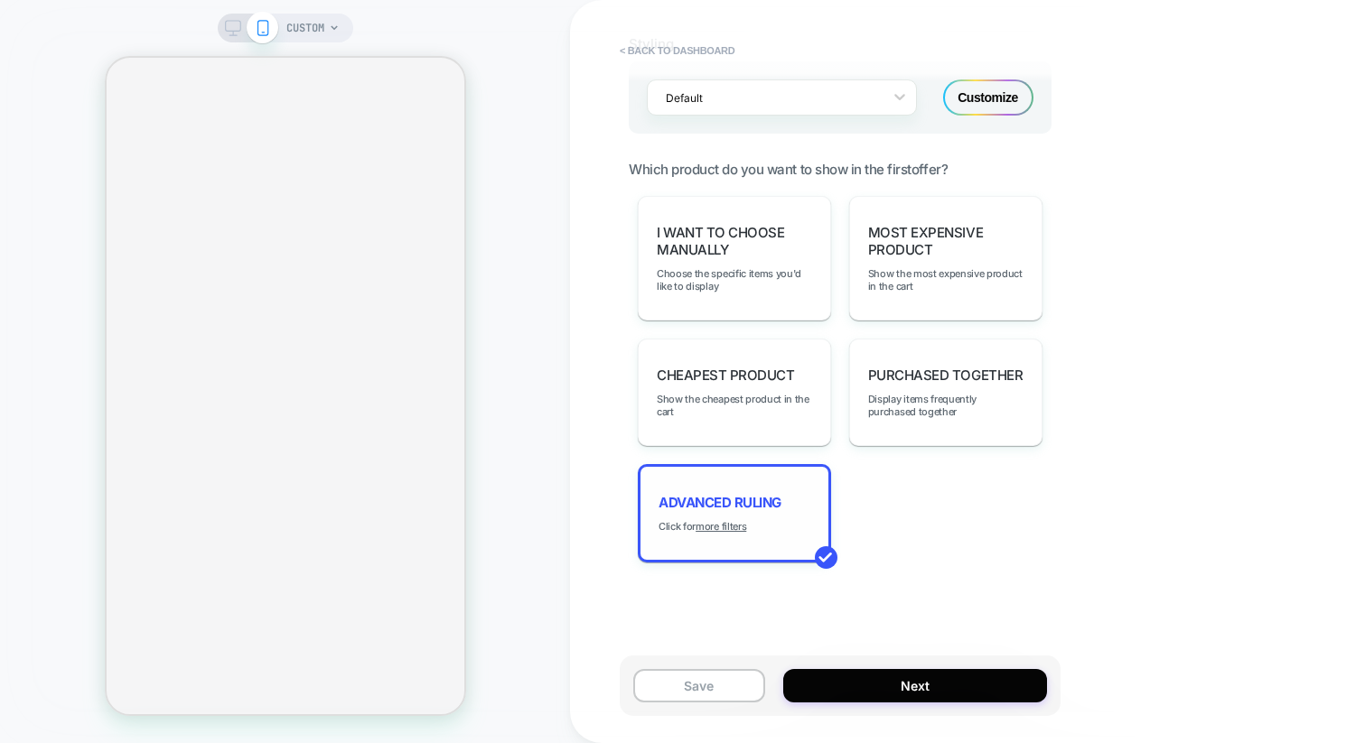
scroll to position [1216, 0]
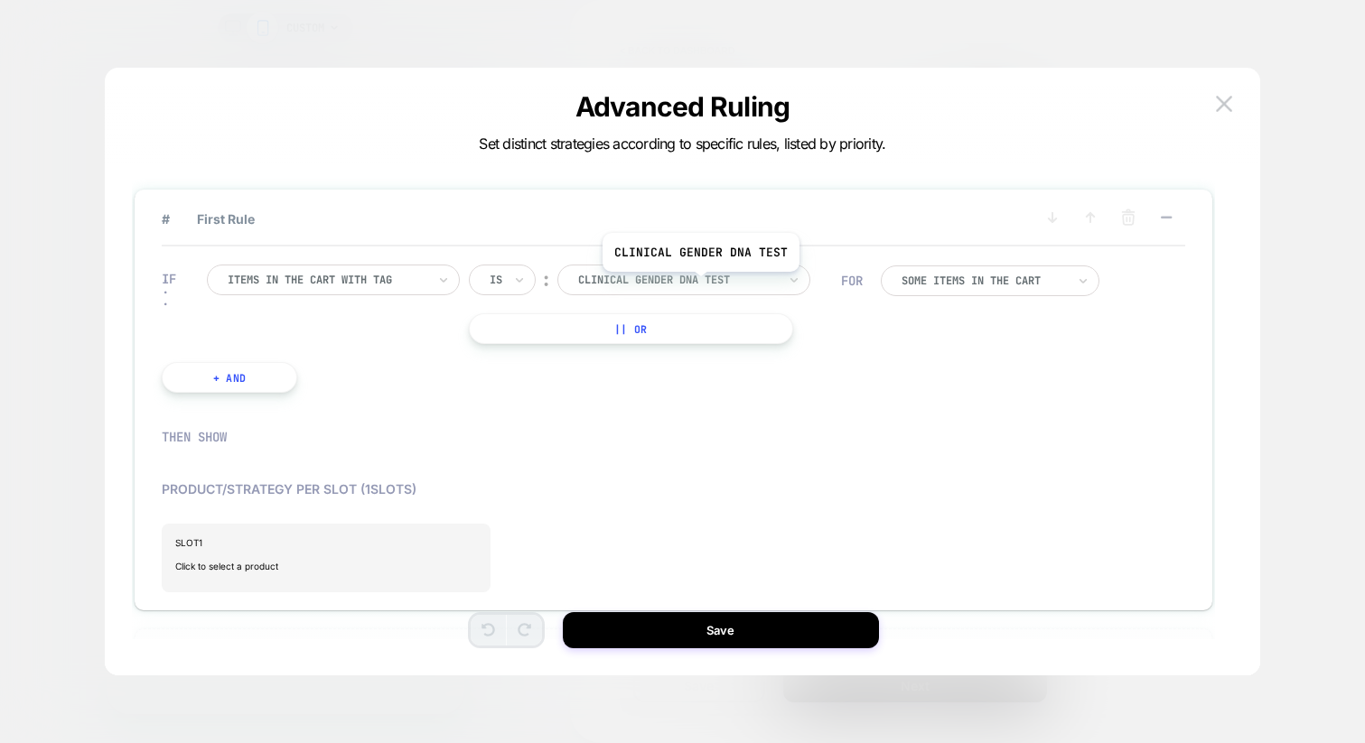
click at [699, 285] on div at bounding box center [677, 280] width 199 height 16
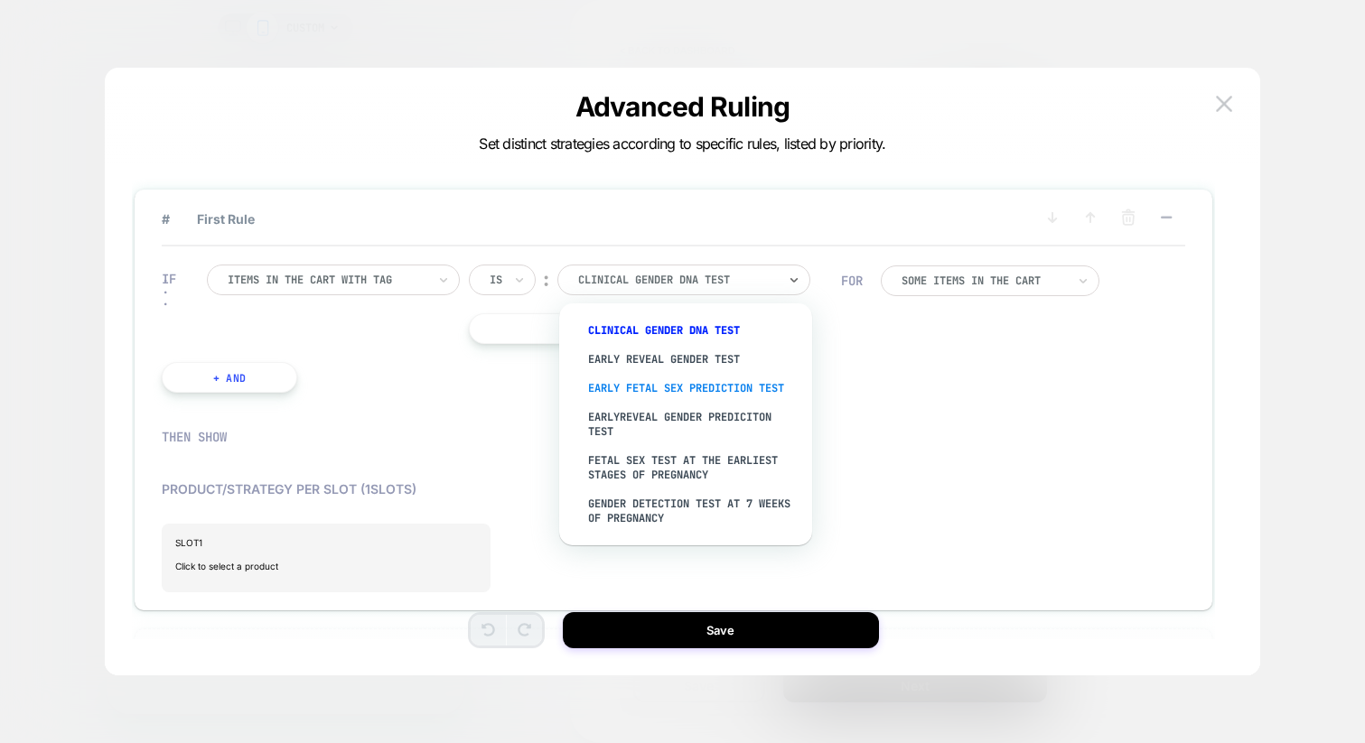
click at [680, 394] on div "Early fetal sex prediction test" at bounding box center [694, 388] width 235 height 29
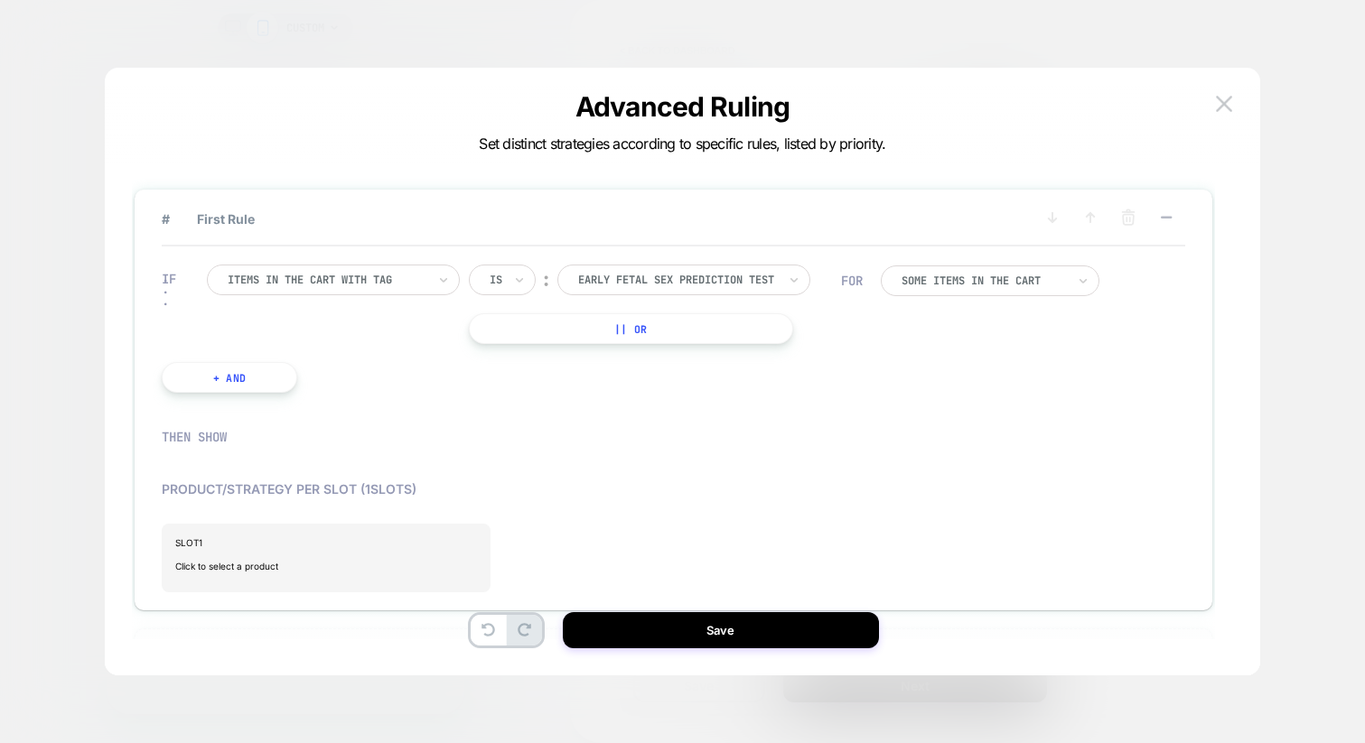
click at [979, 288] on div "Some Items in the cart" at bounding box center [983, 281] width 168 height 14
click at [955, 329] on div "All Items in the cart" at bounding box center [1001, 331] width 200 height 29
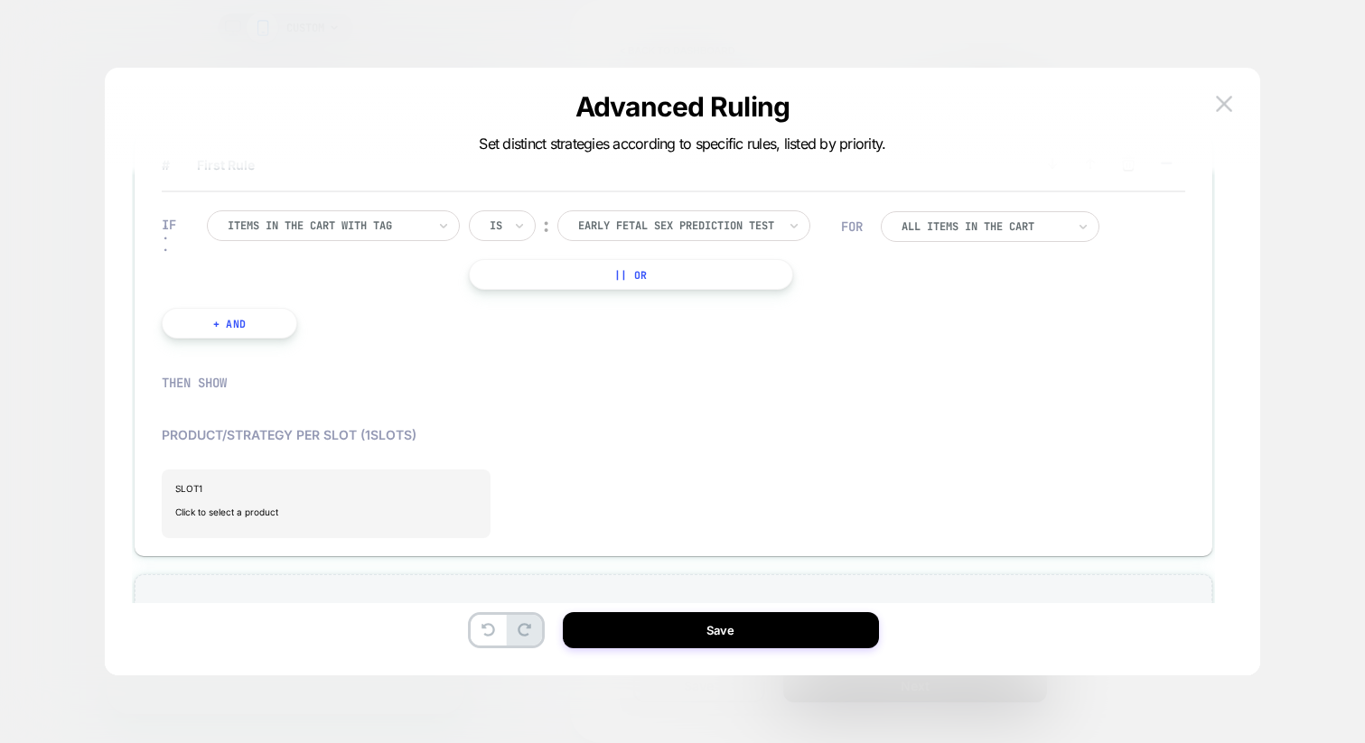
scroll to position [3, 0]
click at [258, 325] on button "+ And" at bounding box center [229, 320] width 135 height 31
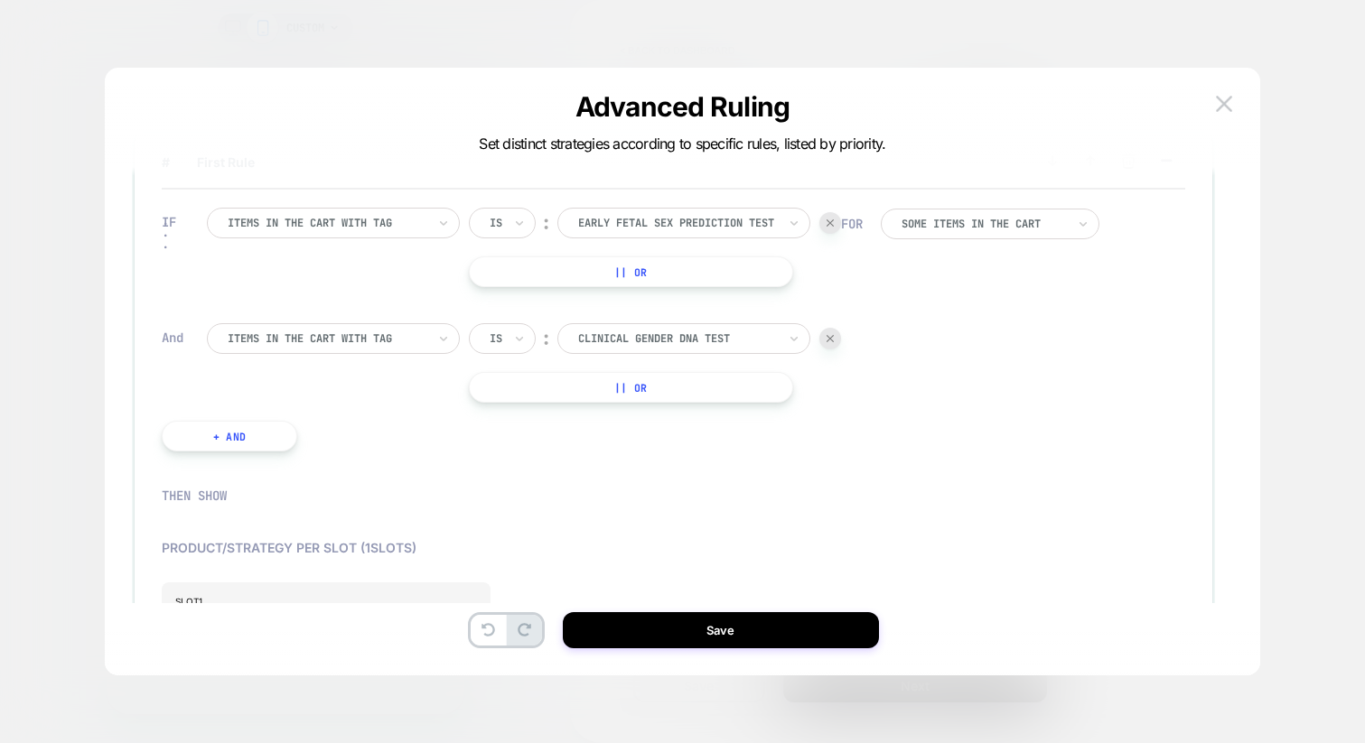
click at [316, 340] on div at bounding box center [327, 339] width 199 height 16
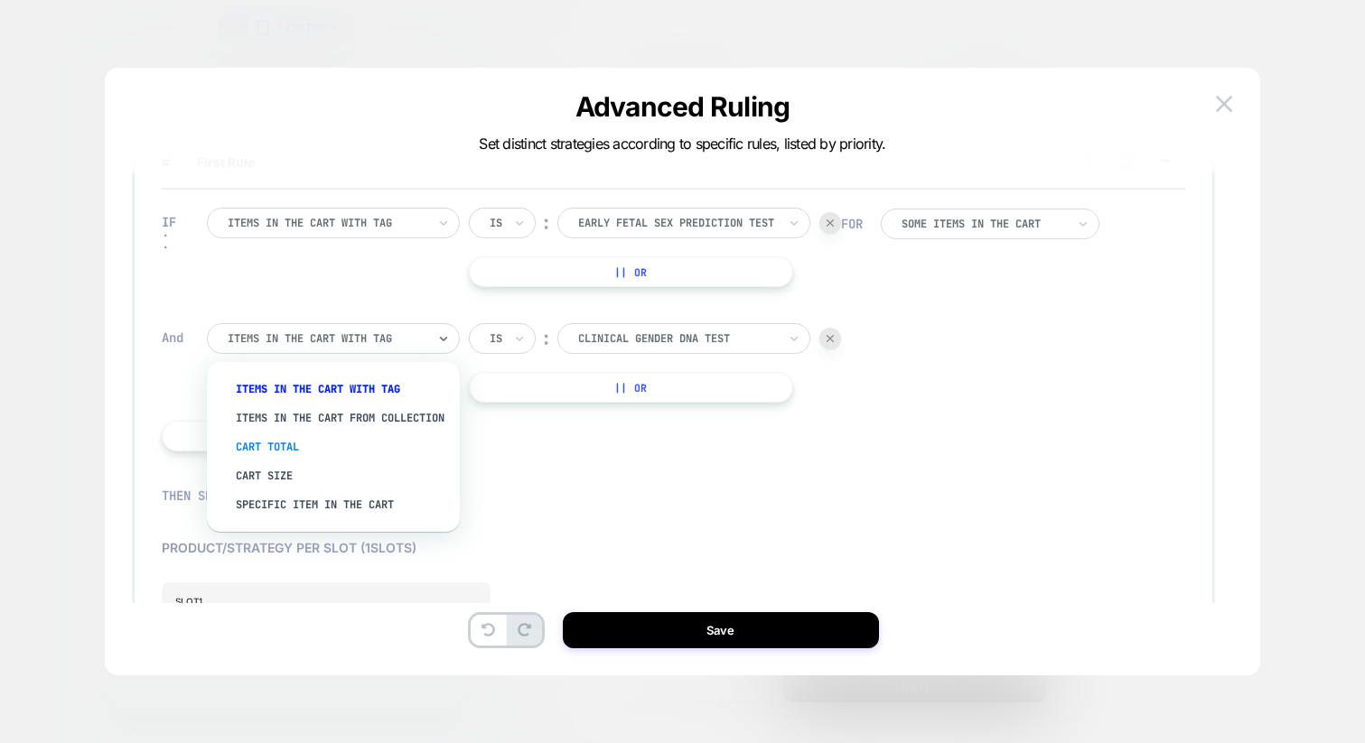
click at [283, 461] on div "Cart Total" at bounding box center [342, 447] width 235 height 29
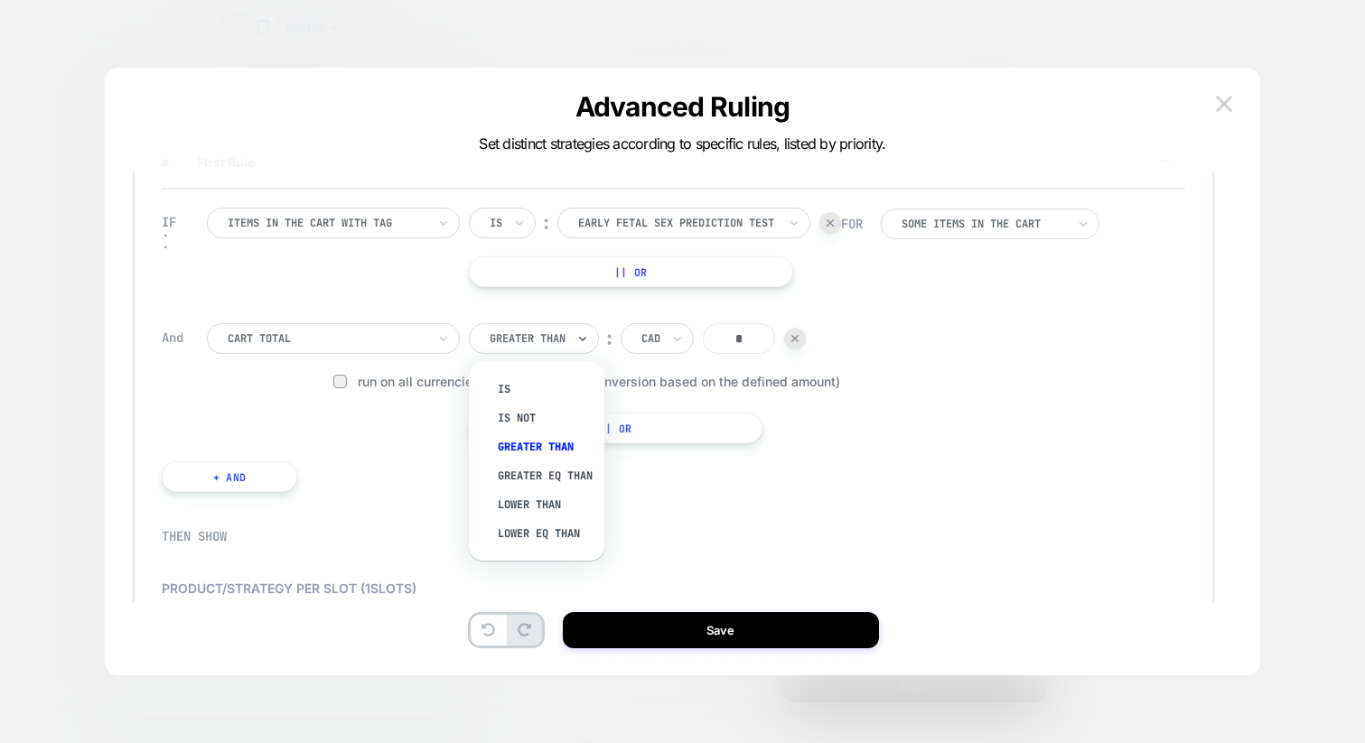
click at [572, 342] on div "Greater Than" at bounding box center [534, 338] width 130 height 31
click at [545, 519] on div "Lower Than" at bounding box center [545, 504] width 117 height 29
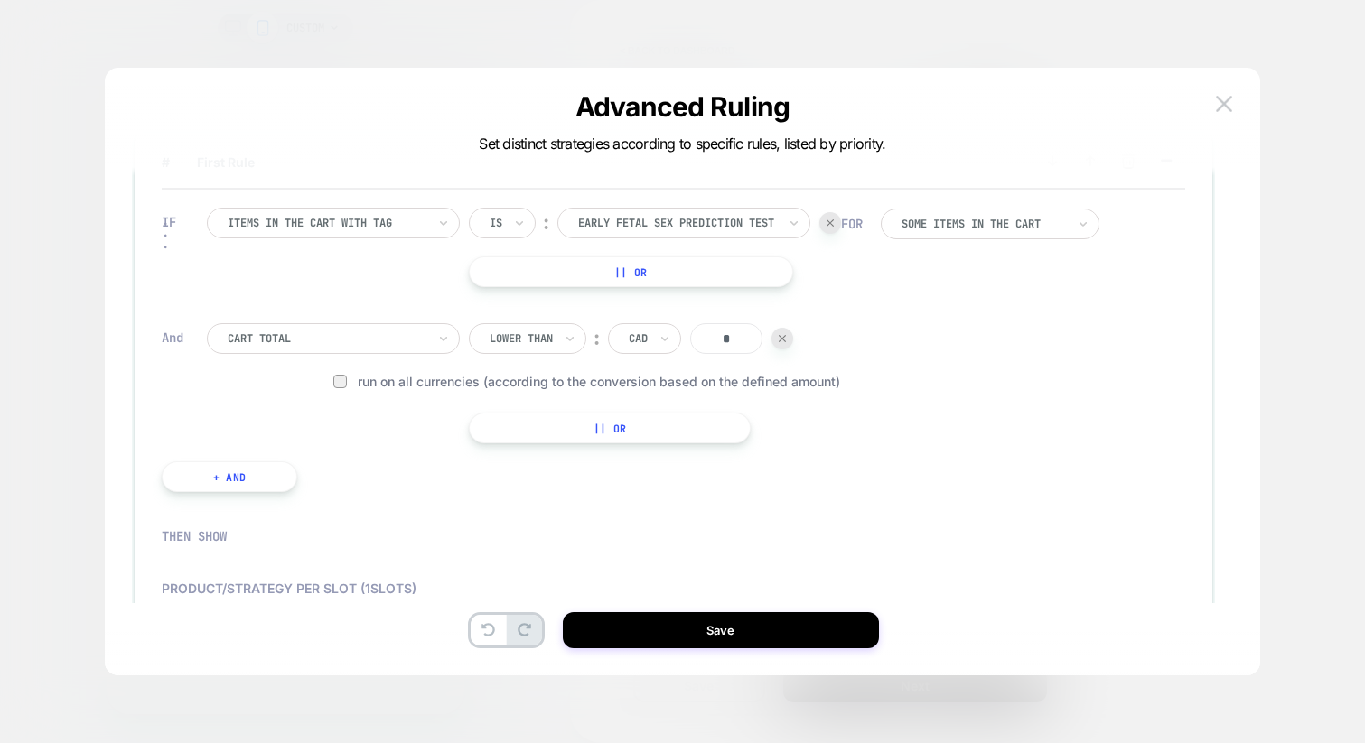
click at [750, 340] on input "*" at bounding box center [726, 338] width 72 height 31
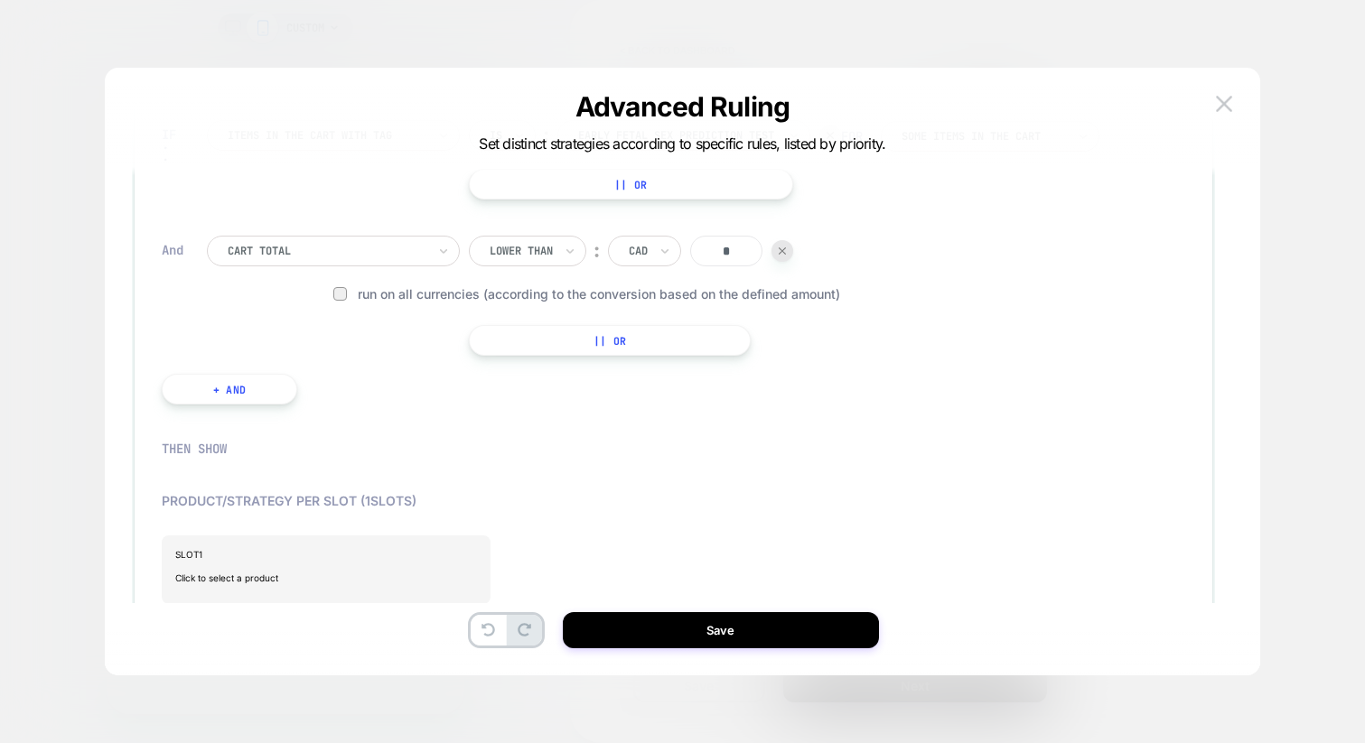
scroll to position [0, 0]
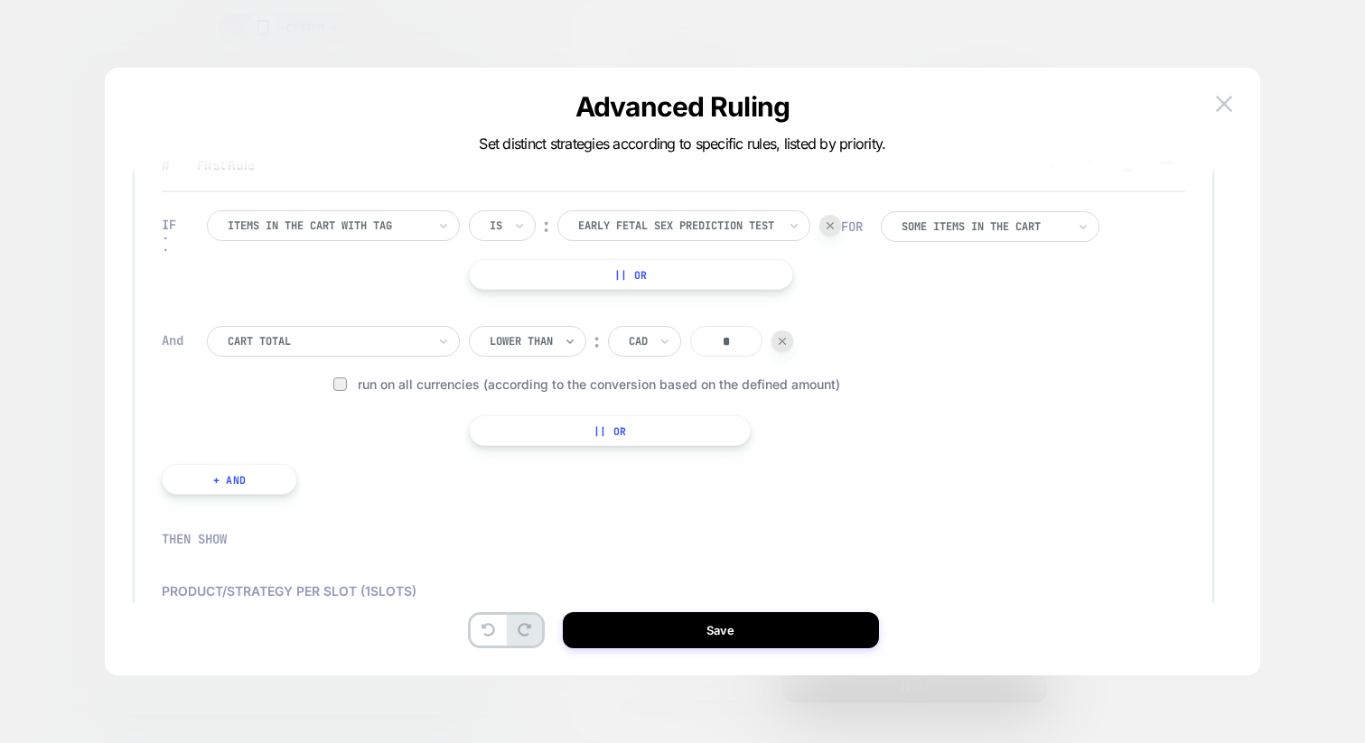
click at [568, 340] on icon at bounding box center [569, 342] width 7 height 5
click at [537, 551] on div "Lower Eq Than" at bounding box center [545, 536] width 117 height 29
click at [734, 342] on input "*" at bounding box center [745, 341] width 72 height 31
type input "***"
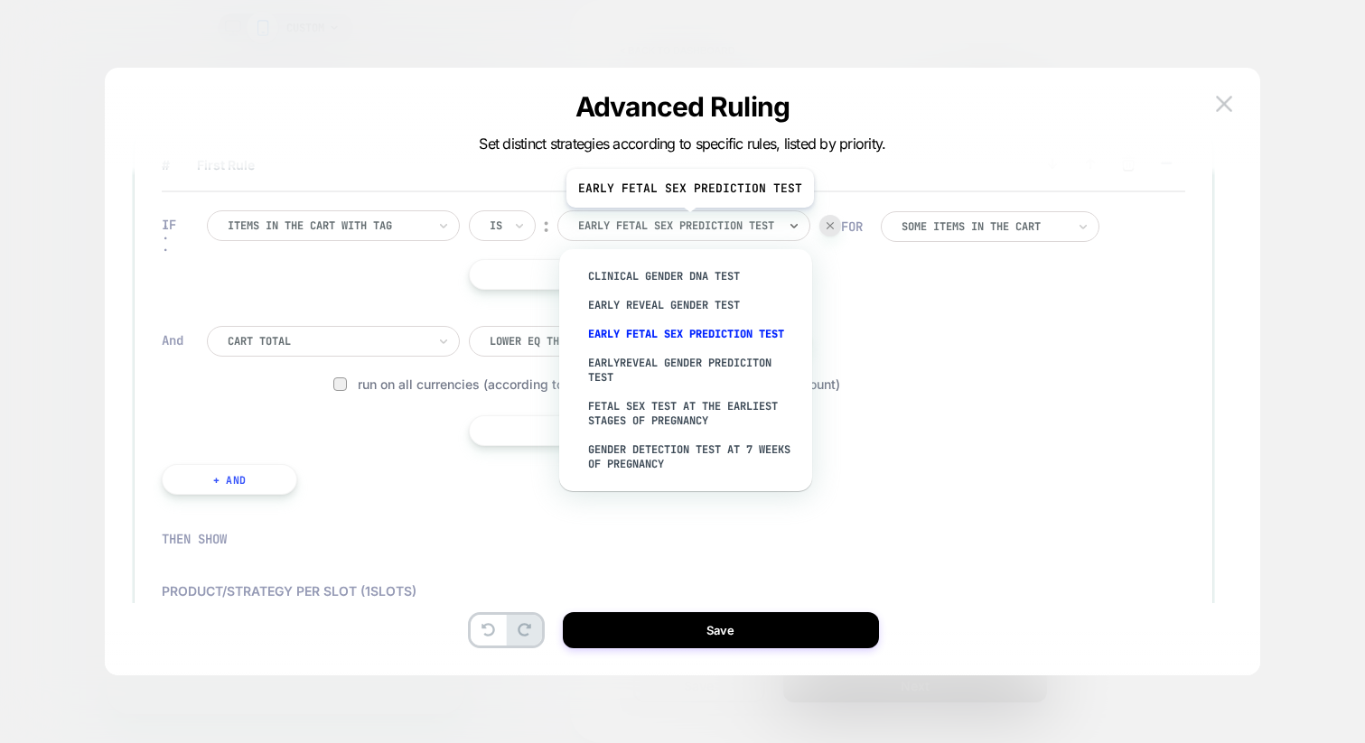
click at [687, 221] on div at bounding box center [677, 226] width 199 height 16
click at [1003, 422] on div "IF Items in the cart with tag Is ︰ option Fetal sex test at the earliest stages…" at bounding box center [673, 352] width 1023 height 321
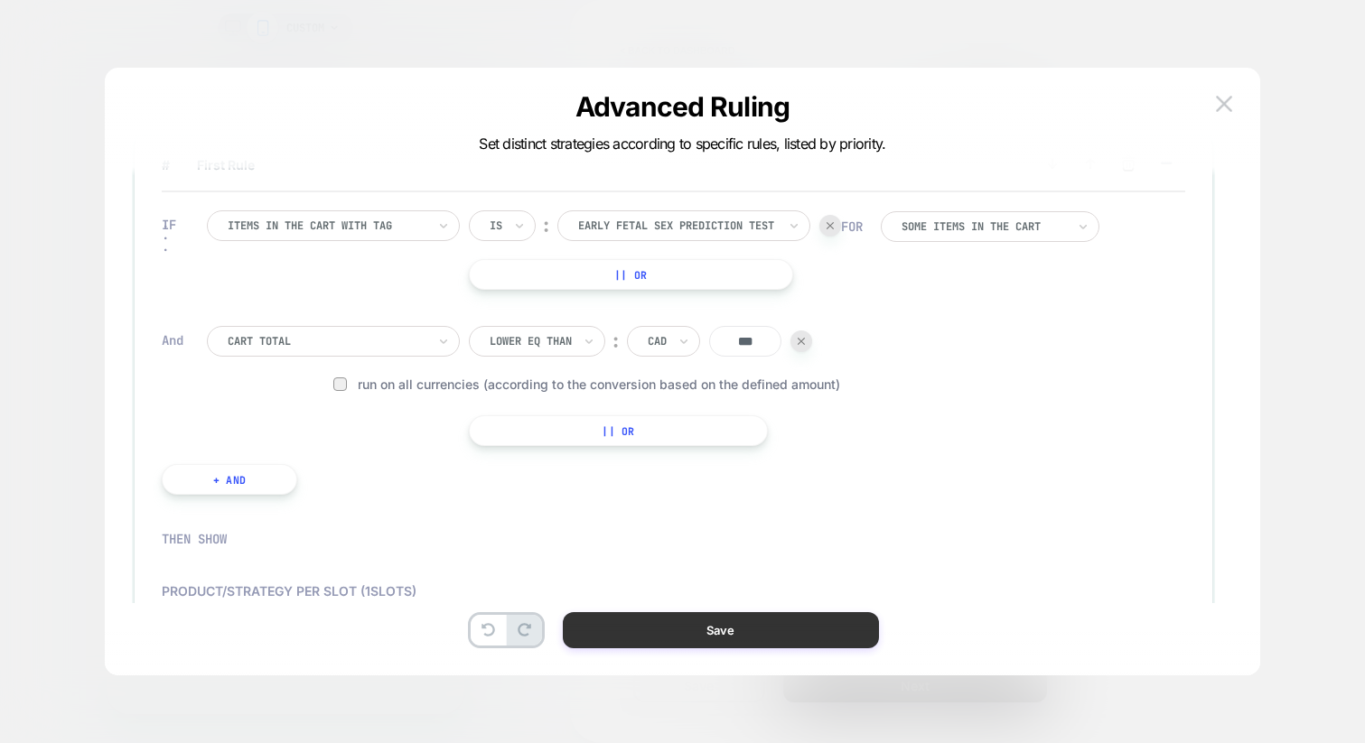
click at [722, 631] on button "Save" at bounding box center [721, 630] width 316 height 36
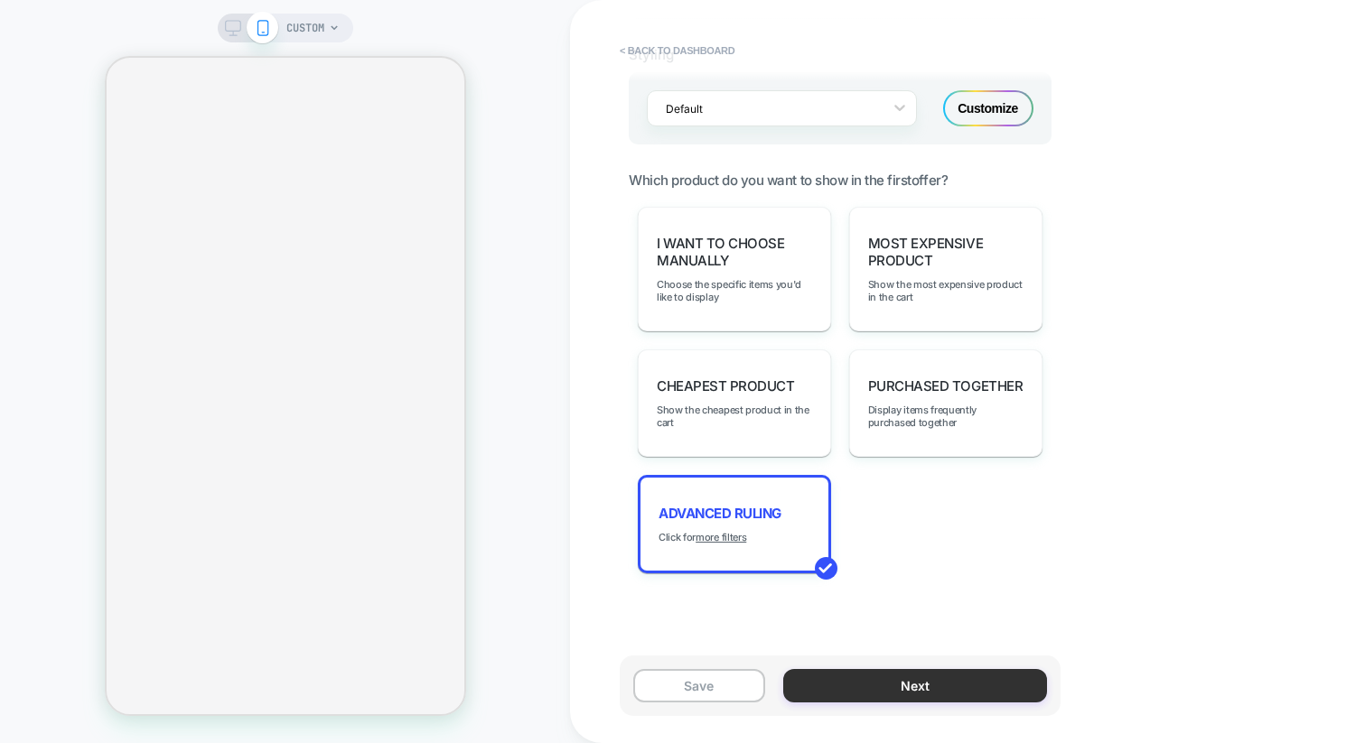
click at [944, 691] on button "Next" at bounding box center [915, 685] width 264 height 33
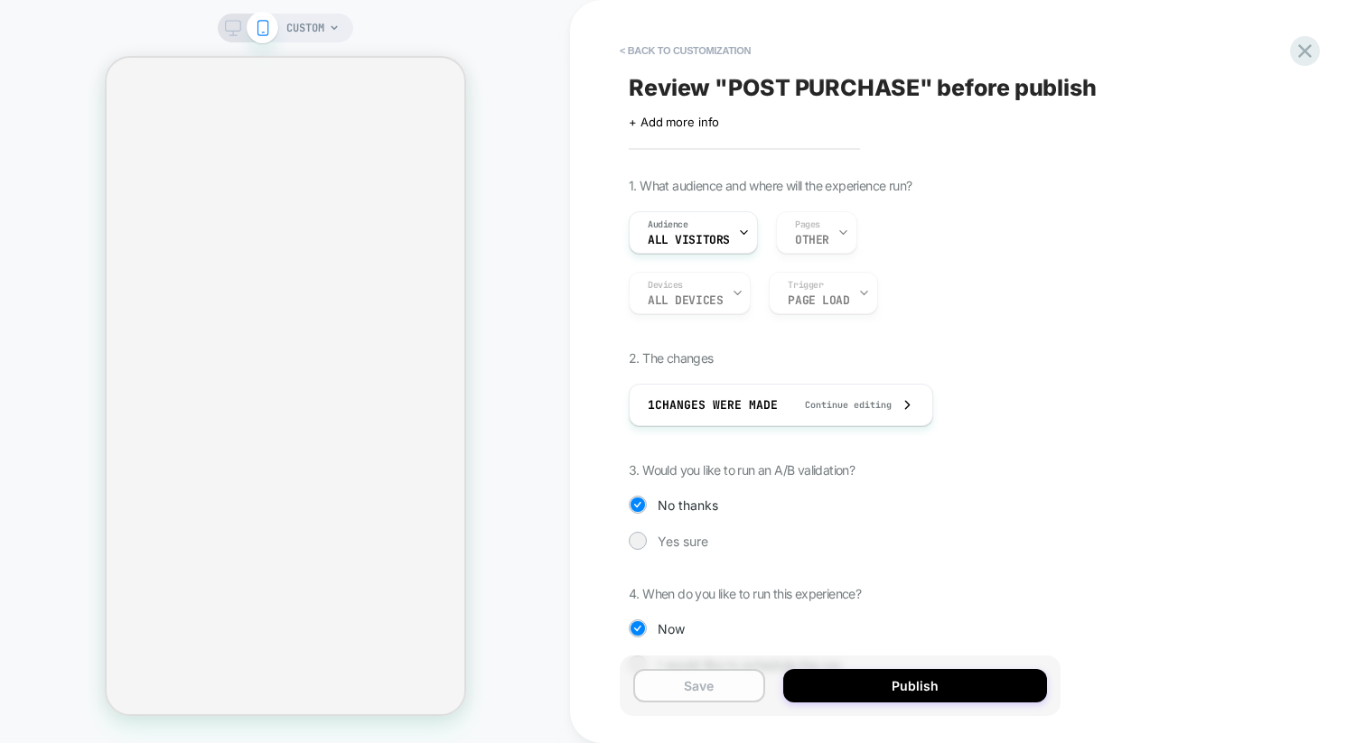
click at [713, 681] on button "Save" at bounding box center [699, 685] width 132 height 33
click at [1306, 49] on icon at bounding box center [1305, 51] width 14 height 14
